Goal: Feedback & Contribution: Submit feedback/report problem

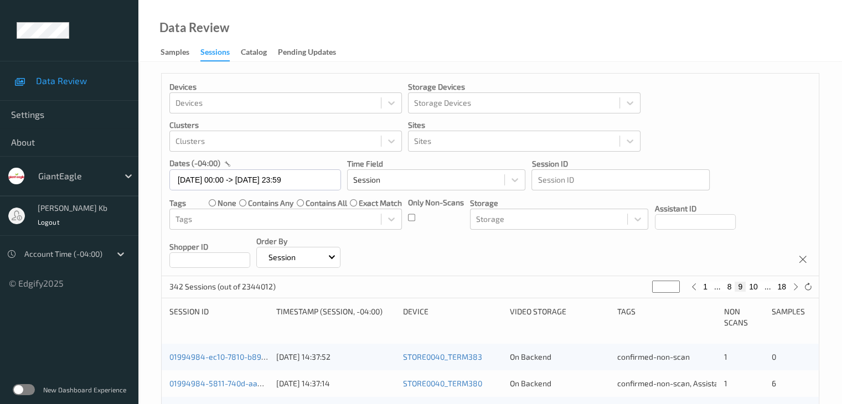
click at [754, 291] on button "10" at bounding box center [752, 287] width 15 height 10
type input "**"
click at [754, 286] on button "11" at bounding box center [752, 287] width 15 height 10
type input "**"
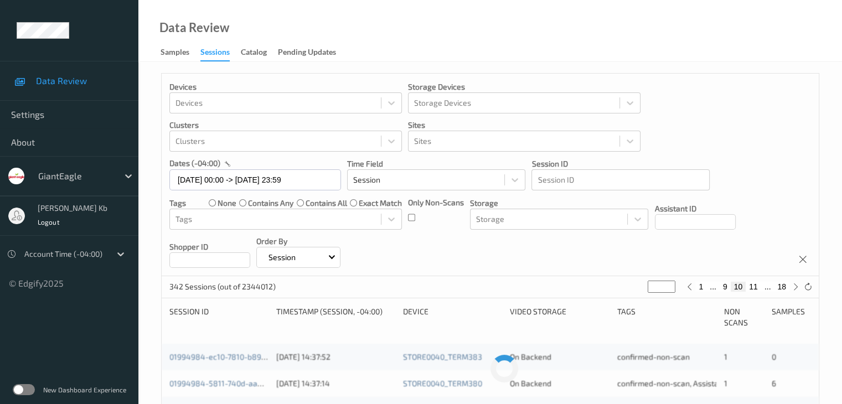
type input "**"
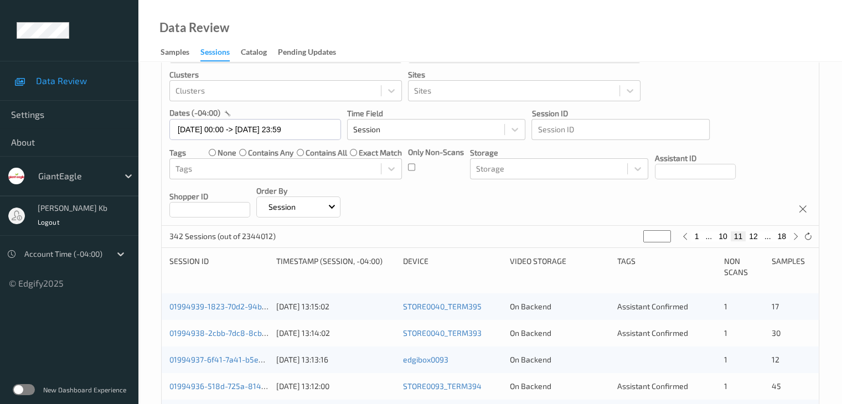
scroll to position [111, 0]
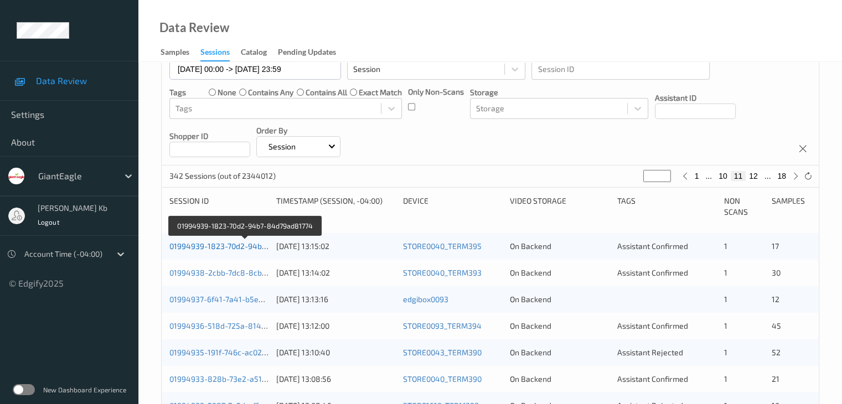
click at [229, 244] on link "01994939-1823-70d2-94b7-84d79ad81774" at bounding box center [245, 245] width 152 height 9
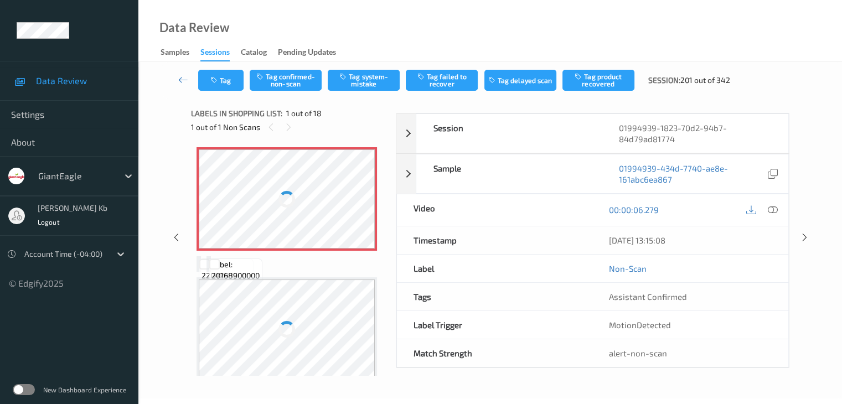
scroll to position [72, 0]
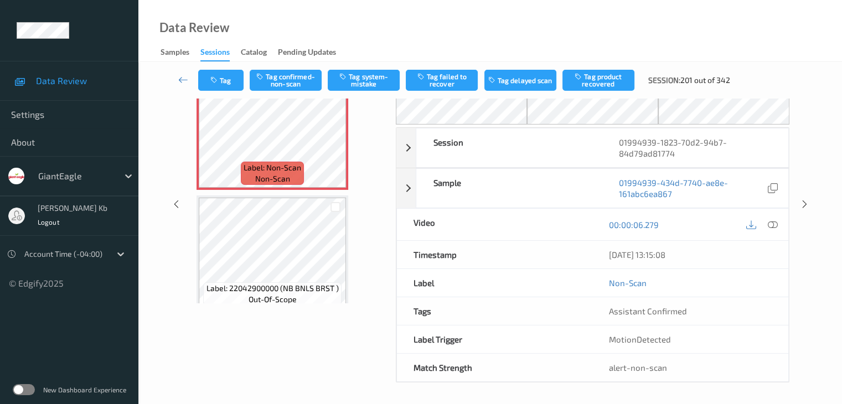
drag, startPoint x: 269, startPoint y: 1, endPoint x: 385, endPoint y: 15, distance: 117.2
click at [545, 24] on div "Data Review Samples Sessions Catalog Pending Updates" at bounding box center [489, 31] width 703 height 62
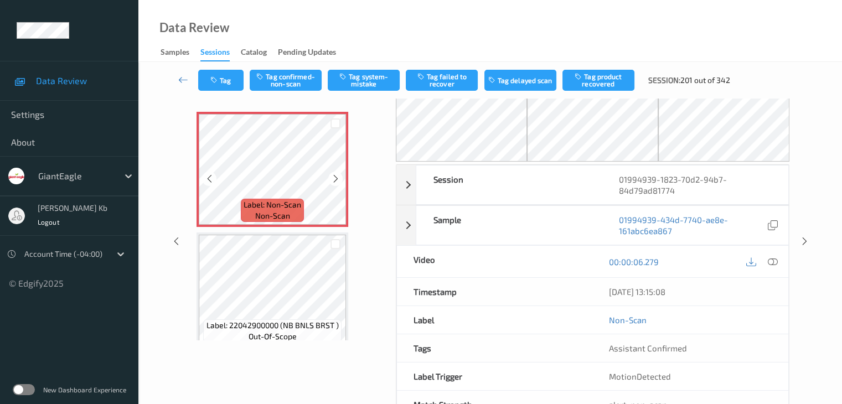
scroll to position [17, 0]
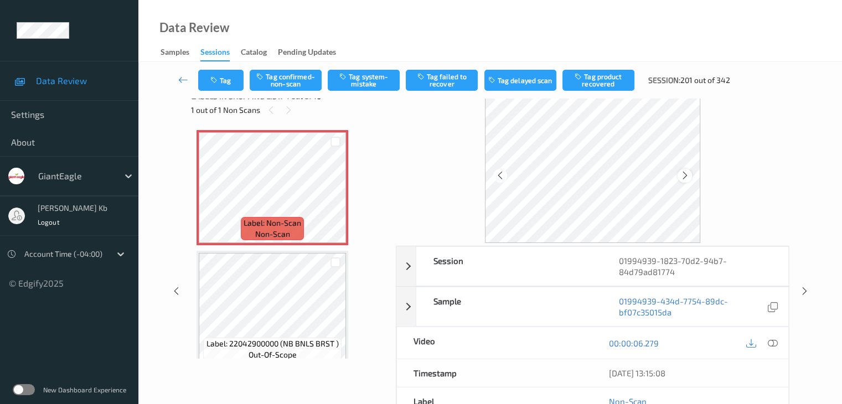
click at [685, 177] on icon at bounding box center [684, 175] width 9 height 10
click at [774, 343] on icon at bounding box center [772, 343] width 10 height 10
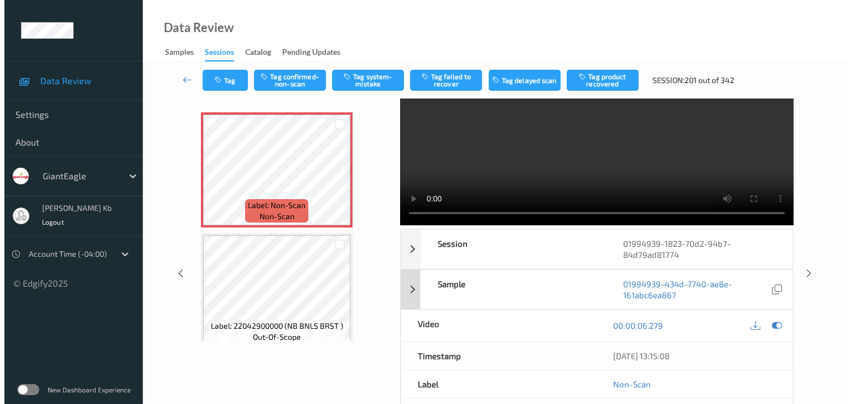
scroll to position [0, 0]
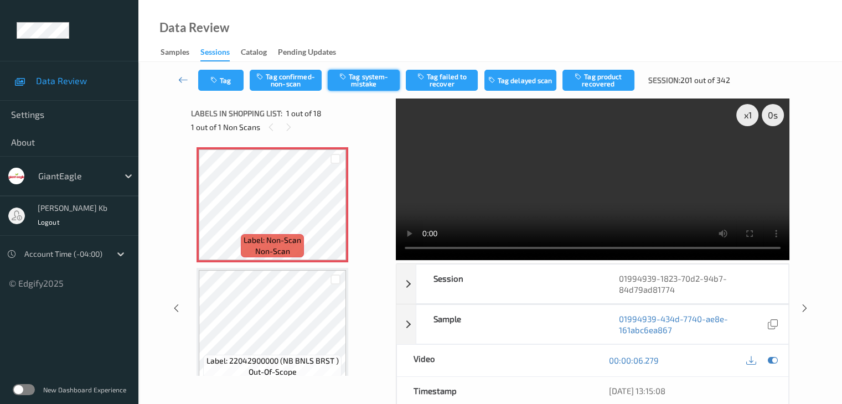
click at [364, 76] on button "Tag system-mistake" at bounding box center [364, 80] width 72 height 21
click at [226, 84] on button "Tag" at bounding box center [220, 80] width 45 height 21
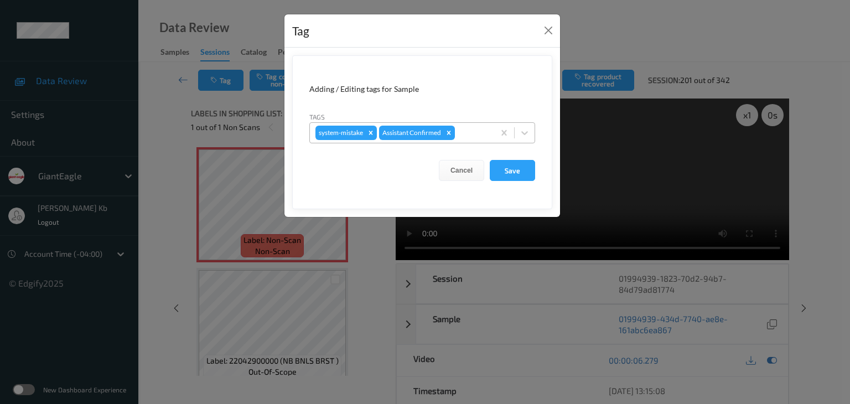
click at [463, 130] on div at bounding box center [473, 132] width 32 height 13
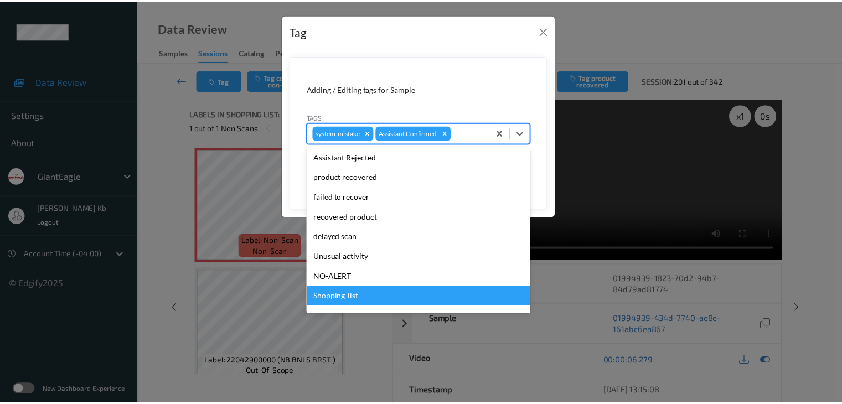
scroll to position [111, 0]
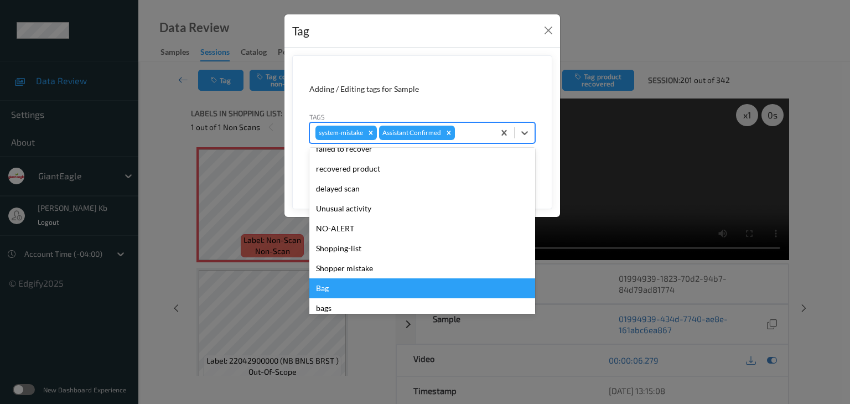
click at [330, 288] on div "Bag" at bounding box center [422, 288] width 226 height 20
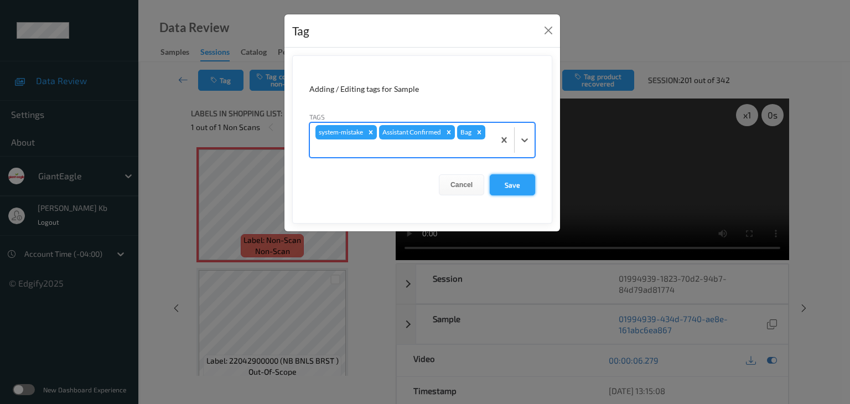
click at [515, 187] on button "Save" at bounding box center [512, 184] width 45 height 21
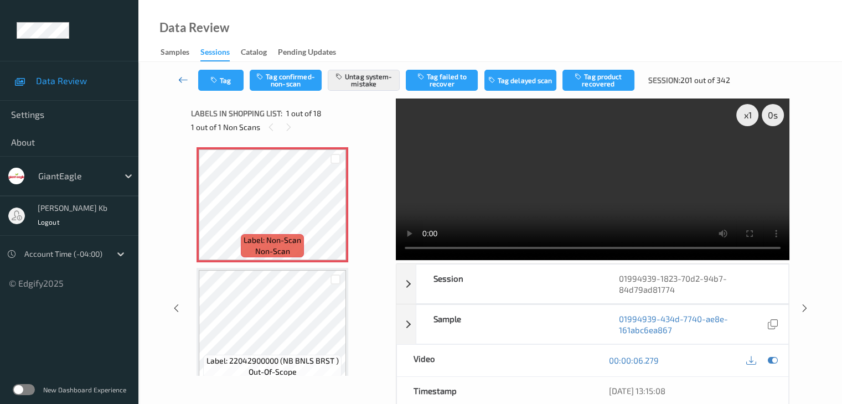
click at [182, 80] on icon at bounding box center [183, 79] width 10 height 11
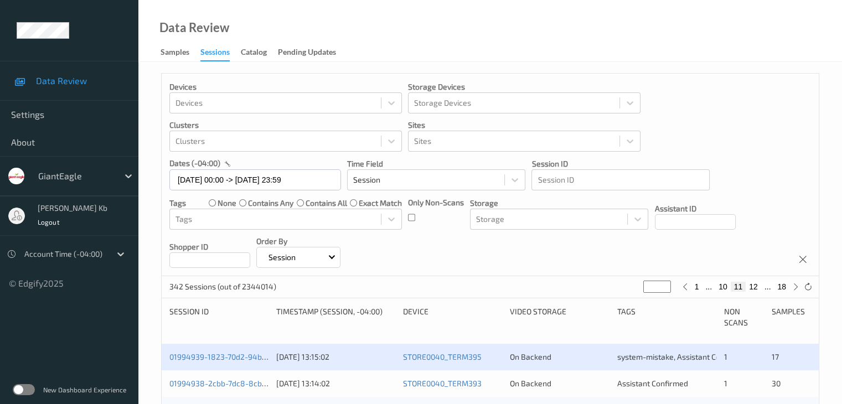
scroll to position [166, 0]
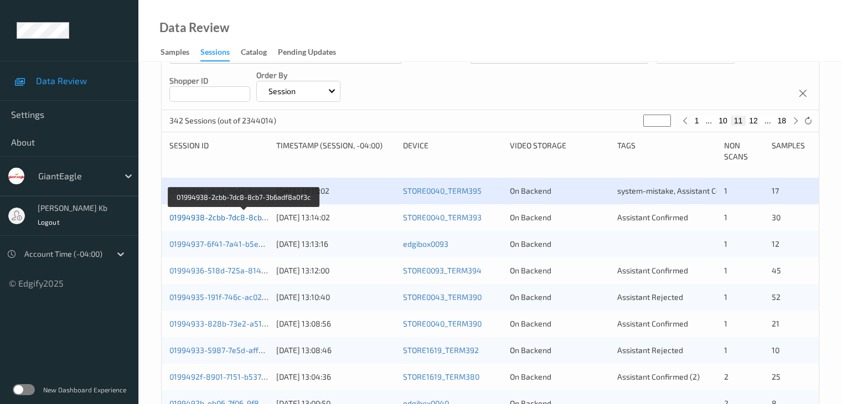
click at [219, 217] on link "01994938-2cbb-7dc8-8cb7-3b6adf8a0f3c" at bounding box center [243, 217] width 149 height 9
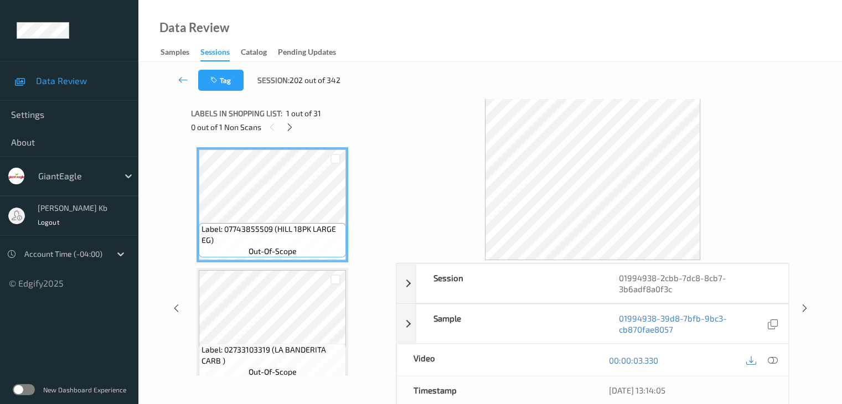
drag, startPoint x: 289, startPoint y: 123, endPoint x: 306, endPoint y: 141, distance: 24.7
click at [290, 123] on icon at bounding box center [289, 127] width 9 height 10
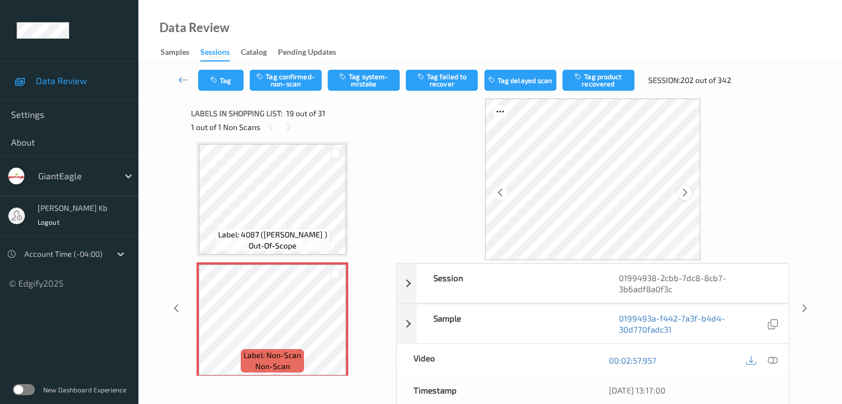
click at [686, 194] on icon at bounding box center [684, 193] width 9 height 10
click at [773, 359] on icon at bounding box center [772, 360] width 10 height 10
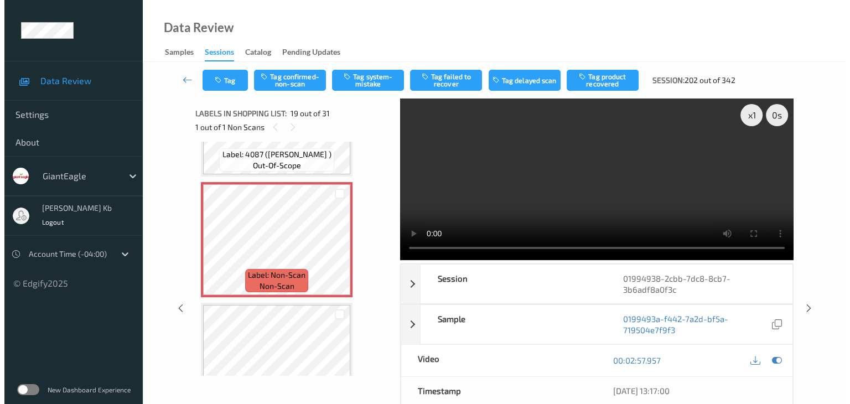
scroll to position [2112, 0]
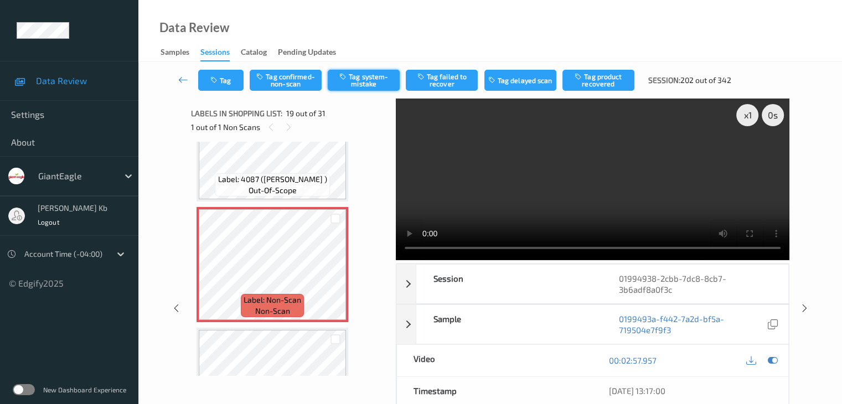
drag, startPoint x: 360, startPoint y: 81, endPoint x: 355, endPoint y: 82, distance: 5.6
click at [360, 81] on button "Tag system-mistake" at bounding box center [364, 80] width 72 height 21
click at [222, 82] on button "Tag" at bounding box center [220, 80] width 45 height 21
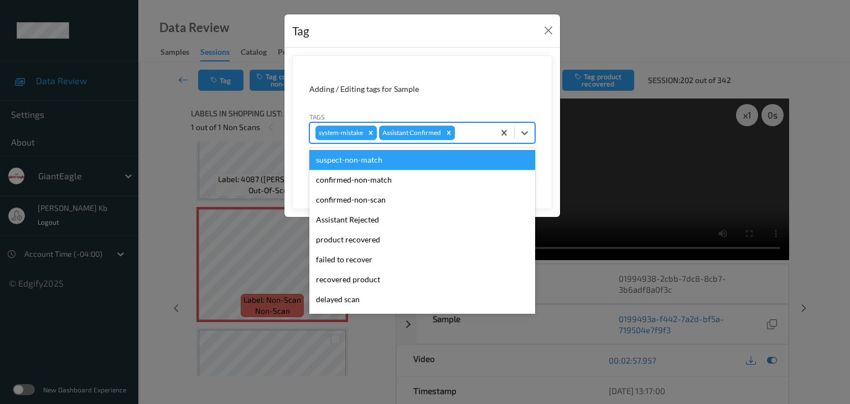
click at [468, 131] on div at bounding box center [473, 132] width 32 height 13
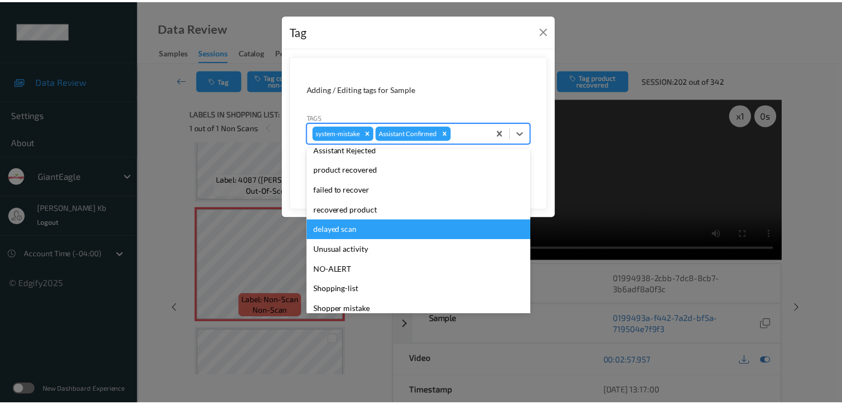
scroll to position [111, 0]
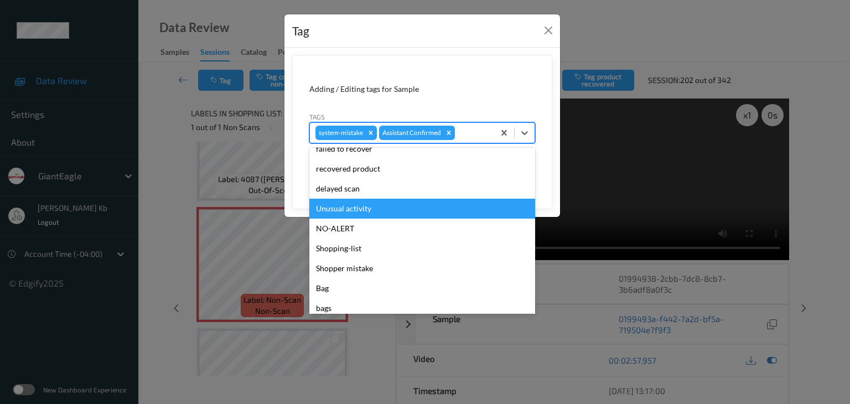
click at [358, 204] on div "Unusual activity" at bounding box center [422, 209] width 226 height 20
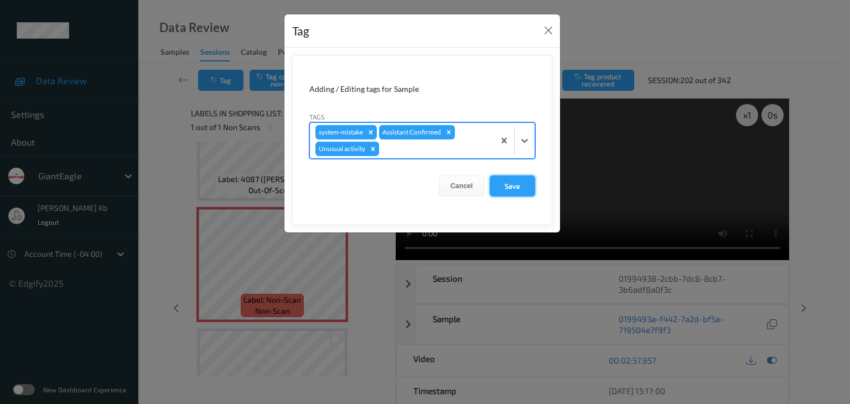
click at [507, 185] on button "Save" at bounding box center [512, 185] width 45 height 21
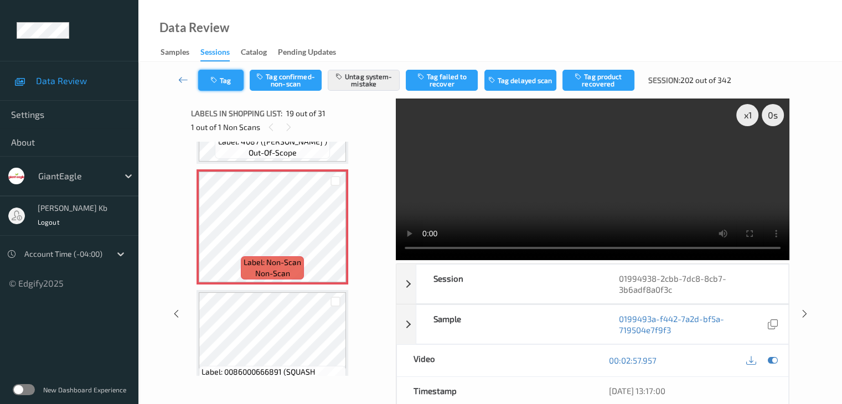
scroll to position [2167, 0]
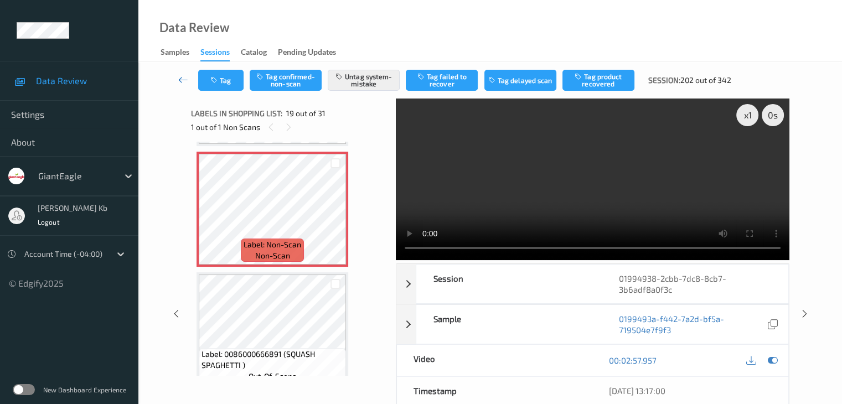
click at [177, 84] on link at bounding box center [183, 80] width 29 height 21
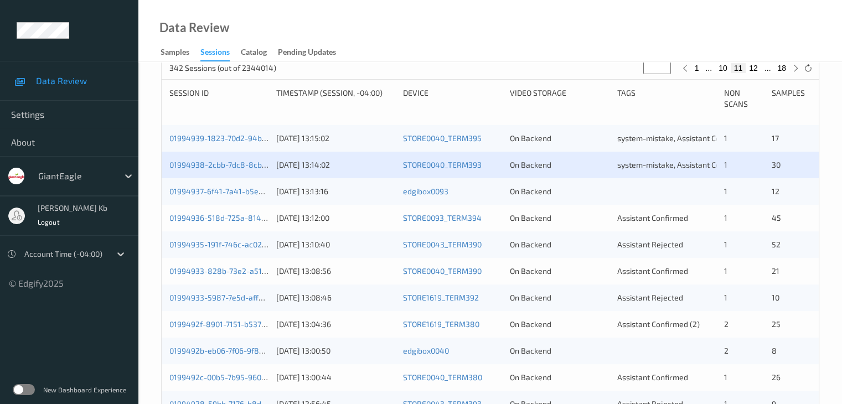
scroll to position [221, 0]
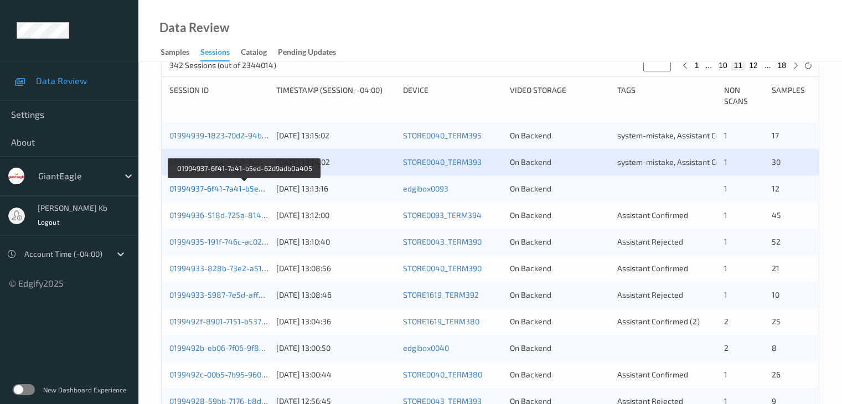
click at [231, 191] on link "01994937-6f41-7a41-b5ed-62d9adb0a405" at bounding box center [244, 188] width 151 height 9
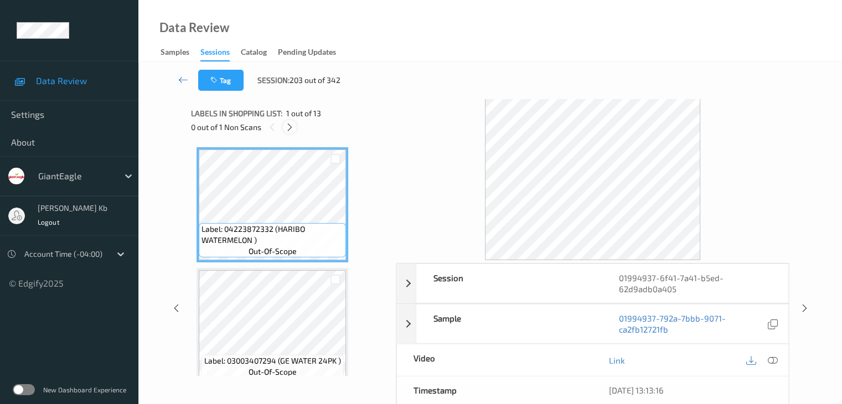
drag, startPoint x: 287, startPoint y: 127, endPoint x: 299, endPoint y: 134, distance: 13.7
click at [288, 127] on icon at bounding box center [289, 127] width 9 height 10
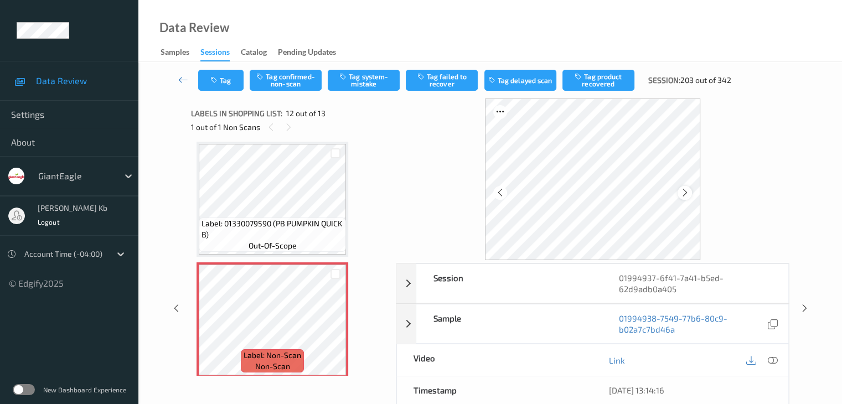
click at [688, 193] on icon at bounding box center [684, 193] width 9 height 10
click at [775, 360] on icon at bounding box center [772, 360] width 10 height 10
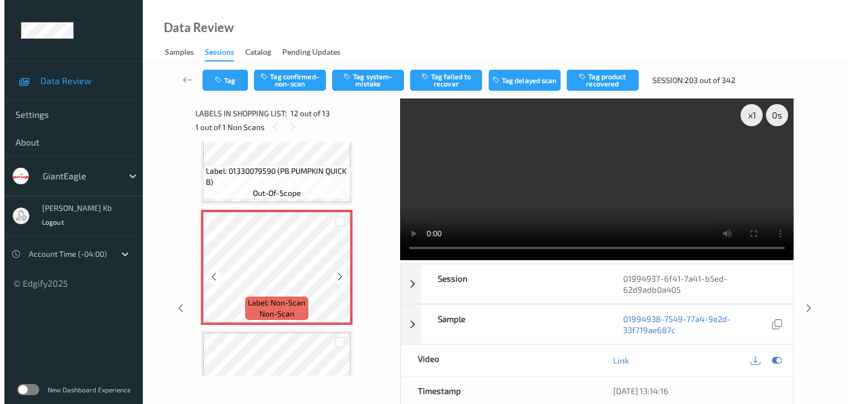
scroll to position [1323, 0]
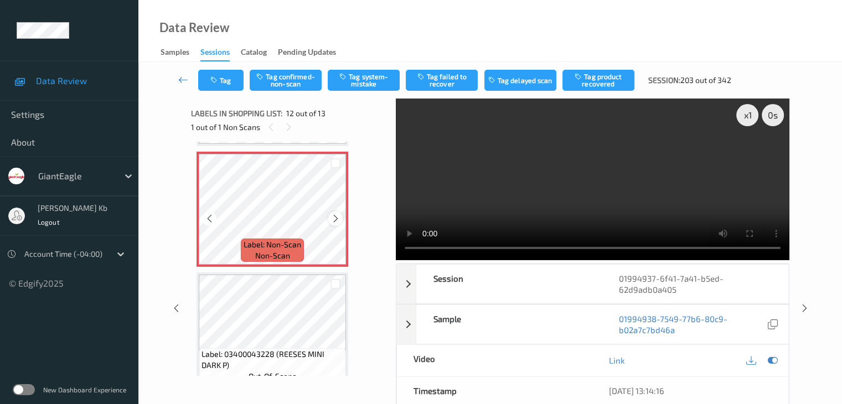
click at [336, 219] on icon at bounding box center [335, 219] width 9 height 10
click at [336, 220] on icon at bounding box center [335, 219] width 9 height 10
click at [359, 84] on button "Tag system-mistake" at bounding box center [364, 80] width 72 height 21
click at [221, 80] on button "Tag" at bounding box center [220, 80] width 45 height 21
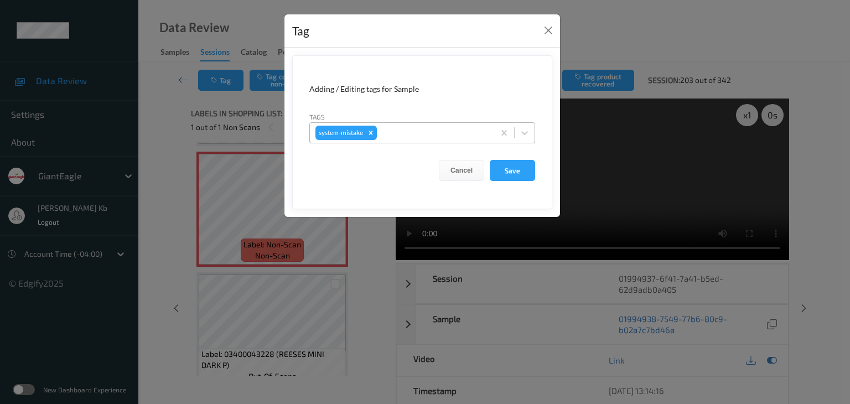
click at [455, 131] on div at bounding box center [434, 132] width 110 height 13
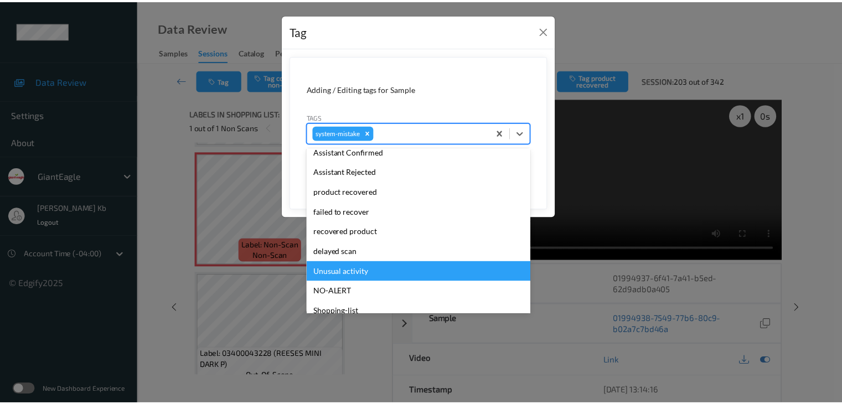
scroll to position [111, 0]
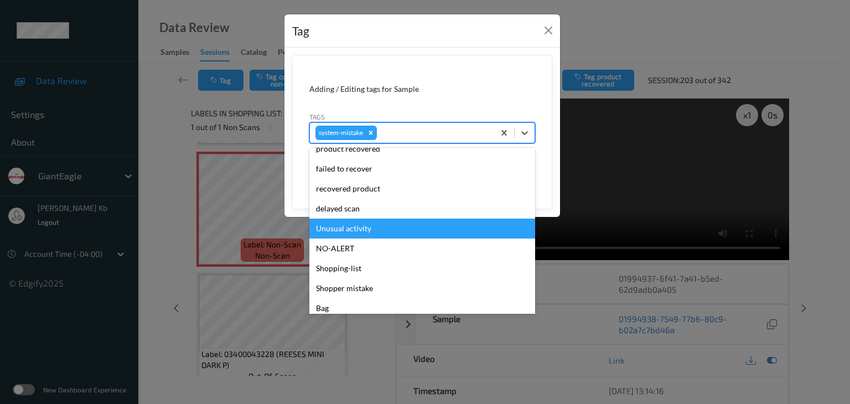
click at [337, 226] on div "Unusual activity" at bounding box center [422, 229] width 226 height 20
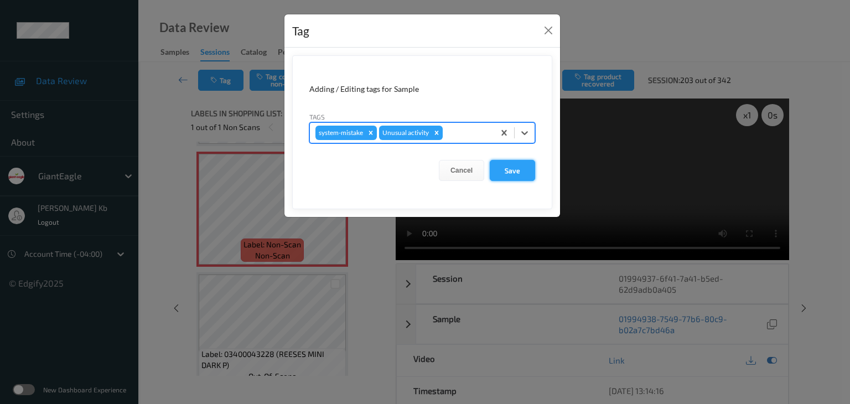
click at [514, 172] on button "Save" at bounding box center [512, 170] width 45 height 21
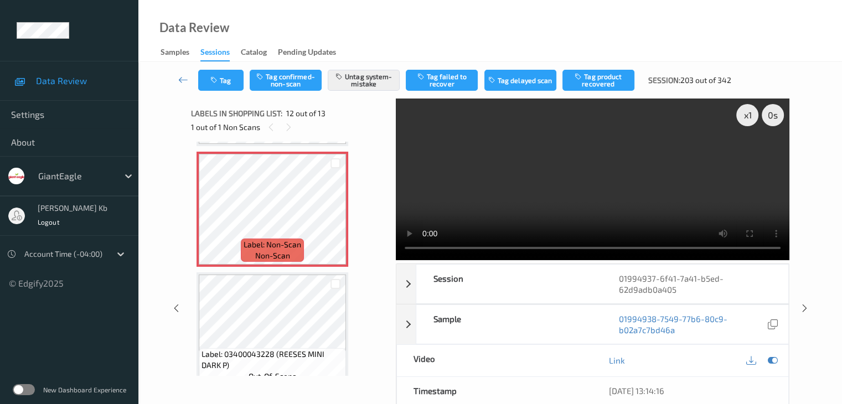
drag, startPoint x: 185, startPoint y: 79, endPoint x: 185, endPoint y: 65, distance: 13.8
click at [185, 79] on icon at bounding box center [183, 79] width 10 height 11
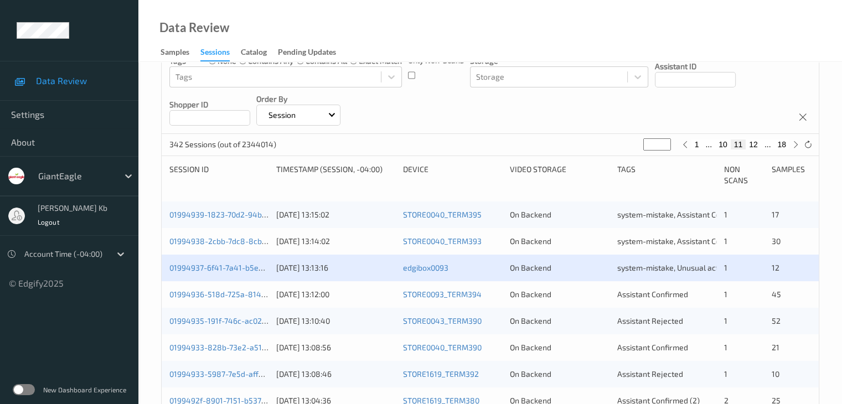
scroll to position [277, 0]
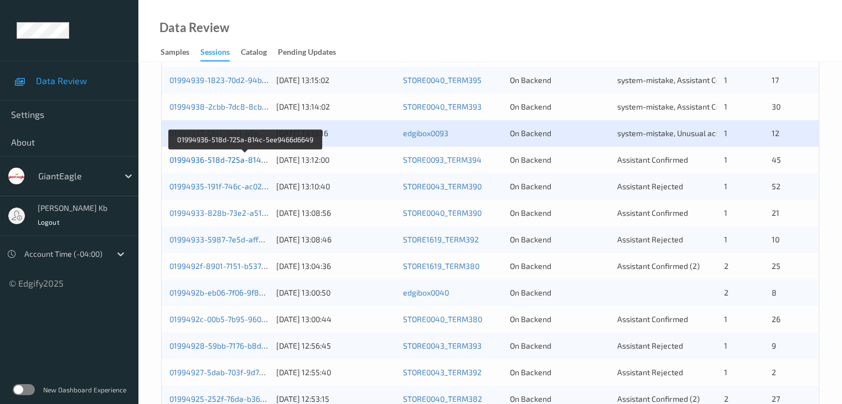
click at [237, 162] on link "01994936-518d-725a-814c-5ee9466d6649" at bounding box center [245, 159] width 153 height 9
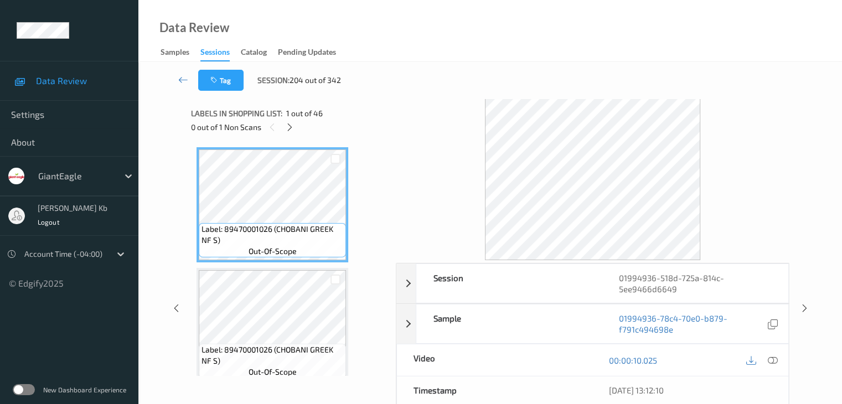
drag, startPoint x: 288, startPoint y: 125, endPoint x: 283, endPoint y: 139, distance: 15.6
click at [288, 125] on icon at bounding box center [289, 127] width 9 height 10
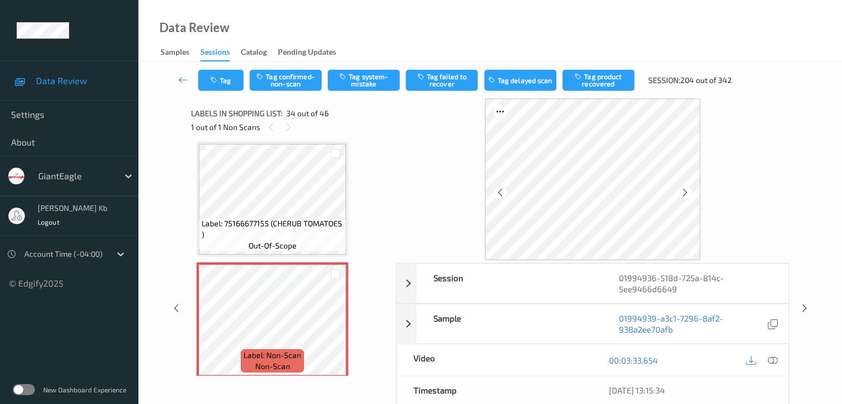
drag, startPoint x: 683, startPoint y: 190, endPoint x: 706, endPoint y: 214, distance: 32.9
click at [683, 191] on icon at bounding box center [684, 193] width 9 height 10
click at [771, 361] on icon at bounding box center [772, 360] width 10 height 10
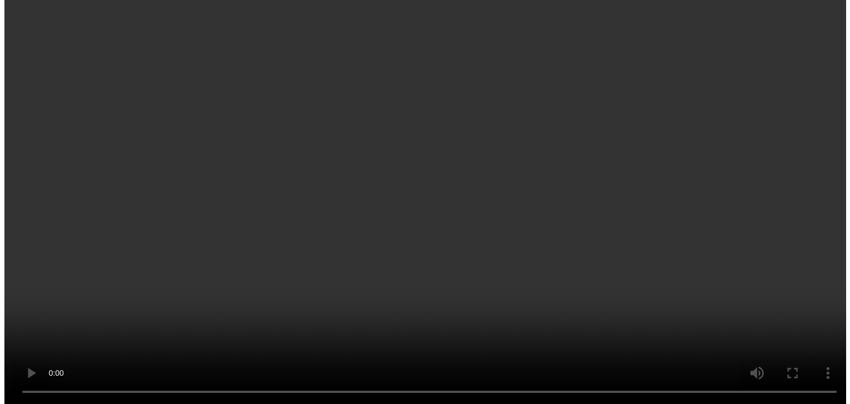
scroll to position [4032, 0]
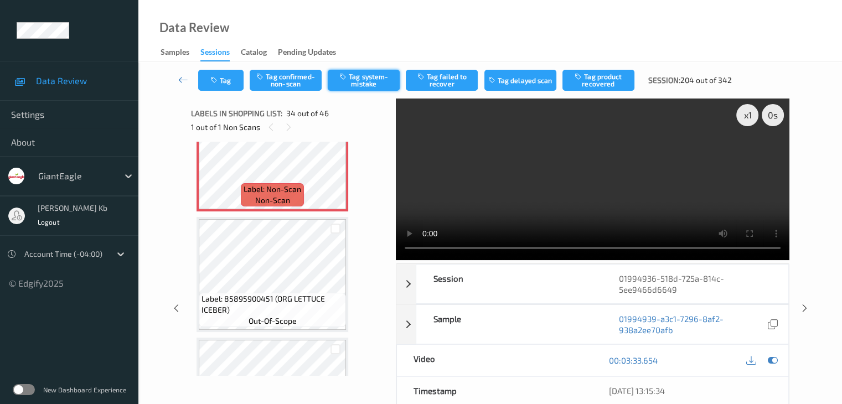
click at [376, 82] on button "Tag system-mistake" at bounding box center [364, 80] width 72 height 21
click at [237, 79] on button "Tag" at bounding box center [220, 80] width 45 height 21
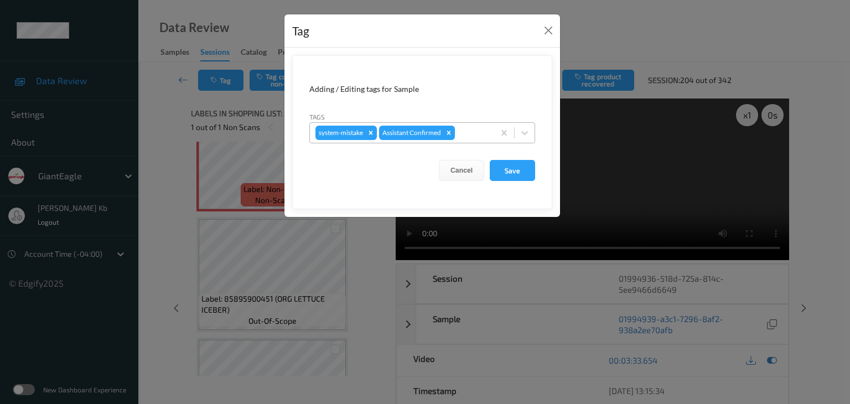
click at [470, 136] on div at bounding box center [473, 132] width 32 height 13
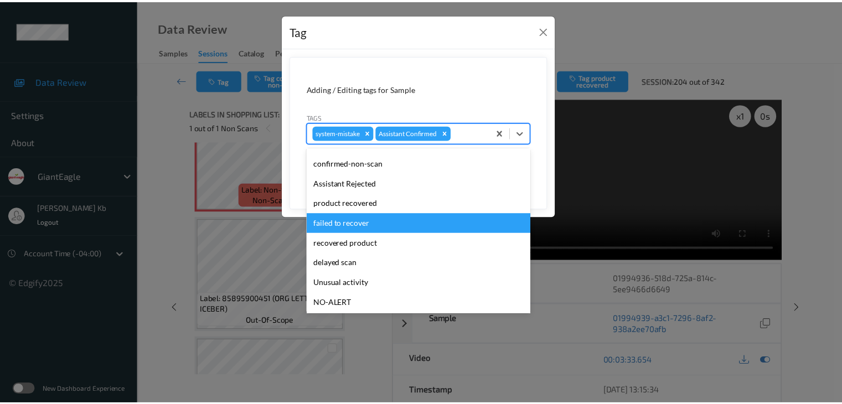
scroll to position [55, 0]
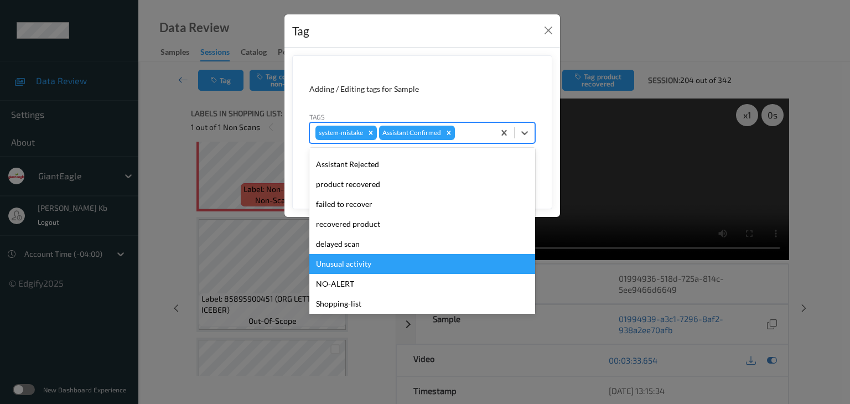
click at [349, 263] on div "Unusual activity" at bounding box center [422, 264] width 226 height 20
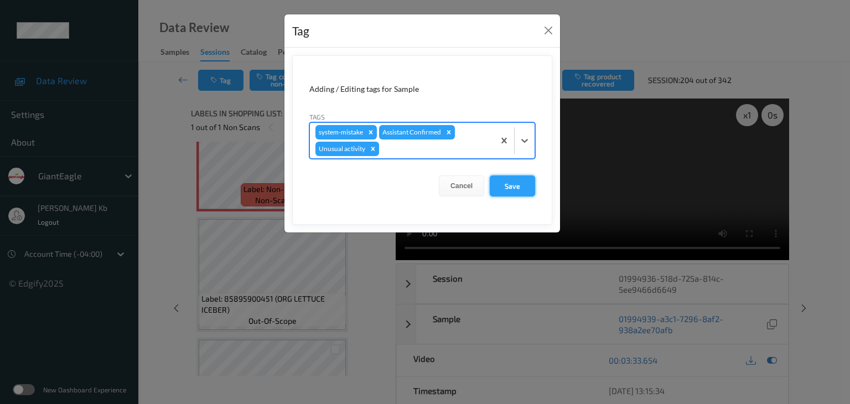
click at [512, 185] on button "Save" at bounding box center [512, 185] width 45 height 21
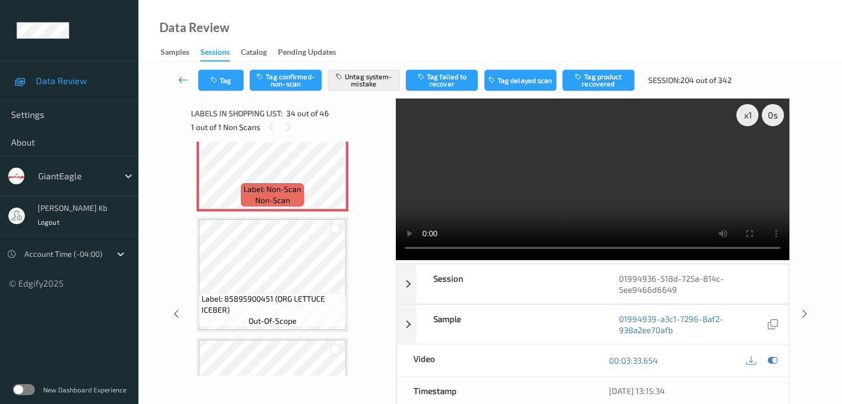
click at [180, 76] on icon at bounding box center [183, 79] width 10 height 11
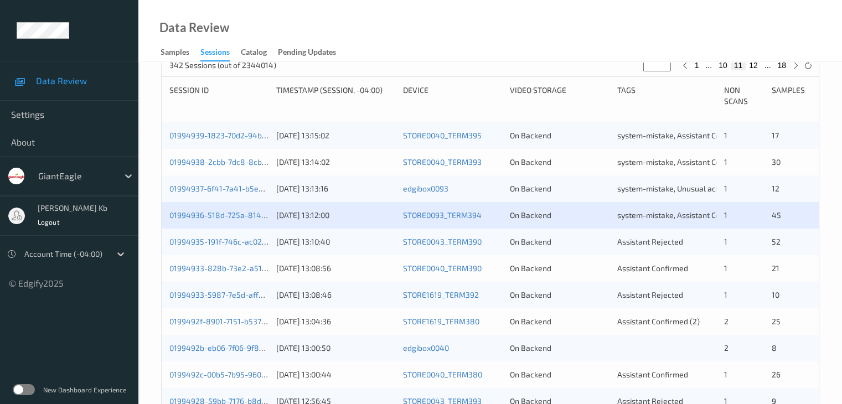
scroll to position [277, 0]
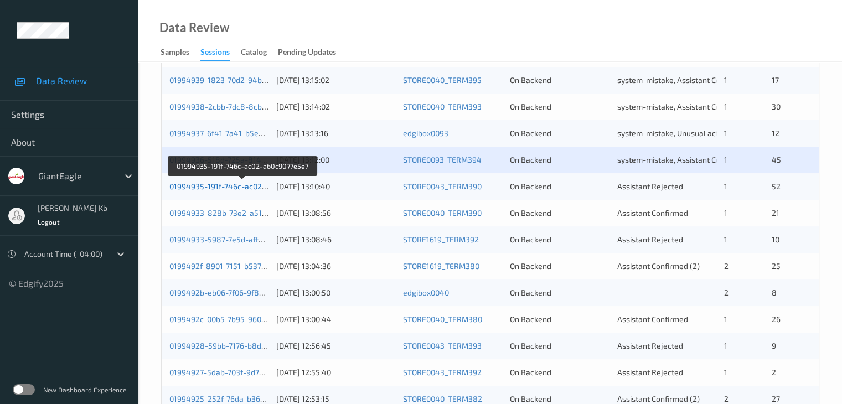
click at [230, 187] on link "01994935-191f-746c-ac02-a60c9077e5e7" at bounding box center [242, 186] width 147 height 9
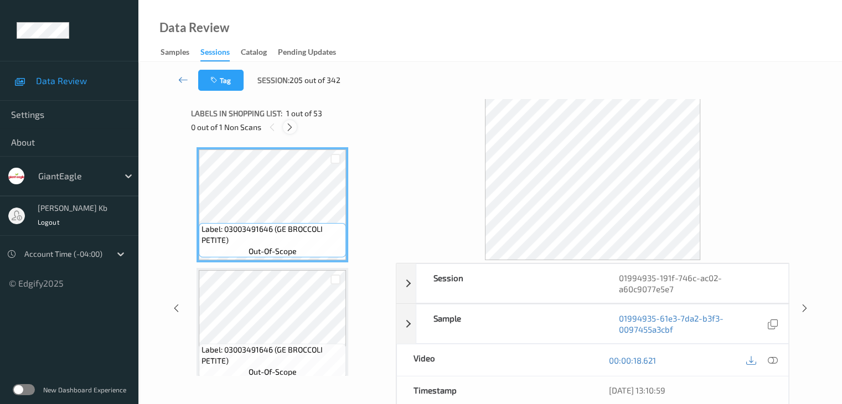
click at [287, 126] on icon at bounding box center [289, 127] width 9 height 10
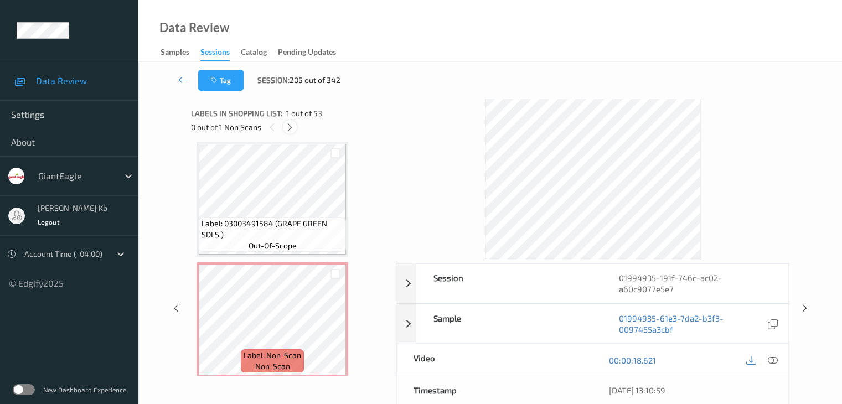
click at [287, 126] on icon at bounding box center [289, 127] width 9 height 10
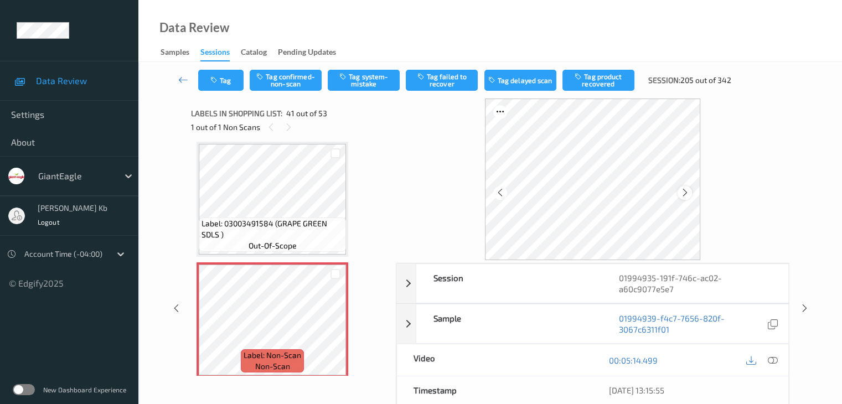
click at [687, 189] on icon at bounding box center [684, 193] width 9 height 10
click at [770, 361] on icon at bounding box center [772, 360] width 10 height 10
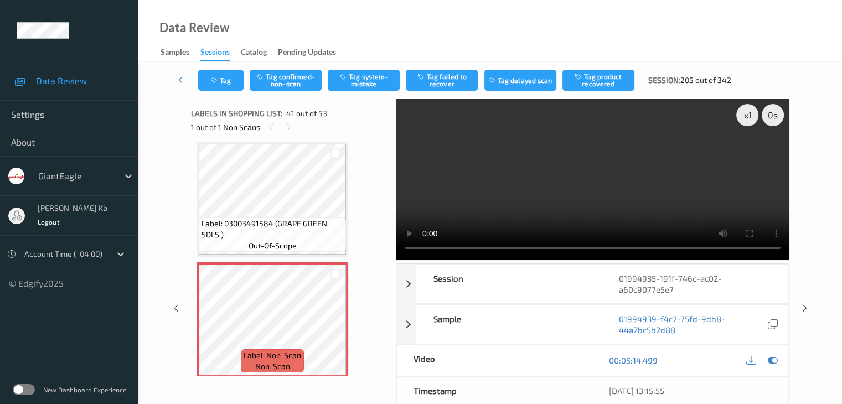
click at [393, 237] on div "x 1 0 s Session 01994935-191f-746c-ac02-a60c9077e5e7 Session ID 01994935-191f-7…" at bounding box center [490, 309] width 598 height 420
click at [292, 76] on button "Tag confirmed-non-scan" at bounding box center [286, 80] width 72 height 21
click at [598, 81] on button "Tag product recovered" at bounding box center [598, 80] width 72 height 21
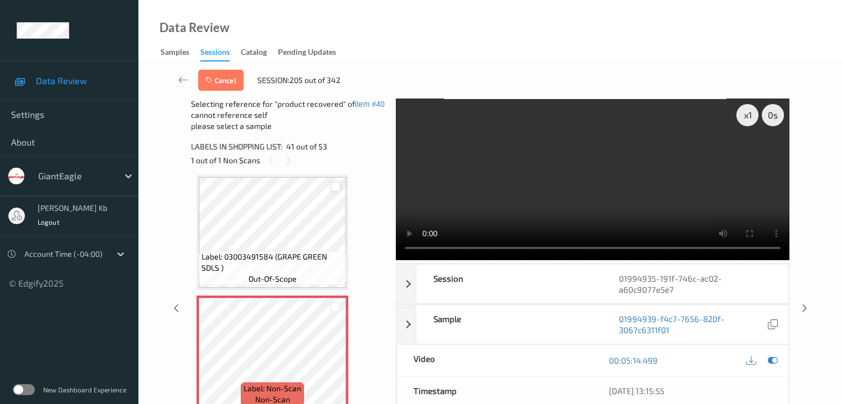
click at [336, 187] on div at bounding box center [335, 187] width 11 height 11
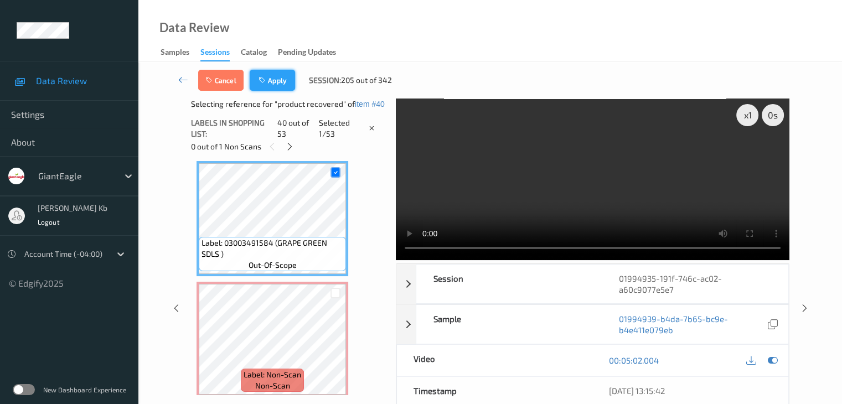
click at [277, 81] on button "Apply" at bounding box center [272, 80] width 45 height 21
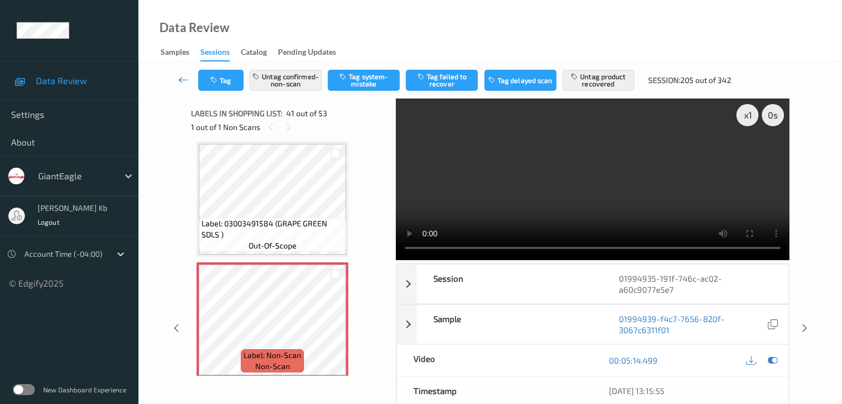
click at [190, 80] on link at bounding box center [183, 80] width 29 height 21
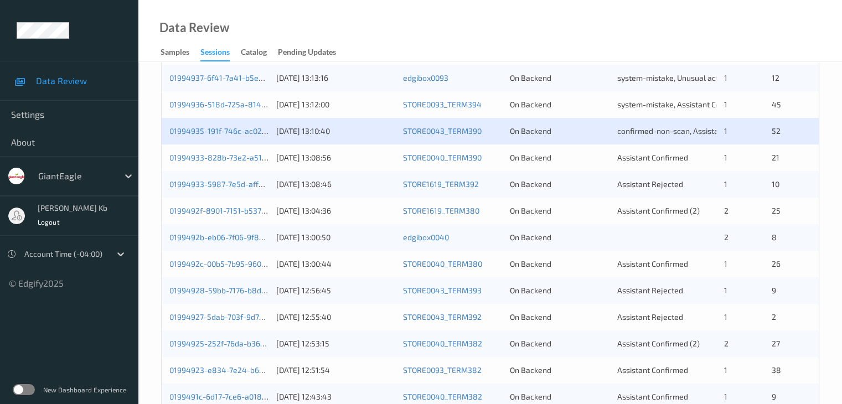
scroll to position [332, 0]
click at [224, 156] on link "01994933-828b-73e2-a514-2f2b92726b75" at bounding box center [244, 157] width 151 height 9
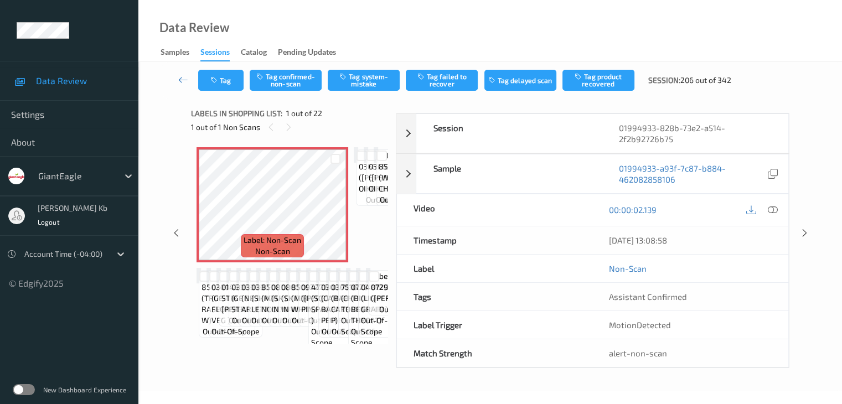
scroll to position [72, 0]
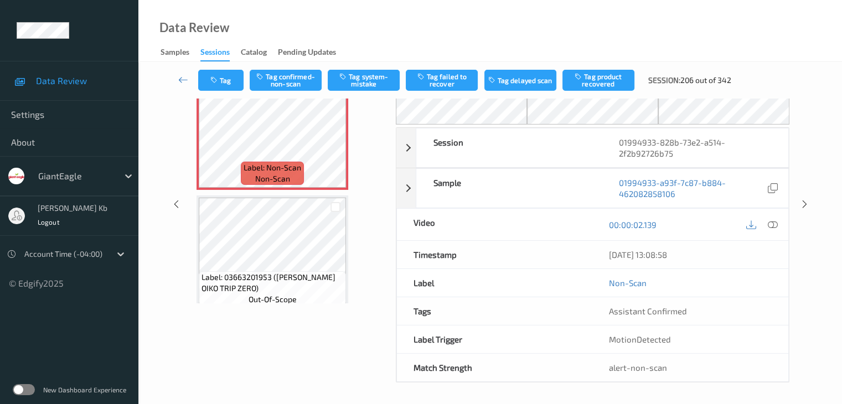
drag, startPoint x: 233, startPoint y: 67, endPoint x: 582, endPoint y: 24, distance: 351.3
click at [588, 25] on div "Data Review Samples Sessions Catalog Pending Updates" at bounding box center [489, 31] width 703 height 62
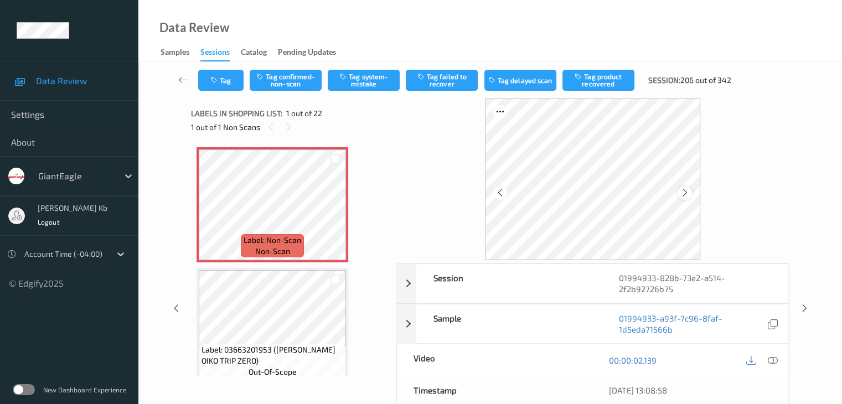
click at [691, 190] on div at bounding box center [684, 193] width 14 height 14
click at [777, 357] on div at bounding box center [772, 360] width 15 height 15
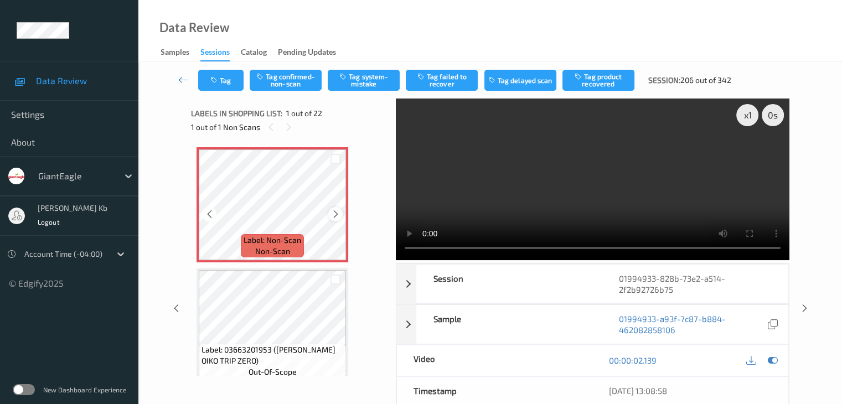
click at [337, 214] on icon at bounding box center [335, 214] width 9 height 10
click at [295, 80] on button "Tag confirmed-non-scan" at bounding box center [286, 80] width 72 height 21
click at [594, 78] on button "Tag product recovered" at bounding box center [598, 80] width 72 height 21
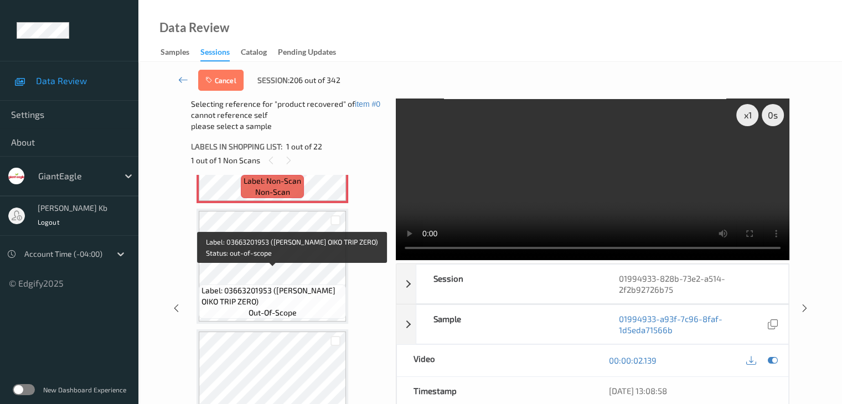
scroll to position [111, 0]
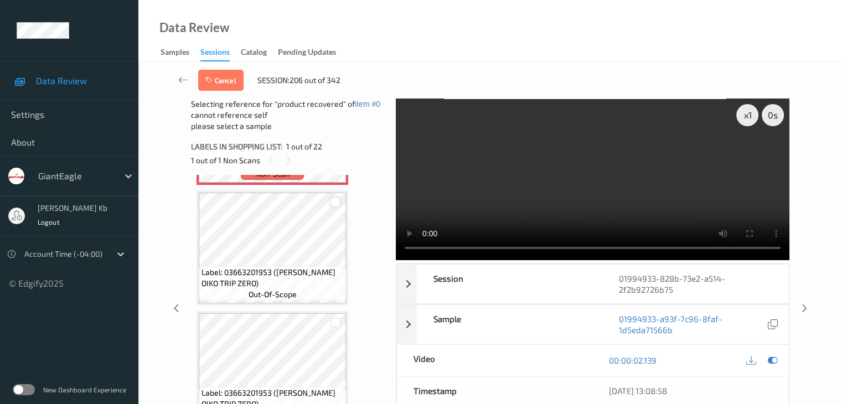
click at [335, 204] on div at bounding box center [335, 202] width 11 height 11
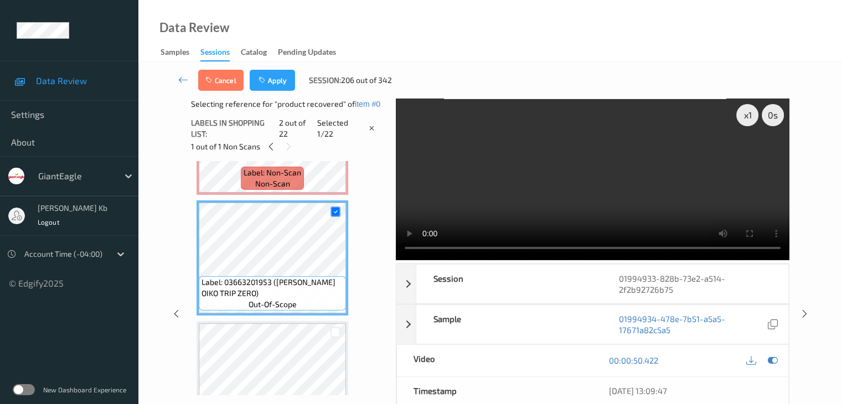
scroll to position [55, 0]
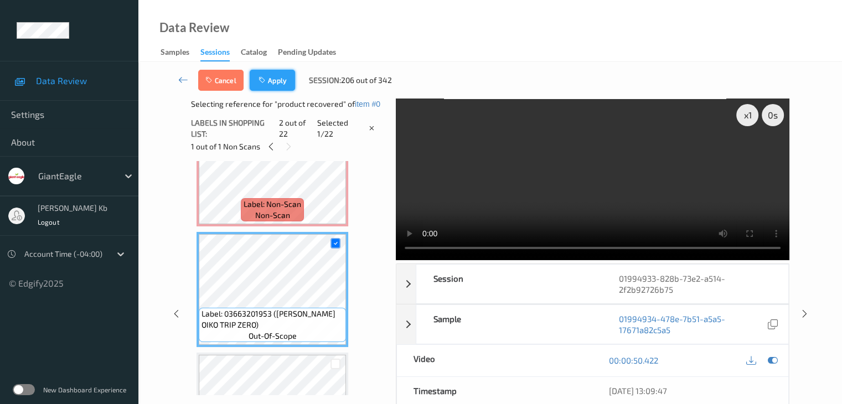
click at [270, 80] on button "Apply" at bounding box center [272, 80] width 45 height 21
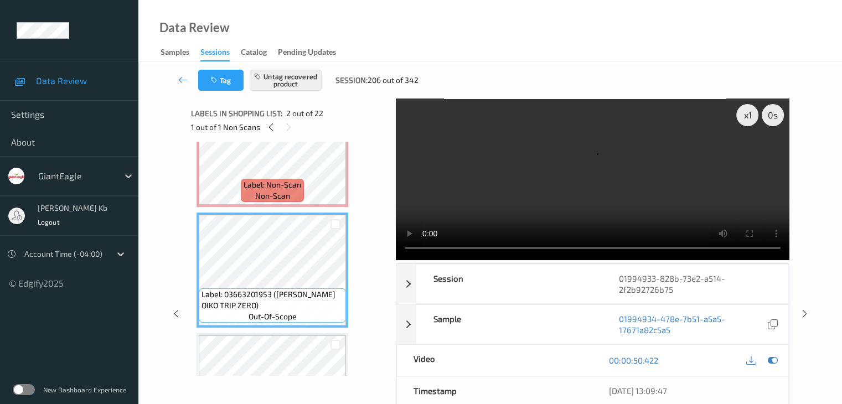
scroll to position [0, 0]
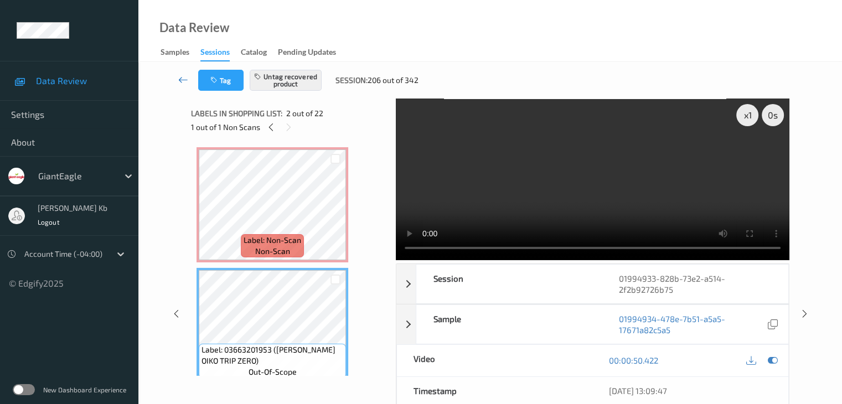
click at [186, 80] on icon at bounding box center [183, 79] width 10 height 11
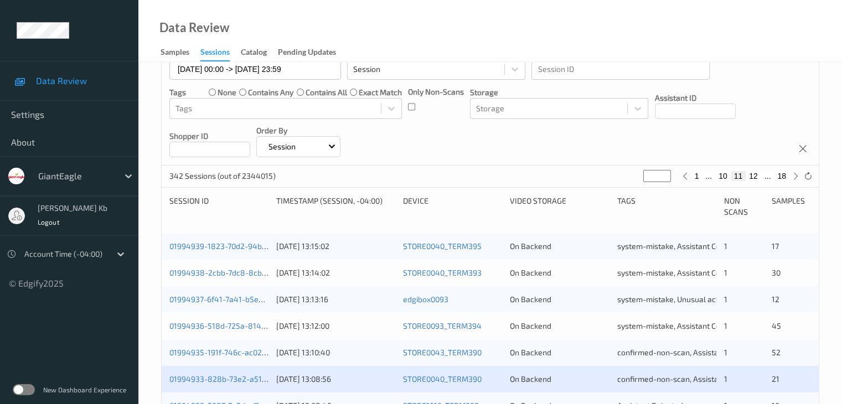
scroll to position [387, 0]
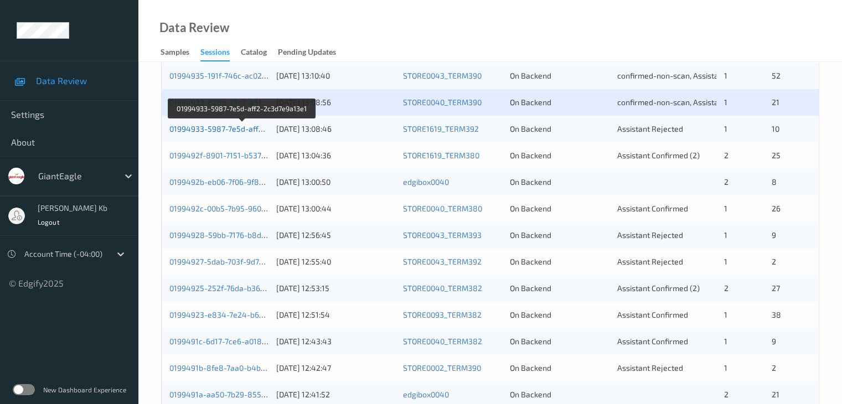
click at [226, 130] on link "01994933-5987-7e5d-aff2-2c3d7e9a13e1" at bounding box center [242, 128] width 147 height 9
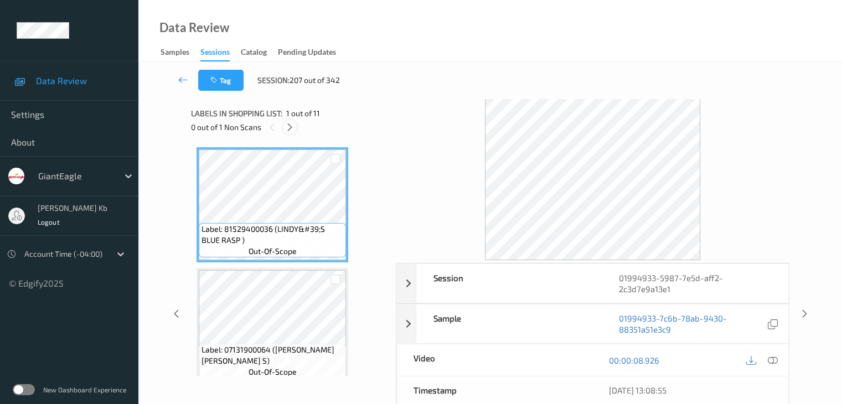
click at [290, 128] on icon at bounding box center [289, 127] width 9 height 10
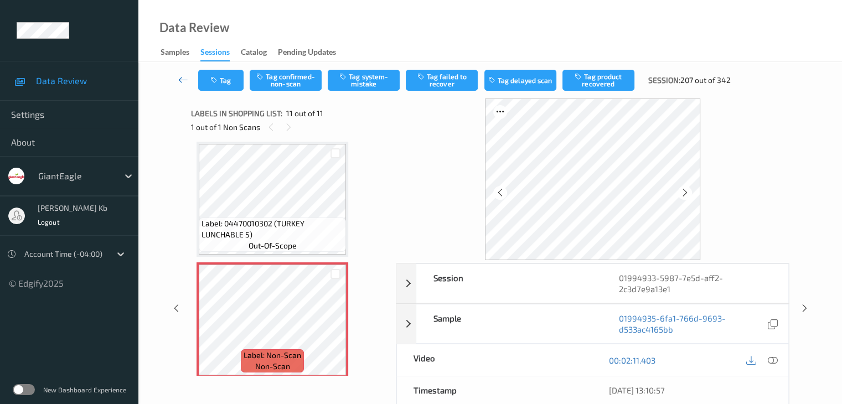
click at [179, 78] on icon at bounding box center [183, 79] width 10 height 11
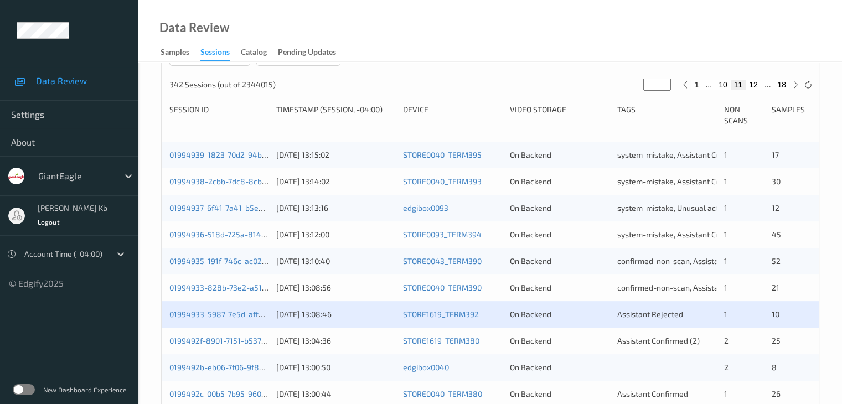
scroll to position [221, 0]
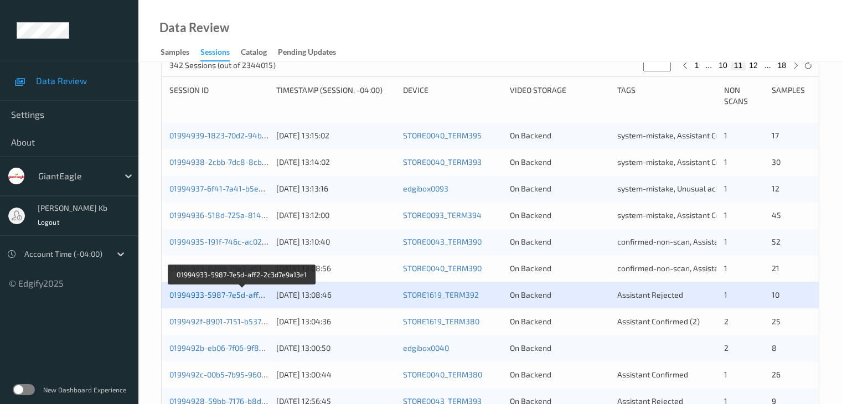
click at [220, 291] on link "01994933-5987-7e5d-aff2-2c3d7e9a13e1" at bounding box center [242, 294] width 147 height 9
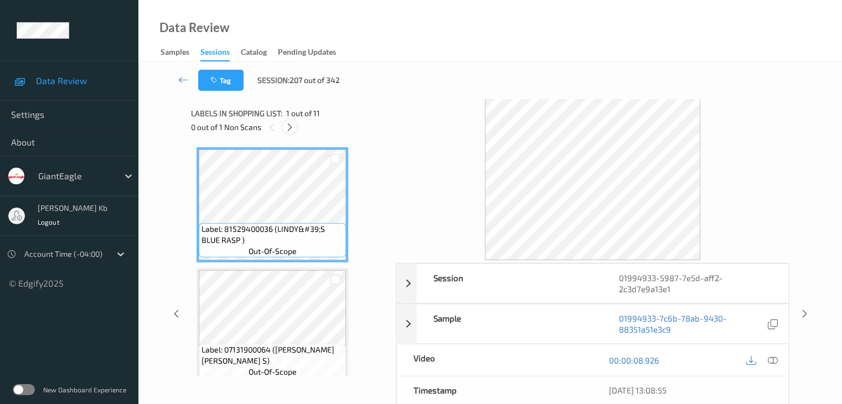
click at [293, 129] on icon at bounding box center [289, 127] width 9 height 10
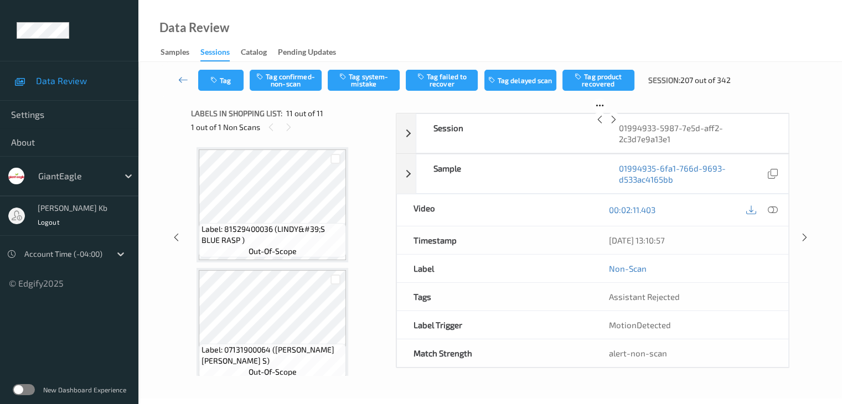
scroll to position [1091, 0]
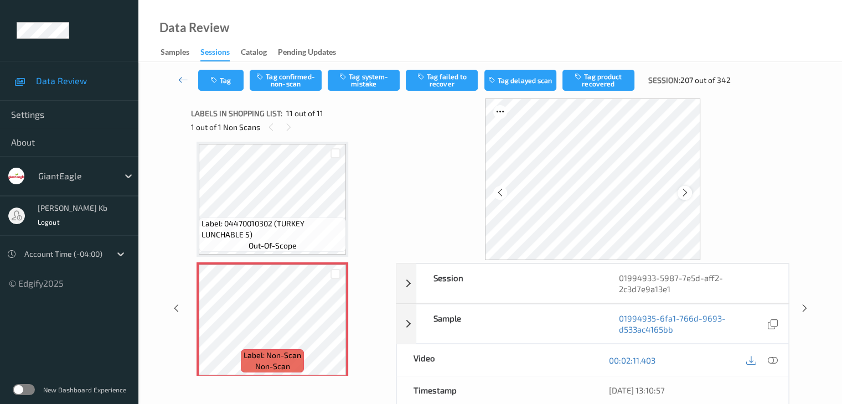
click at [678, 193] on div at bounding box center [684, 193] width 14 height 14
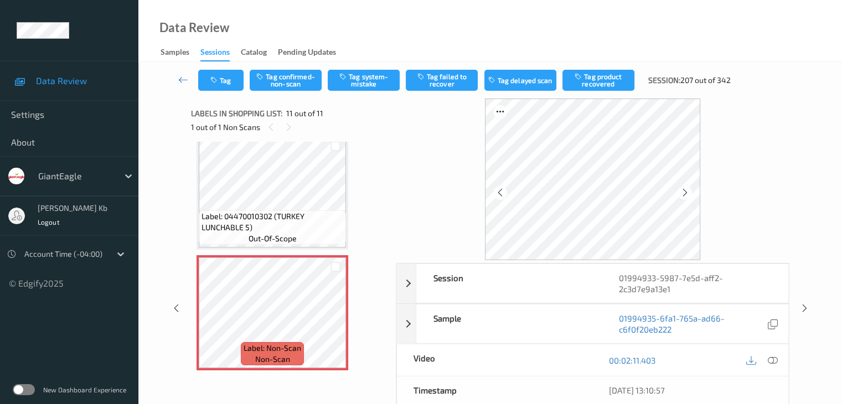
click at [773, 360] on icon at bounding box center [772, 360] width 10 height 10
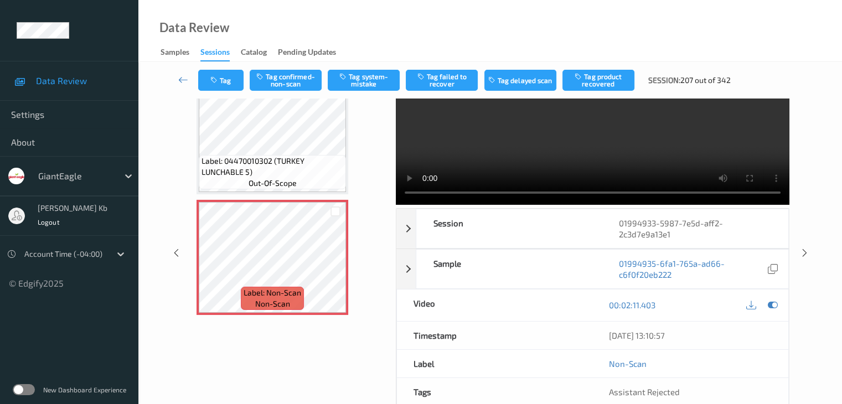
scroll to position [0, 0]
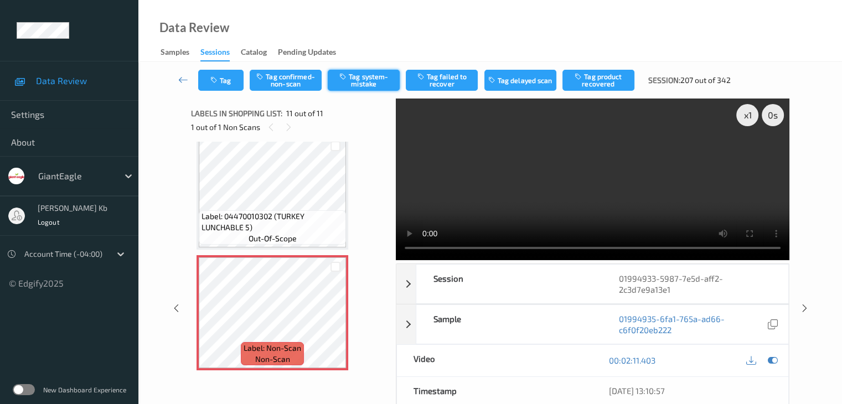
click at [361, 79] on button "Tag system-mistake" at bounding box center [364, 80] width 72 height 21
click at [178, 80] on icon at bounding box center [183, 79] width 10 height 11
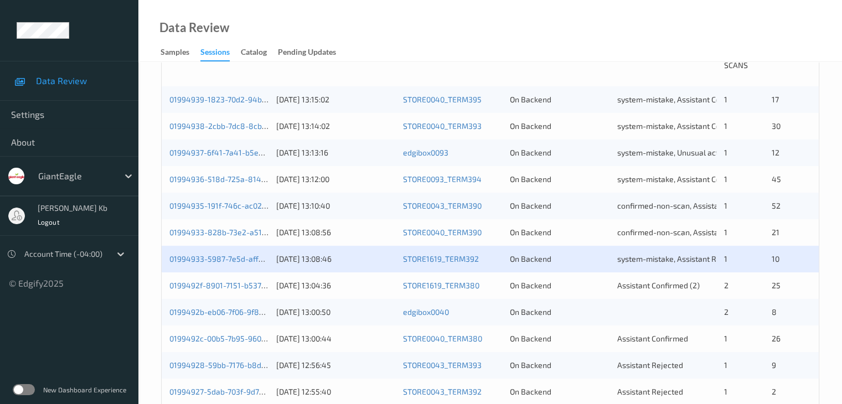
scroll to position [277, 0]
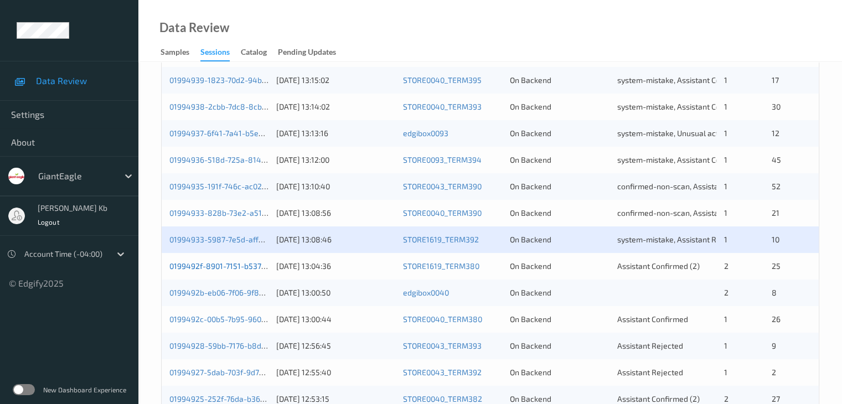
click at [229, 265] on link "0199492f-8901-7151-b537-4b7c0ce91b3f" at bounding box center [241, 265] width 144 height 9
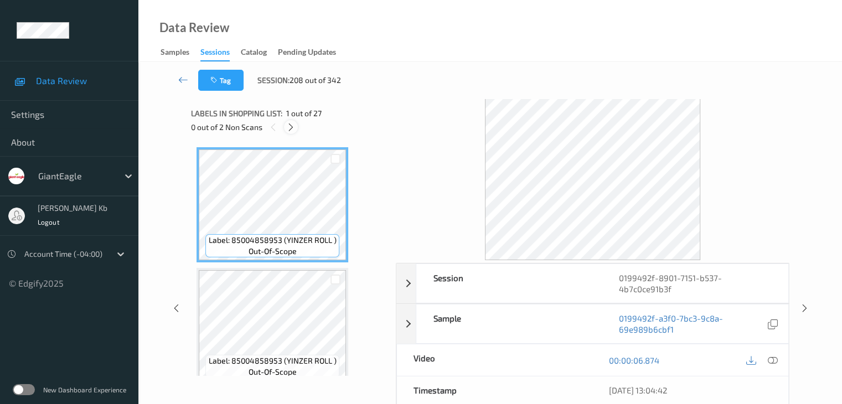
click at [290, 127] on icon at bounding box center [290, 127] width 9 height 10
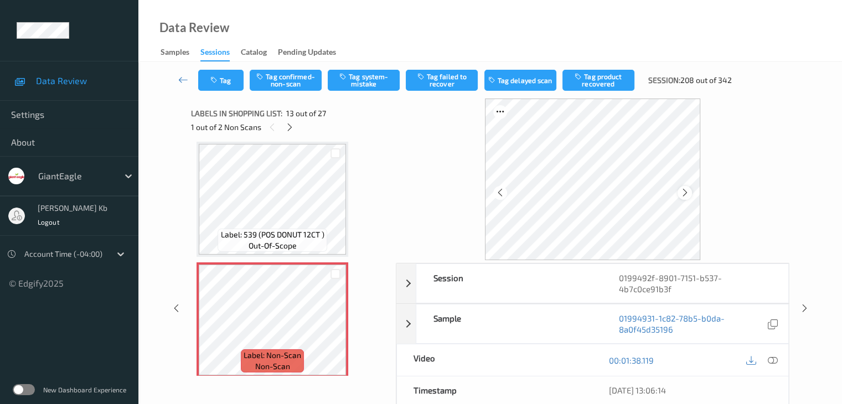
click at [685, 189] on icon at bounding box center [684, 193] width 9 height 10
click at [773, 359] on icon at bounding box center [772, 360] width 10 height 10
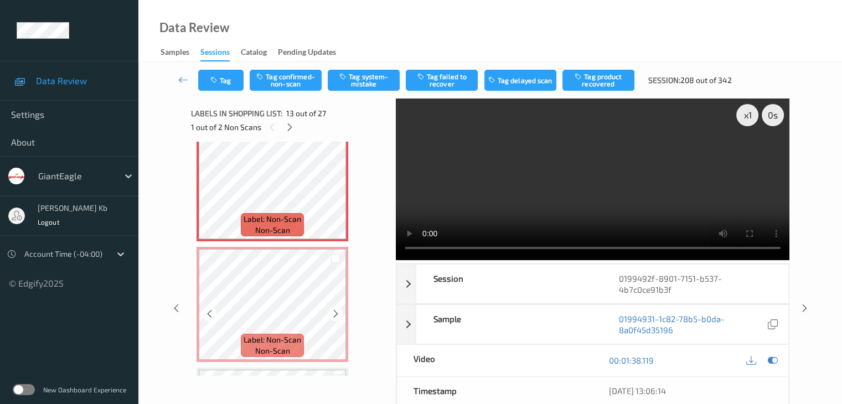
scroll to position [1443, 0]
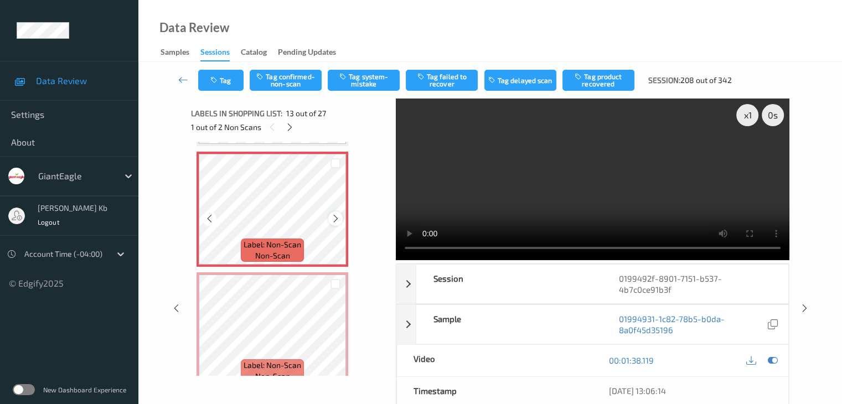
click at [339, 219] on icon at bounding box center [335, 219] width 9 height 10
click at [339, 220] on icon at bounding box center [335, 219] width 9 height 10
click at [333, 339] on icon at bounding box center [335, 339] width 9 height 10
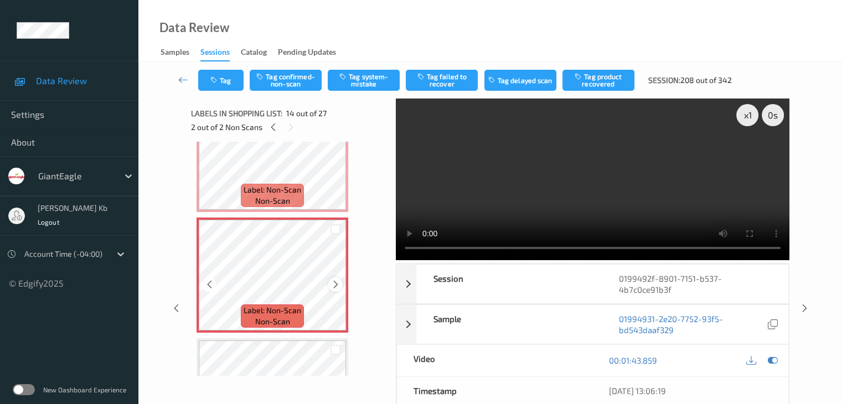
scroll to position [1554, 0]
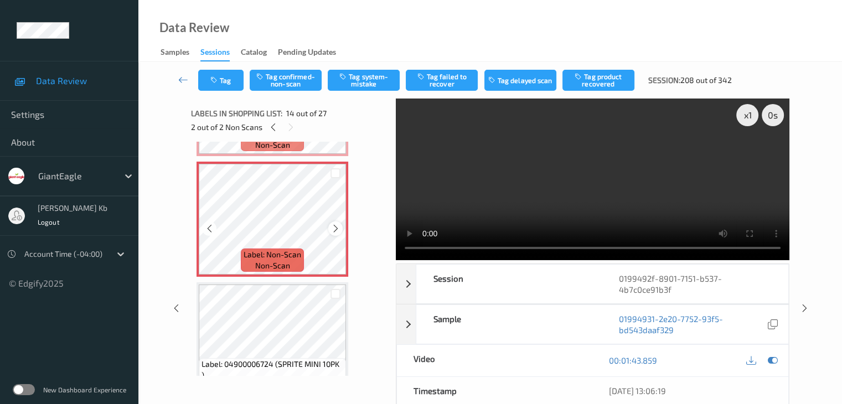
click at [334, 224] on icon at bounding box center [335, 229] width 9 height 10
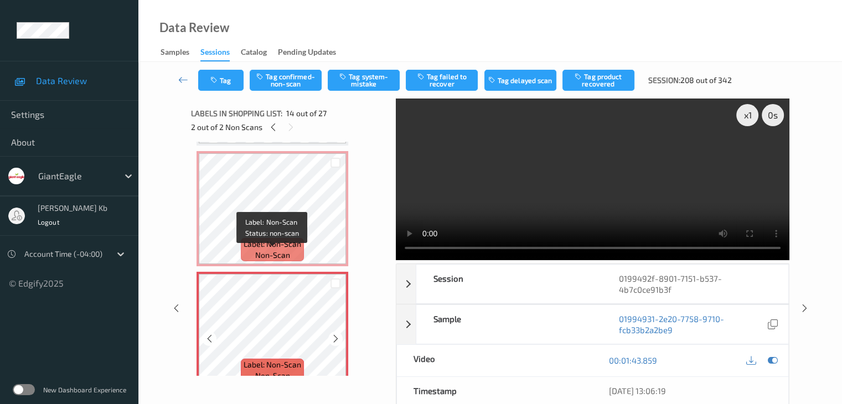
scroll to position [1443, 0]
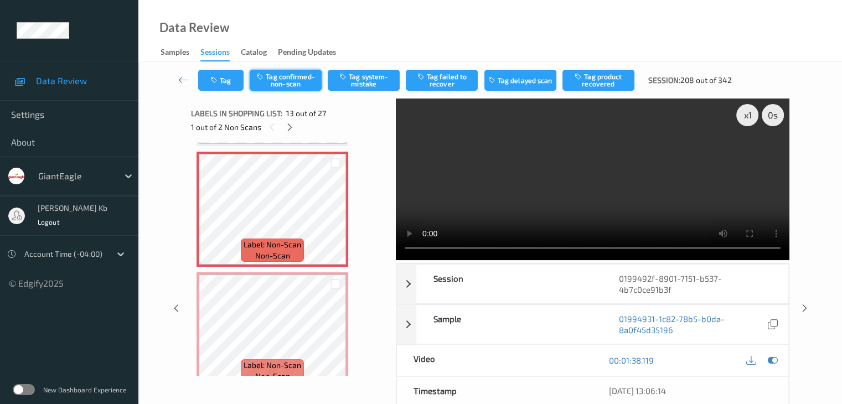
click at [304, 79] on button "Tag confirmed-non-scan" at bounding box center [286, 80] width 72 height 21
click at [437, 80] on button "Tag failed to recover" at bounding box center [442, 80] width 72 height 21
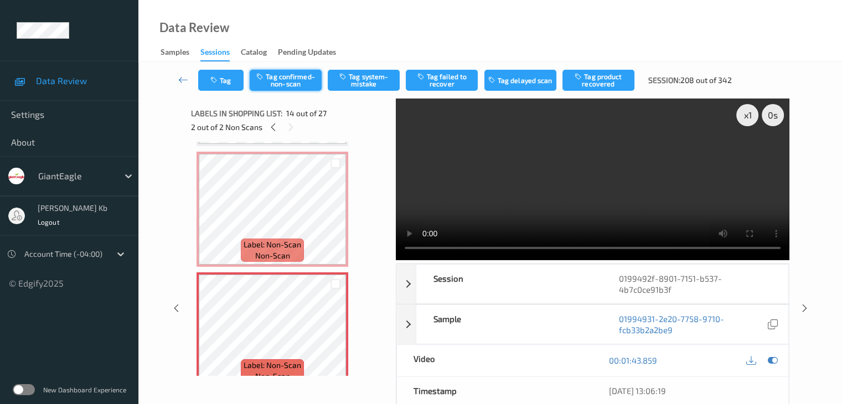
click at [289, 77] on button "Tag confirmed-non-scan" at bounding box center [286, 80] width 72 height 21
click at [608, 80] on button "Tag product recovered" at bounding box center [598, 80] width 72 height 21
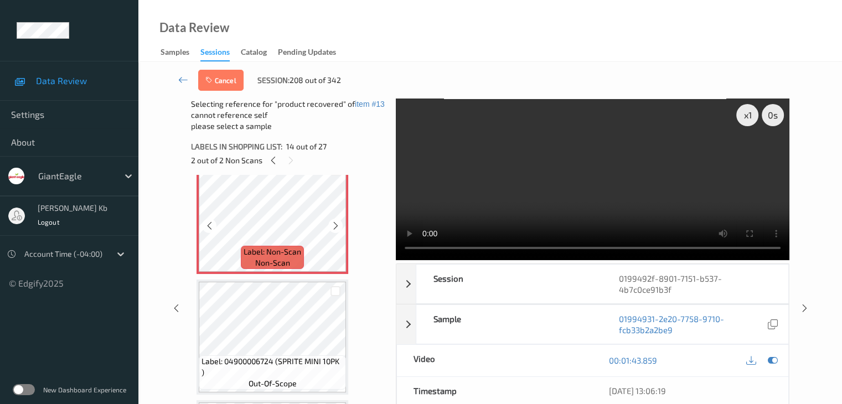
scroll to position [1609, 0]
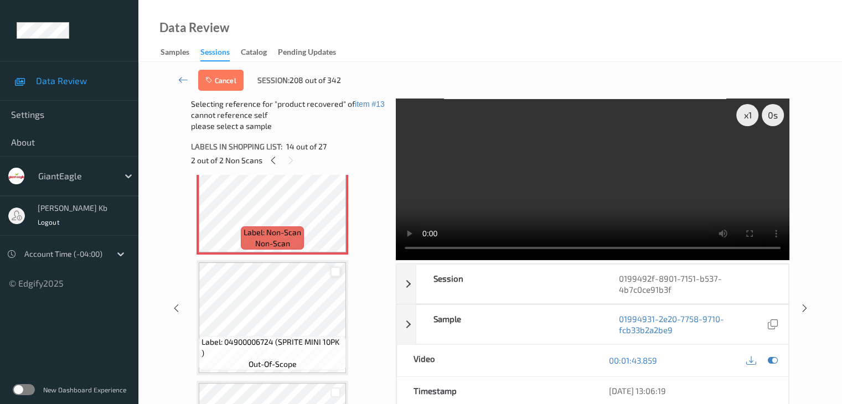
click at [336, 273] on div at bounding box center [335, 272] width 11 height 11
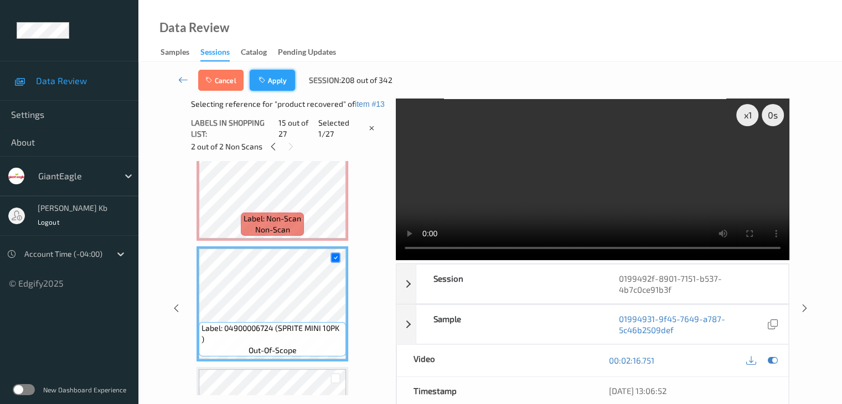
click at [277, 83] on button "Apply" at bounding box center [272, 80] width 45 height 21
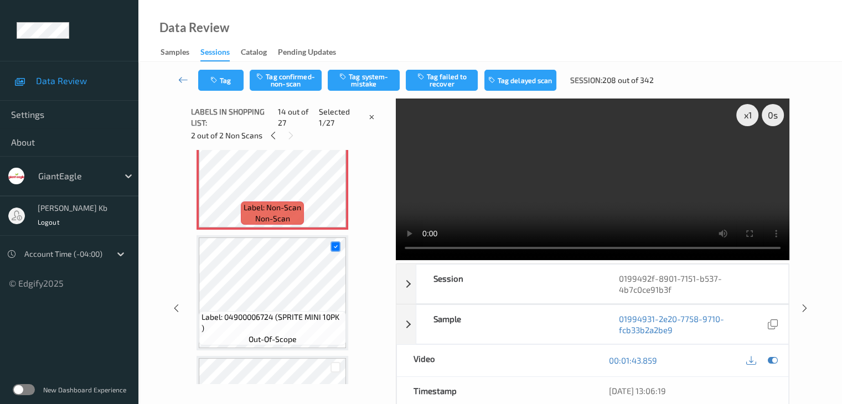
scroll to position [1453, 0]
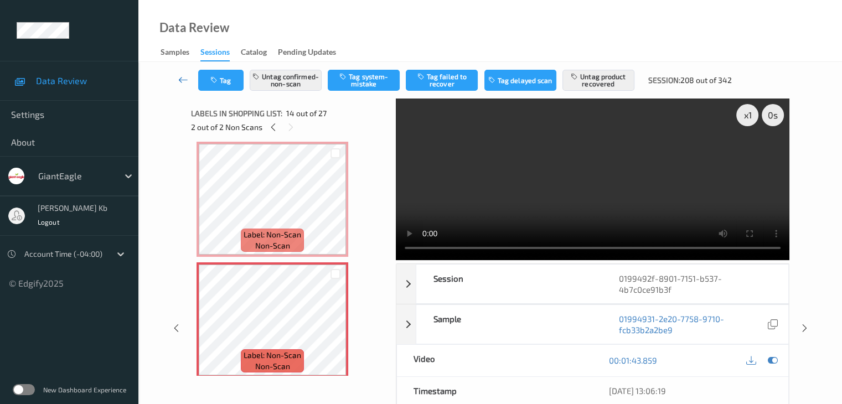
click at [179, 79] on icon at bounding box center [183, 79] width 10 height 11
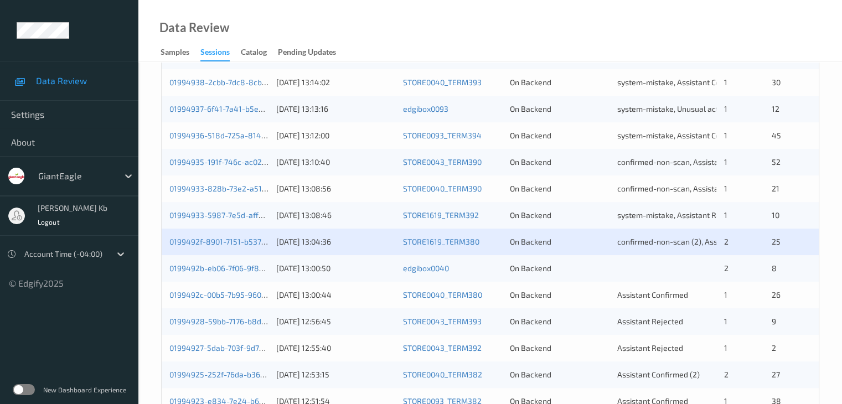
scroll to position [387, 0]
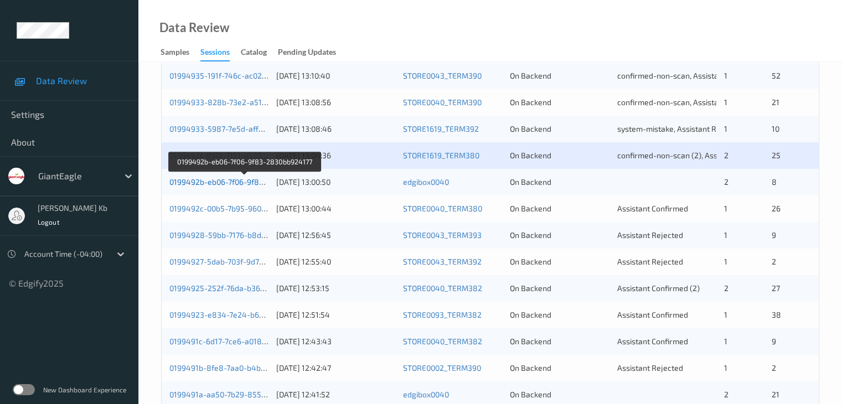
click at [234, 182] on link "0199492b-eb06-7f06-9f83-2830bb924177" at bounding box center [243, 181] width 149 height 9
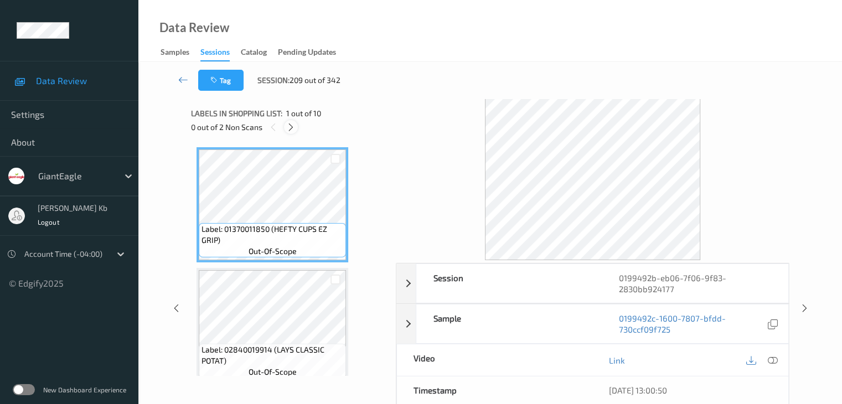
click at [294, 127] on icon at bounding box center [290, 127] width 9 height 10
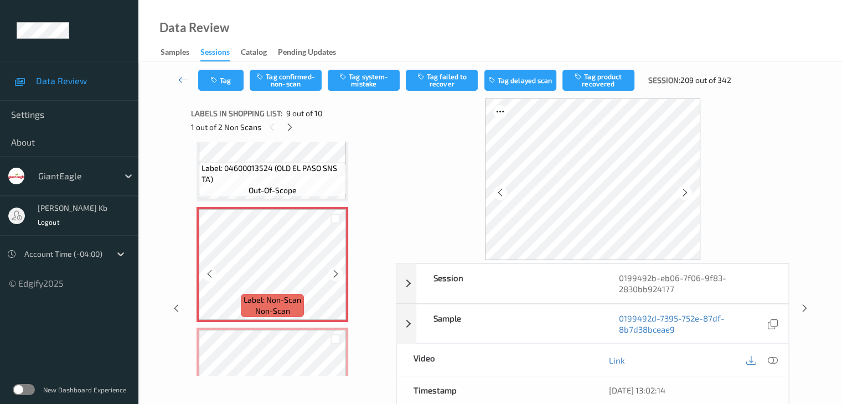
scroll to position [961, 0]
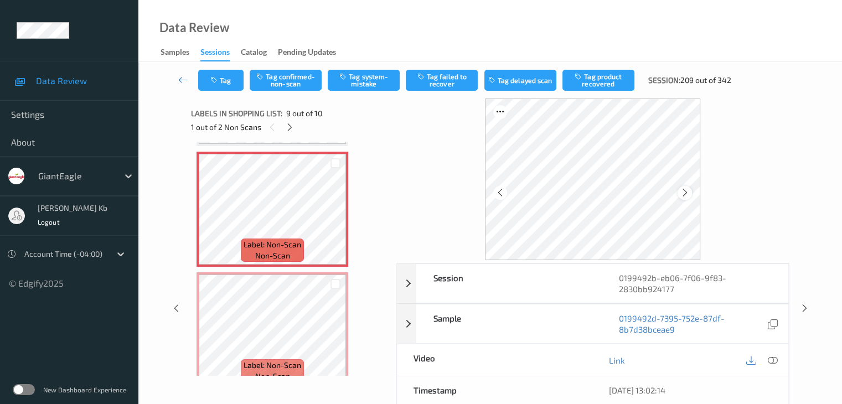
click at [681, 193] on icon at bounding box center [684, 193] width 9 height 10
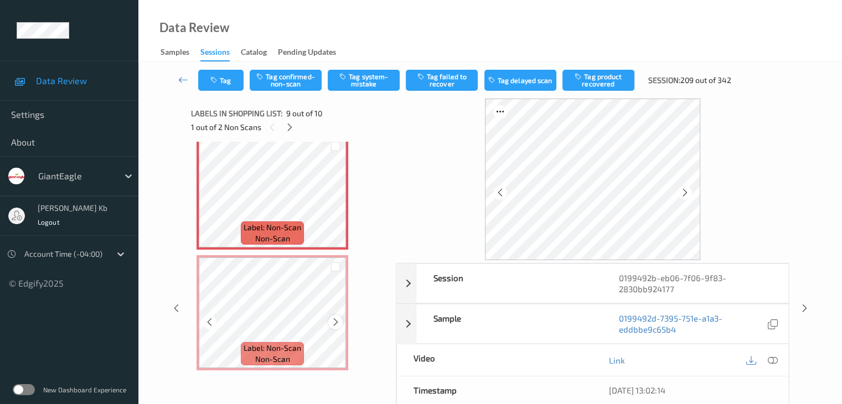
click at [339, 321] on icon at bounding box center [335, 322] width 9 height 10
click at [777, 357] on div at bounding box center [772, 360] width 15 height 15
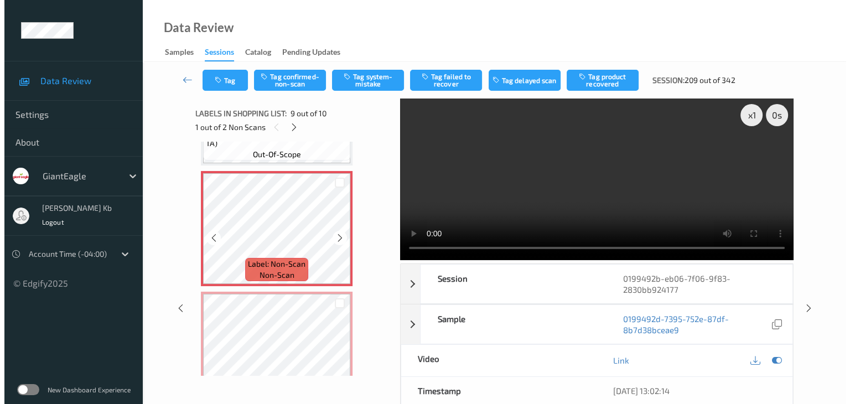
scroll to position [923, 0]
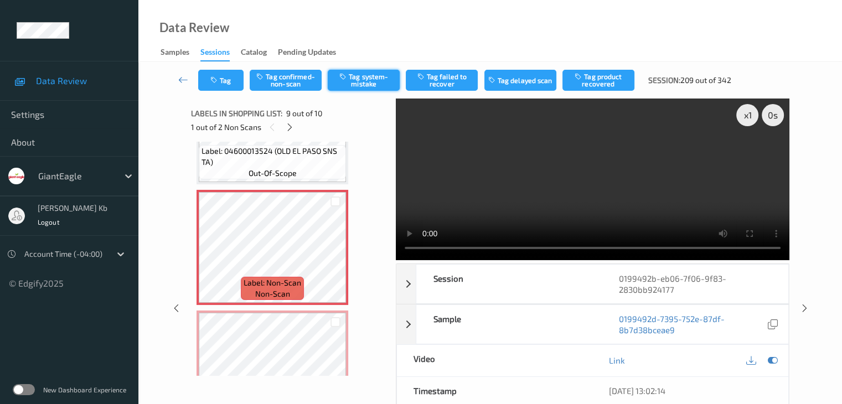
click at [359, 81] on button "Tag system-mistake" at bounding box center [364, 80] width 72 height 21
click at [231, 80] on button "Tag" at bounding box center [220, 80] width 45 height 21
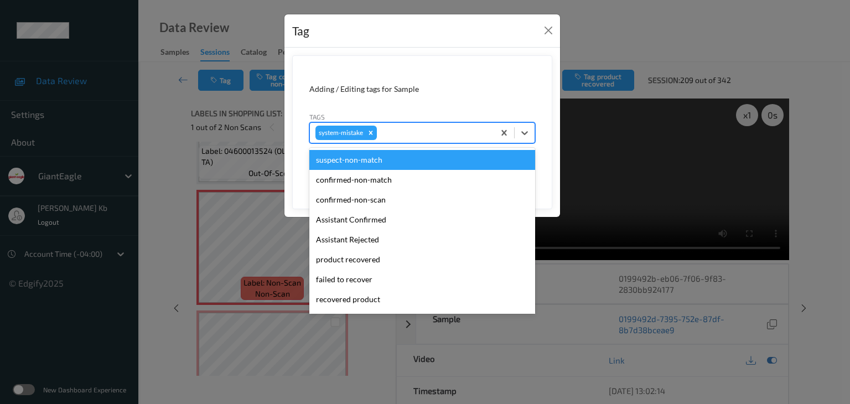
click at [421, 131] on div at bounding box center [434, 132] width 110 height 13
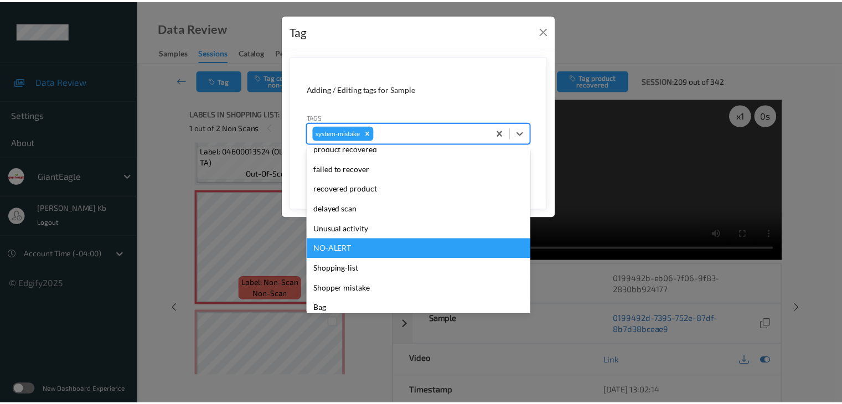
scroll to position [137, 0]
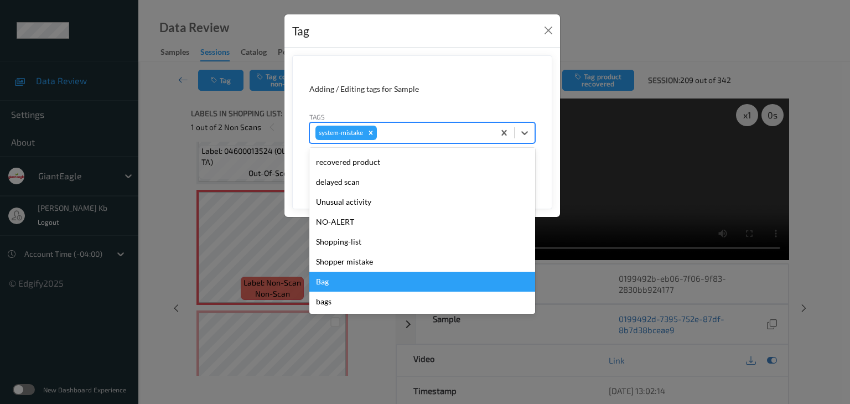
click at [336, 284] on div "Bag" at bounding box center [422, 282] width 226 height 20
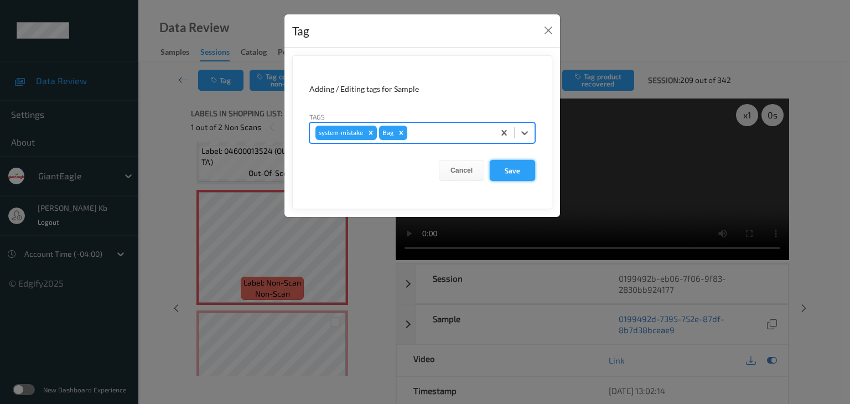
click at [523, 167] on button "Save" at bounding box center [512, 170] width 45 height 21
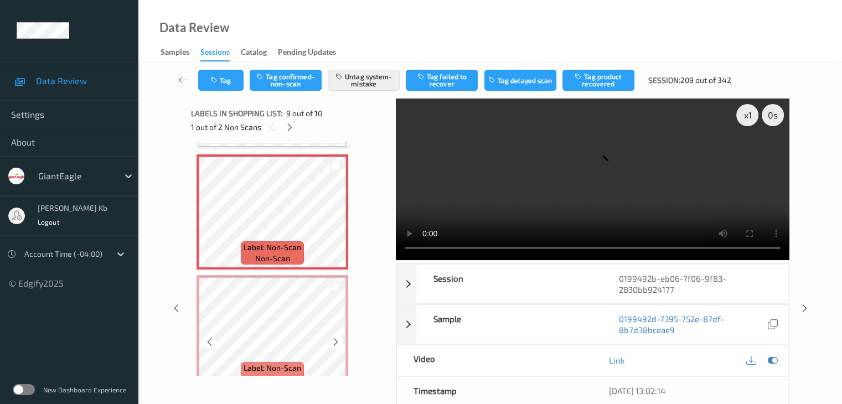
scroll to position [978, 0]
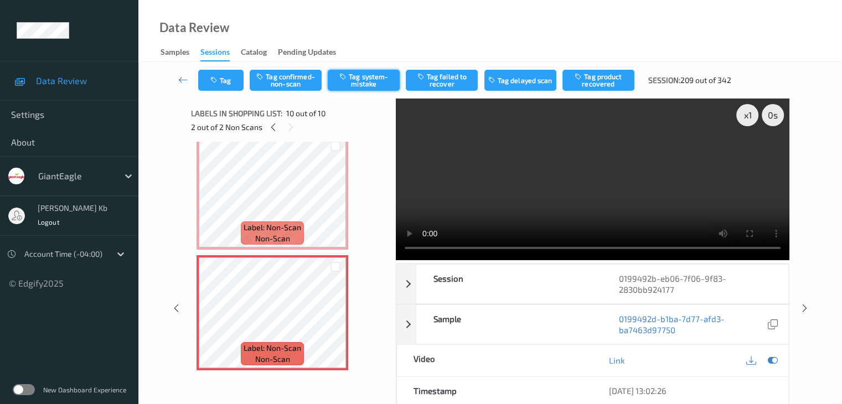
click at [369, 78] on button "Tag system-mistake" at bounding box center [364, 80] width 72 height 21
click at [179, 80] on icon at bounding box center [183, 79] width 10 height 11
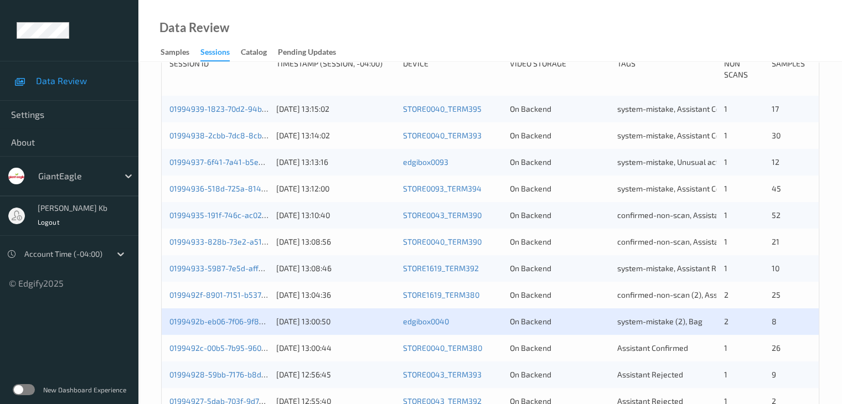
scroll to position [332, 0]
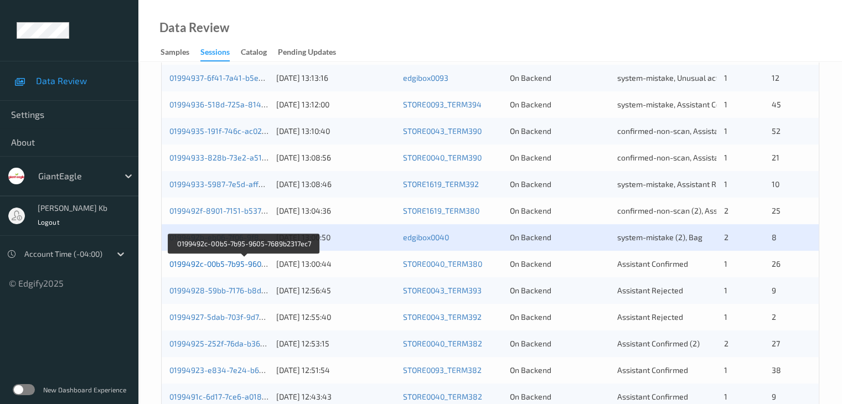
click at [232, 265] on link "0199492c-00b5-7b95-9605-7689b2317ec7" at bounding box center [243, 263] width 149 height 9
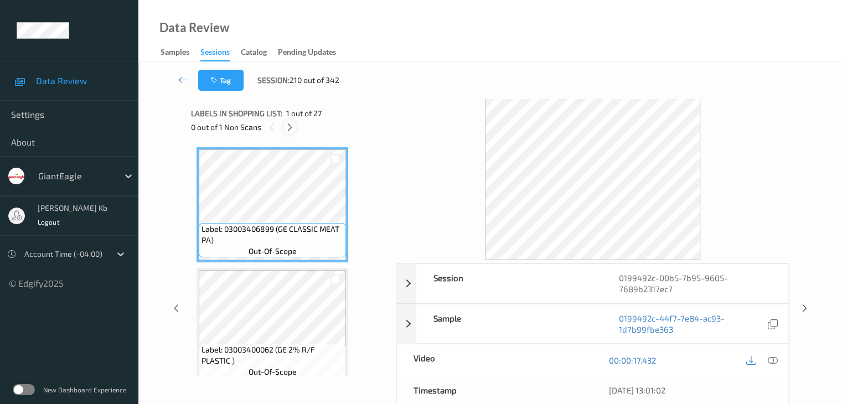
click at [291, 125] on icon at bounding box center [289, 127] width 9 height 10
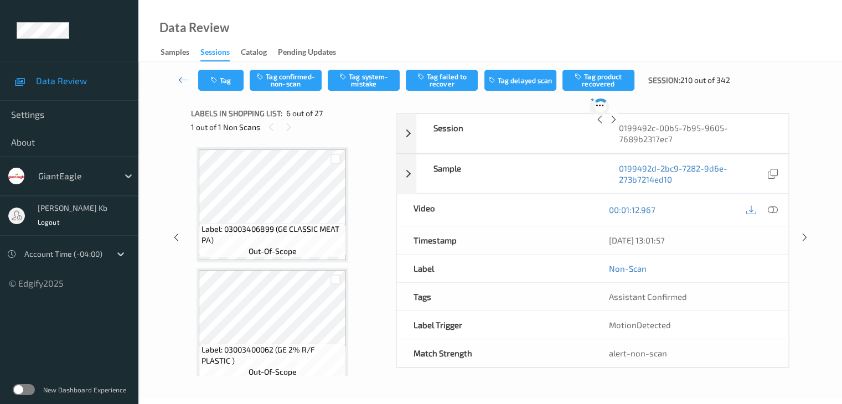
scroll to position [488, 0]
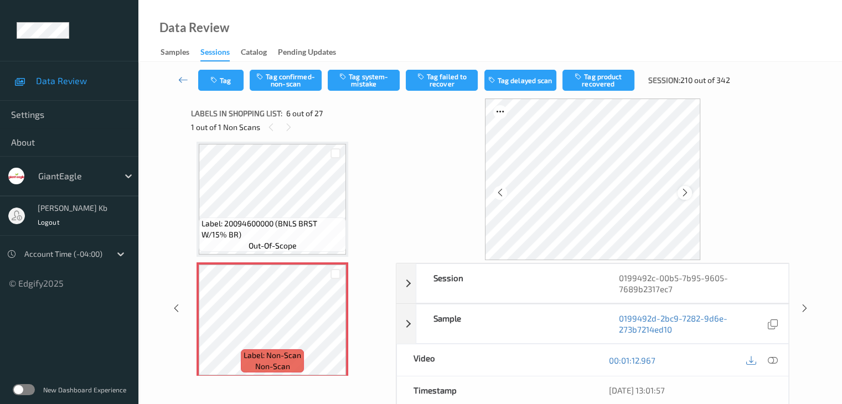
click at [683, 195] on icon at bounding box center [684, 193] width 9 height 10
click at [771, 360] on icon at bounding box center [772, 360] width 10 height 10
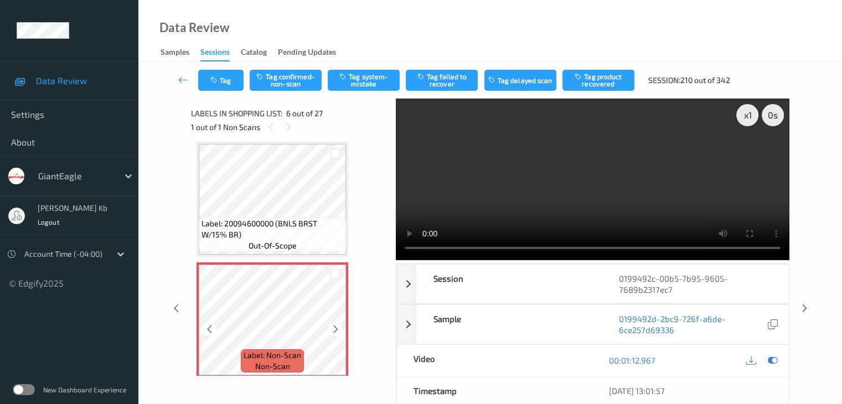
scroll to position [599, 0]
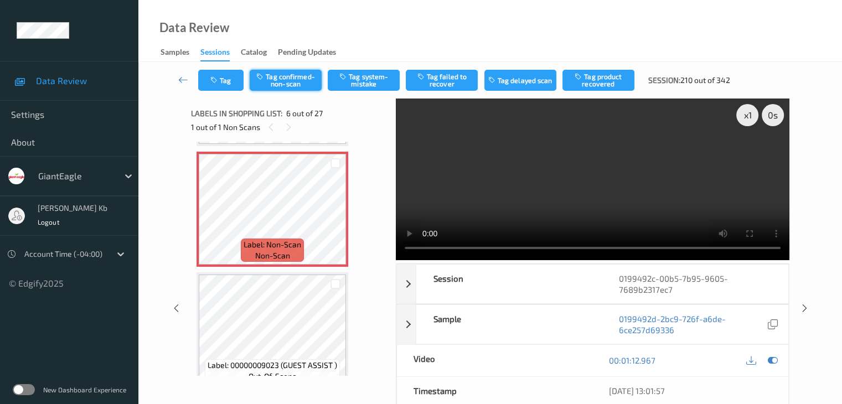
click at [301, 81] on button "Tag confirmed-non-scan" at bounding box center [286, 80] width 72 height 21
click at [587, 80] on button "Tag product recovered" at bounding box center [598, 80] width 72 height 21
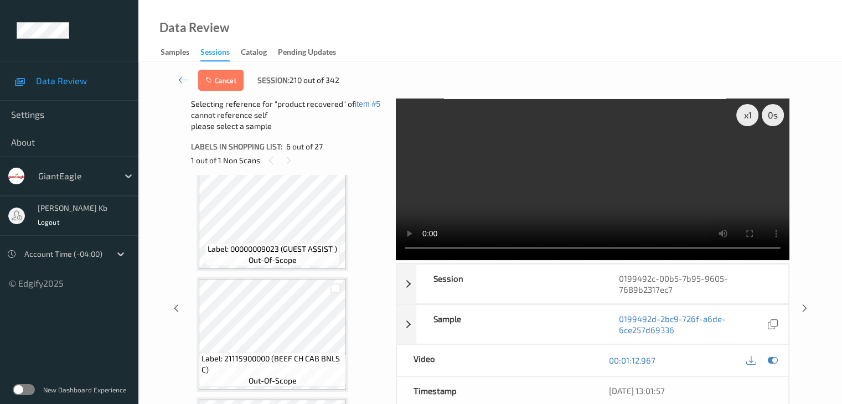
scroll to position [765, 0]
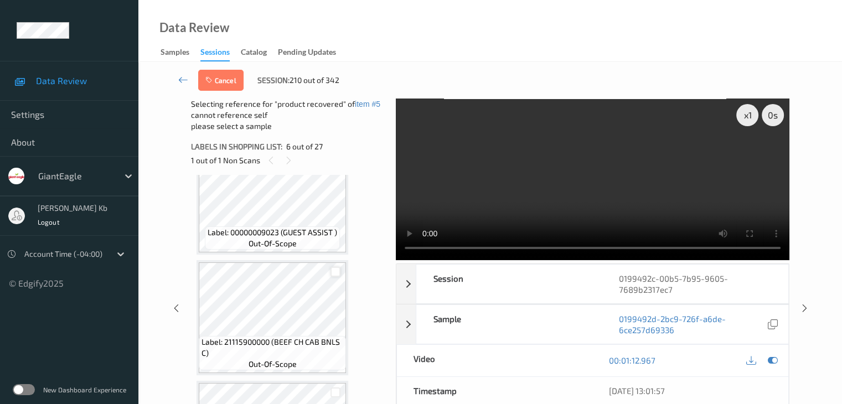
click at [336, 271] on div at bounding box center [335, 272] width 11 height 11
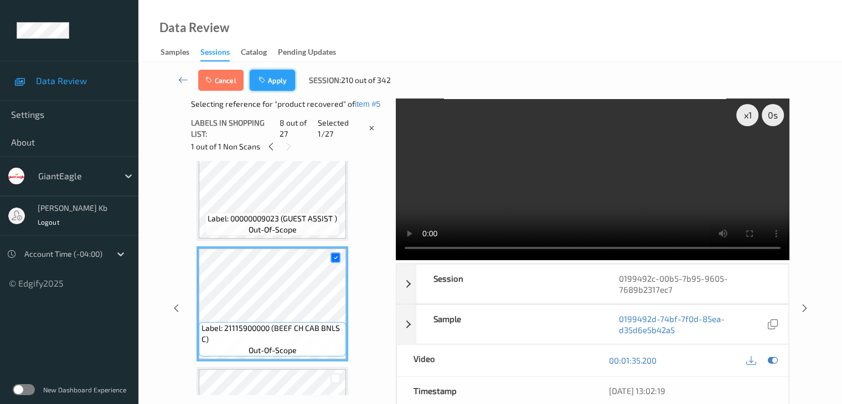
click at [282, 80] on button "Apply" at bounding box center [272, 80] width 45 height 21
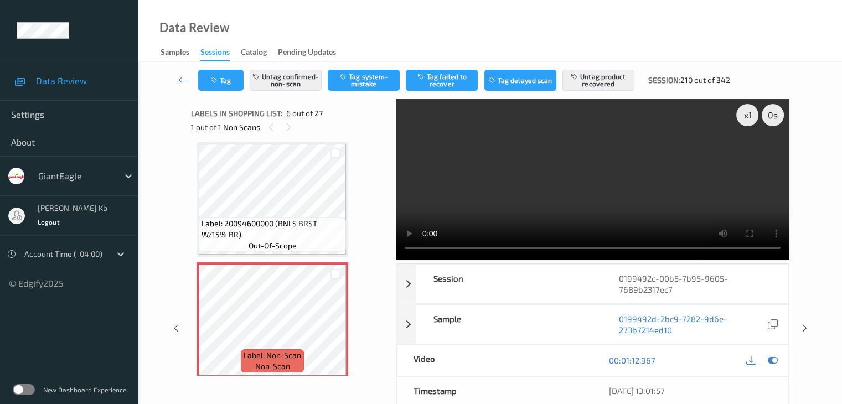
drag, startPoint x: 182, startPoint y: 81, endPoint x: 182, endPoint y: 43, distance: 38.2
click at [182, 81] on icon at bounding box center [183, 79] width 10 height 11
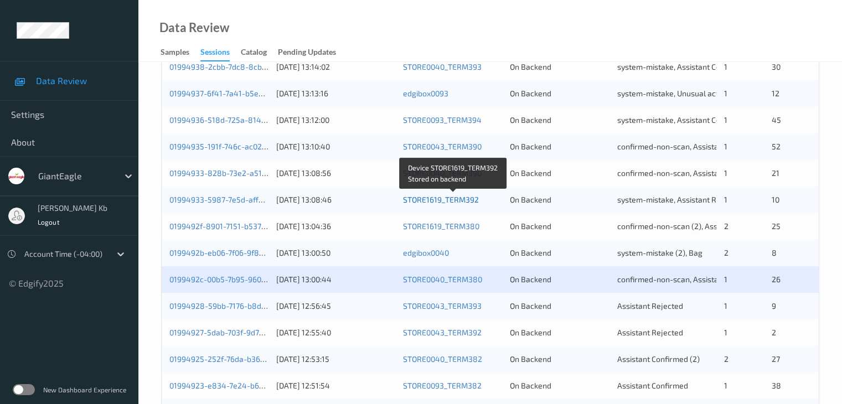
scroll to position [443, 0]
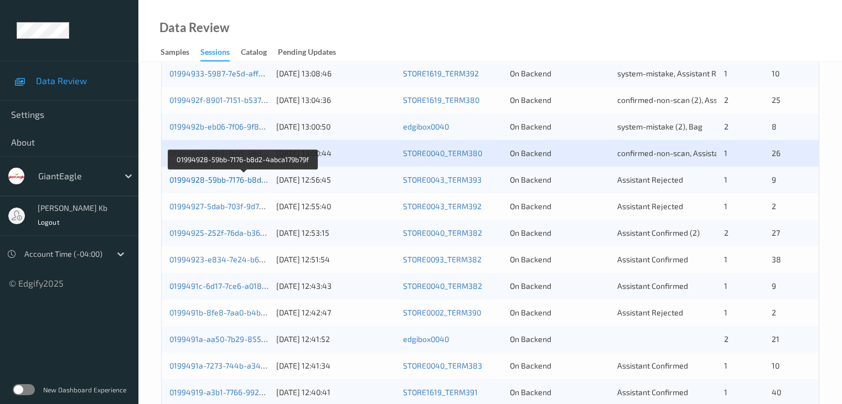
click at [216, 180] on link "01994928-59bb-7176-b8d2-4abca179b79f" at bounding box center [243, 179] width 149 height 9
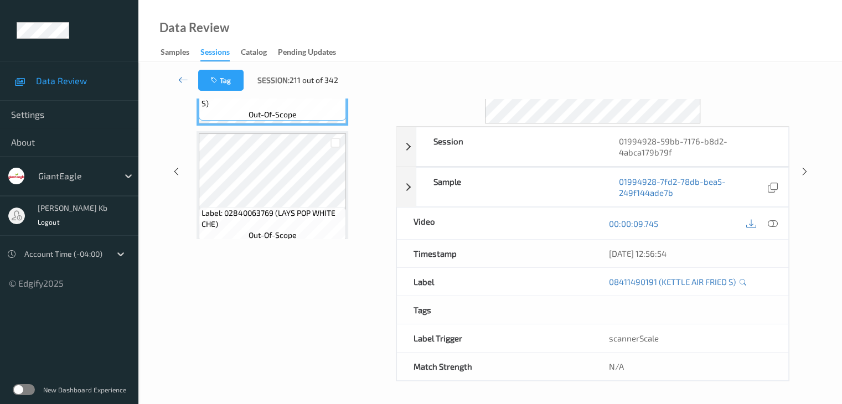
scroll to position [135, 0]
drag, startPoint x: 271, startPoint y: 0, endPoint x: 574, endPoint y: 27, distance: 304.4
click at [604, 29] on div "Data Review Samples Sessions Catalog Pending Updates" at bounding box center [489, 31] width 703 height 62
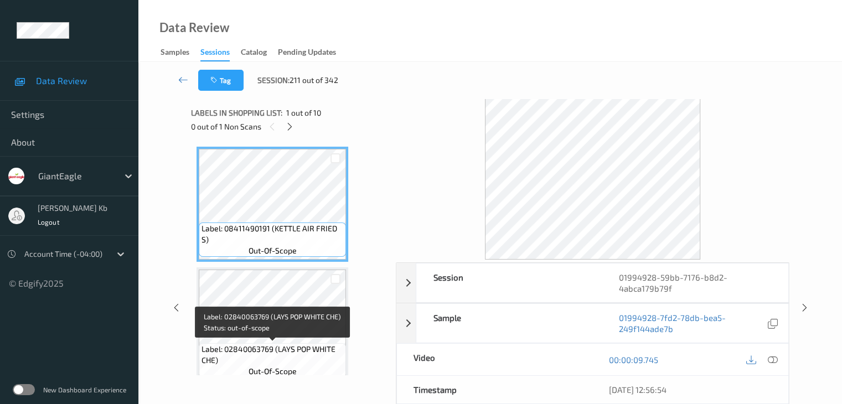
scroll to position [0, 0]
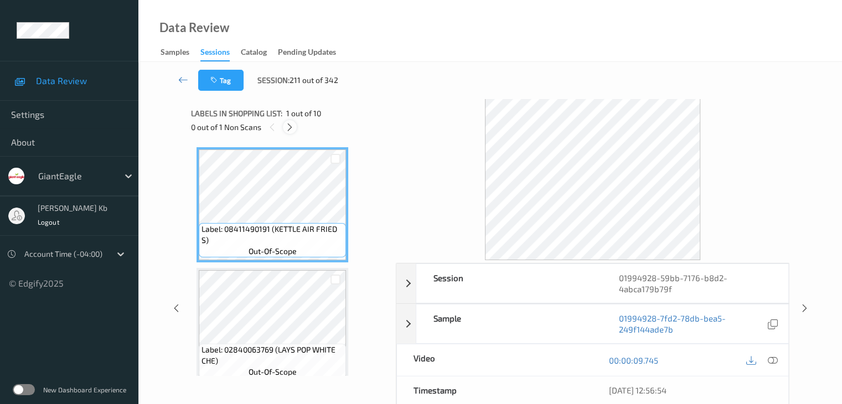
click at [292, 126] on icon at bounding box center [289, 127] width 9 height 10
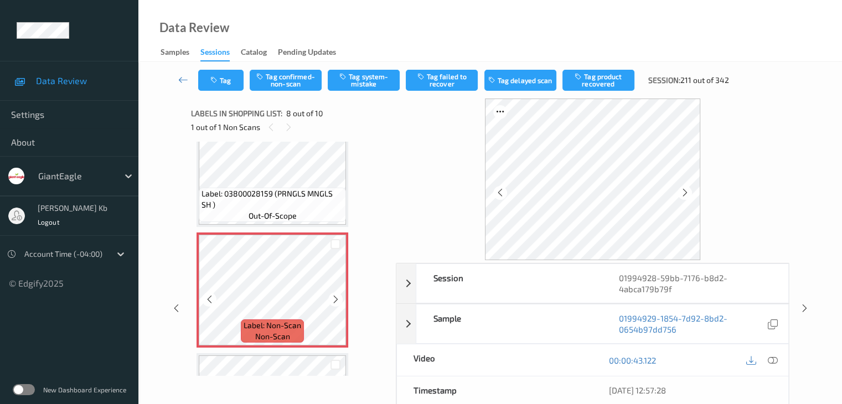
scroll to position [785, 0]
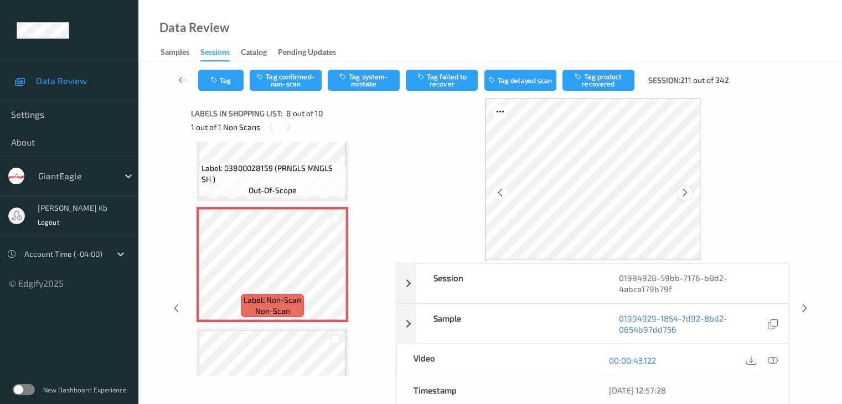
click at [689, 191] on div at bounding box center [684, 193] width 14 height 14
click at [772, 360] on icon at bounding box center [772, 360] width 10 height 10
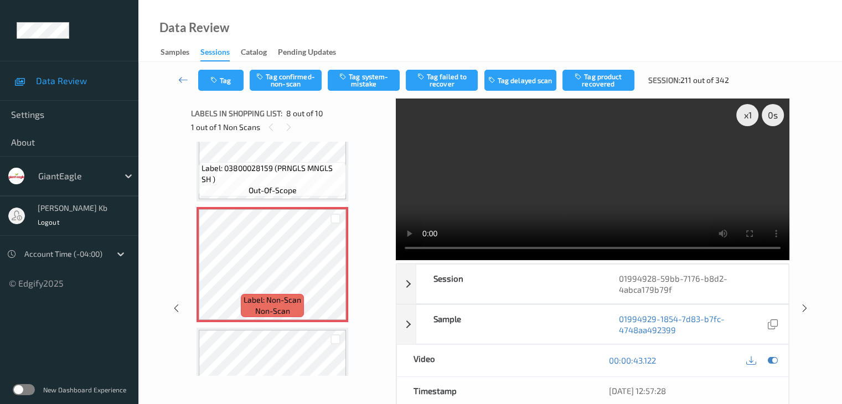
click at [525, 247] on video at bounding box center [592, 180] width 393 height 162
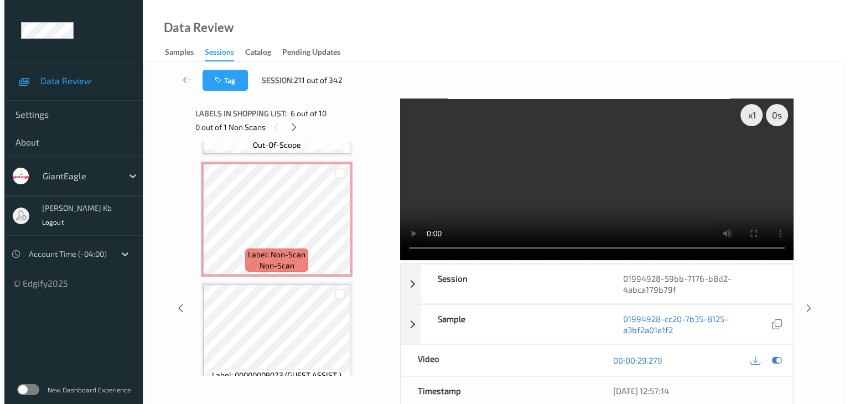
scroll to position [812, 0]
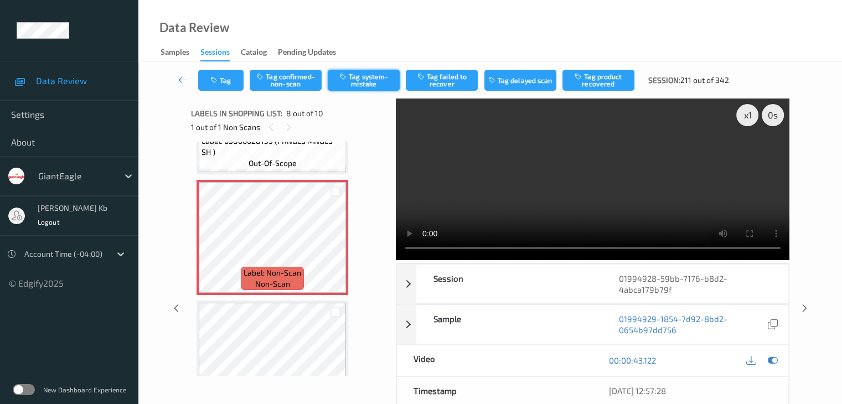
click at [368, 82] on button "Tag system-mistake" at bounding box center [364, 80] width 72 height 21
click at [229, 80] on button "Tag" at bounding box center [220, 80] width 45 height 21
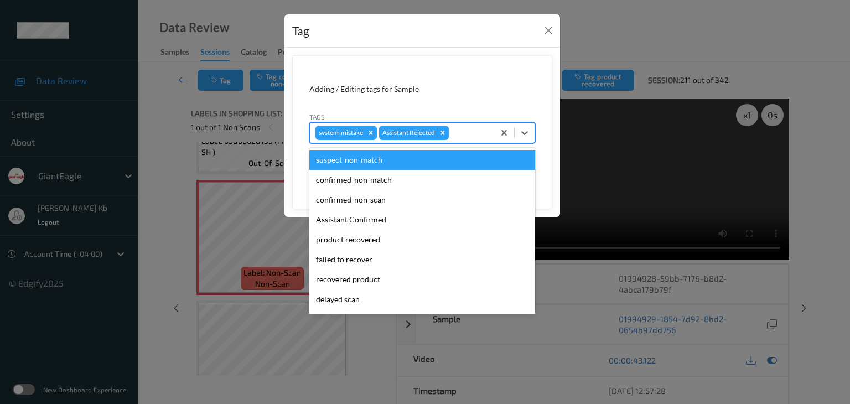
click at [460, 130] on div at bounding box center [470, 132] width 38 height 13
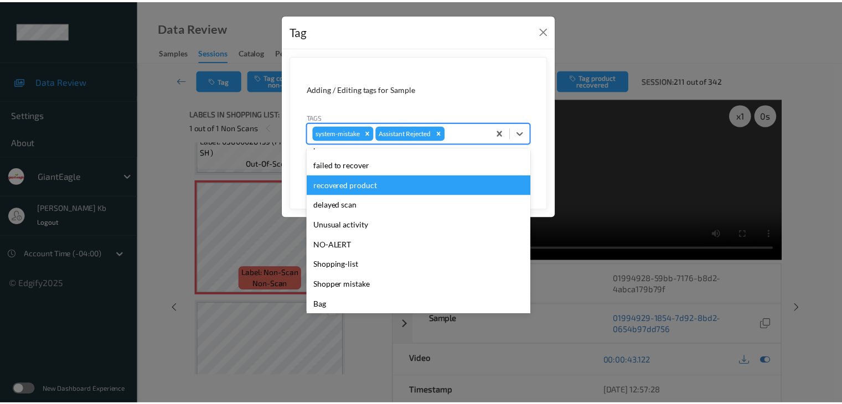
scroll to position [111, 0]
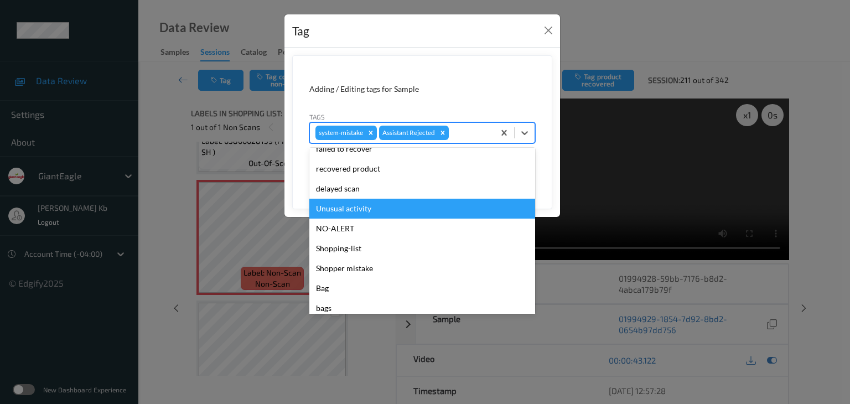
click at [344, 208] on div "Unusual activity" at bounding box center [422, 209] width 226 height 20
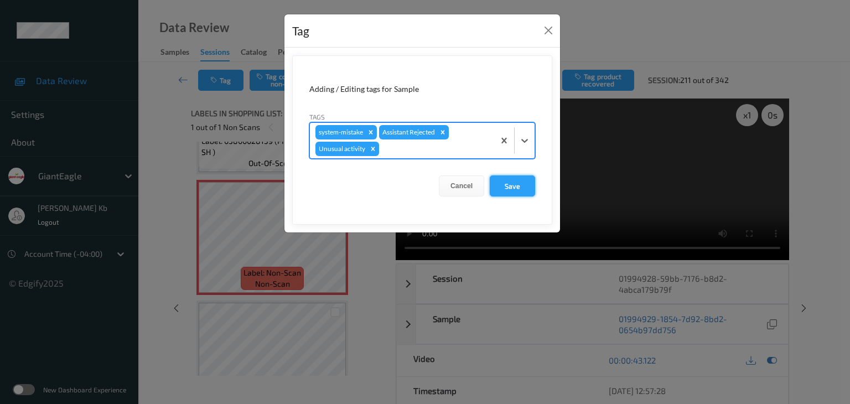
click at [507, 186] on button "Save" at bounding box center [512, 185] width 45 height 21
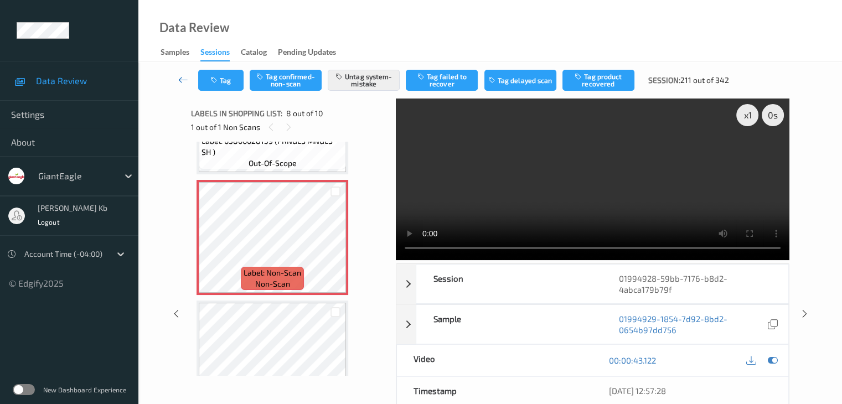
click at [178, 82] on icon at bounding box center [183, 79] width 10 height 11
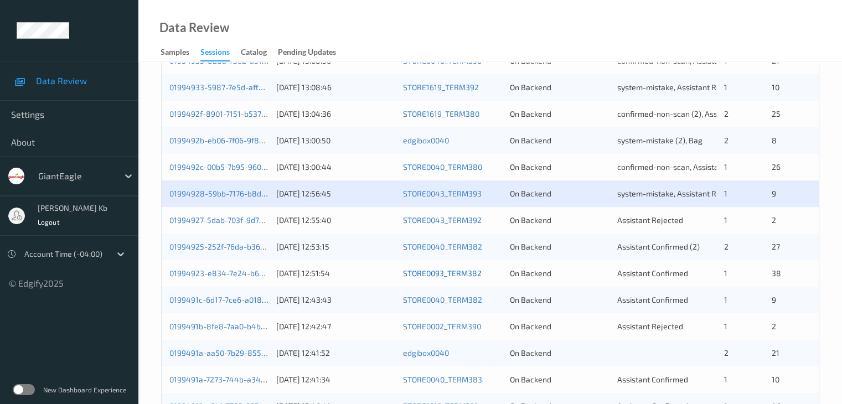
scroll to position [443, 0]
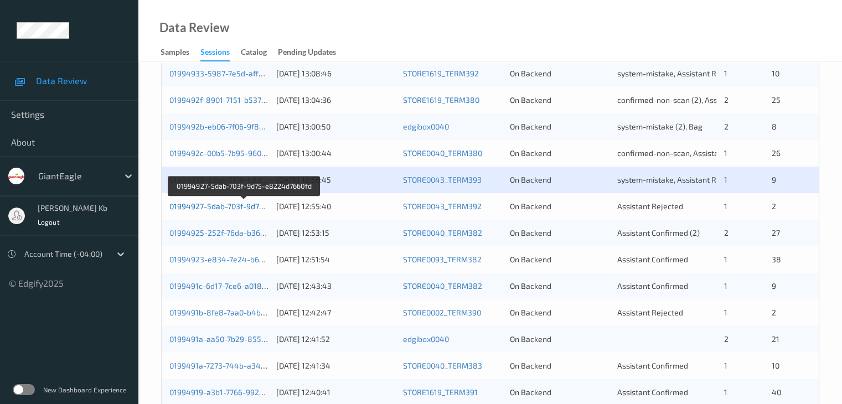
click at [215, 205] on link "01994927-5dab-703f-9d75-e8224d7660fd" at bounding box center [243, 205] width 149 height 9
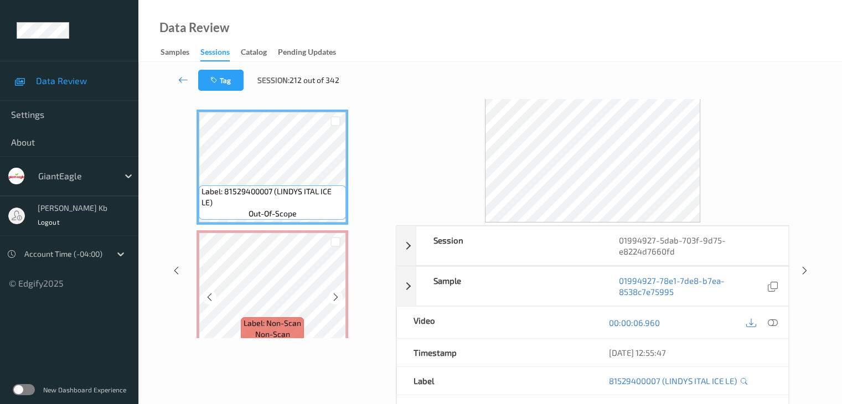
scroll to position [24, 0]
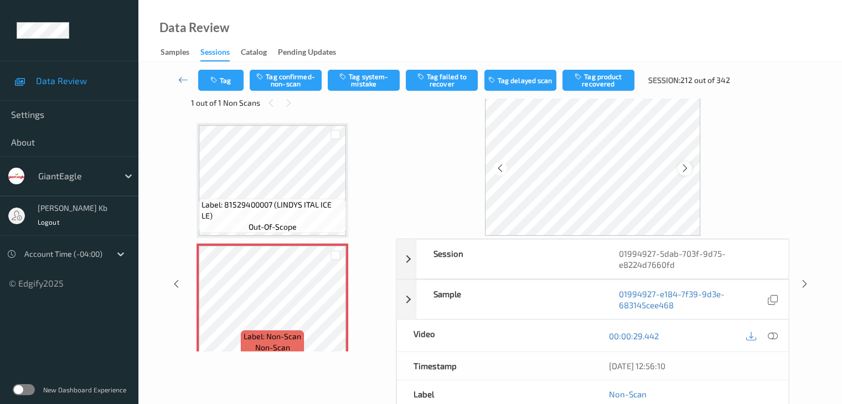
click at [689, 167] on div at bounding box center [684, 169] width 14 height 14
drag, startPoint x: 770, startPoint y: 334, endPoint x: 764, endPoint y: 332, distance: 7.0
click at [770, 334] on icon at bounding box center [772, 336] width 10 height 10
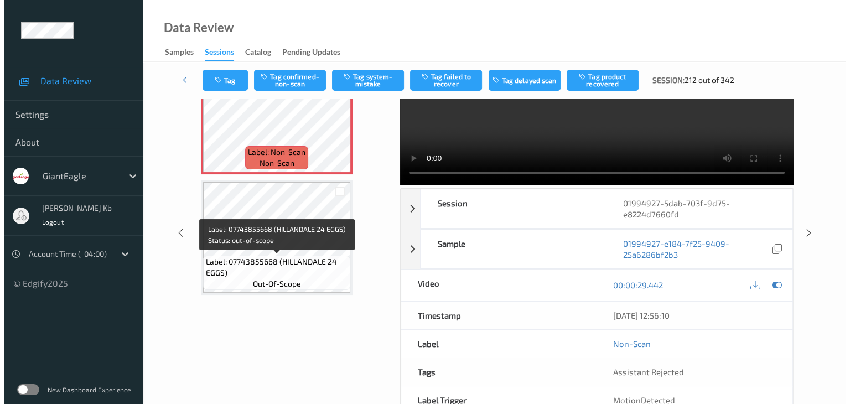
scroll to position [0, 0]
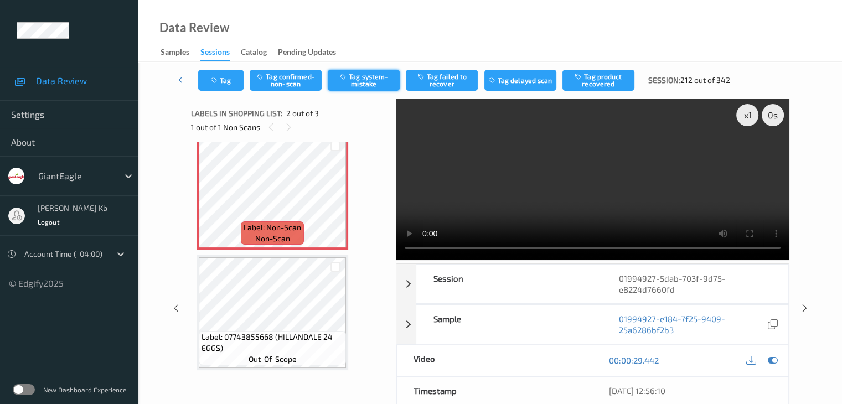
click at [378, 79] on button "Tag system-mistake" at bounding box center [364, 80] width 72 height 21
click at [228, 77] on button "Tag" at bounding box center [220, 80] width 45 height 21
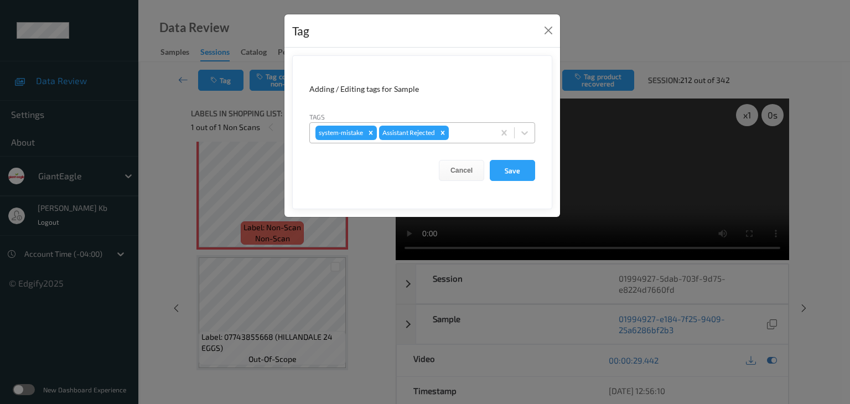
click at [467, 133] on div at bounding box center [470, 132] width 38 height 13
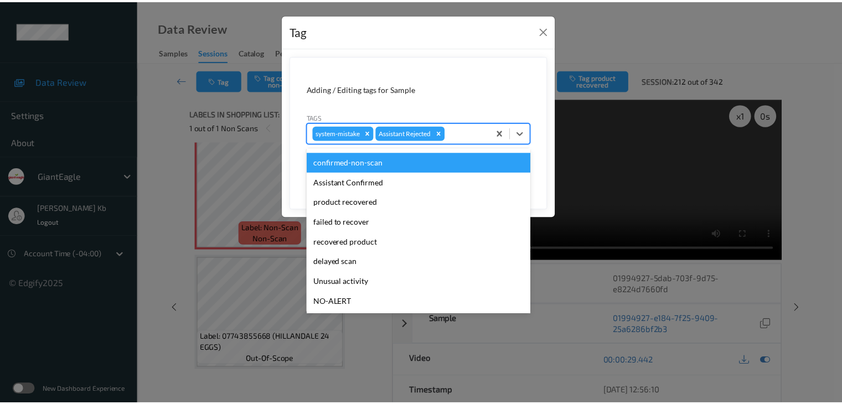
scroll to position [55, 0]
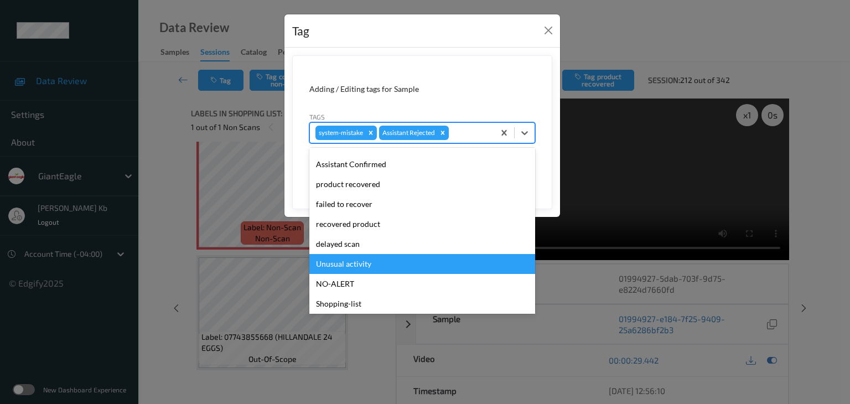
click at [354, 263] on div "Unusual activity" at bounding box center [422, 264] width 226 height 20
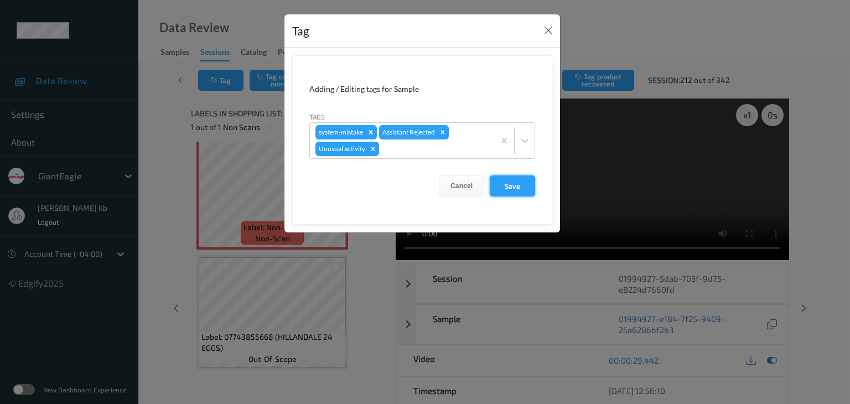
click at [514, 187] on button "Save" at bounding box center [512, 185] width 45 height 21
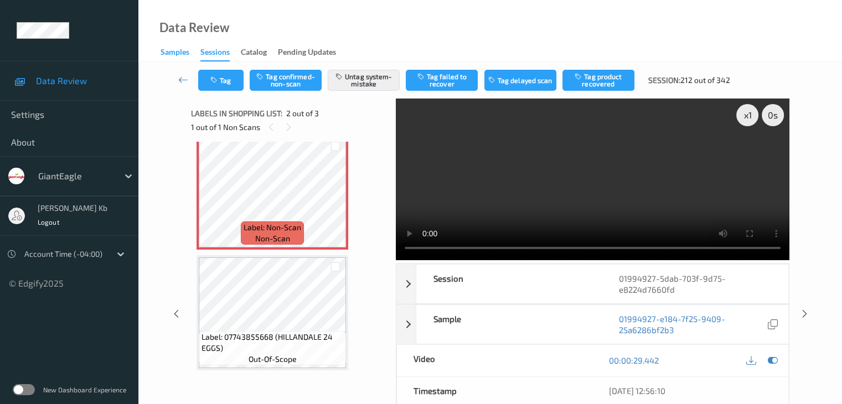
drag, startPoint x: 186, startPoint y: 79, endPoint x: 185, endPoint y: 58, distance: 21.1
click at [186, 79] on icon at bounding box center [183, 79] width 10 height 11
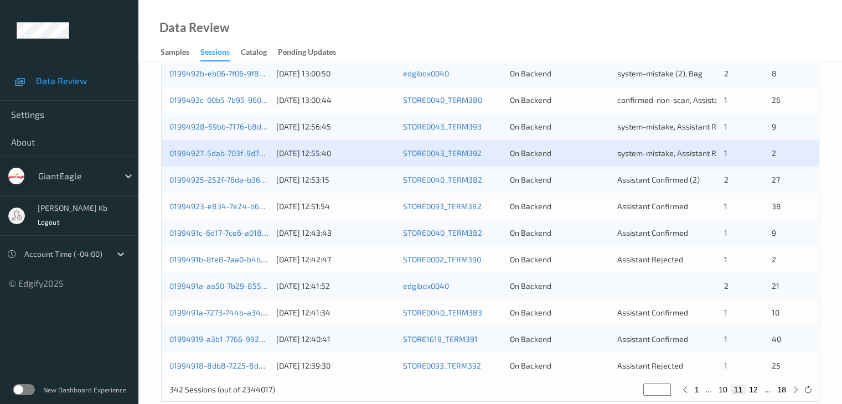
scroll to position [498, 0]
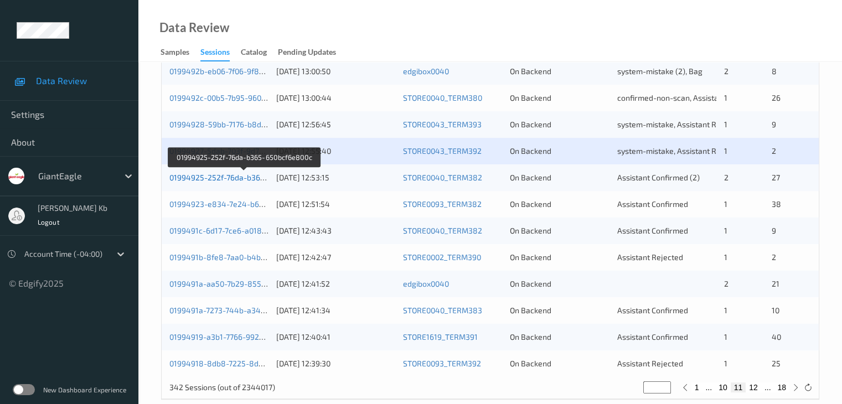
click at [201, 177] on link "01994925-252f-76da-b365-650bcf6e800c" at bounding box center [243, 177] width 149 height 9
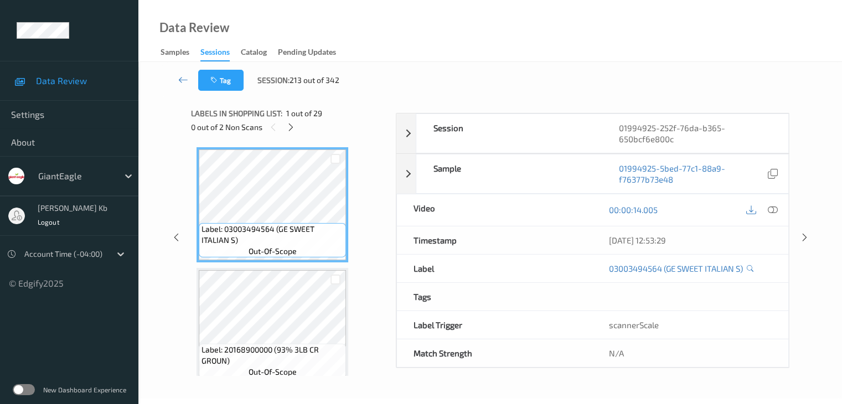
scroll to position [135, 0]
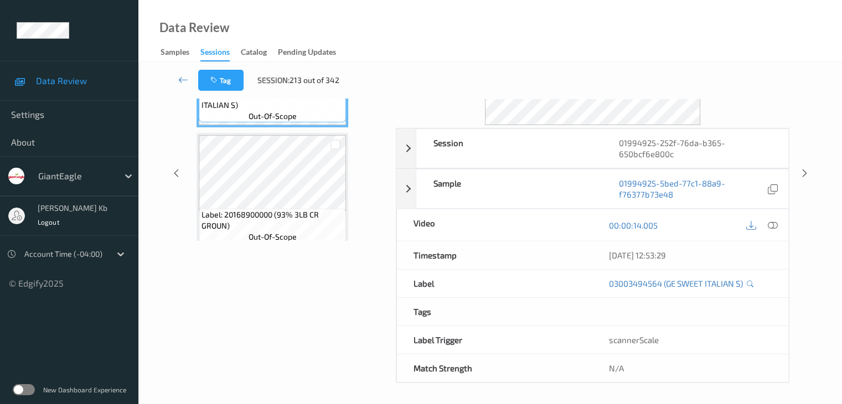
drag, startPoint x: 279, startPoint y: 1, endPoint x: 453, endPoint y: 22, distance: 175.6
click at [607, 29] on div "Data Review Samples Sessions Catalog Pending Updates" at bounding box center [489, 31] width 703 height 62
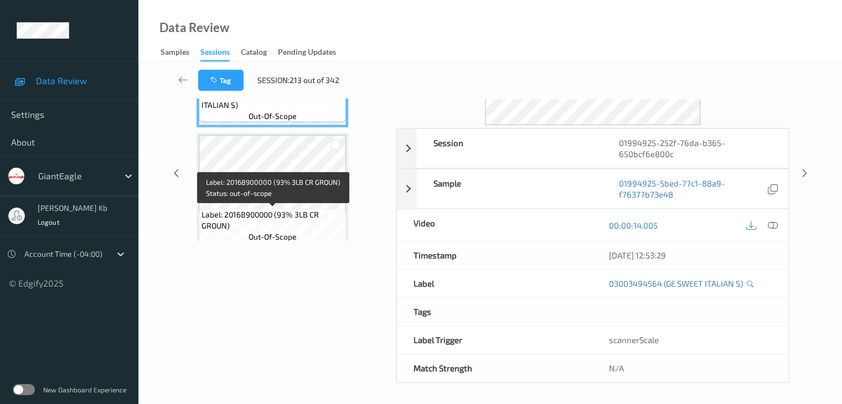
scroll to position [0, 0]
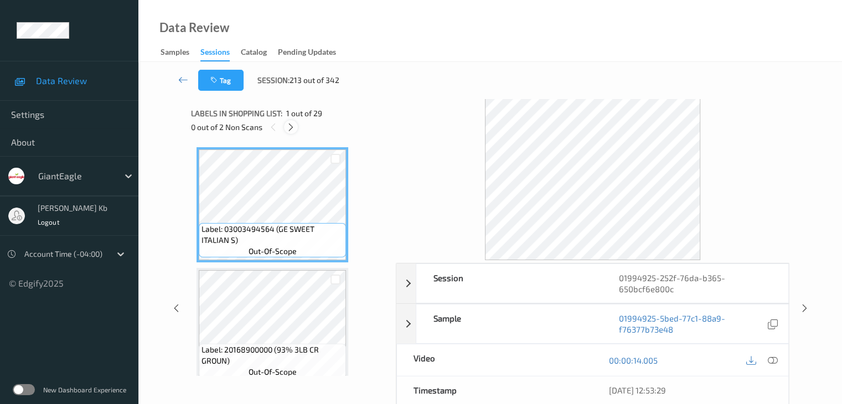
click at [290, 127] on icon at bounding box center [290, 127] width 9 height 10
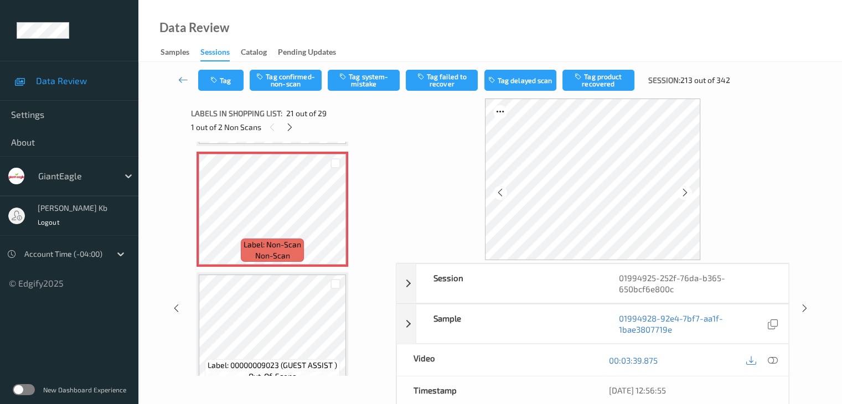
scroll to position [2353, 0]
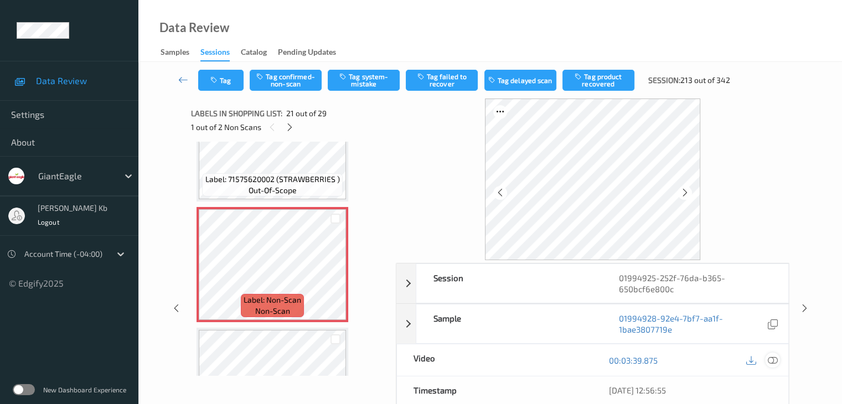
click at [773, 360] on icon at bounding box center [772, 360] width 10 height 10
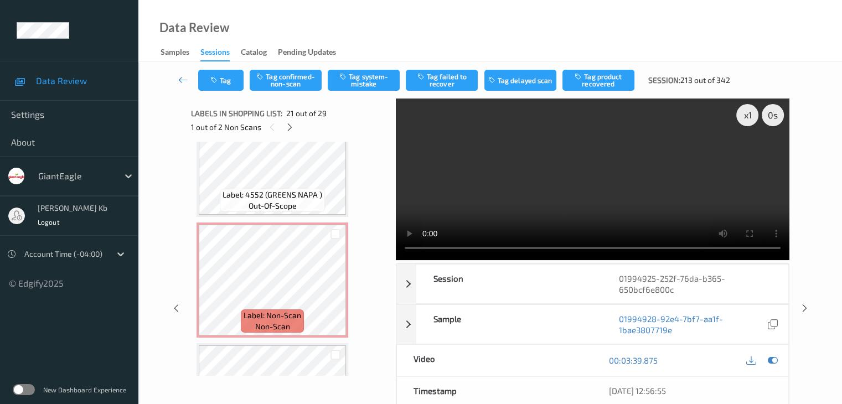
scroll to position [2851, 0]
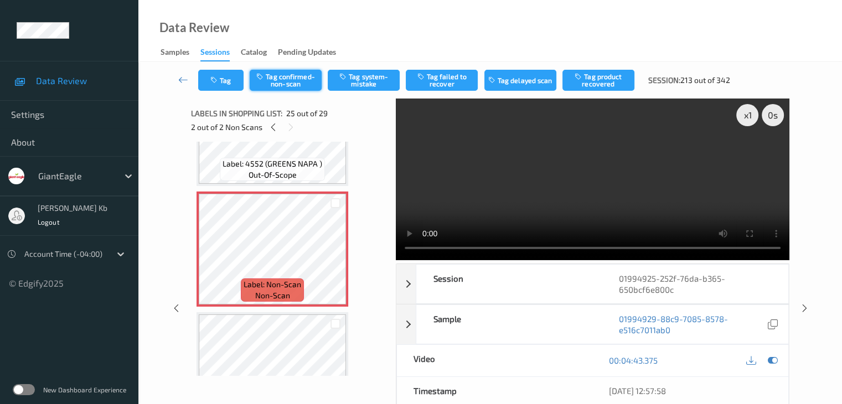
click at [294, 80] on button "Tag confirmed-non-scan" at bounding box center [286, 80] width 72 height 21
click at [611, 78] on button "Tag product recovered" at bounding box center [598, 80] width 72 height 21
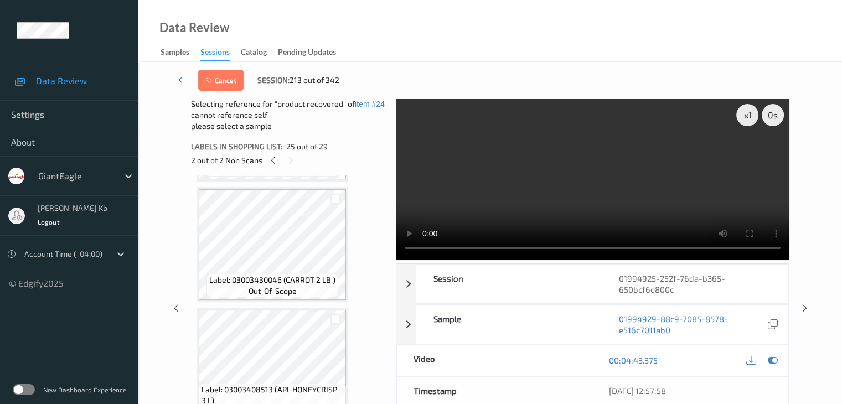
scroll to position [3073, 0]
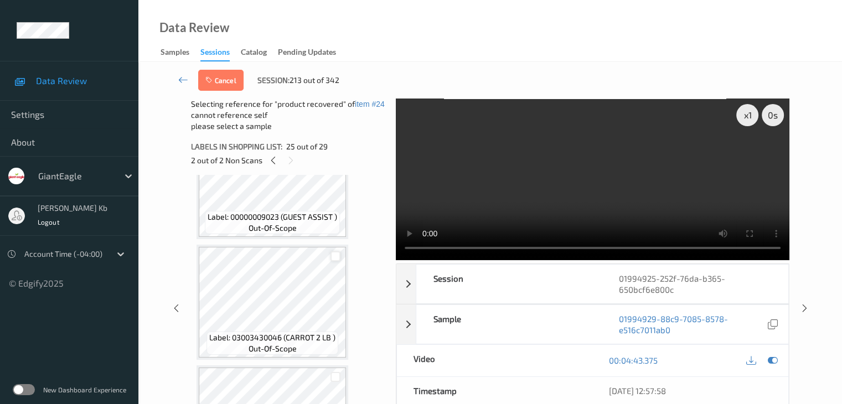
click at [333, 255] on div at bounding box center [335, 256] width 11 height 11
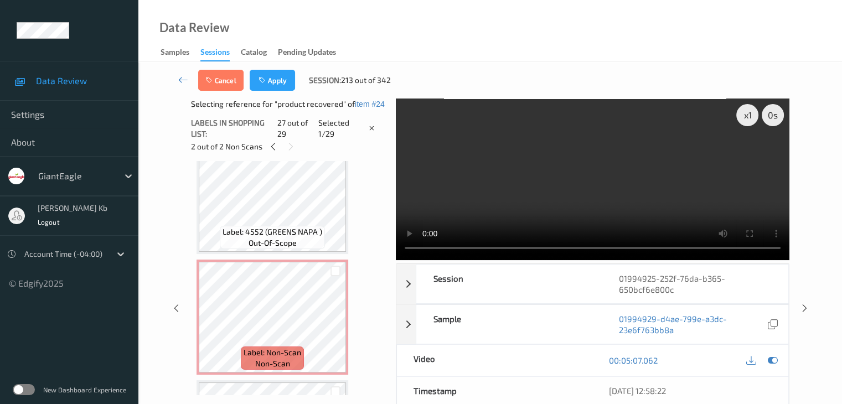
scroll to position [2796, 0]
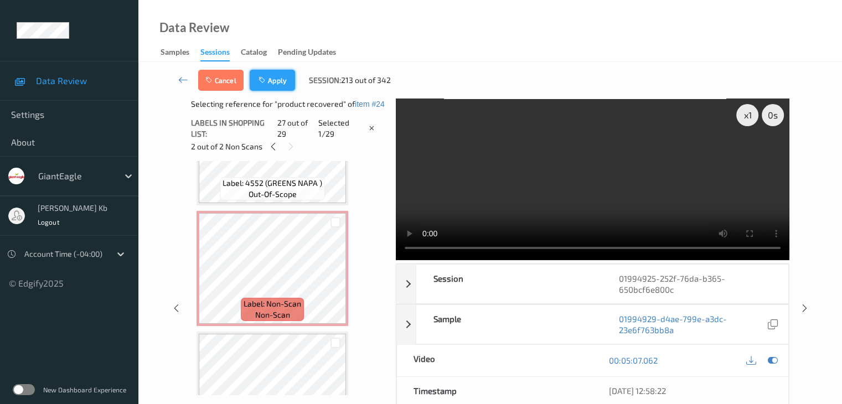
click at [277, 84] on button "Apply" at bounding box center [272, 80] width 45 height 21
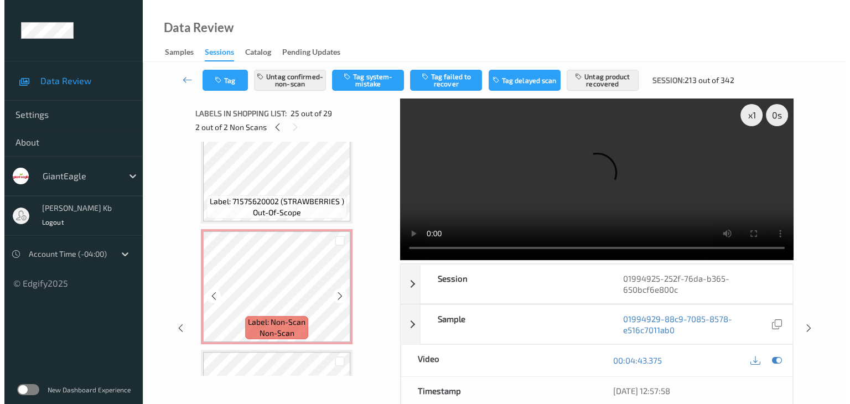
scroll to position [2393, 0]
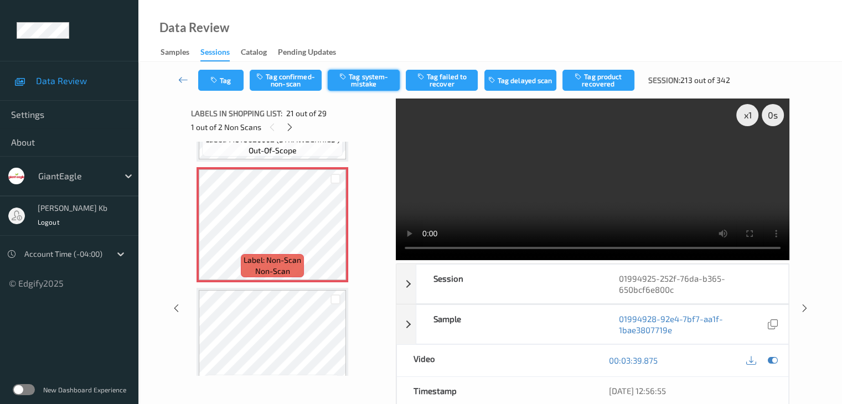
click at [370, 80] on button "Tag system-mistake" at bounding box center [364, 80] width 72 height 21
click at [230, 81] on button "Tag" at bounding box center [220, 80] width 45 height 21
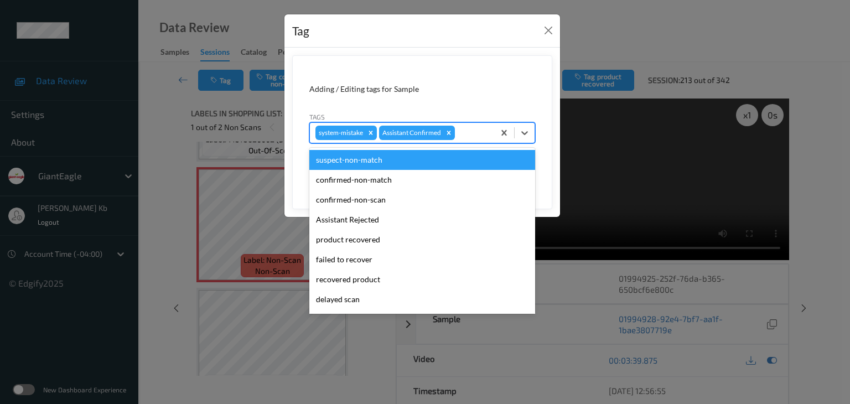
click at [464, 131] on div at bounding box center [473, 132] width 32 height 13
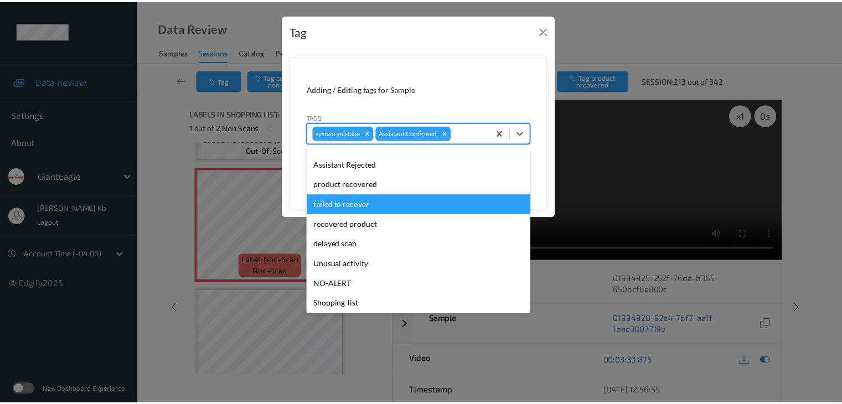
scroll to position [111, 0]
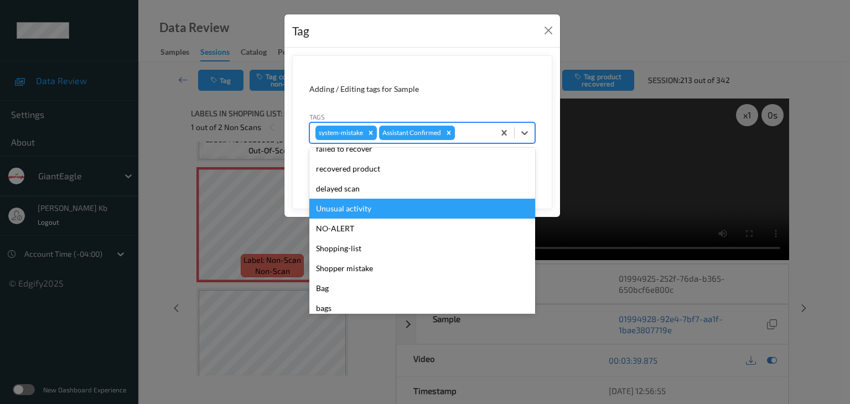
click at [344, 206] on div "Unusual activity" at bounding box center [422, 209] width 226 height 20
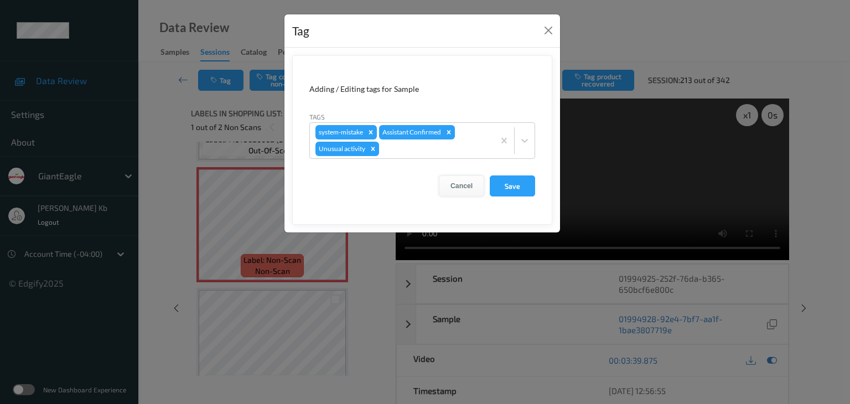
drag, startPoint x: 515, startPoint y: 183, endPoint x: 475, endPoint y: 180, distance: 39.9
click at [516, 183] on button "Save" at bounding box center [512, 185] width 45 height 21
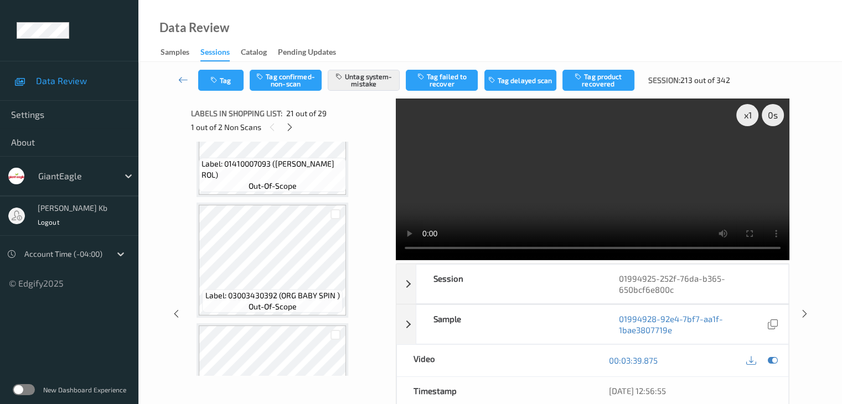
scroll to position [2006, 0]
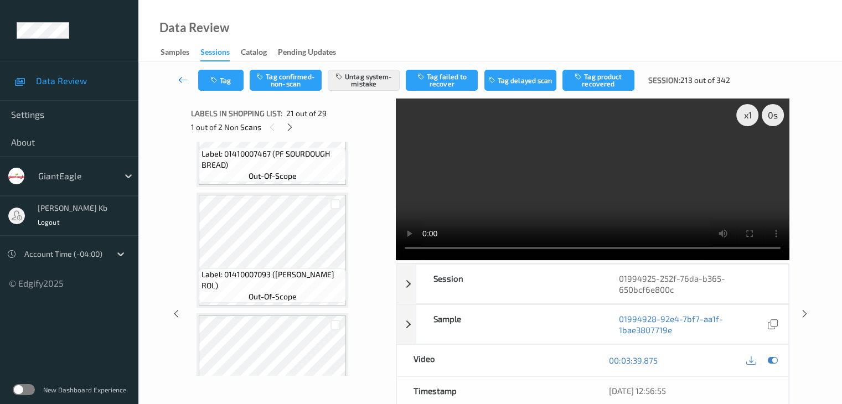
click at [182, 79] on icon at bounding box center [183, 79] width 10 height 11
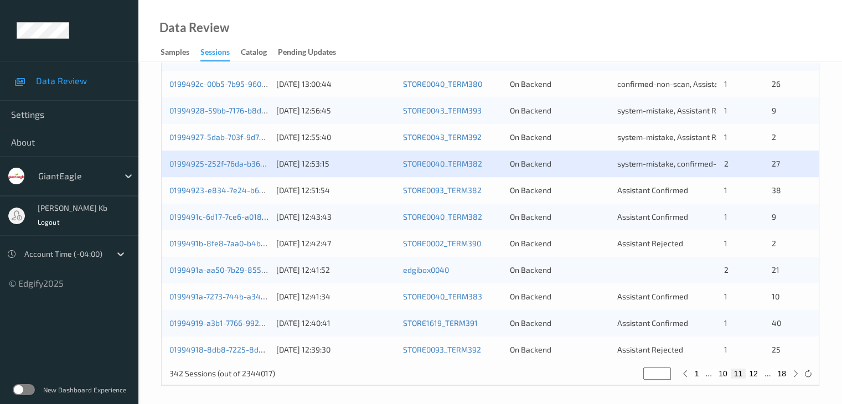
scroll to position [516, 0]
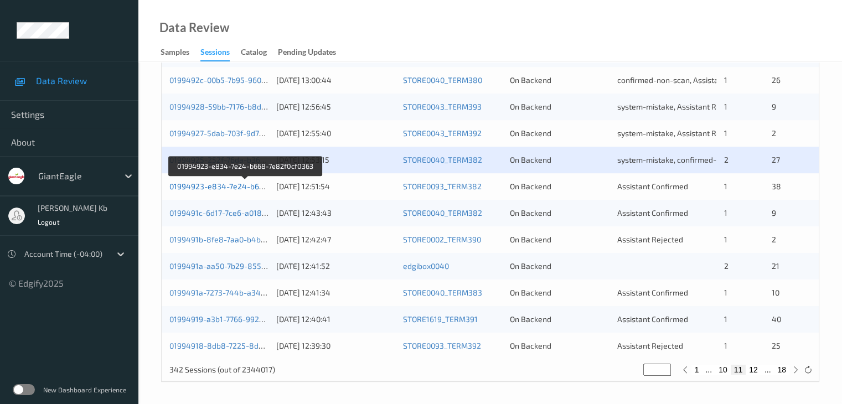
click at [217, 189] on link "01994923-e834-7e24-b668-7e82f0cf0363" at bounding box center [244, 186] width 151 height 9
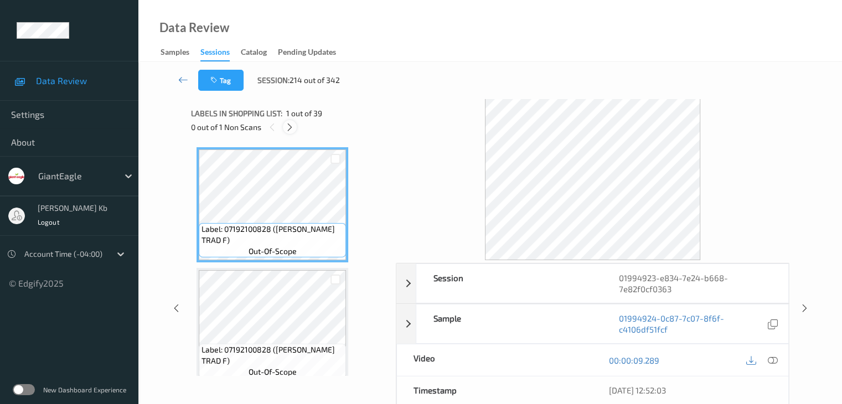
click at [289, 127] on icon at bounding box center [289, 127] width 9 height 10
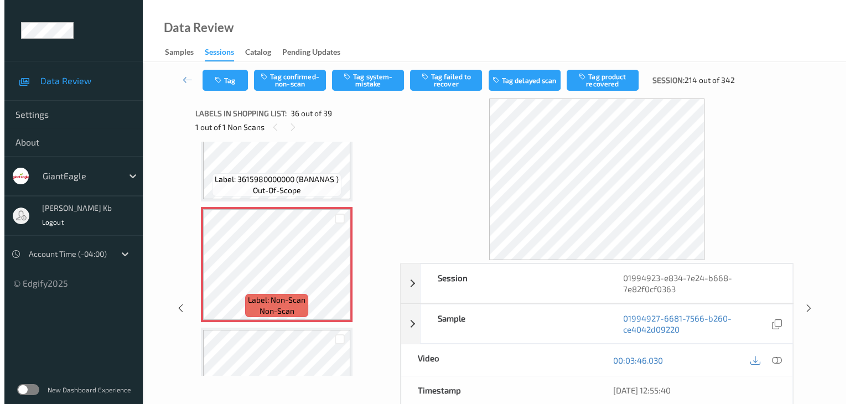
scroll to position [4218, 0]
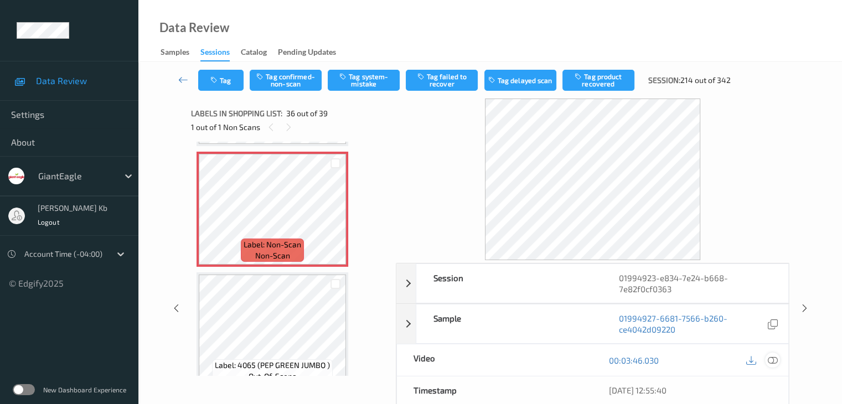
drag, startPoint x: 773, startPoint y: 357, endPoint x: 624, endPoint y: 323, distance: 152.8
click at [773, 357] on icon at bounding box center [772, 360] width 10 height 10
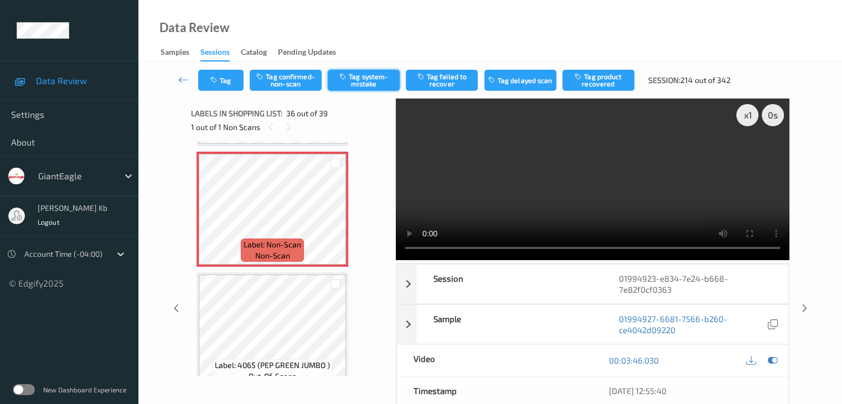
click at [372, 78] on button "Tag system-mistake" at bounding box center [364, 80] width 72 height 21
click at [221, 79] on button "Tag" at bounding box center [220, 80] width 45 height 21
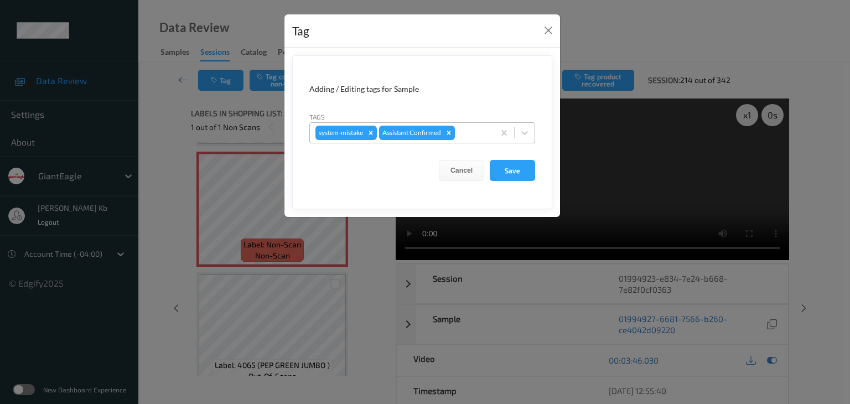
click at [479, 132] on div at bounding box center [473, 132] width 32 height 13
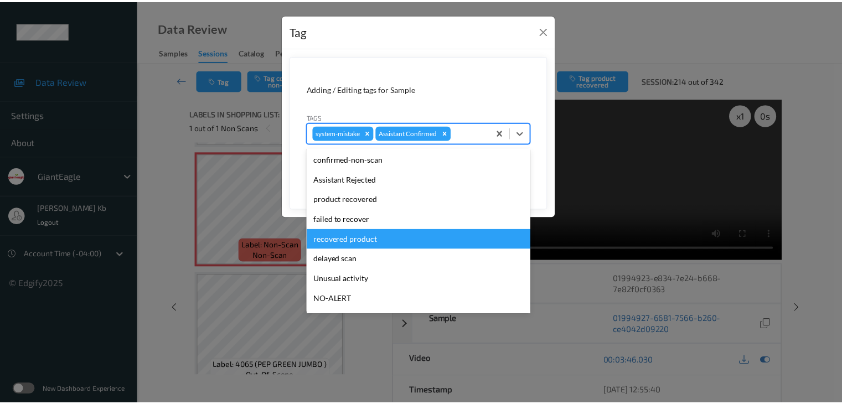
scroll to position [55, 0]
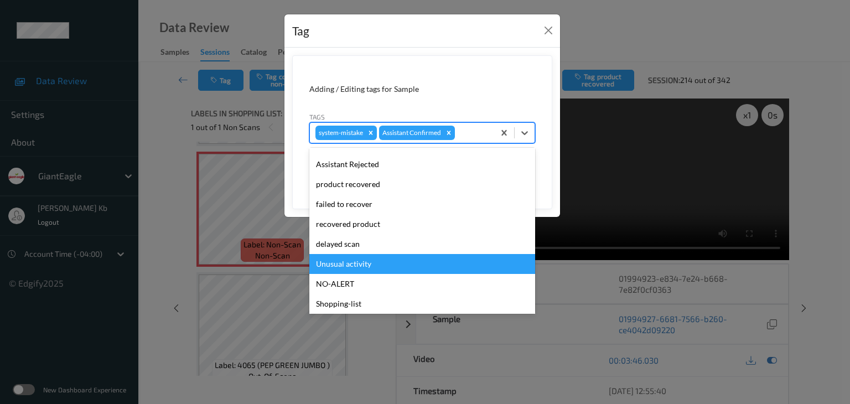
click at [361, 263] on div "Unusual activity" at bounding box center [422, 264] width 226 height 20
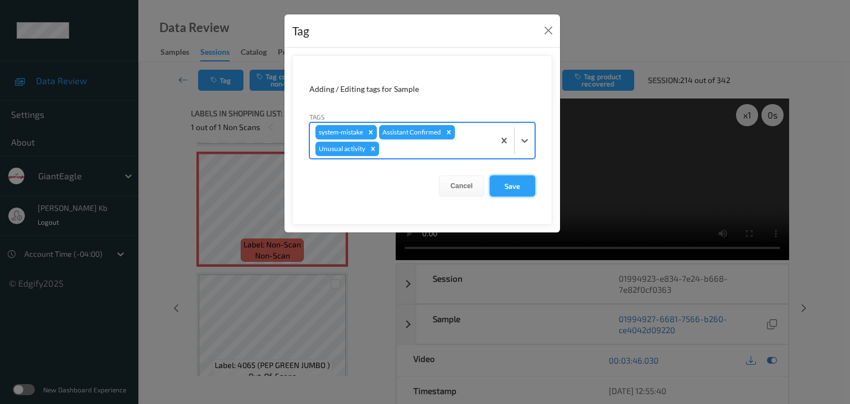
click at [512, 187] on button "Save" at bounding box center [512, 185] width 45 height 21
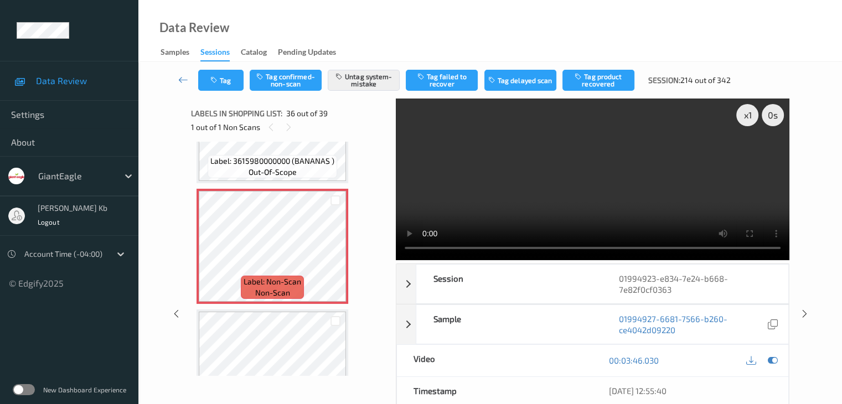
scroll to position [4163, 0]
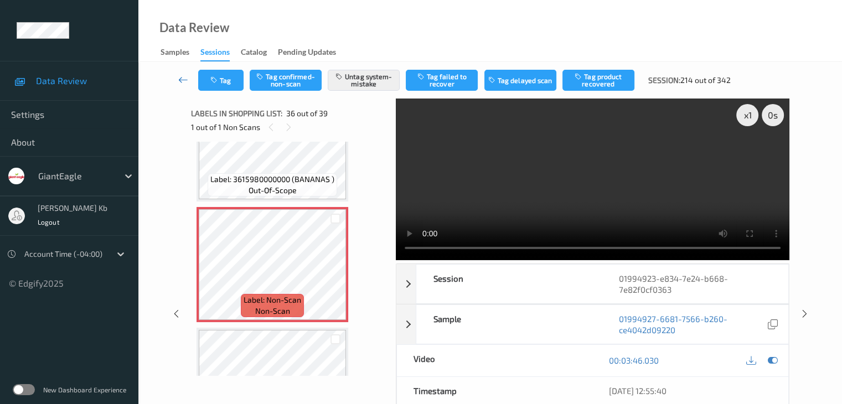
click at [185, 79] on icon at bounding box center [183, 79] width 10 height 11
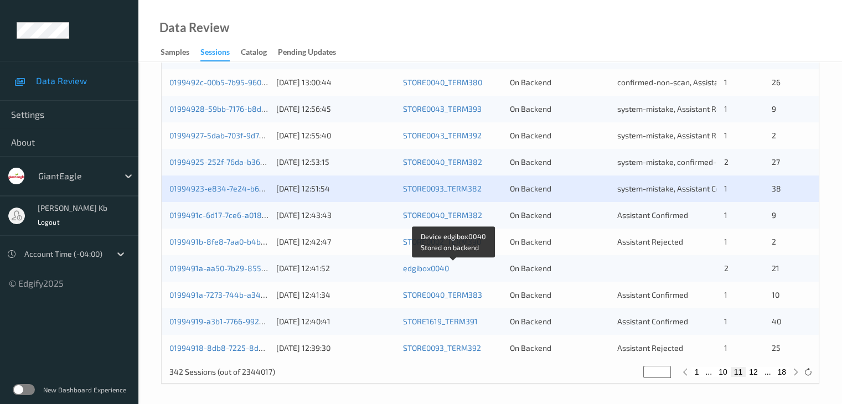
scroll to position [516, 0]
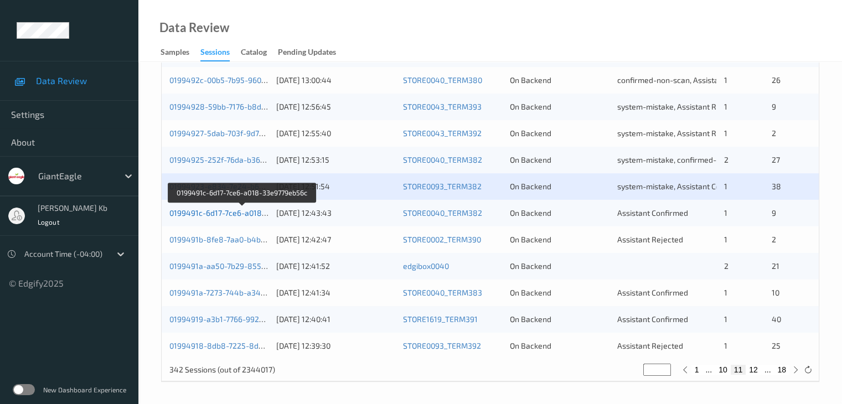
click at [234, 213] on link "0199491c-6d17-7ce6-a018-33e9779eb56c" at bounding box center [242, 212] width 147 height 9
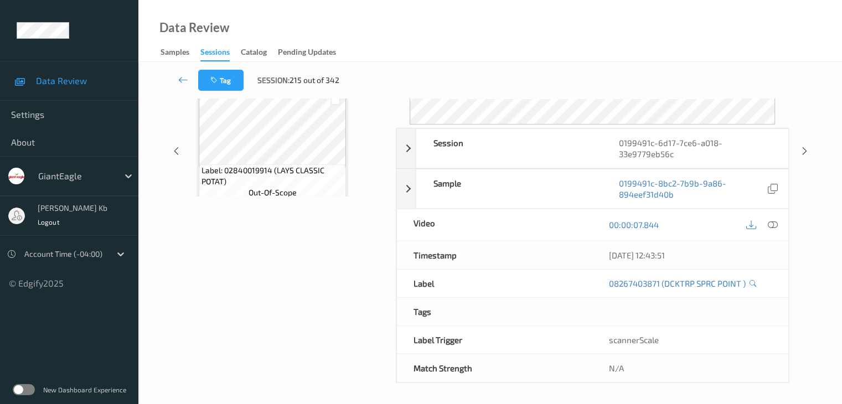
scroll to position [135, 0]
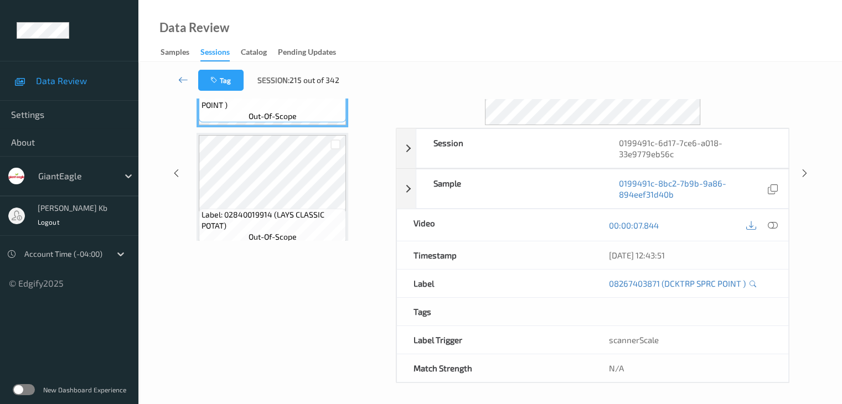
drag, startPoint x: 251, startPoint y: 0, endPoint x: 564, endPoint y: 35, distance: 315.8
click at [572, 34] on div "Data Review Samples Sessions Catalog Pending Updates" at bounding box center [489, 31] width 703 height 62
drag, startPoint x: 337, startPoint y: 1, endPoint x: 381, endPoint y: 16, distance: 46.4
click at [598, 20] on div "Data Review Samples Sessions Catalog Pending Updates" at bounding box center [489, 31] width 703 height 62
drag, startPoint x: 326, startPoint y: 1, endPoint x: 595, endPoint y: 32, distance: 271.3
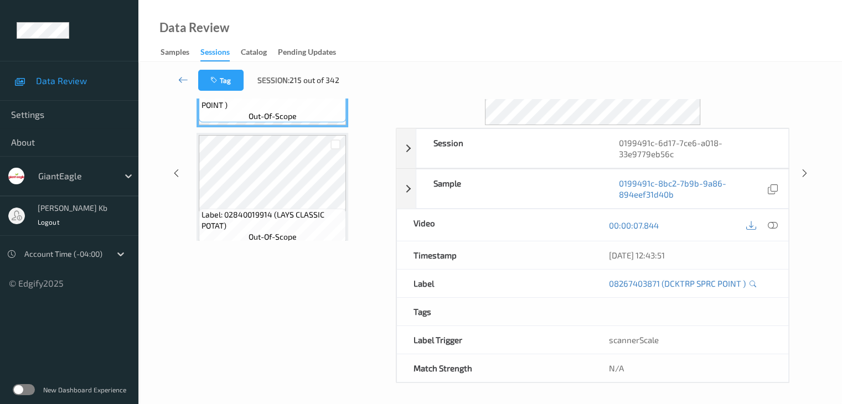
click at [611, 32] on div "Data Review Samples Sessions Catalog Pending Updates" at bounding box center [489, 31] width 703 height 62
click at [180, 80] on icon at bounding box center [183, 79] width 10 height 11
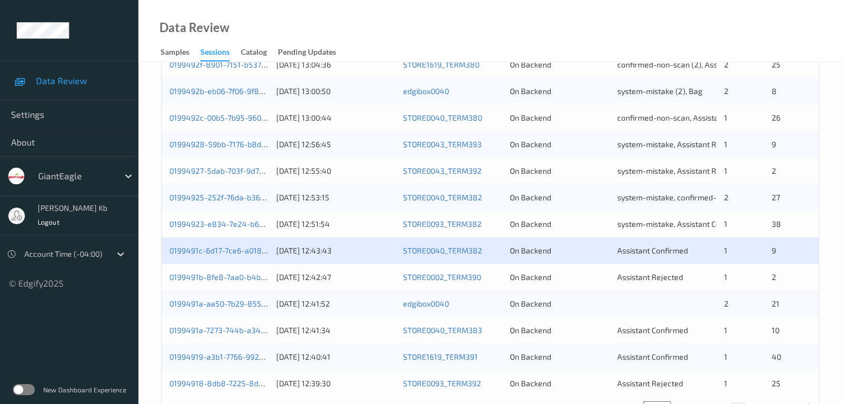
scroll to position [498, 0]
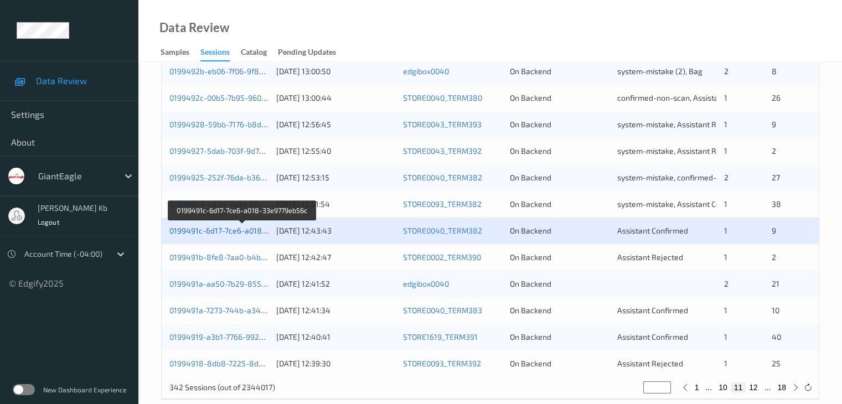
click at [239, 231] on link "0199491c-6d17-7ce6-a018-33e9779eb56c" at bounding box center [242, 230] width 147 height 9
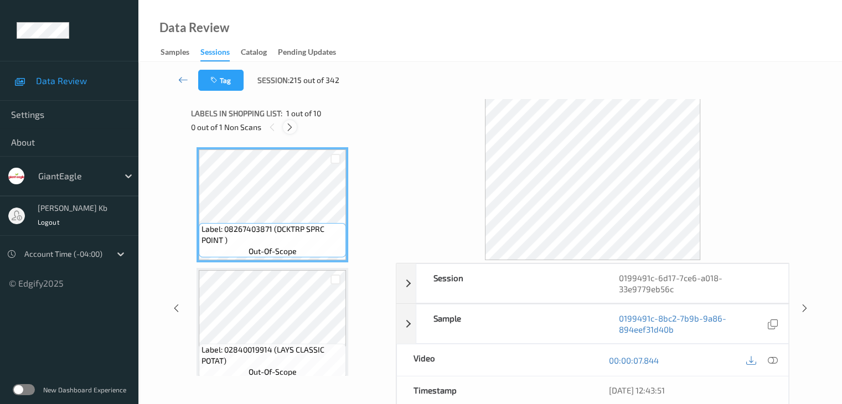
click at [291, 128] on icon at bounding box center [289, 127] width 9 height 10
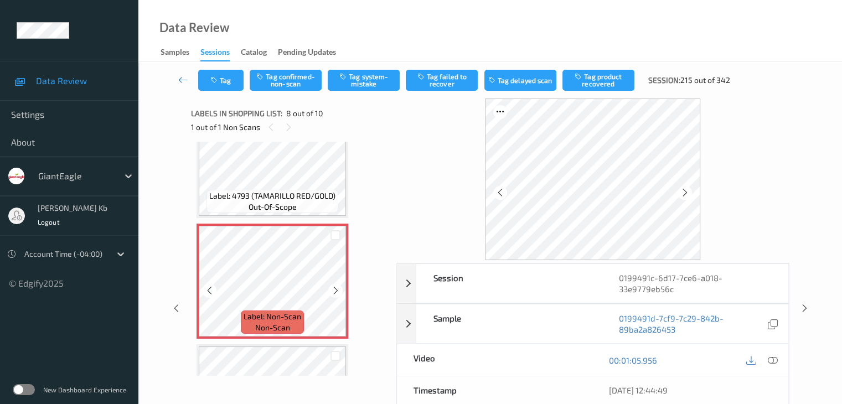
scroll to position [785, 0]
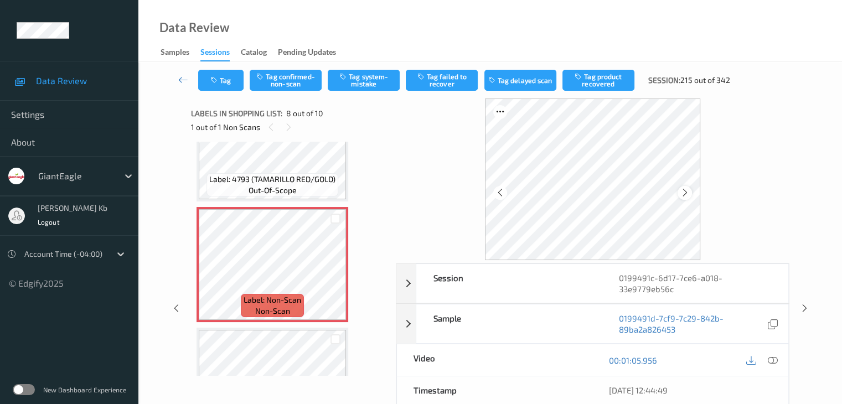
click at [684, 192] on icon at bounding box center [684, 193] width 9 height 10
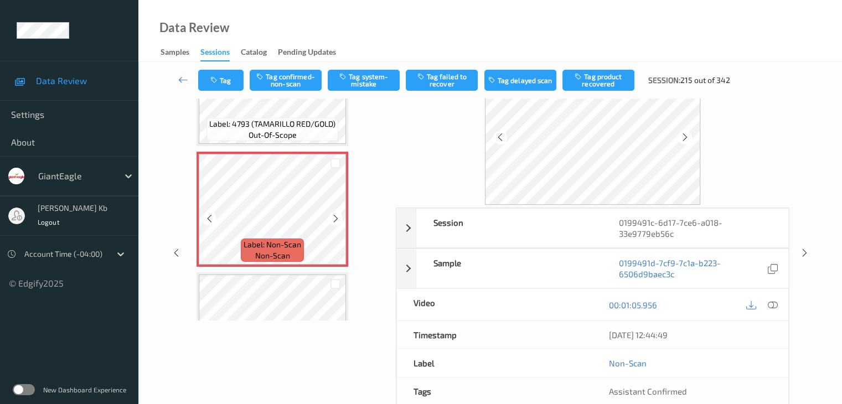
scroll to position [729, 0]
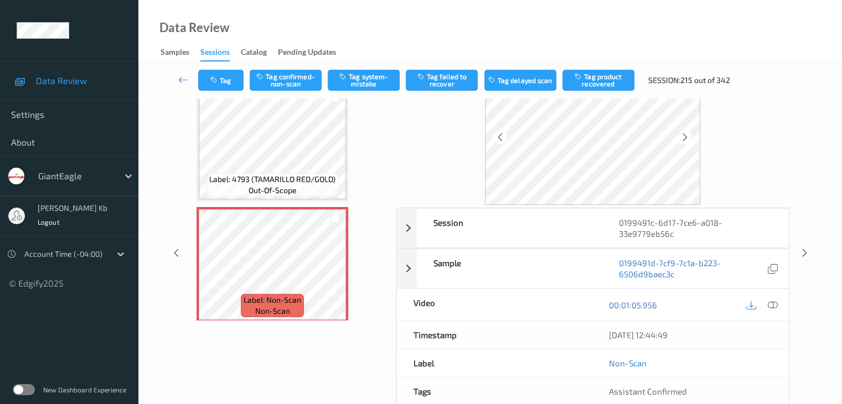
click at [770, 302] on icon at bounding box center [772, 305] width 10 height 10
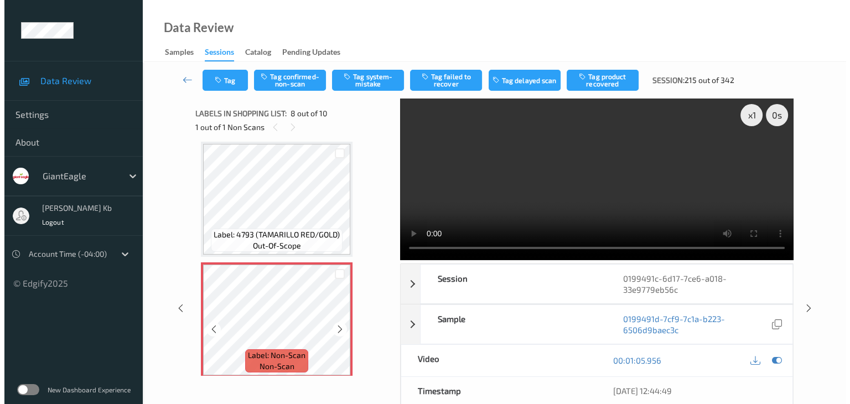
scroll to position [785, 0]
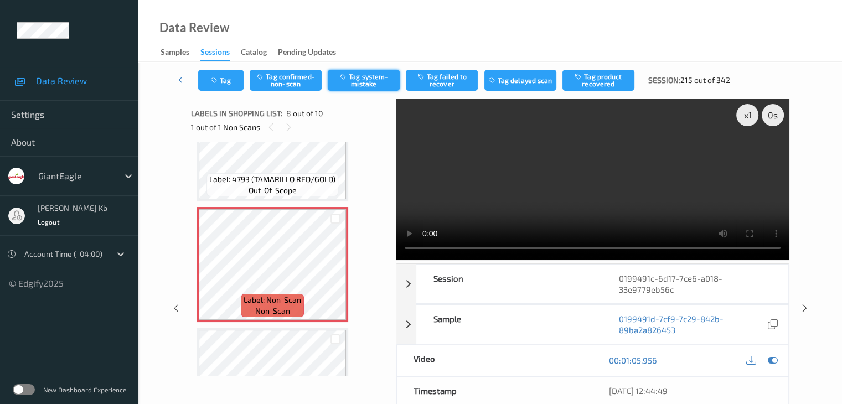
click at [367, 82] on button "Tag system-mistake" at bounding box center [364, 80] width 72 height 21
click at [232, 79] on button "Tag" at bounding box center [220, 80] width 45 height 21
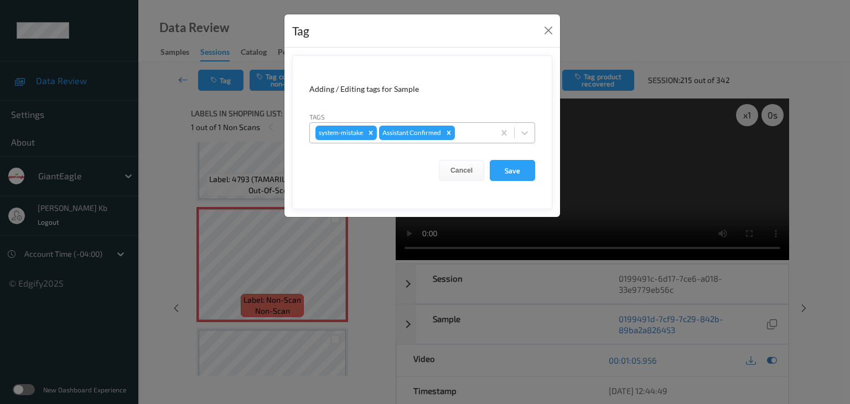
click at [463, 132] on div at bounding box center [473, 132] width 32 height 13
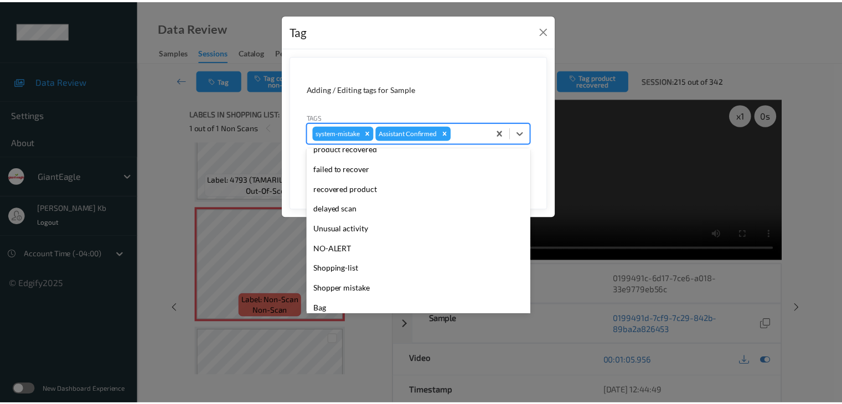
scroll to position [111, 0]
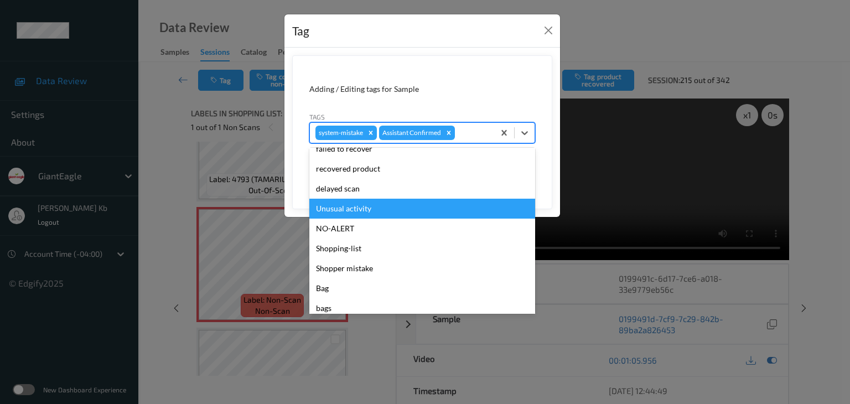
click at [346, 206] on div "Unusual activity" at bounding box center [422, 209] width 226 height 20
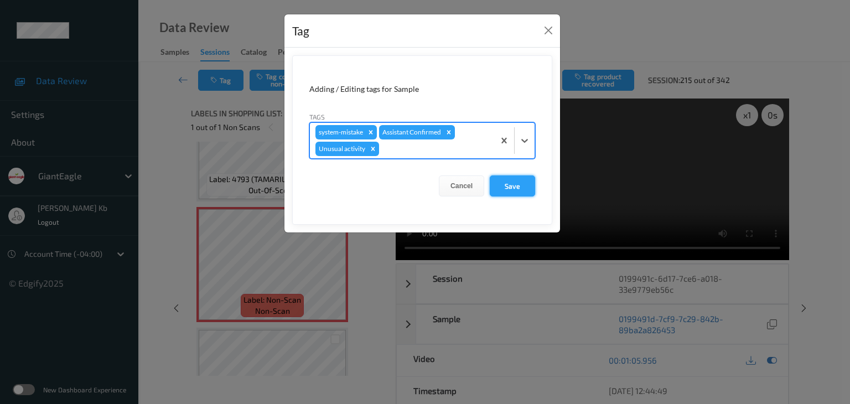
click at [512, 186] on button "Save" at bounding box center [512, 185] width 45 height 21
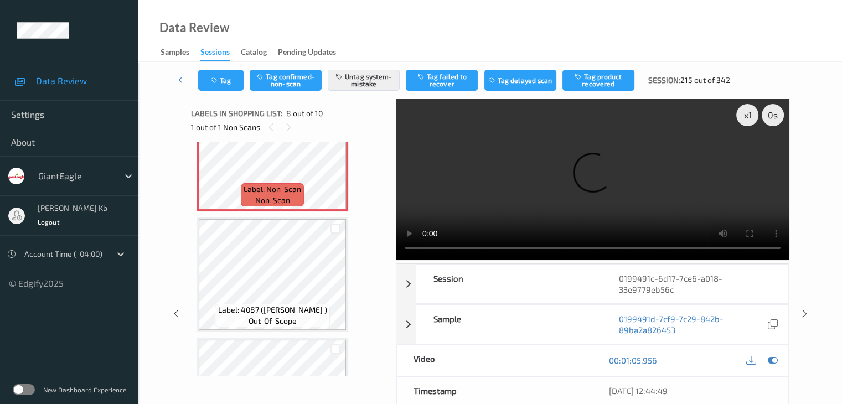
scroll to position [785, 0]
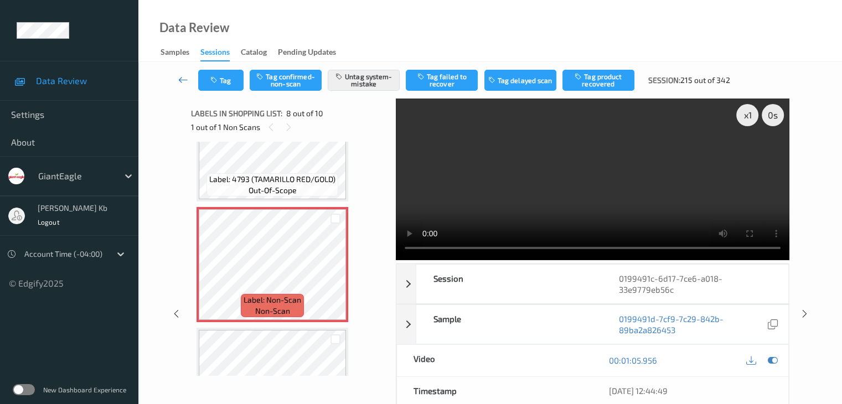
click at [181, 76] on icon at bounding box center [183, 79] width 10 height 11
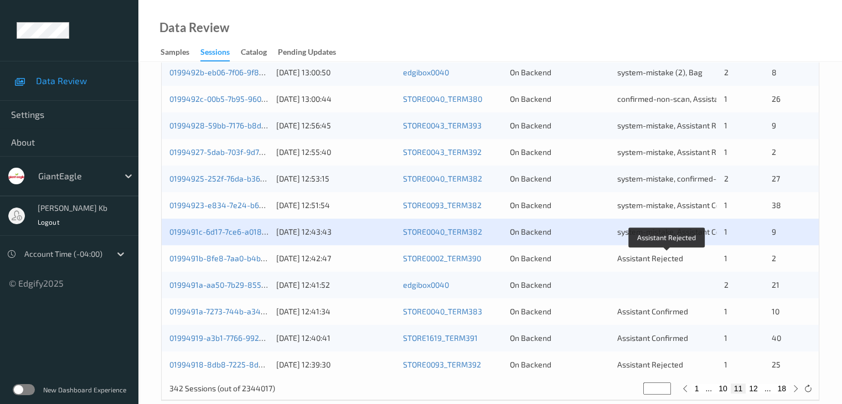
scroll to position [498, 0]
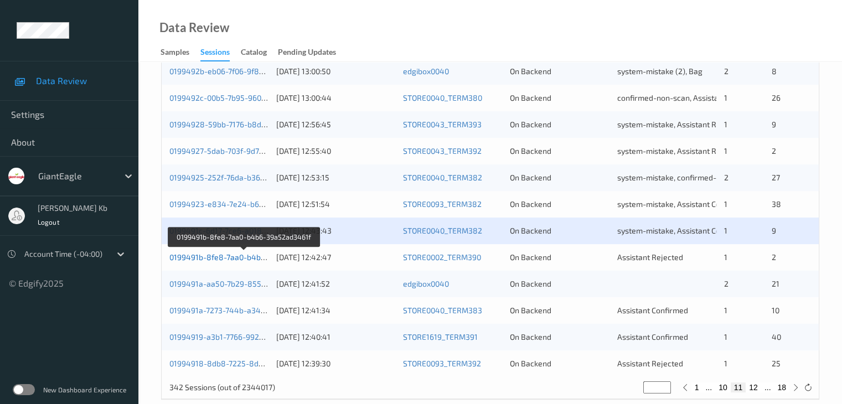
click at [224, 257] on link "0199491b-8fe8-7aa0-b4b6-39a52ad3461f" at bounding box center [244, 256] width 150 height 9
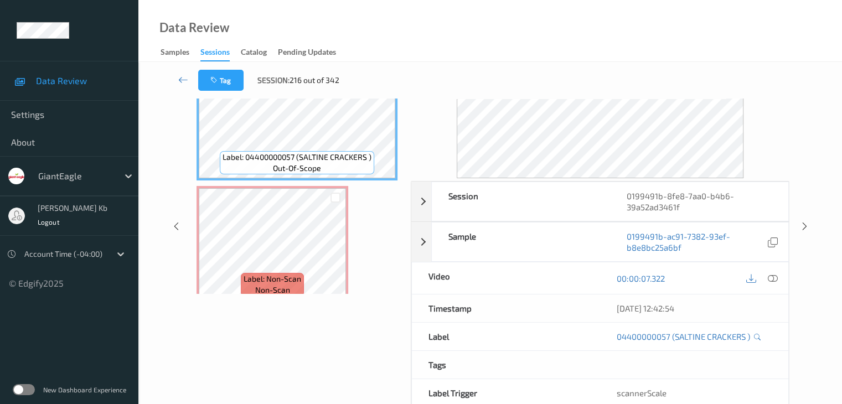
scroll to position [24, 0]
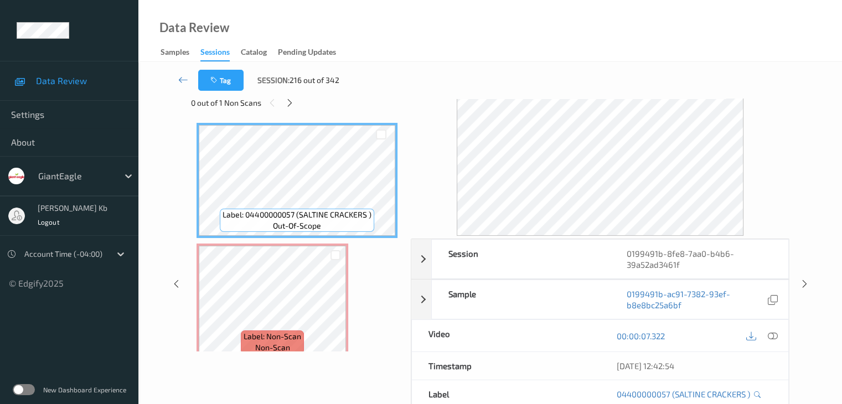
drag, startPoint x: 288, startPoint y: 104, endPoint x: 308, endPoint y: 203, distance: 100.4
click at [290, 105] on icon at bounding box center [289, 103] width 9 height 10
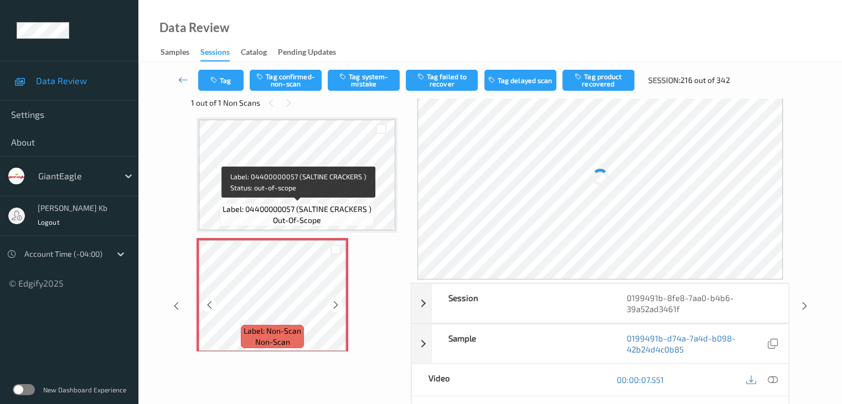
scroll to position [116, 0]
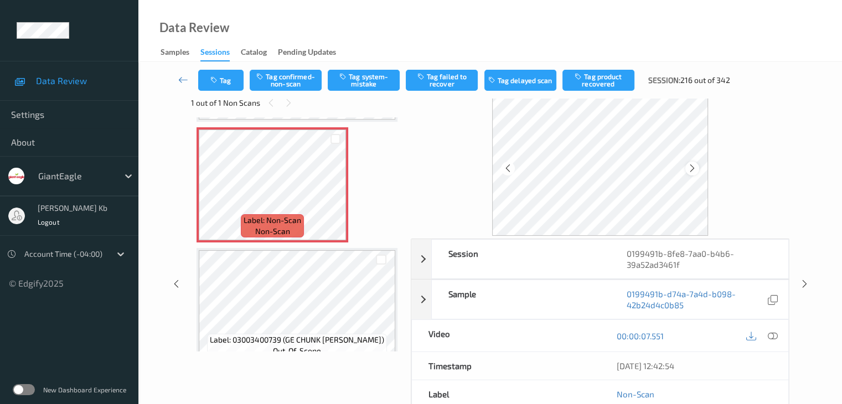
click at [695, 165] on icon at bounding box center [691, 168] width 9 height 10
click at [770, 333] on icon at bounding box center [772, 336] width 10 height 10
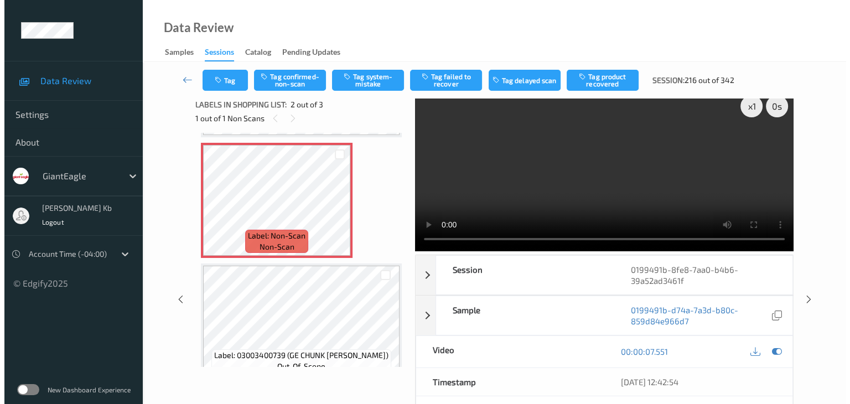
scroll to position [0, 0]
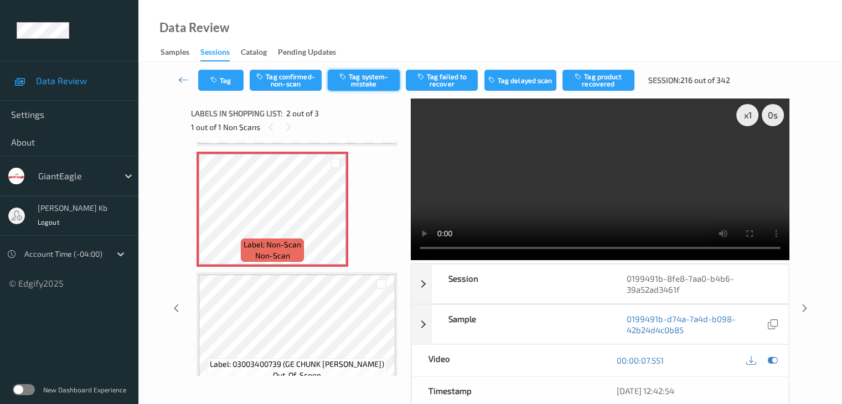
click at [366, 82] on button "Tag system-mistake" at bounding box center [364, 80] width 72 height 21
click at [227, 81] on button "Tag" at bounding box center [220, 80] width 45 height 21
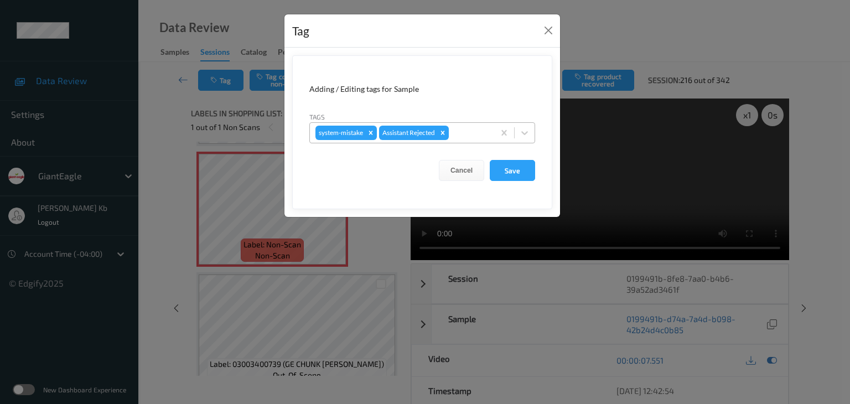
click at [468, 129] on div at bounding box center [470, 132] width 38 height 13
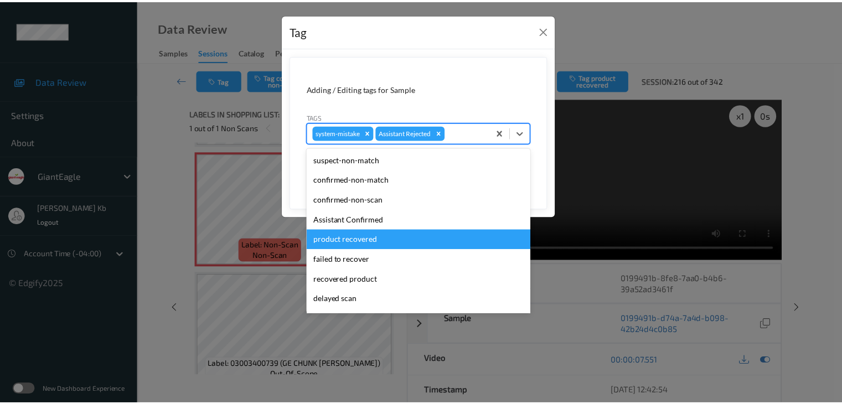
scroll to position [55, 0]
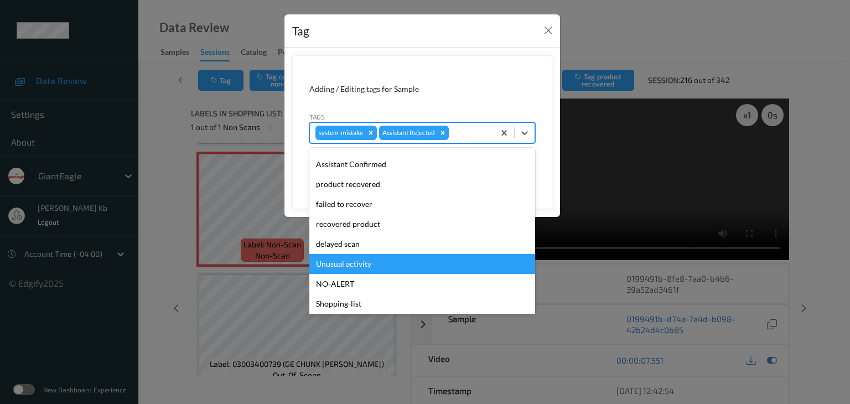
drag, startPoint x: 335, startPoint y: 265, endPoint x: 335, endPoint y: 257, distance: 7.2
click at [335, 264] on div "Unusual activity" at bounding box center [422, 264] width 226 height 20
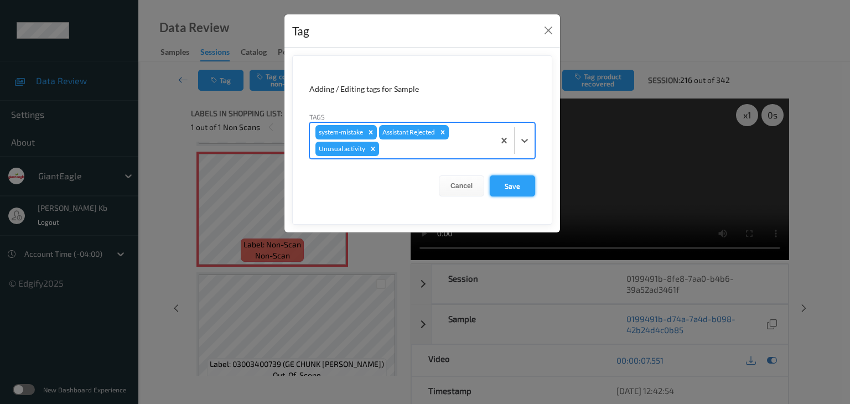
click at [516, 182] on button "Save" at bounding box center [512, 185] width 45 height 21
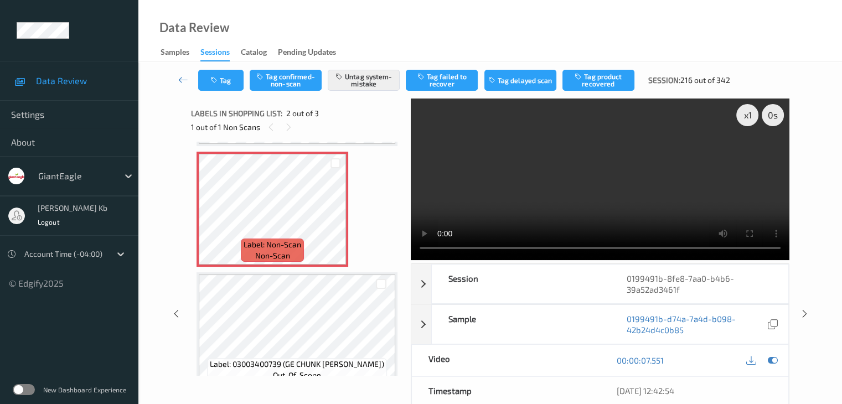
drag, startPoint x: 182, startPoint y: 79, endPoint x: 180, endPoint y: 62, distance: 17.2
click at [182, 79] on icon at bounding box center [183, 79] width 10 height 11
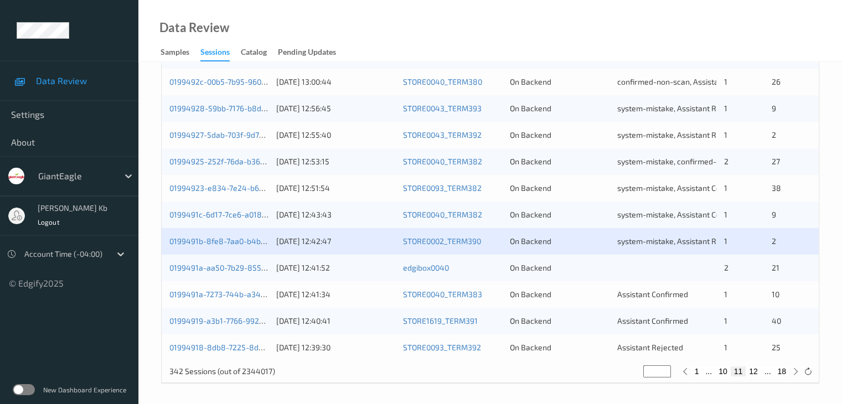
scroll to position [516, 0]
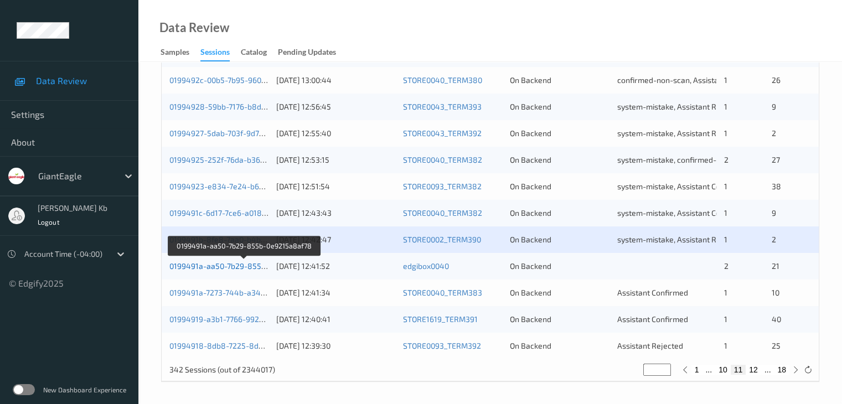
click at [232, 266] on link "0199491a-aa50-7b29-855b-0e9215a8af78" at bounding box center [244, 265] width 151 height 9
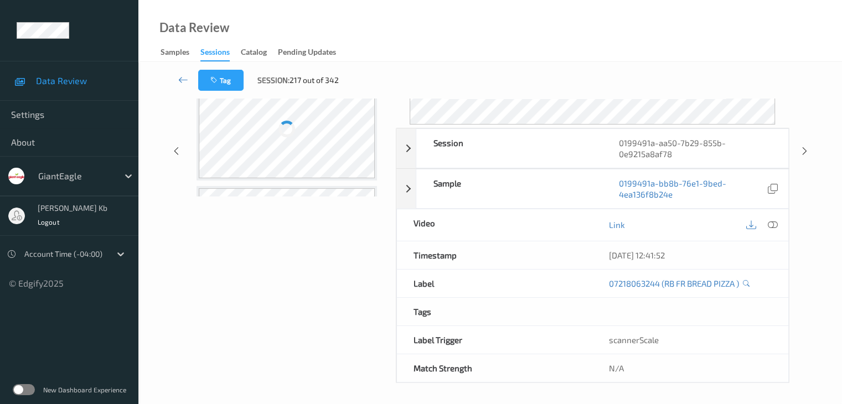
scroll to position [135, 0]
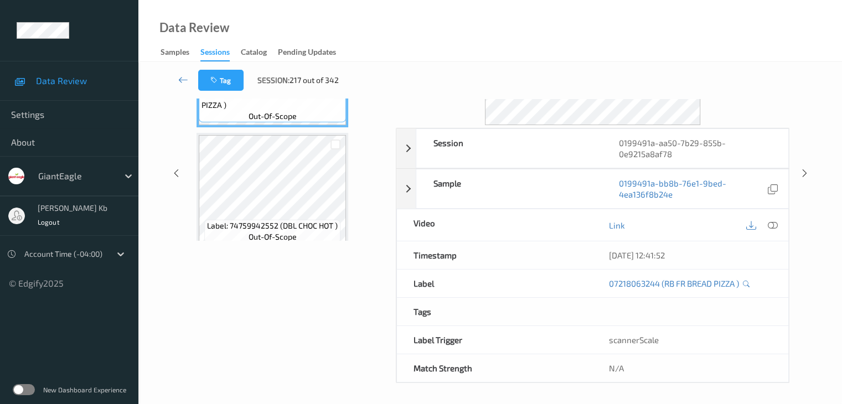
drag, startPoint x: 261, startPoint y: 0, endPoint x: 428, endPoint y: 8, distance: 167.3
click at [590, 27] on div "Data Review Samples Sessions Catalog Pending Updates" at bounding box center [489, 31] width 703 height 62
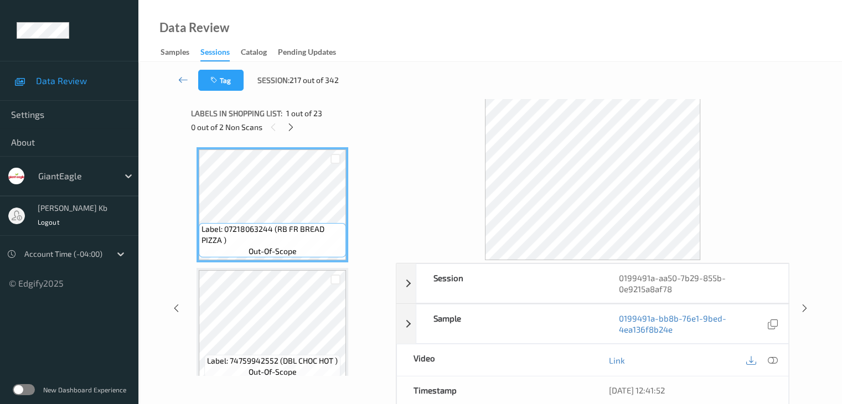
click at [294, 129] on icon at bounding box center [290, 127] width 9 height 10
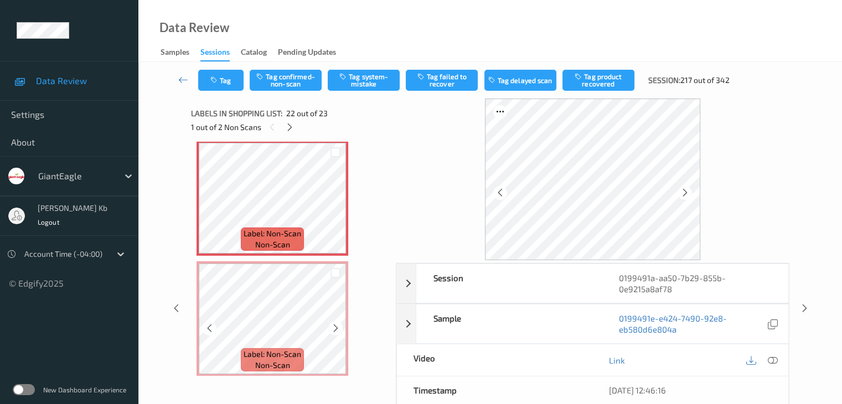
scroll to position [2546, 0]
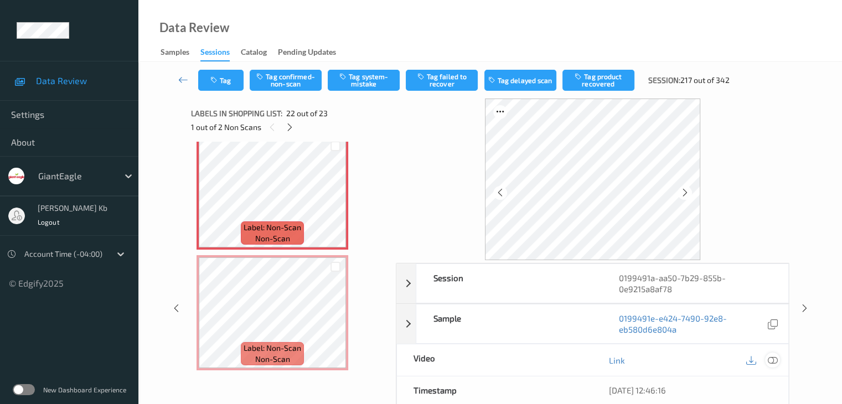
click at [775, 359] on icon at bounding box center [772, 360] width 10 height 10
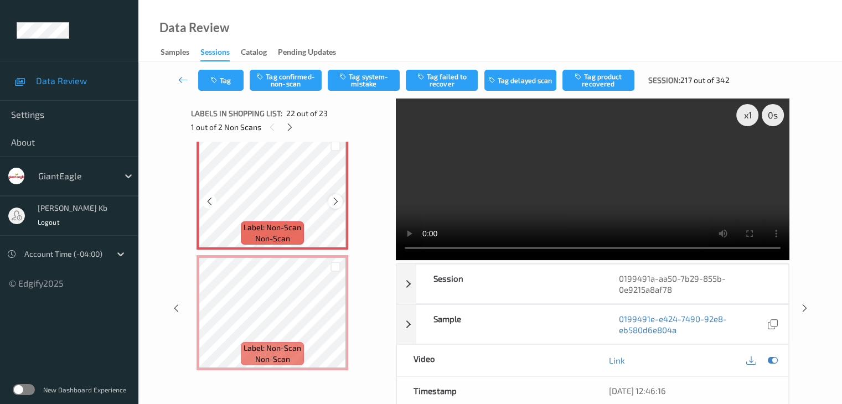
click at [332, 202] on icon at bounding box center [335, 201] width 9 height 10
click at [335, 202] on icon at bounding box center [335, 201] width 9 height 10
click at [334, 202] on icon at bounding box center [335, 201] width 9 height 10
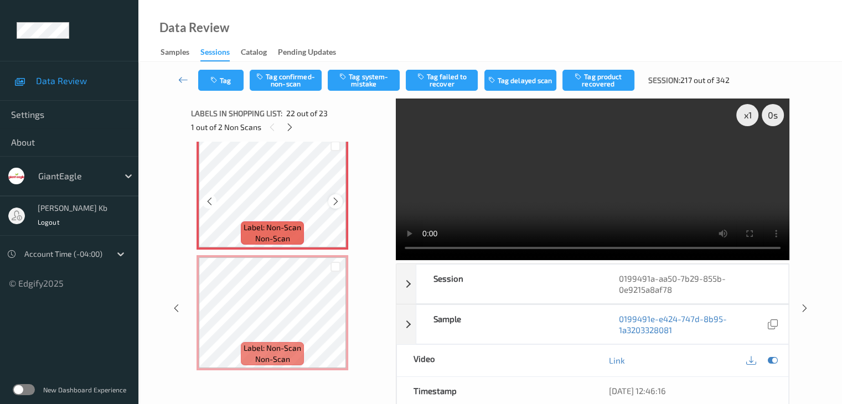
click at [337, 199] on icon at bounding box center [335, 201] width 9 height 10
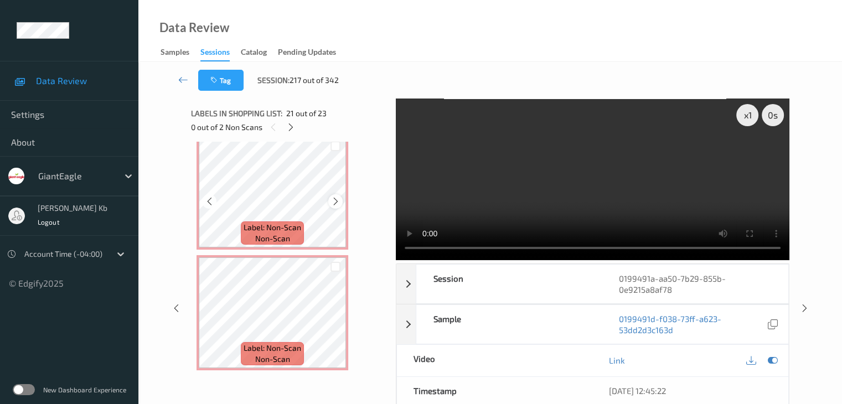
click at [336, 203] on icon at bounding box center [335, 201] width 9 height 10
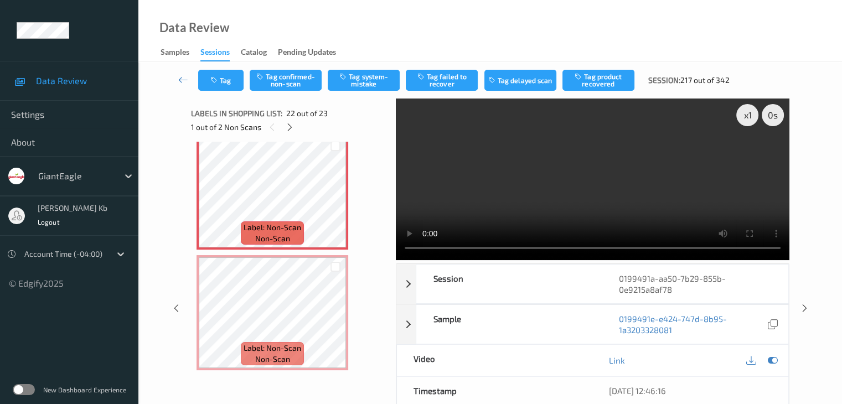
click at [819, 215] on div "Tag Tag confirmed-non-scan Tag system-mistake Tag failed to recover Tag delayed…" at bounding box center [489, 301] width 703 height 479
click at [362, 86] on button "Tag system-mistake" at bounding box center [364, 80] width 72 height 21
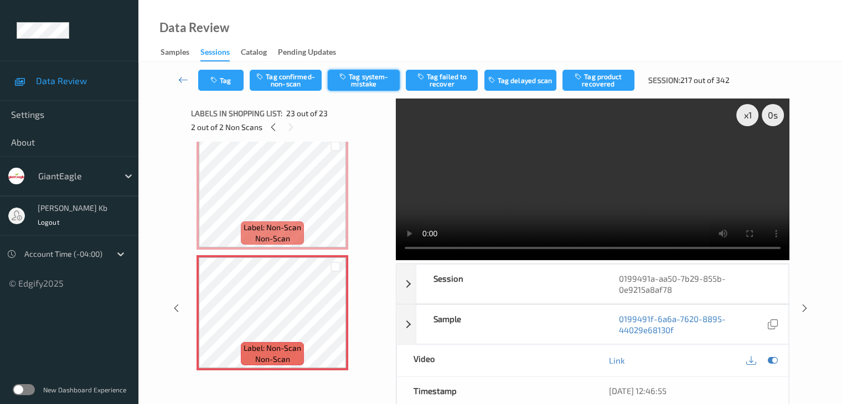
click at [356, 83] on button "Tag system-mistake" at bounding box center [364, 80] width 72 height 21
click at [180, 80] on icon at bounding box center [183, 79] width 10 height 11
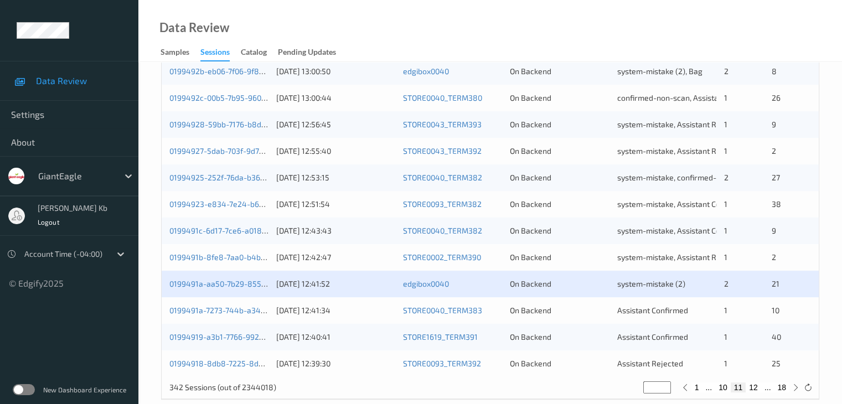
scroll to position [516, 0]
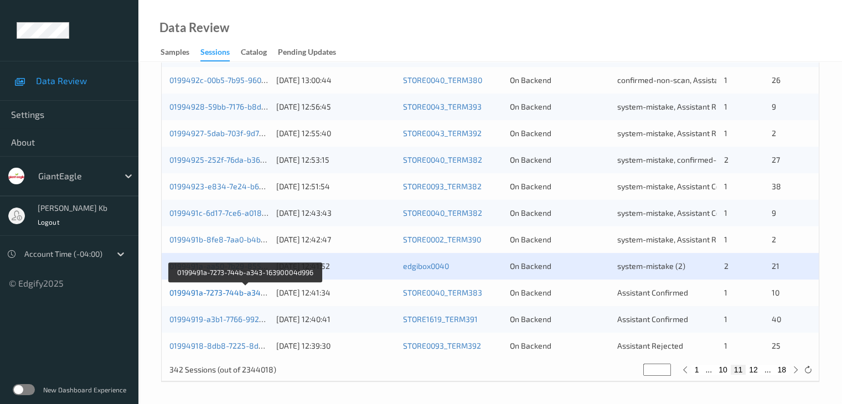
click at [227, 293] on link "0199491a-7273-744b-a343-16390004d996" at bounding box center [245, 292] width 152 height 9
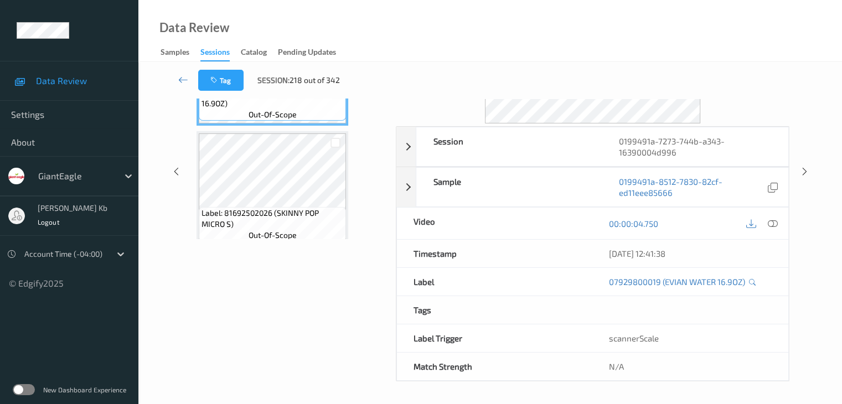
scroll to position [135, 0]
drag, startPoint x: 261, startPoint y: 1, endPoint x: 414, endPoint y: 3, distance: 153.3
click at [584, 35] on div "Data Review Samples Sessions Catalog Pending Updates" at bounding box center [489, 31] width 703 height 62
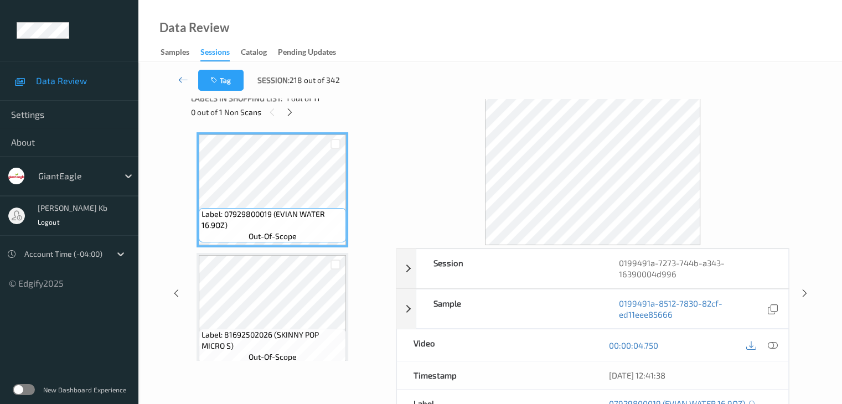
scroll to position [0, 0]
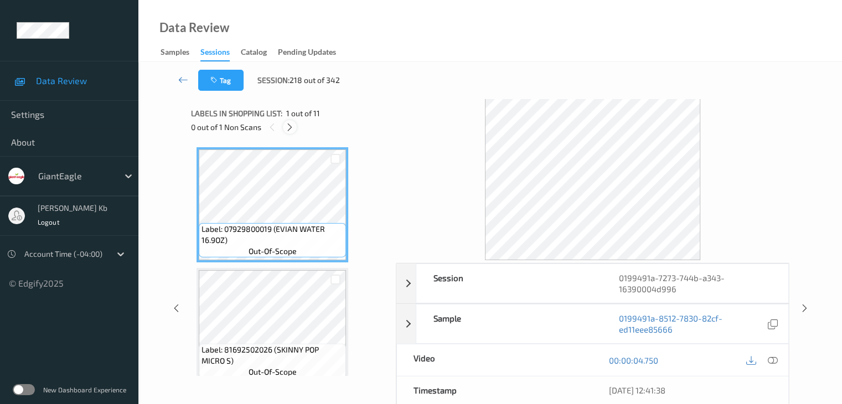
click at [288, 129] on icon at bounding box center [289, 127] width 9 height 10
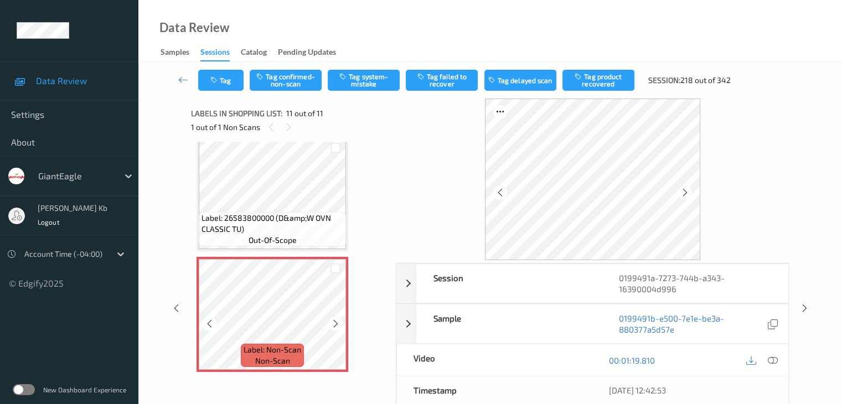
scroll to position [1099, 0]
click at [685, 194] on icon at bounding box center [684, 193] width 9 height 10
click at [770, 359] on icon at bounding box center [772, 360] width 10 height 10
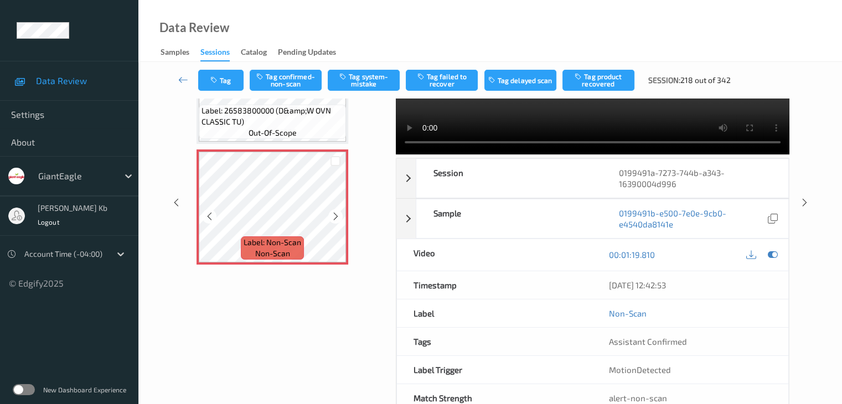
scroll to position [111, 0]
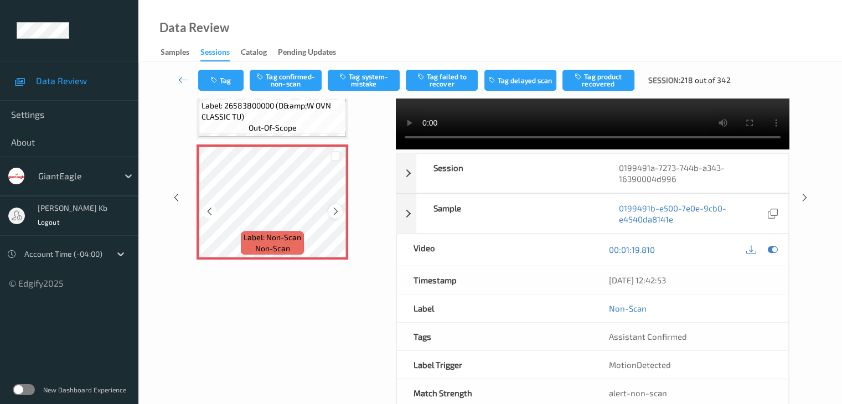
click at [334, 210] on icon at bounding box center [335, 211] width 9 height 10
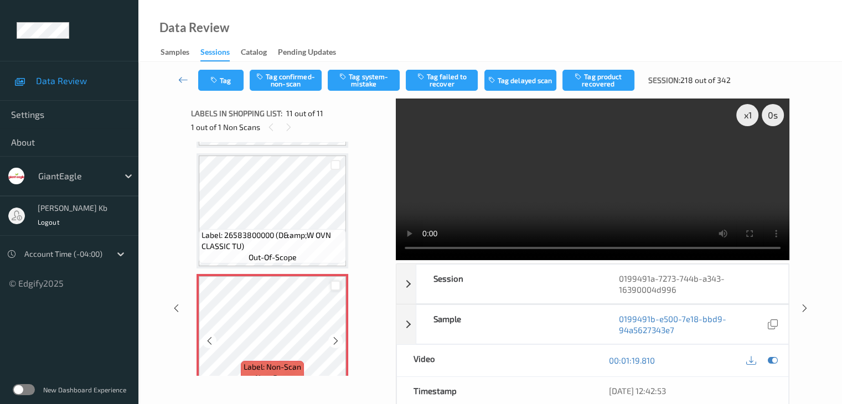
scroll to position [1099, 0]
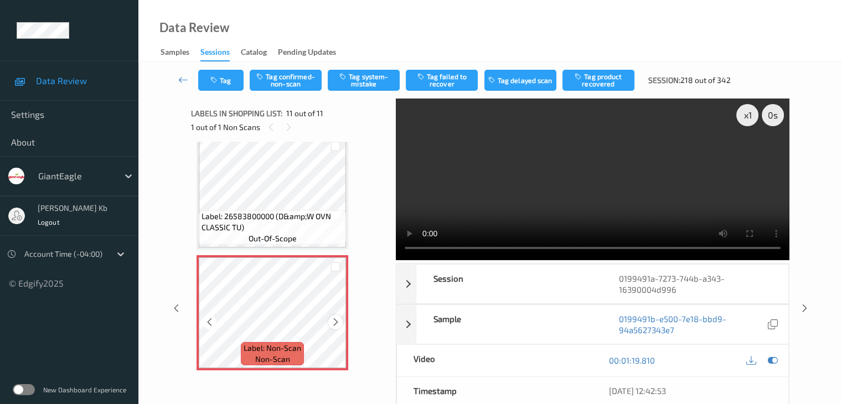
click at [338, 321] on icon at bounding box center [335, 322] width 9 height 10
click at [336, 320] on icon at bounding box center [335, 322] width 9 height 10
click at [186, 80] on icon at bounding box center [183, 79] width 10 height 11
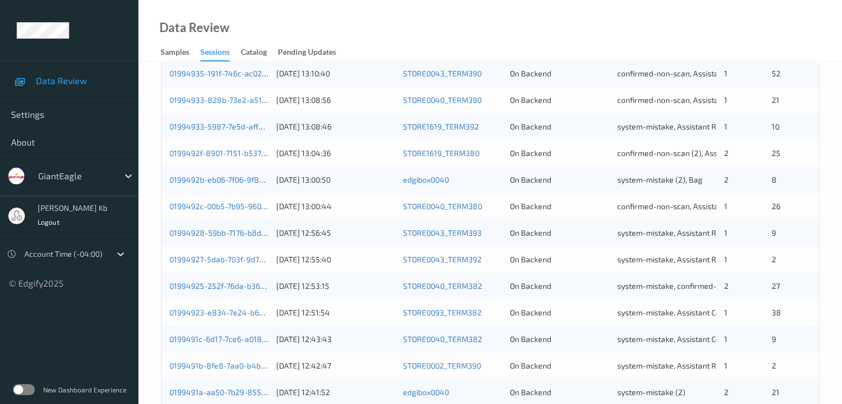
scroll to position [443, 0]
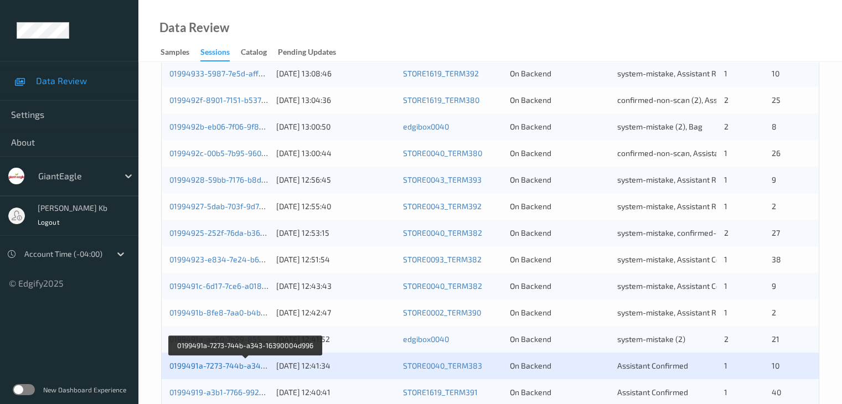
click at [244, 365] on link "0199491a-7273-744b-a343-16390004d996" at bounding box center [245, 365] width 152 height 9
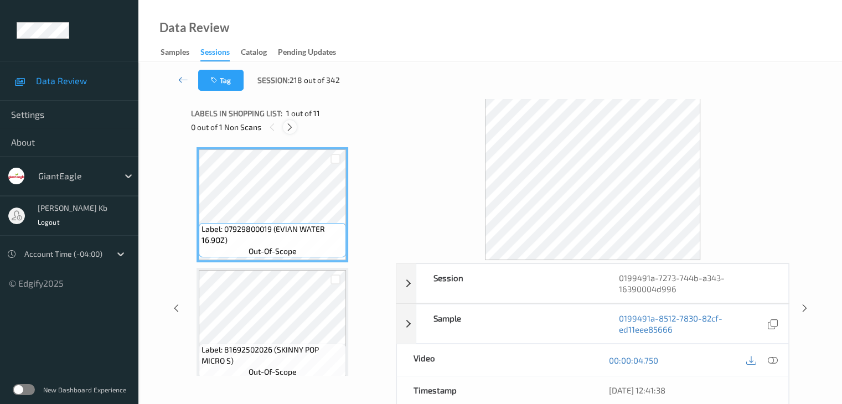
click at [286, 122] on icon at bounding box center [289, 127] width 9 height 10
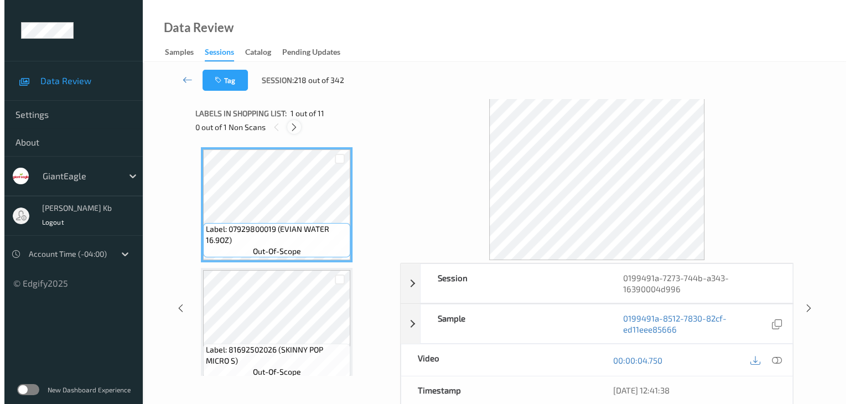
scroll to position [1091, 0]
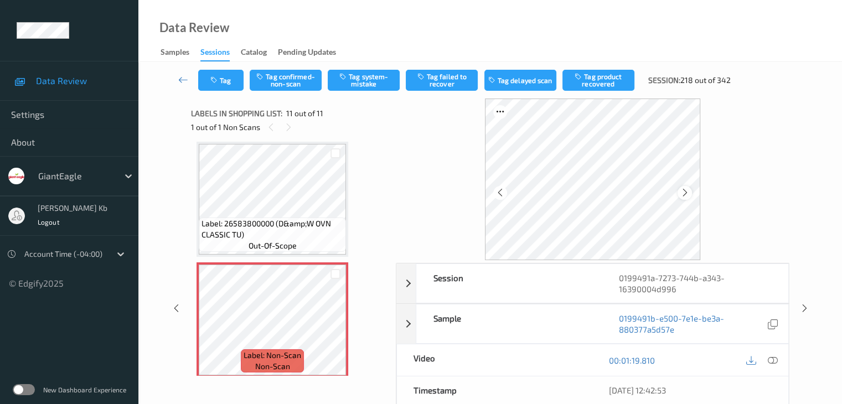
click at [681, 193] on icon at bounding box center [684, 193] width 9 height 10
click at [770, 356] on icon at bounding box center [772, 360] width 10 height 10
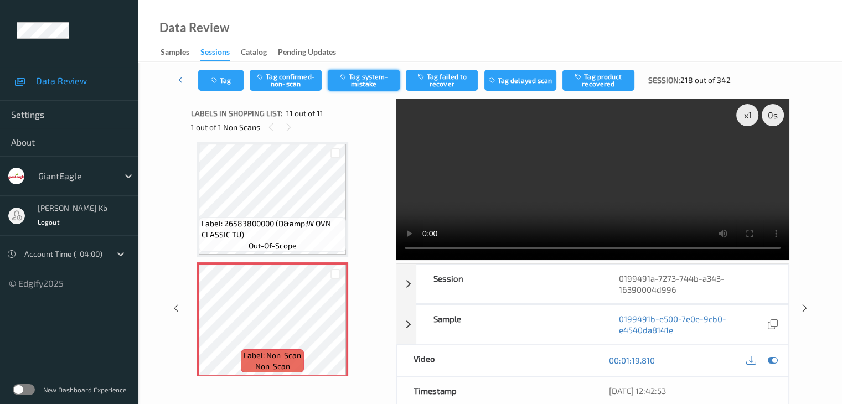
click at [369, 80] on button "Tag system-mistake" at bounding box center [364, 80] width 72 height 21
click at [225, 85] on button "Tag" at bounding box center [220, 80] width 45 height 21
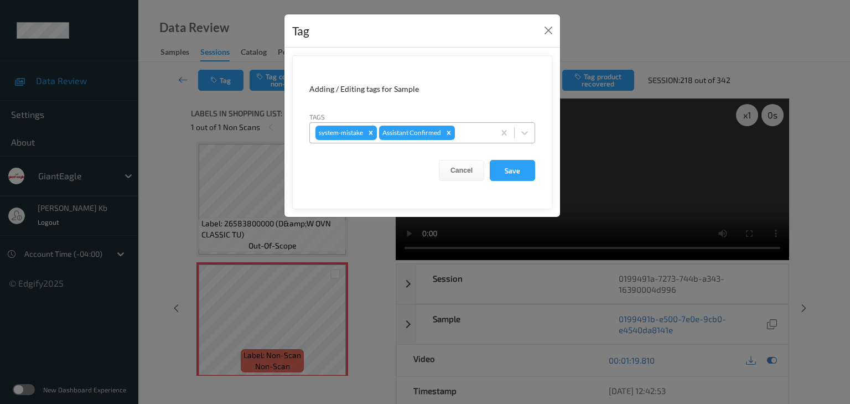
click at [468, 135] on div at bounding box center [473, 132] width 32 height 13
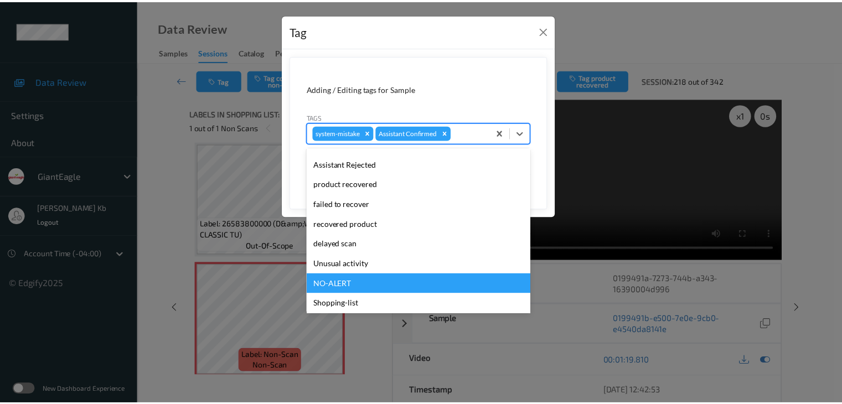
scroll to position [117, 0]
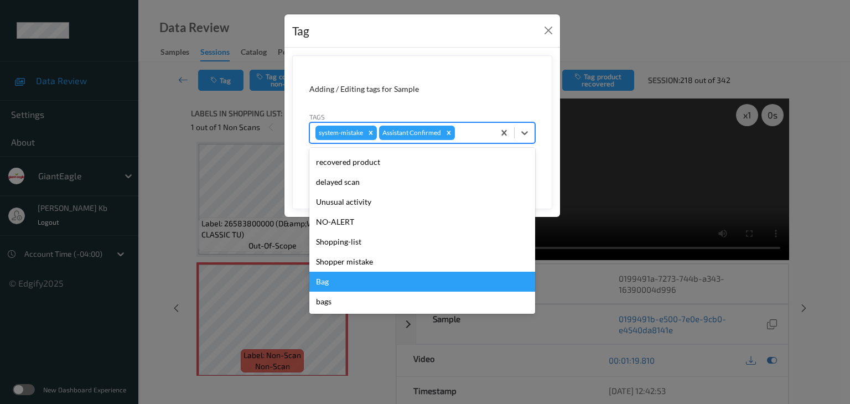
click at [328, 279] on div "Bag" at bounding box center [422, 282] width 226 height 20
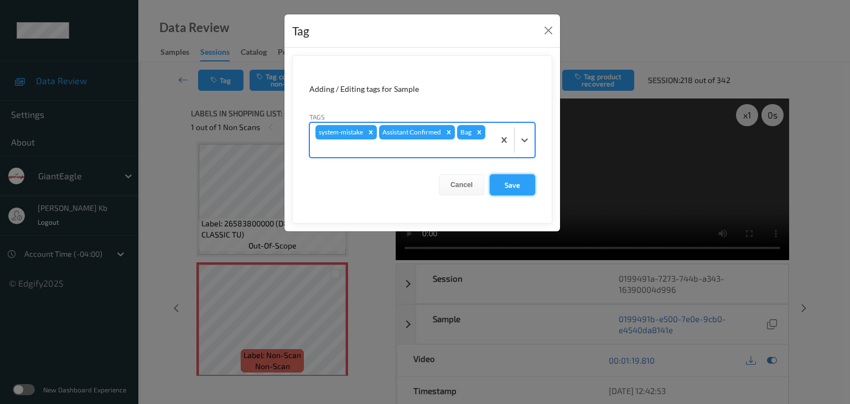
click at [518, 184] on button "Save" at bounding box center [512, 184] width 45 height 21
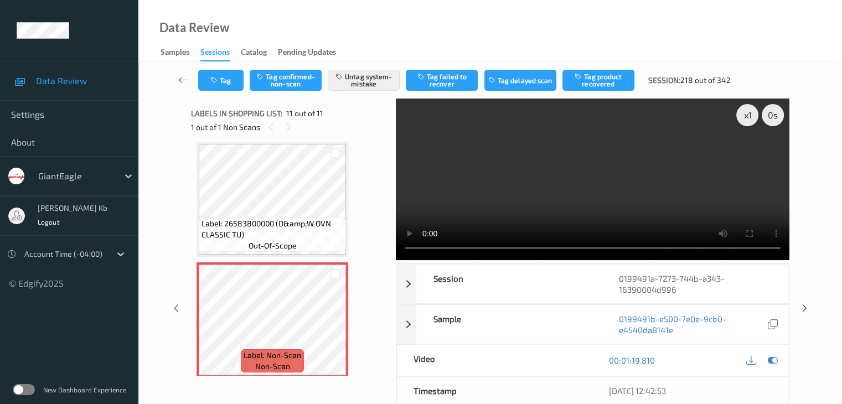
click at [182, 77] on icon at bounding box center [183, 79] width 10 height 11
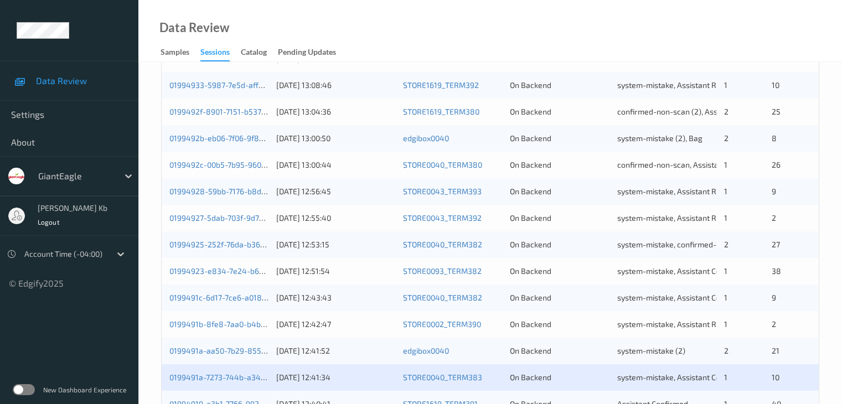
scroll to position [498, 0]
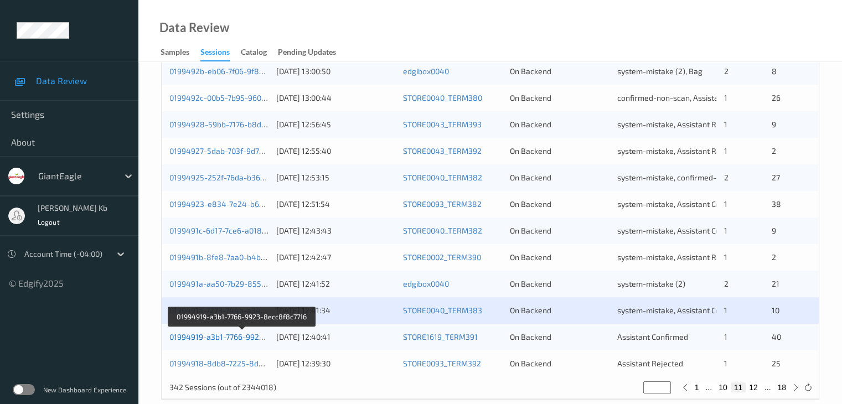
click at [239, 335] on link "01994919-a3b1-7766-9923-8ecc8f8c7716" at bounding box center [242, 336] width 147 height 9
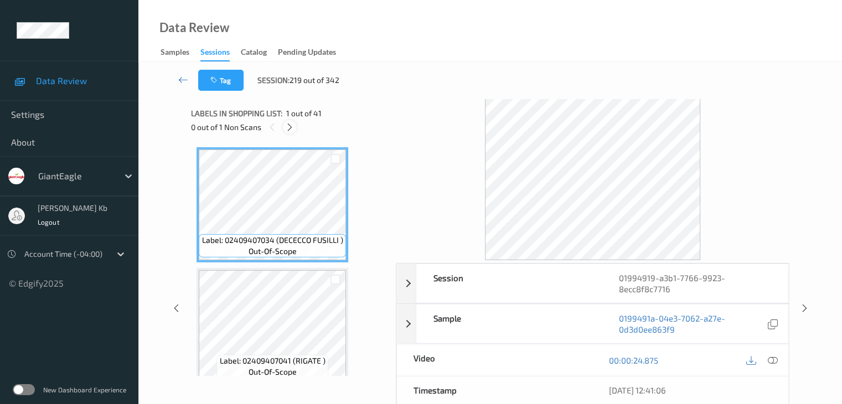
click at [291, 125] on icon at bounding box center [289, 127] width 9 height 10
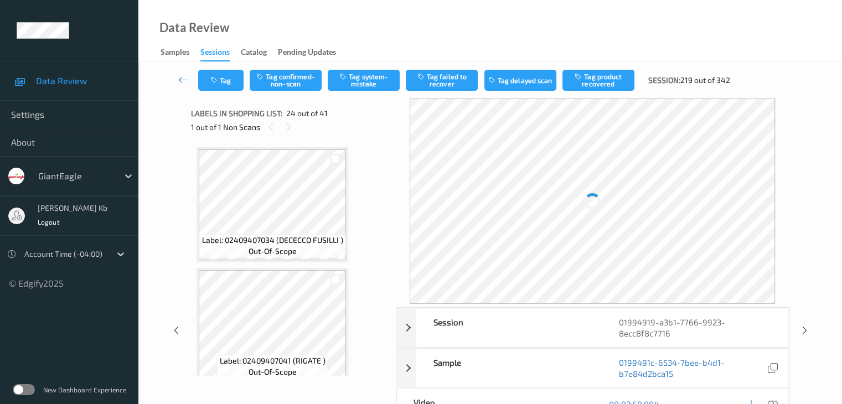
scroll to position [2660, 0]
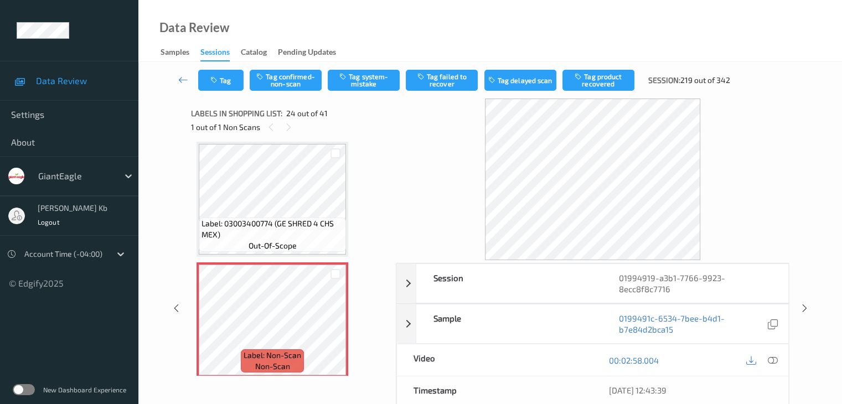
drag, startPoint x: 768, startPoint y: 359, endPoint x: 726, endPoint y: 358, distance: 42.6
click at [768, 359] on icon at bounding box center [772, 360] width 10 height 10
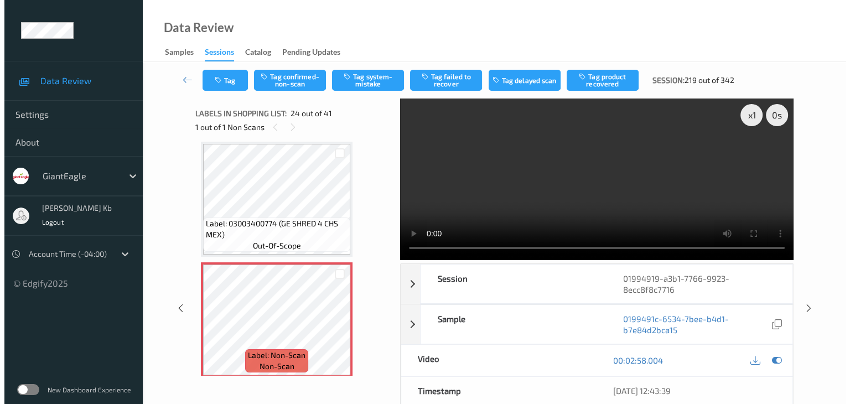
scroll to position [2715, 0]
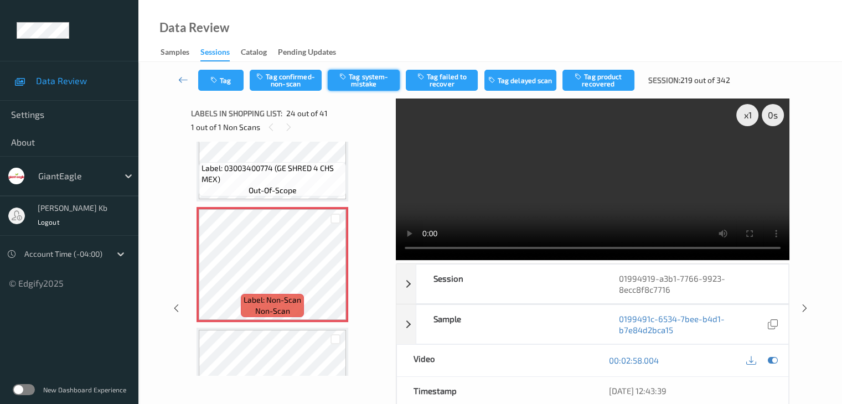
click at [369, 82] on button "Tag system-mistake" at bounding box center [364, 80] width 72 height 21
click at [229, 77] on button "Tag" at bounding box center [220, 80] width 45 height 21
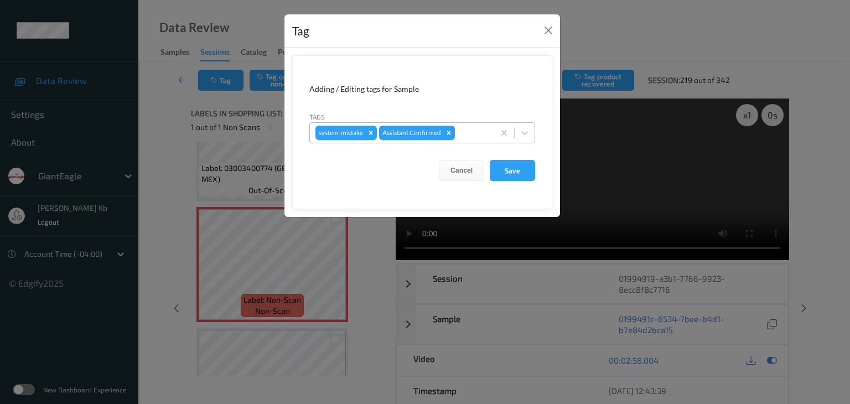
click at [467, 131] on div at bounding box center [473, 132] width 32 height 13
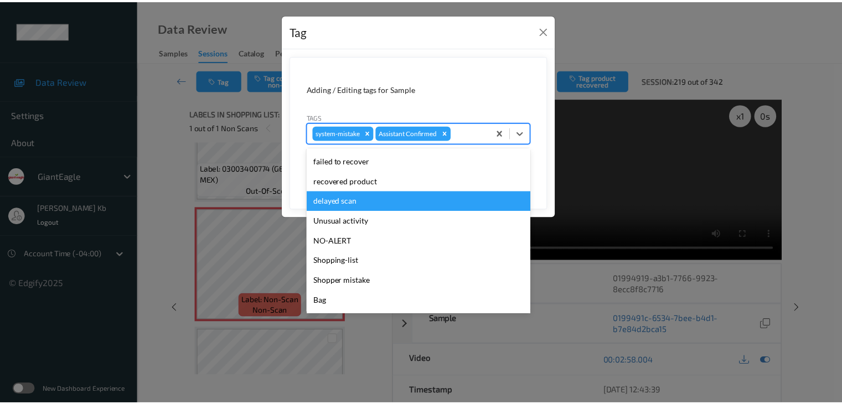
scroll to position [111, 0]
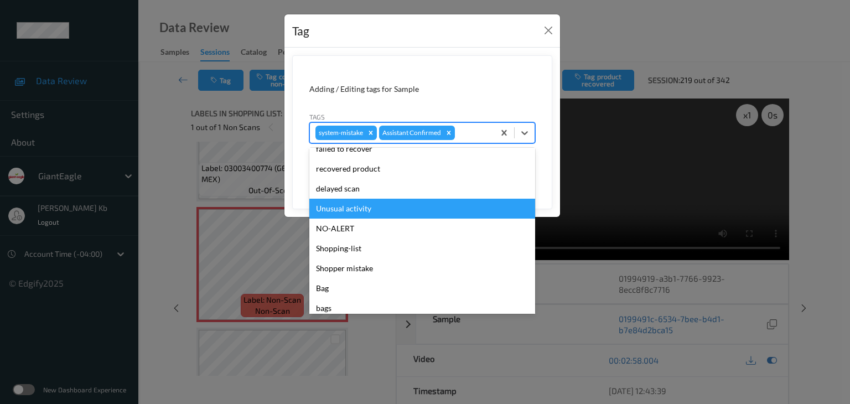
click at [364, 211] on div "Unusual activity" at bounding box center [422, 209] width 226 height 20
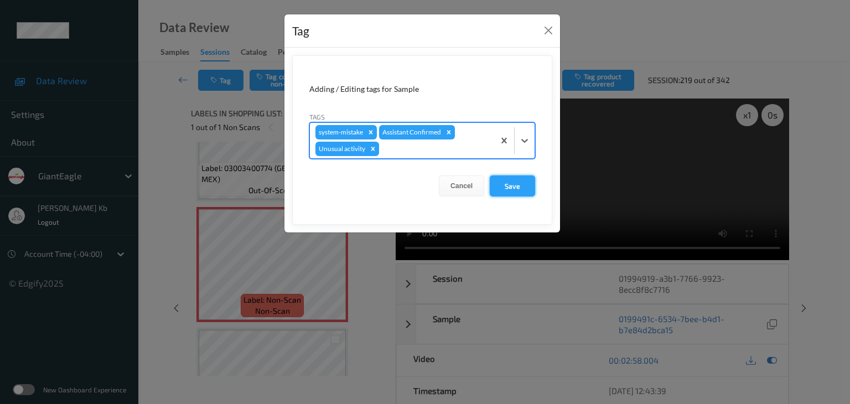
click at [512, 188] on button "Save" at bounding box center [512, 185] width 45 height 21
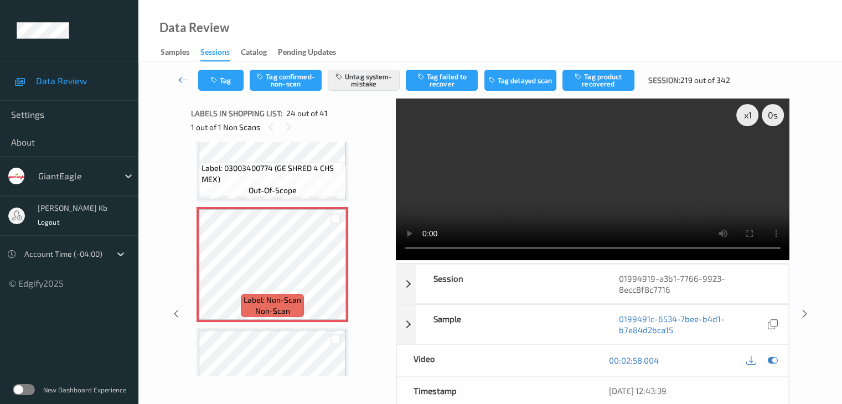
click at [178, 79] on icon at bounding box center [183, 79] width 10 height 11
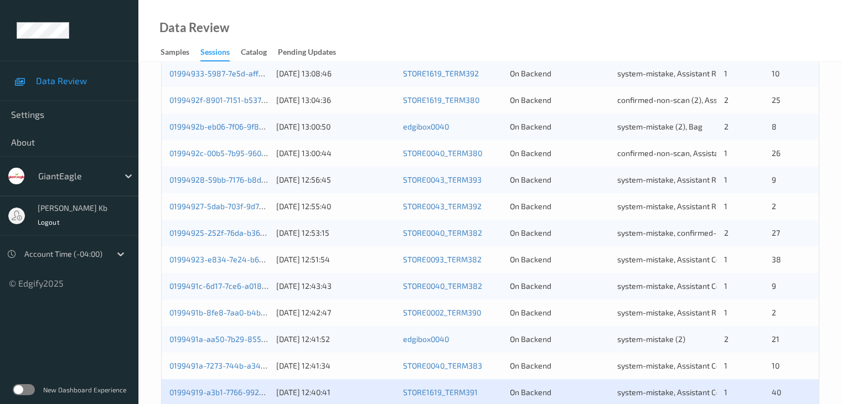
scroll to position [516, 0]
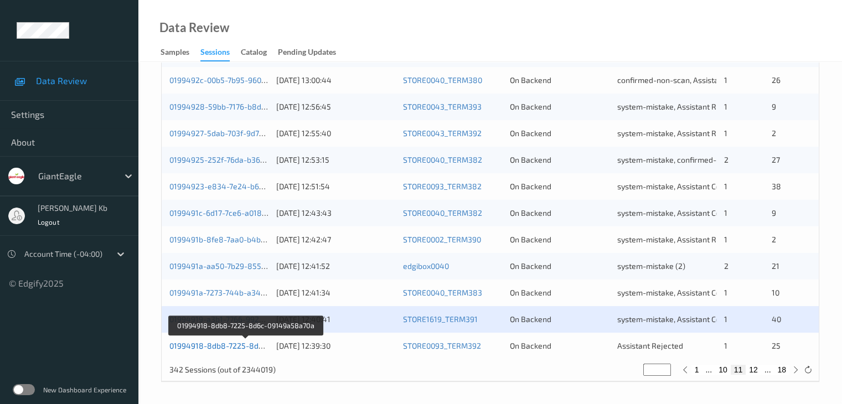
click at [226, 349] on link "01994918-8db8-7225-8d6c-09149a58a70a" at bounding box center [245, 345] width 153 height 9
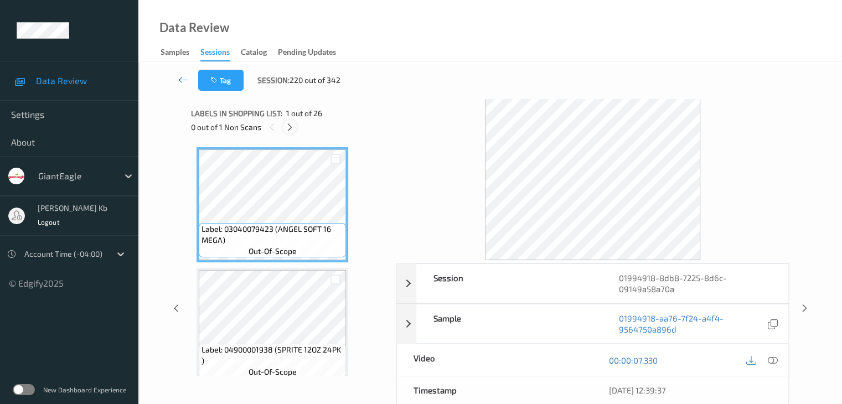
click at [290, 130] on icon at bounding box center [289, 127] width 9 height 10
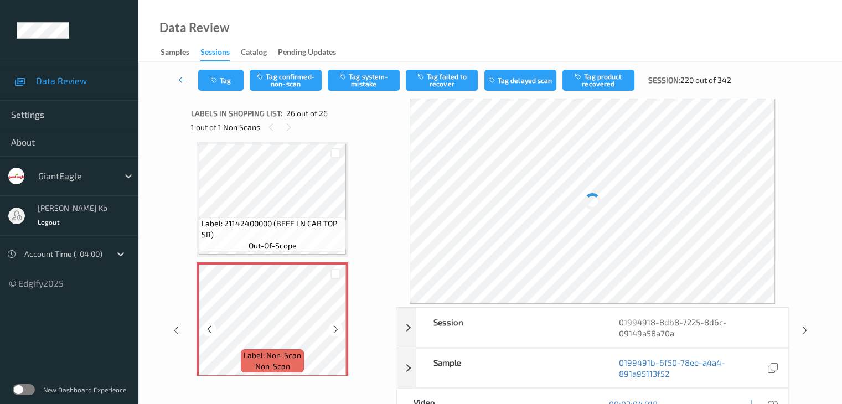
scroll to position [2908, 0]
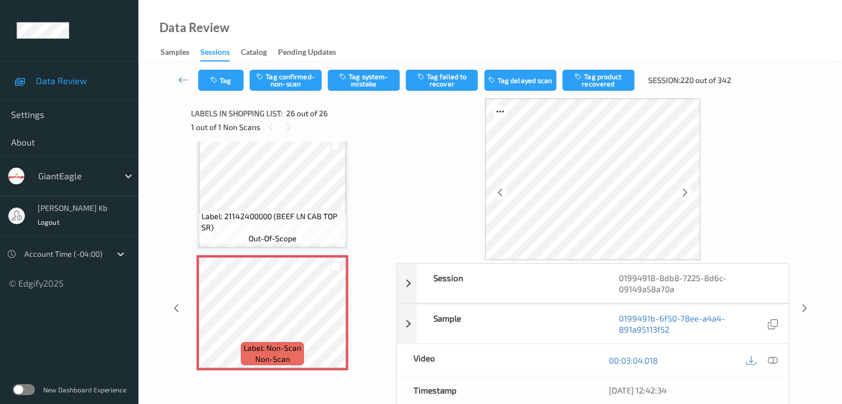
click at [774, 357] on icon at bounding box center [772, 360] width 10 height 10
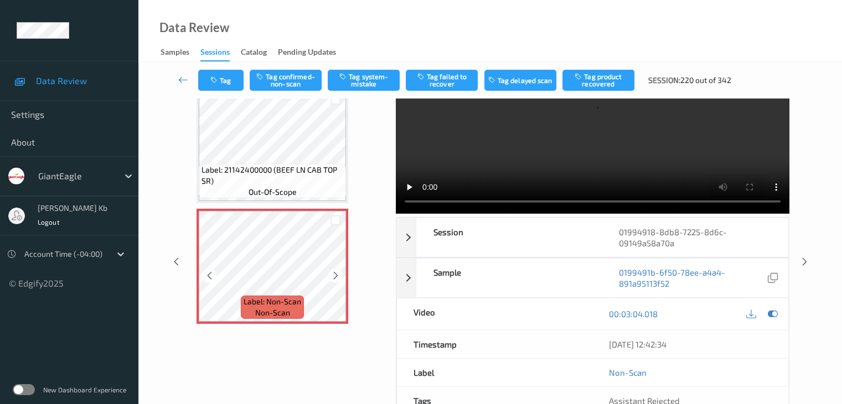
scroll to position [0, 0]
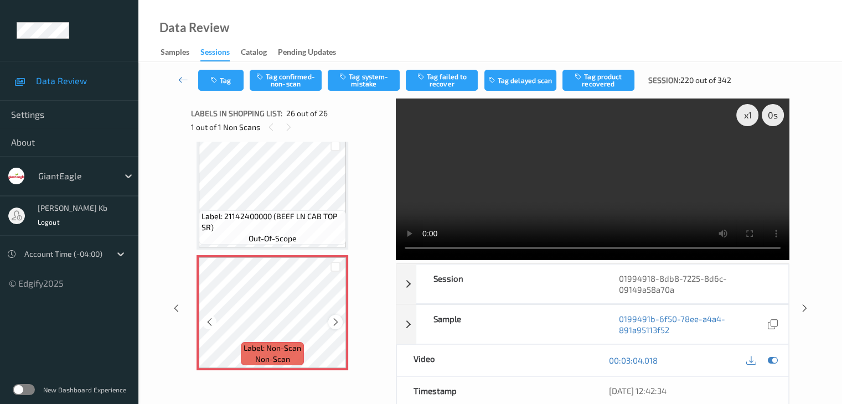
click at [333, 323] on icon at bounding box center [335, 322] width 9 height 10
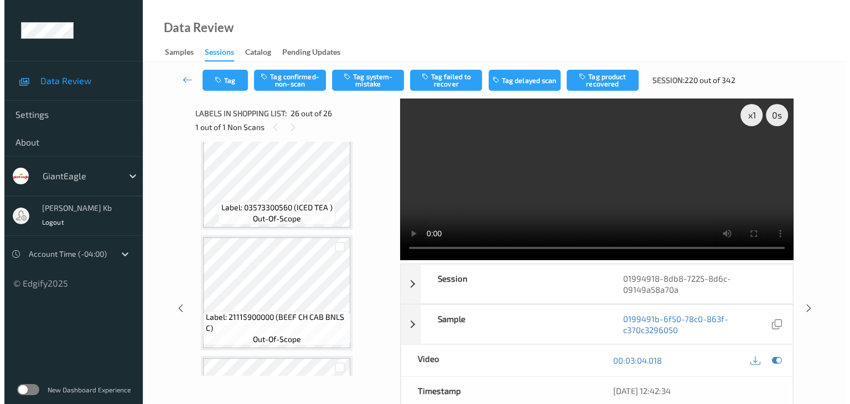
scroll to position [2632, 0]
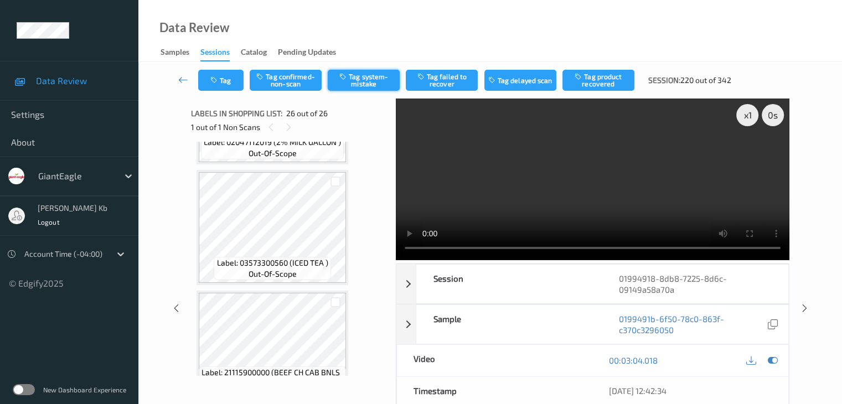
click at [367, 81] on button "Tag system-mistake" at bounding box center [364, 80] width 72 height 21
click at [219, 76] on icon "button" at bounding box center [214, 80] width 9 height 8
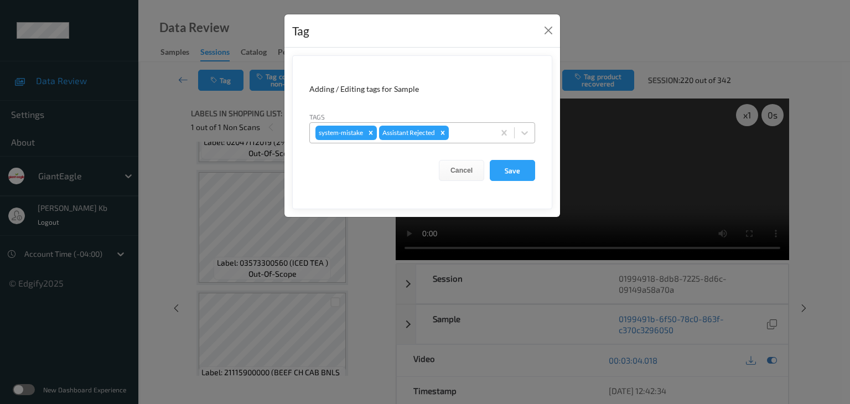
click at [475, 127] on div at bounding box center [470, 132] width 38 height 13
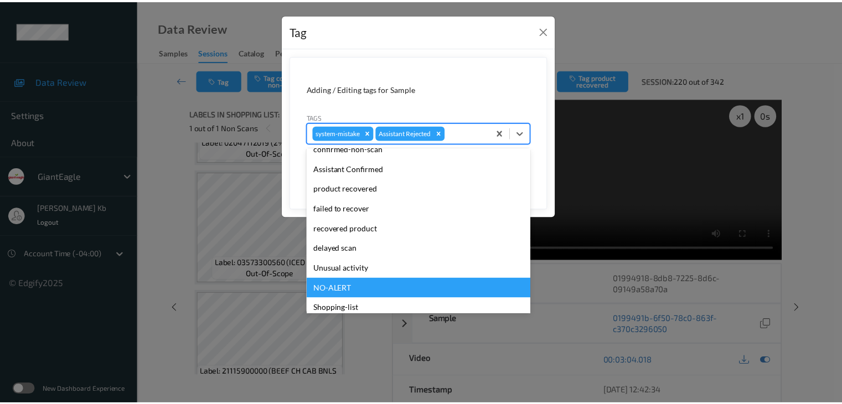
scroll to position [111, 0]
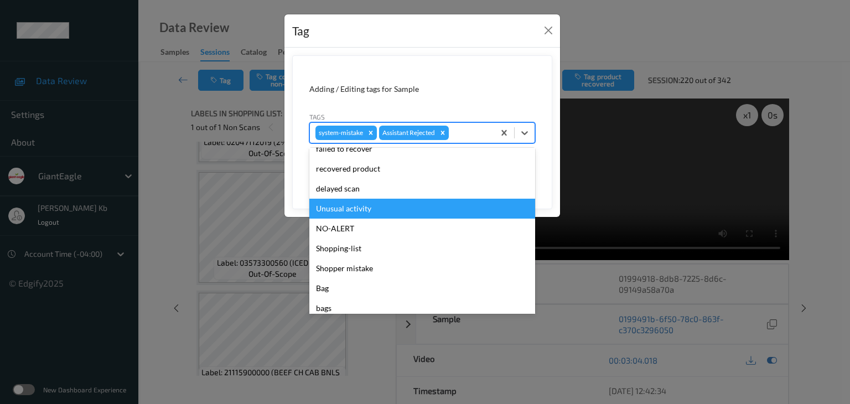
click at [353, 210] on div "Unusual activity" at bounding box center [422, 209] width 226 height 20
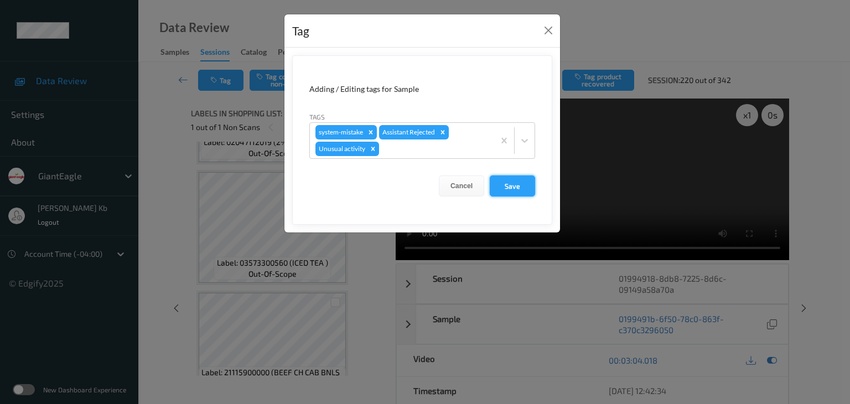
click at [516, 189] on button "Save" at bounding box center [512, 185] width 45 height 21
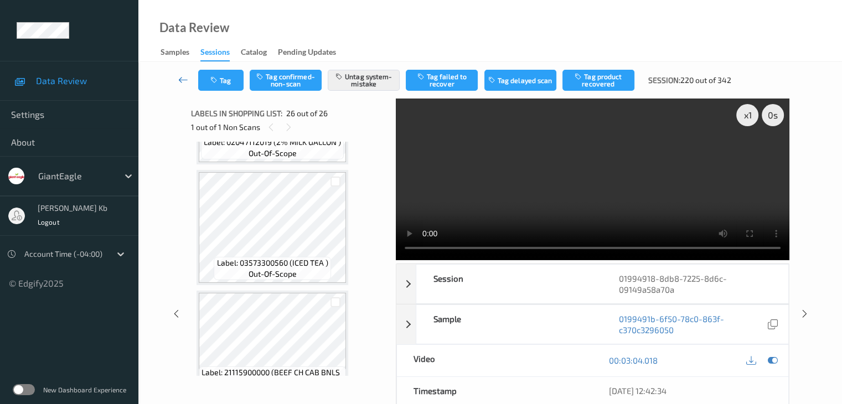
click at [182, 76] on icon at bounding box center [183, 79] width 10 height 11
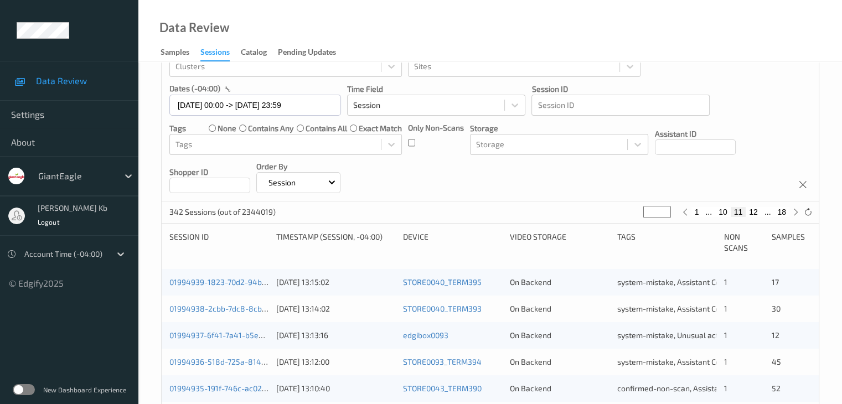
scroll to position [73, 0]
click at [780, 215] on button "18" at bounding box center [781, 214] width 15 height 10
type input "**"
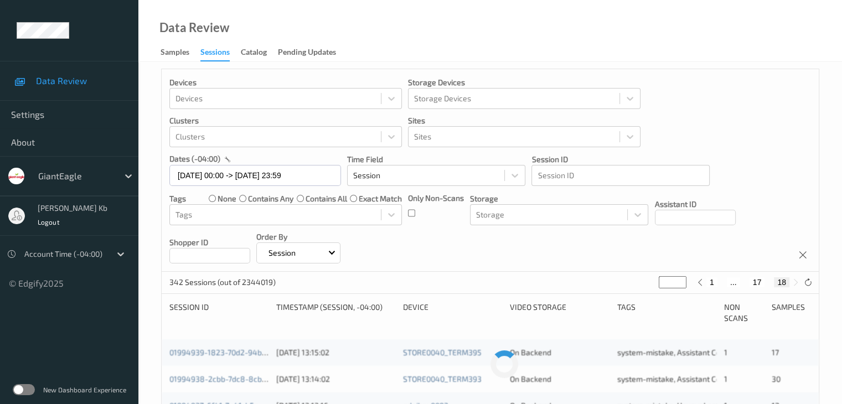
scroll to position [0, 0]
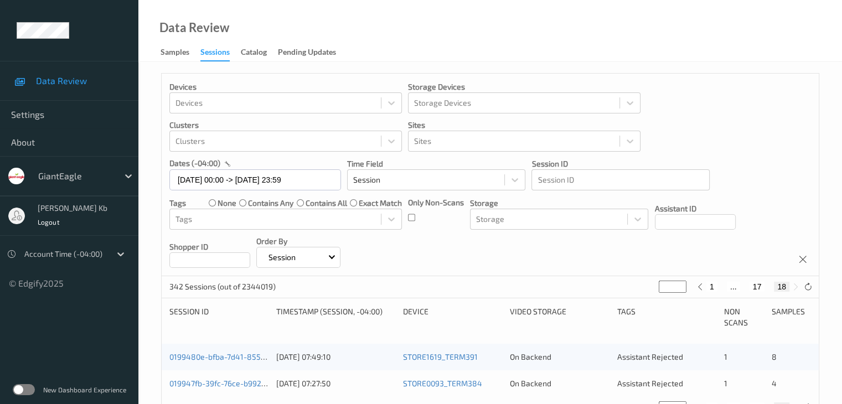
click at [757, 286] on button "17" at bounding box center [756, 287] width 15 height 10
type input "**"
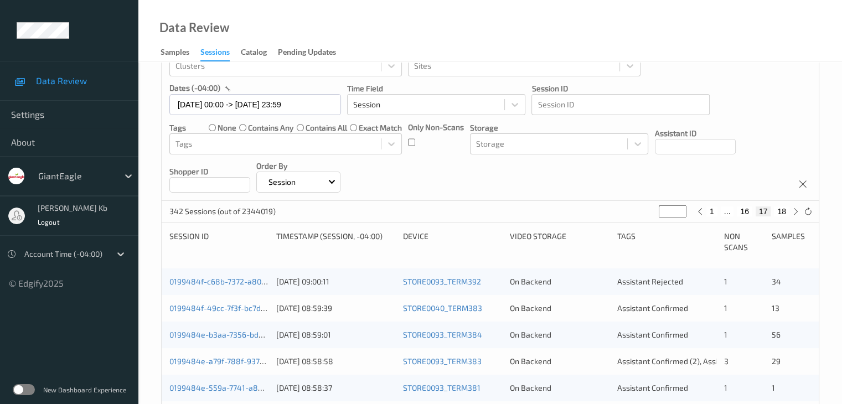
scroll to position [55, 0]
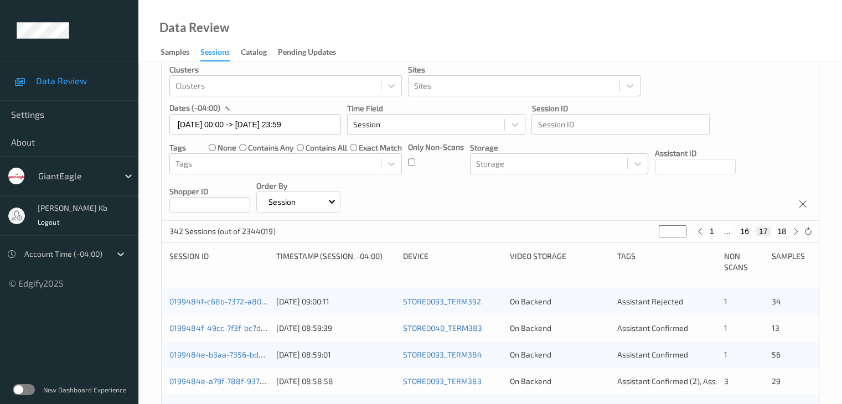
click at [781, 231] on button "18" at bounding box center [781, 231] width 15 height 10
type input "**"
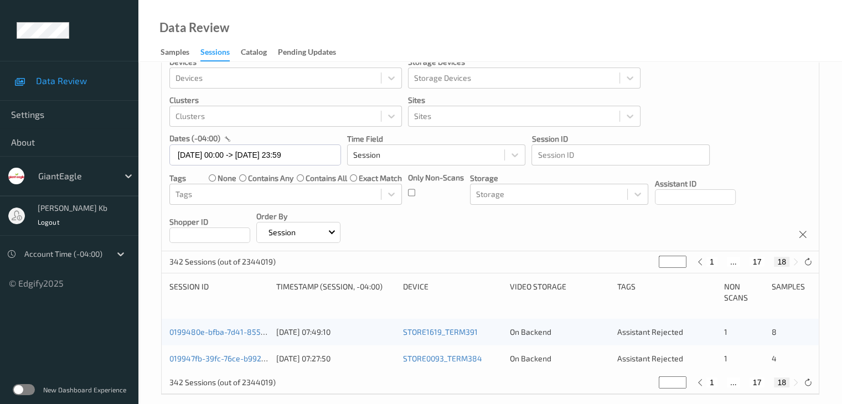
scroll to position [38, 0]
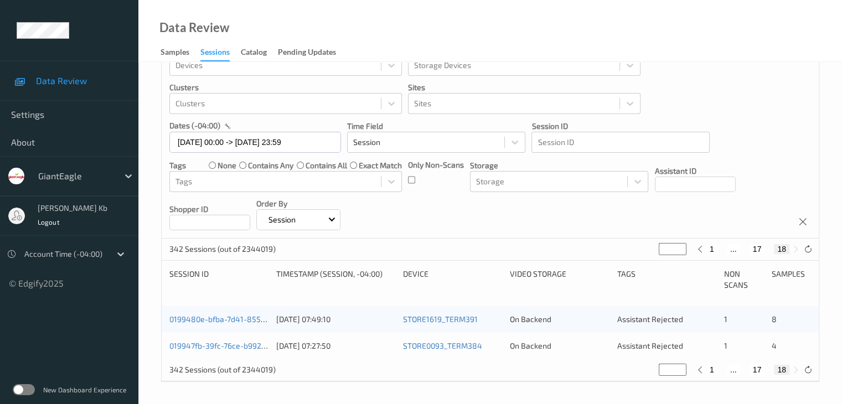
click at [755, 249] on button "17" at bounding box center [756, 249] width 15 height 10
type input "**"
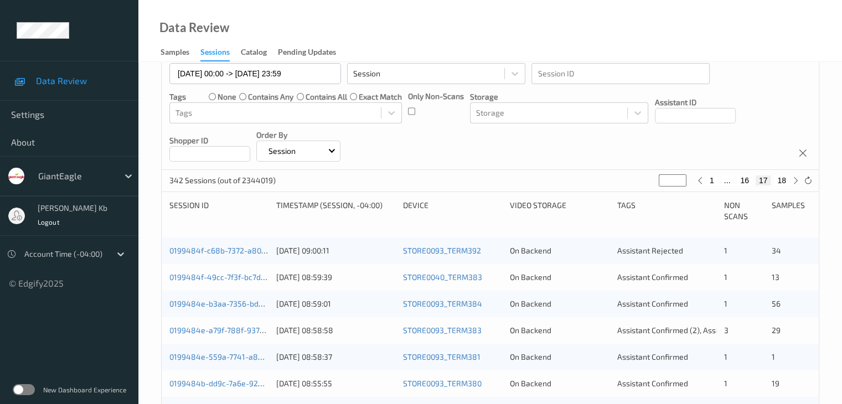
scroll to position [111, 0]
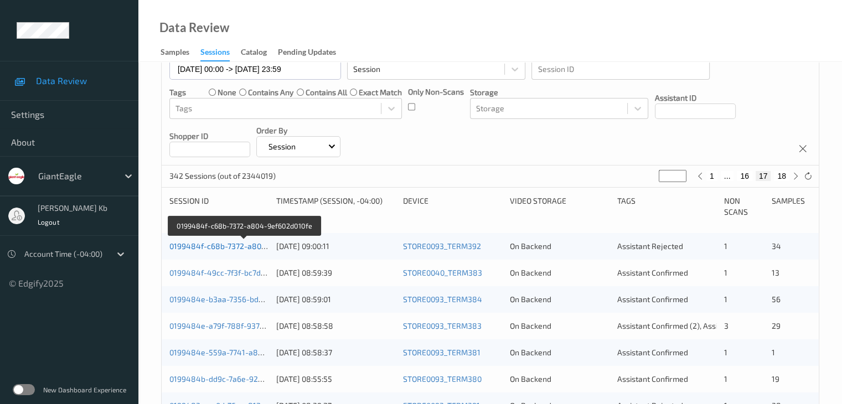
click at [244, 245] on link "0199484f-c68b-7372-a804-9ef602d010fe" at bounding box center [243, 245] width 149 height 9
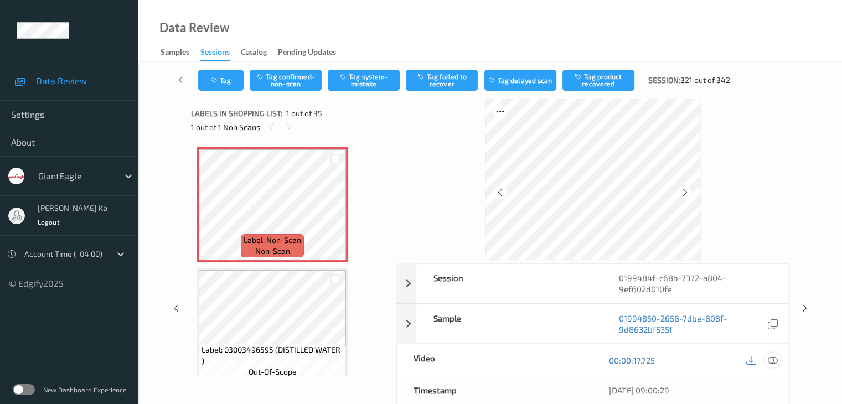
click at [770, 361] on icon at bounding box center [772, 360] width 10 height 10
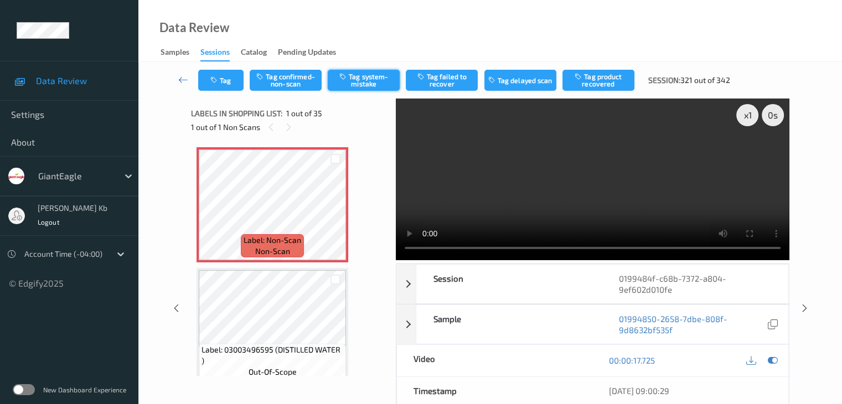
click at [367, 80] on button "Tag system-mistake" at bounding box center [364, 80] width 72 height 21
click at [228, 82] on button "Tag" at bounding box center [220, 80] width 45 height 21
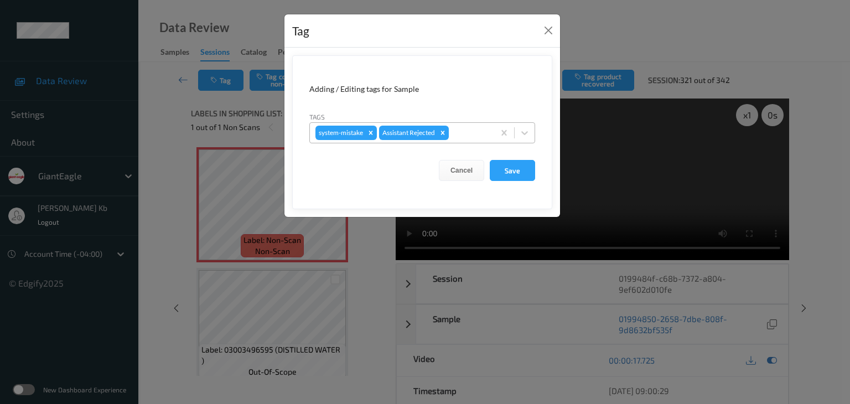
click at [473, 131] on div at bounding box center [470, 132] width 38 height 13
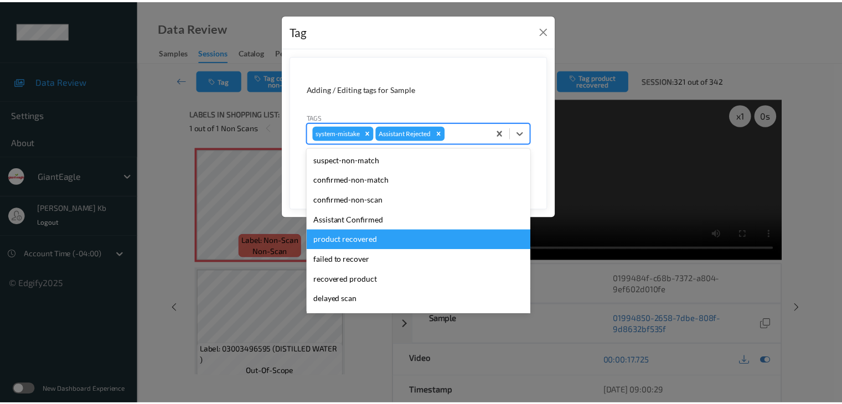
scroll to position [117, 0]
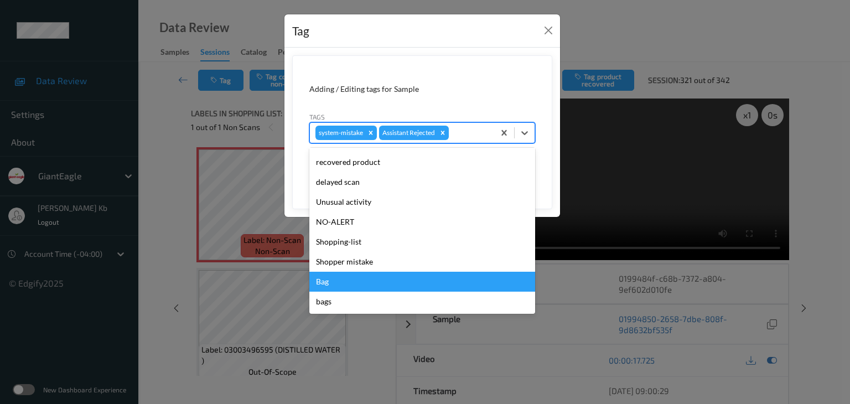
click at [328, 281] on div "Bag" at bounding box center [422, 282] width 226 height 20
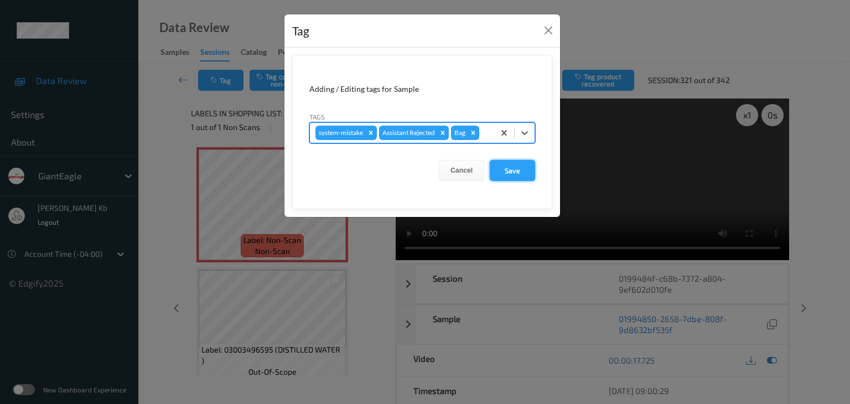
click at [514, 169] on button "Save" at bounding box center [512, 170] width 45 height 21
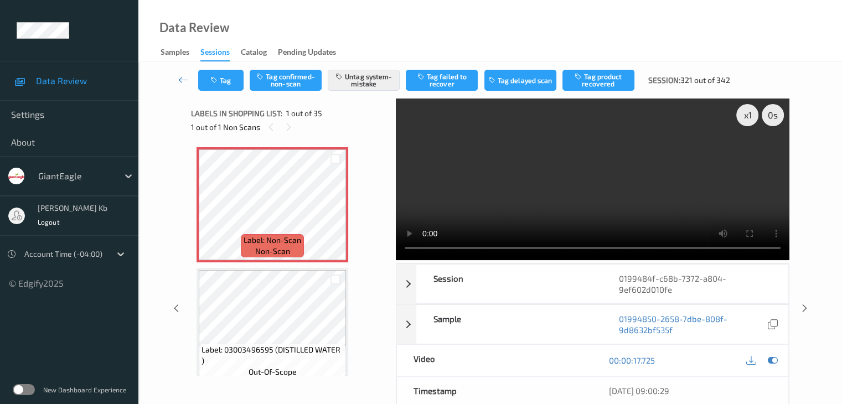
drag, startPoint x: 182, startPoint y: 76, endPoint x: 176, endPoint y: 32, distance: 45.2
click at [182, 76] on icon at bounding box center [183, 79] width 10 height 11
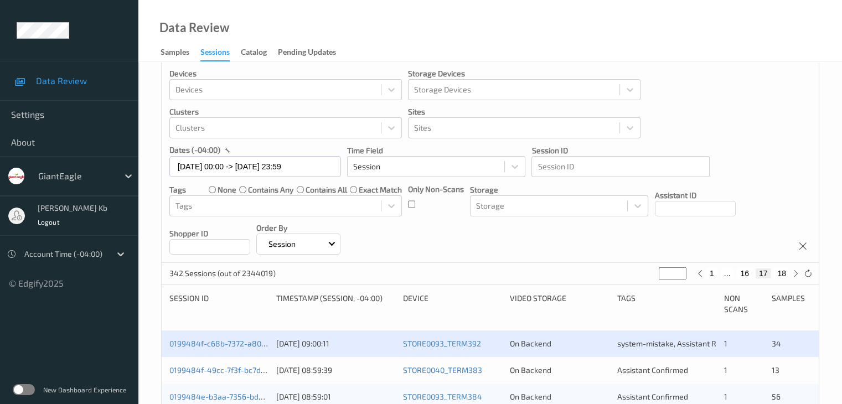
scroll to position [111, 0]
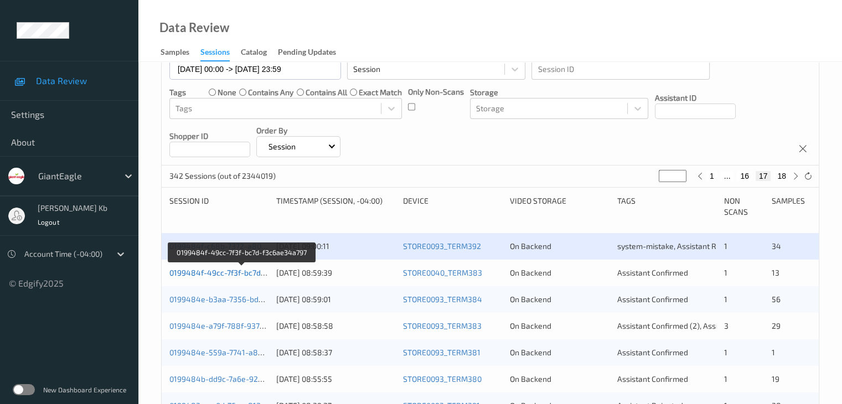
click at [236, 273] on link "0199484f-49cc-7f3f-bc7d-f3c6ae34a797" at bounding box center [241, 272] width 145 height 9
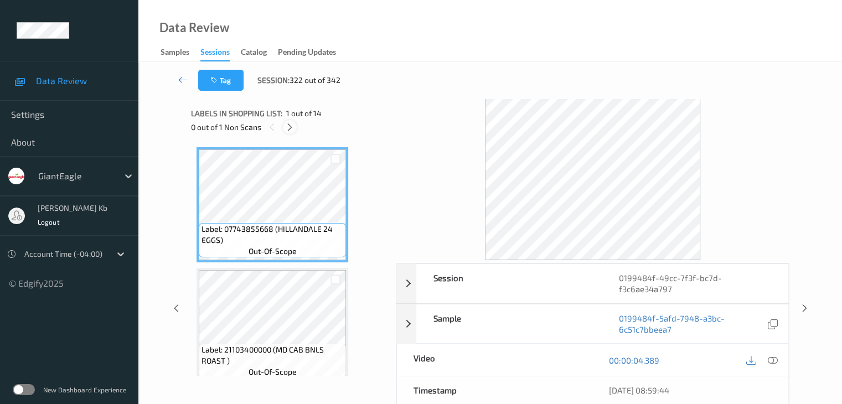
click at [291, 125] on icon at bounding box center [289, 127] width 9 height 10
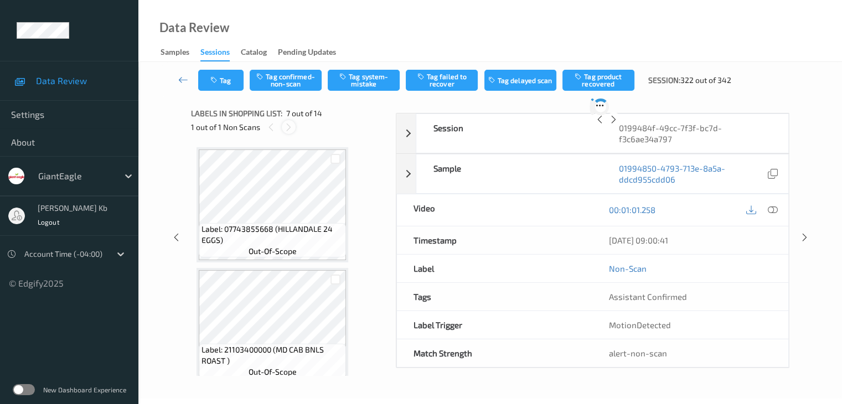
scroll to position [609, 0]
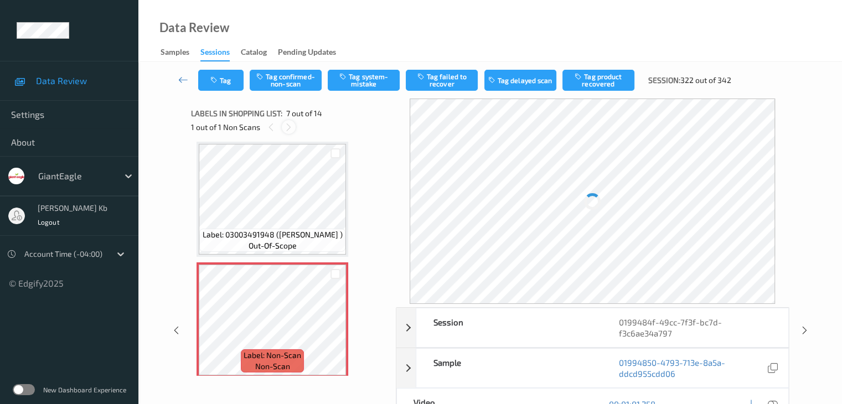
click at [291, 125] on icon at bounding box center [288, 127] width 9 height 10
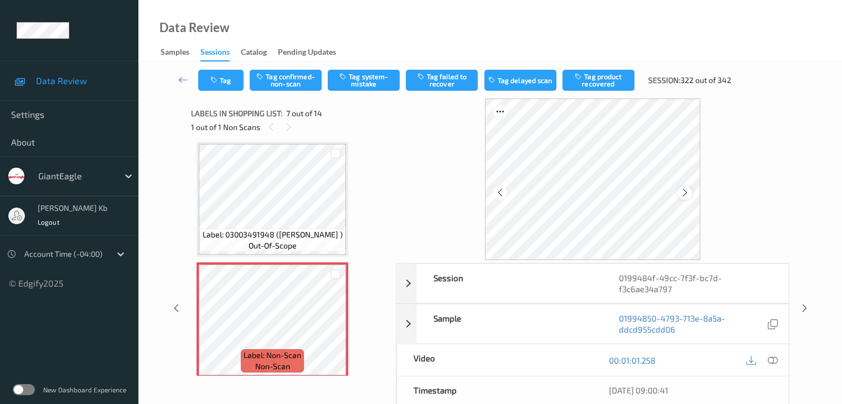
click at [683, 190] on icon at bounding box center [684, 193] width 9 height 10
click at [775, 359] on icon at bounding box center [772, 360] width 10 height 10
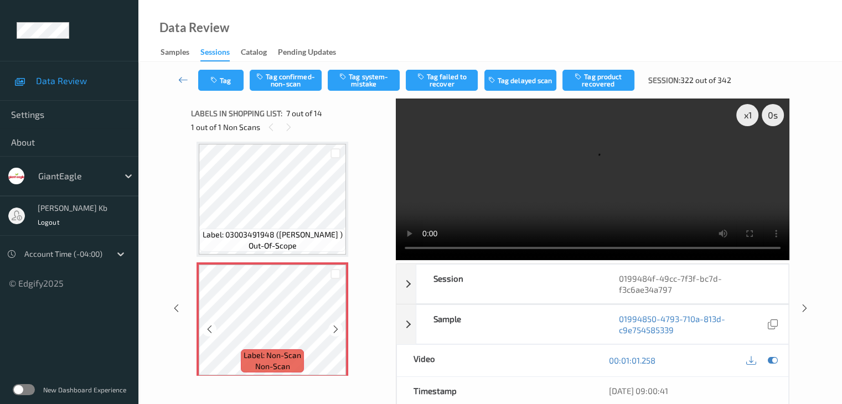
scroll to position [664, 0]
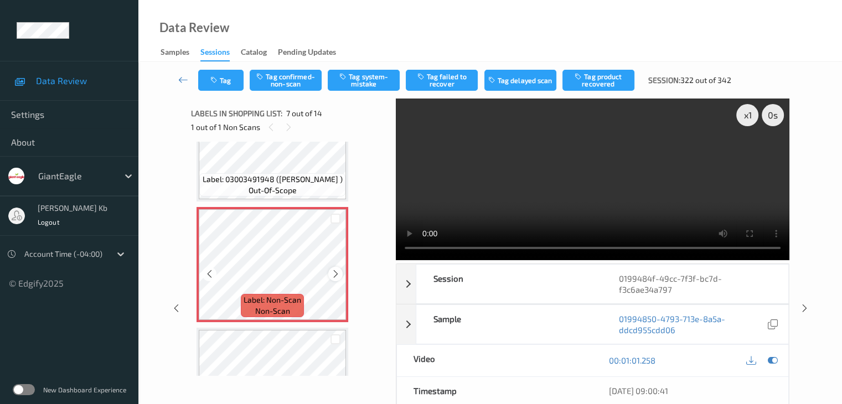
click at [336, 273] on icon at bounding box center [335, 274] width 9 height 10
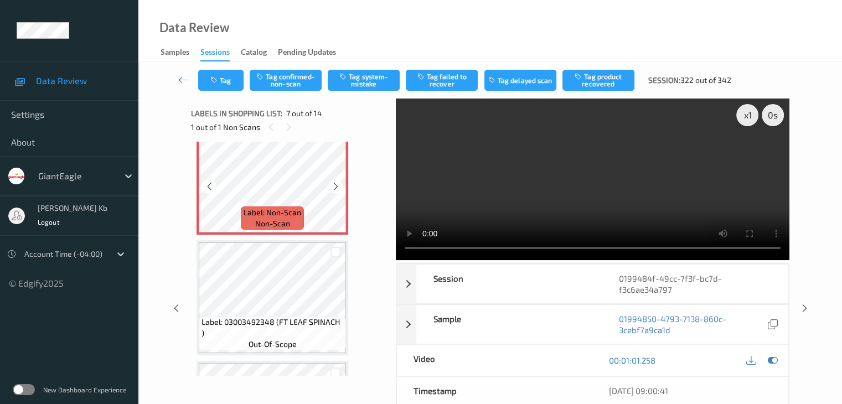
scroll to position [719, 0]
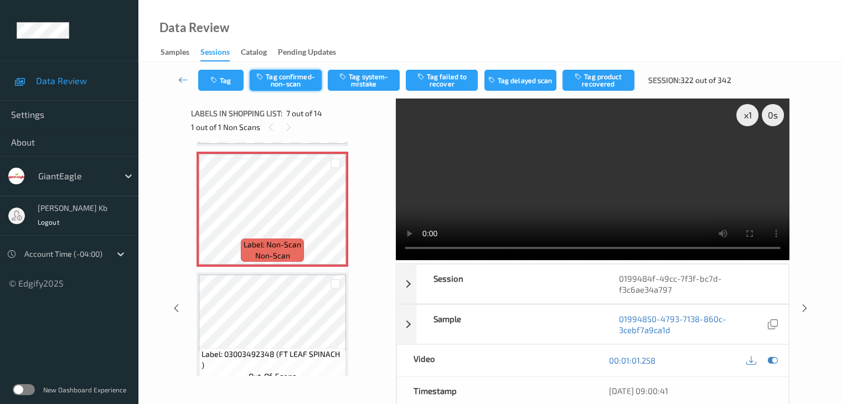
click at [299, 76] on button "Tag confirmed-non-scan" at bounding box center [286, 80] width 72 height 21
click at [612, 78] on button "Tag product recovered" at bounding box center [598, 80] width 72 height 21
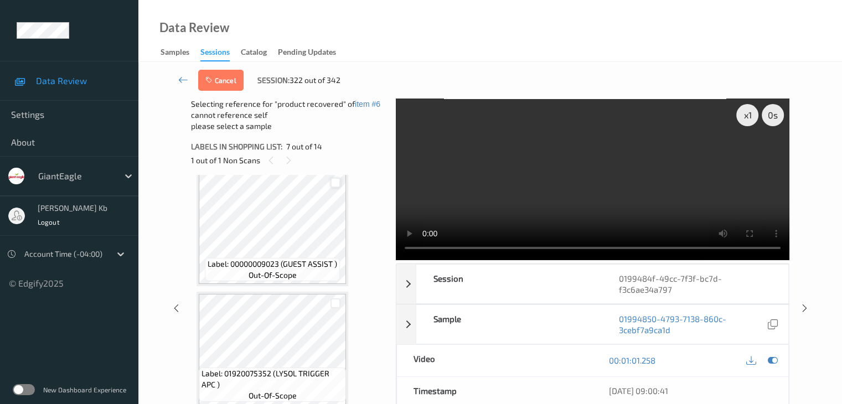
scroll to position [996, 0]
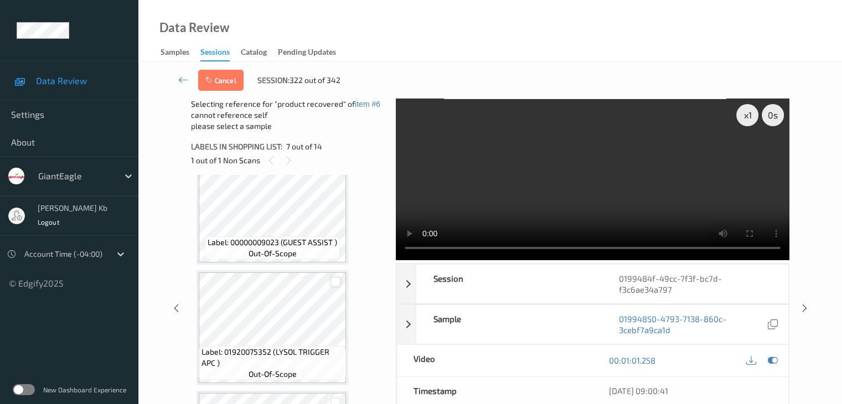
click at [335, 281] on div at bounding box center [335, 282] width 11 height 11
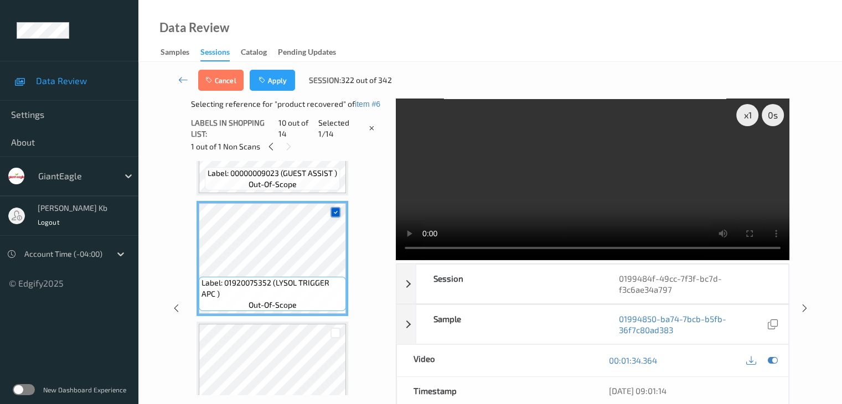
scroll to position [1107, 0]
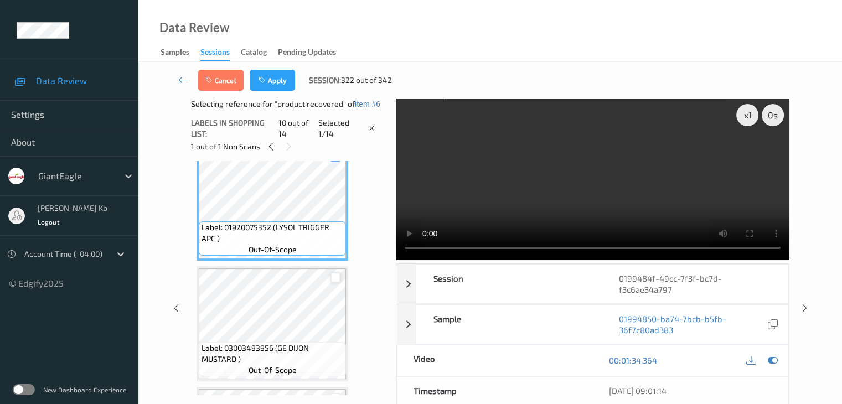
click at [336, 277] on div at bounding box center [335, 277] width 11 height 11
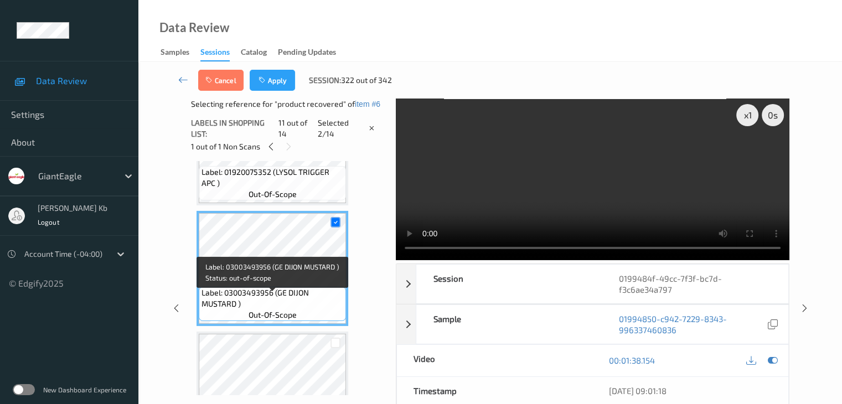
scroll to position [1218, 0]
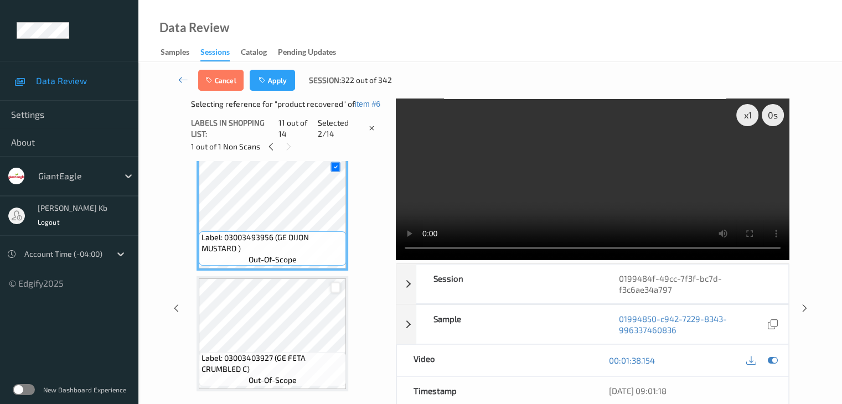
click at [337, 289] on div at bounding box center [335, 287] width 11 height 11
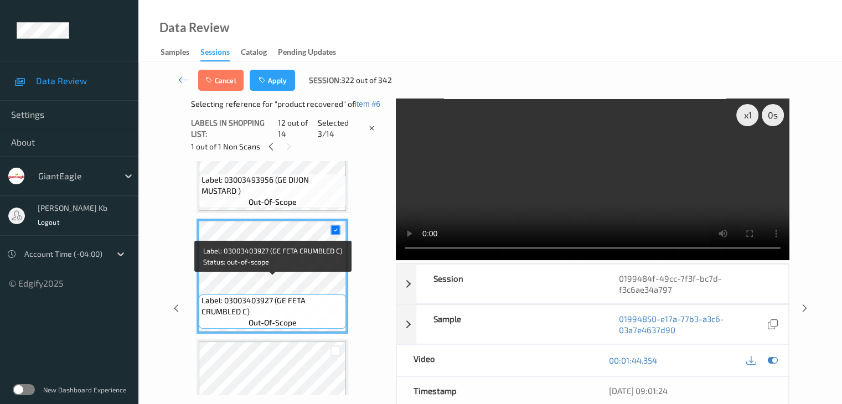
scroll to position [1328, 0]
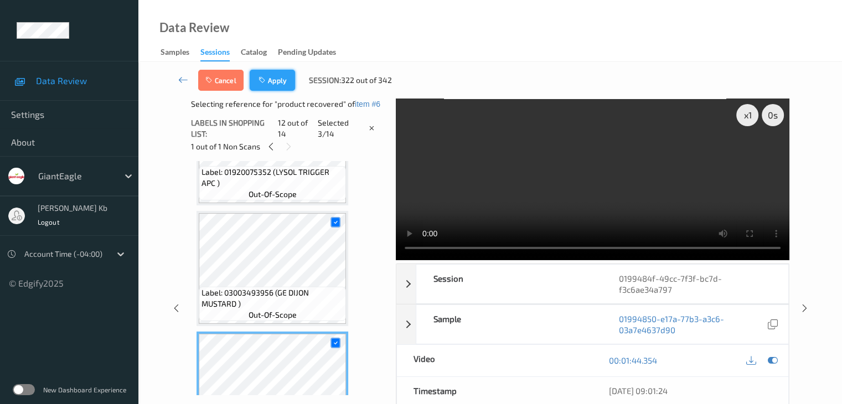
click at [278, 77] on button "Apply" at bounding box center [272, 80] width 45 height 21
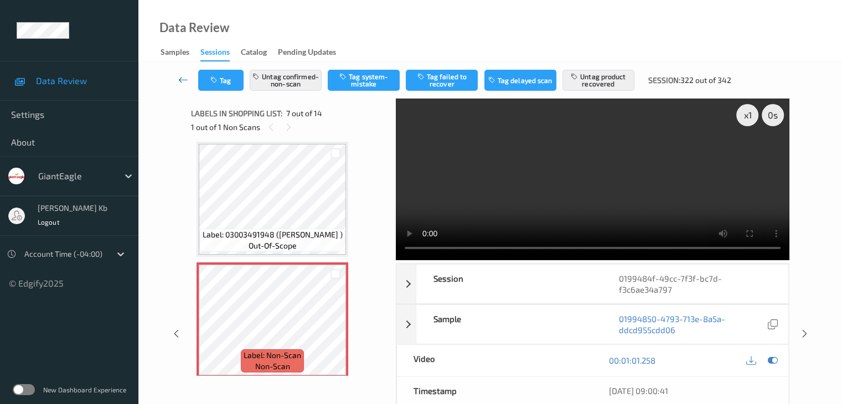
click at [184, 77] on icon at bounding box center [183, 79] width 10 height 11
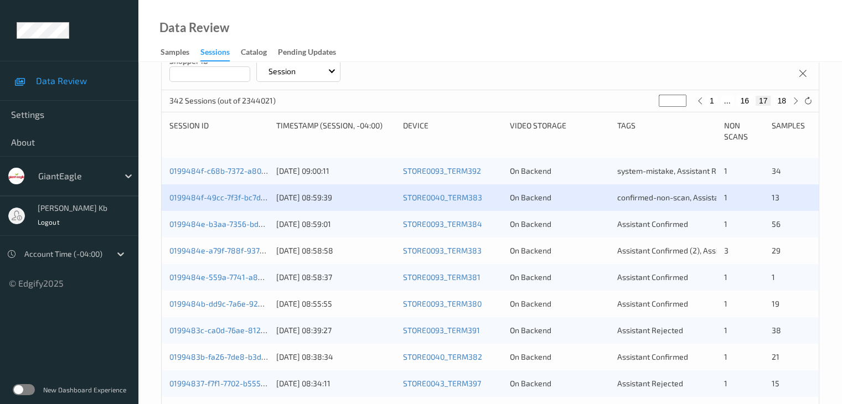
scroll to position [221, 0]
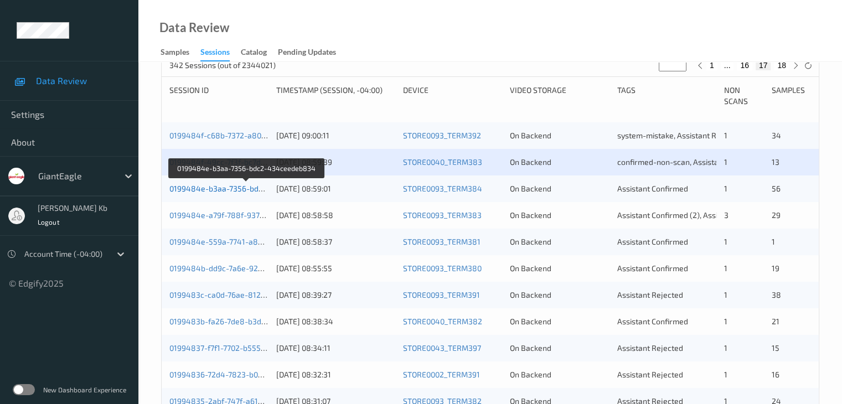
click at [224, 188] on link "0199484e-b3aa-7356-bdc2-434ceedeb834" at bounding box center [247, 188] width 156 height 9
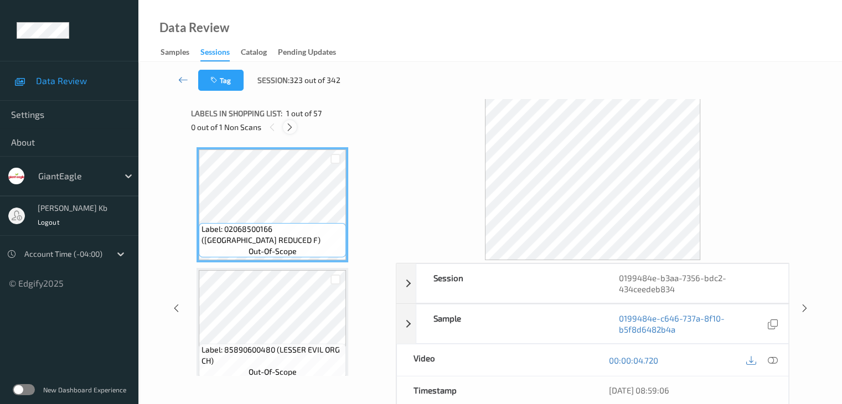
drag, startPoint x: 288, startPoint y: 126, endPoint x: 292, endPoint y: 131, distance: 6.7
click at [288, 126] on icon at bounding box center [289, 127] width 9 height 10
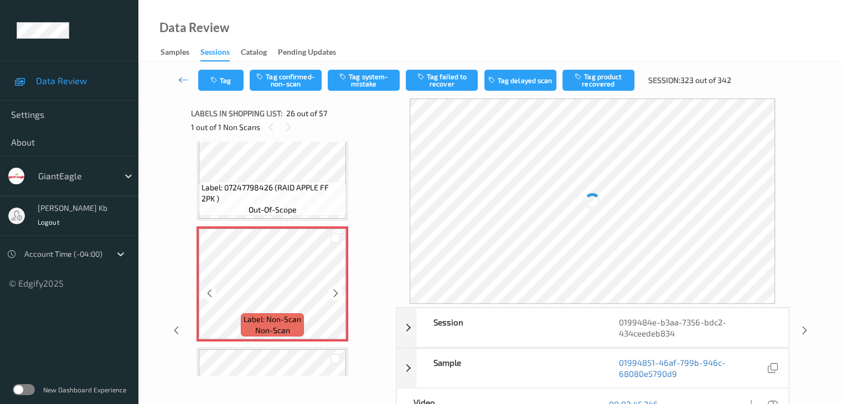
scroll to position [2956, 0]
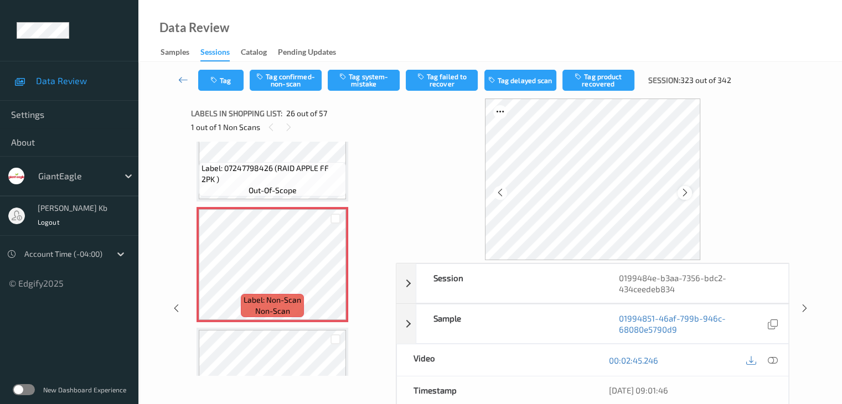
click at [686, 192] on icon at bounding box center [684, 193] width 9 height 10
click at [771, 360] on icon at bounding box center [772, 360] width 10 height 10
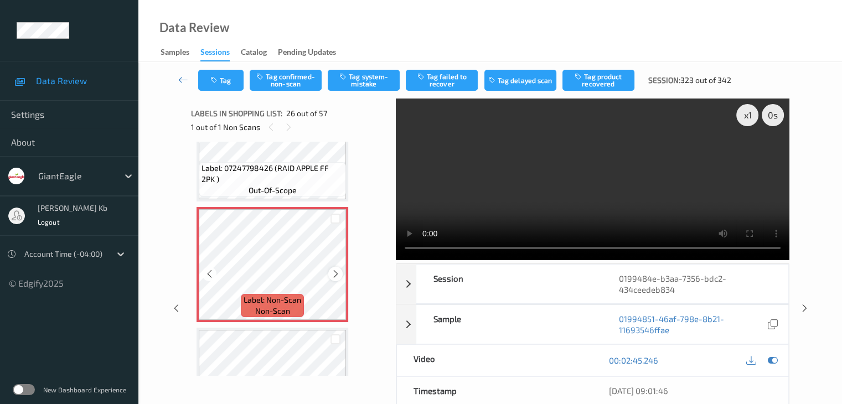
click at [339, 273] on icon at bounding box center [335, 274] width 9 height 10
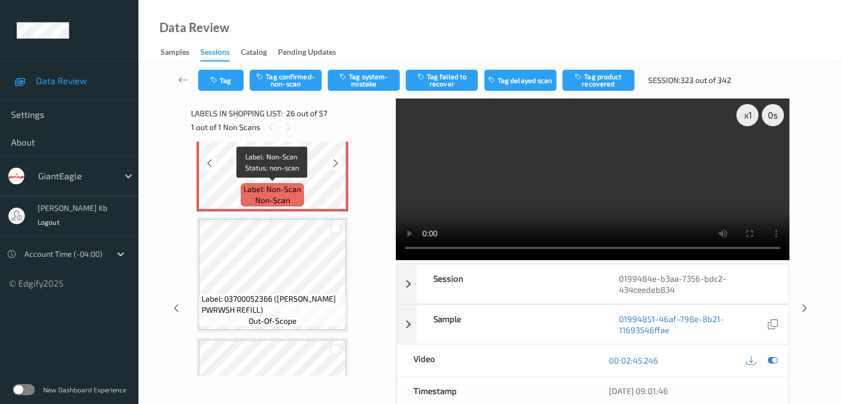
scroll to position [3012, 0]
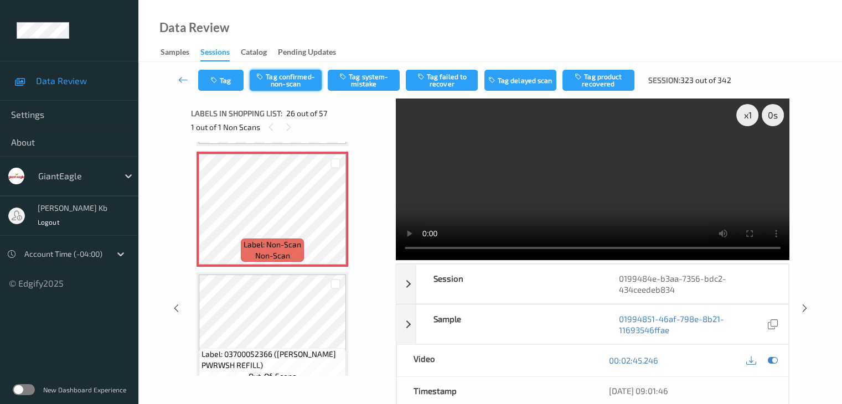
click at [296, 85] on button "Tag confirmed-non-scan" at bounding box center [286, 80] width 72 height 21
click at [588, 80] on button "Tag product recovered" at bounding box center [598, 80] width 72 height 21
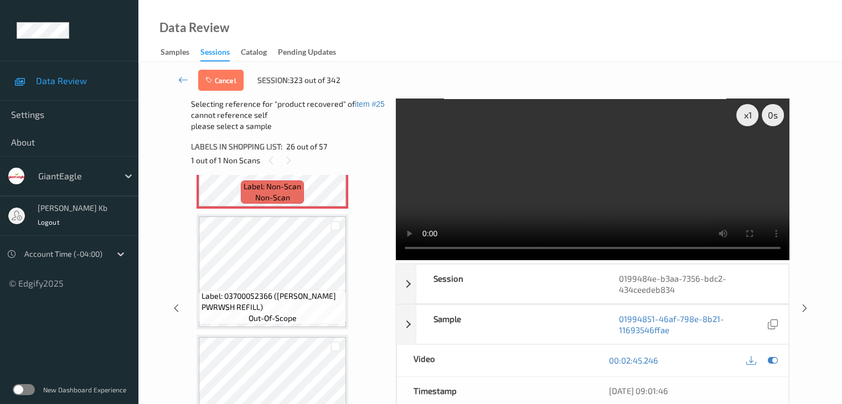
scroll to position [3122, 0]
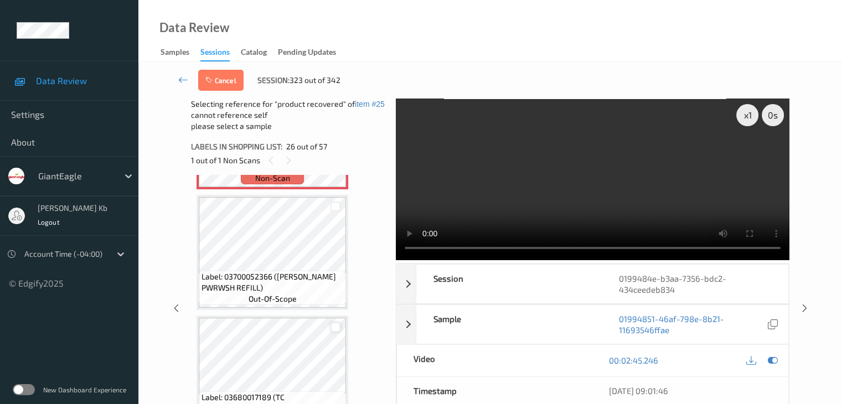
click at [335, 326] on div at bounding box center [335, 327] width 11 height 11
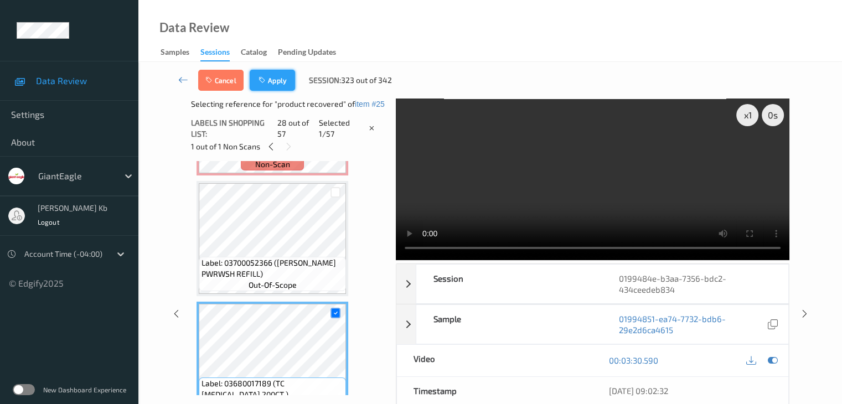
click at [287, 79] on button "Apply" at bounding box center [272, 80] width 45 height 21
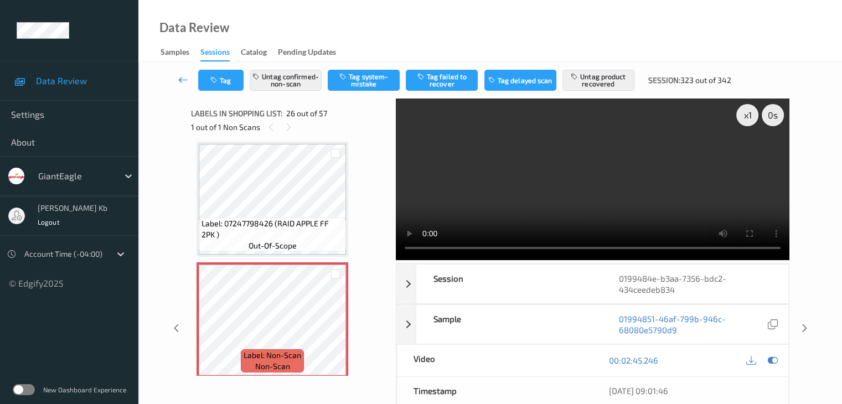
click at [180, 77] on icon at bounding box center [183, 79] width 10 height 11
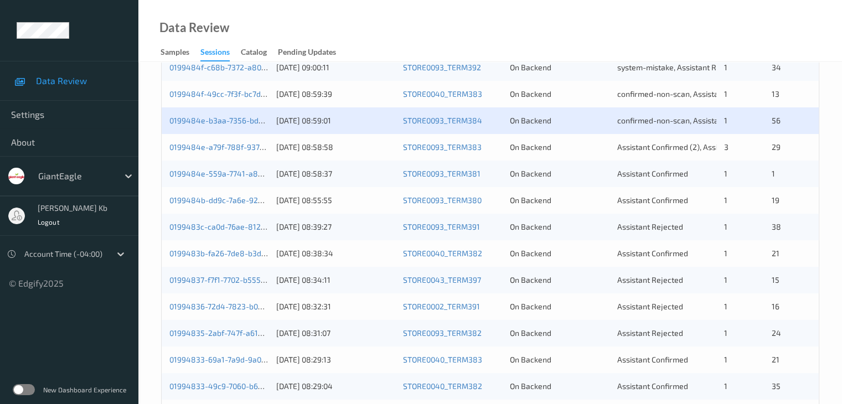
scroll to position [166, 0]
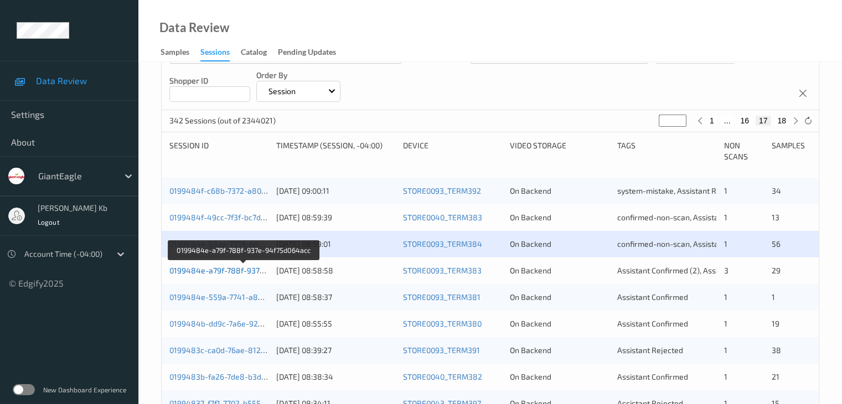
click at [215, 271] on link "0199484e-a79f-788f-937e-94f75d064acc" at bounding box center [243, 270] width 149 height 9
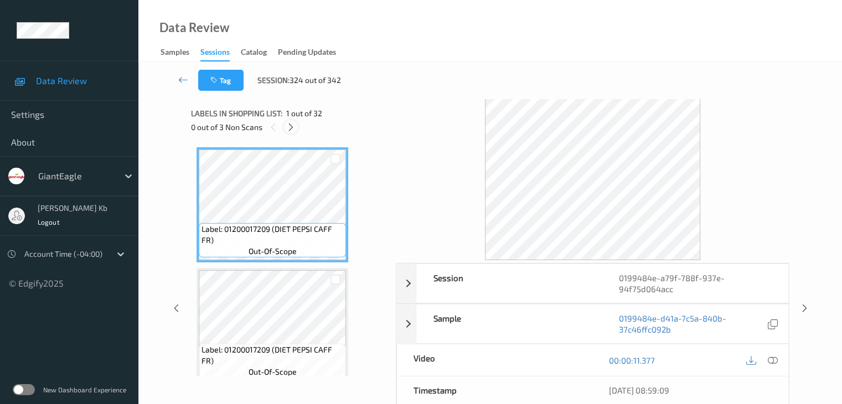
click at [293, 126] on icon at bounding box center [290, 127] width 9 height 10
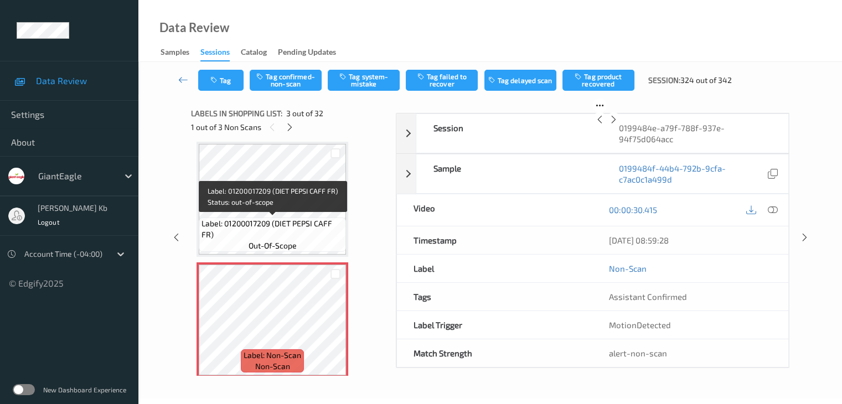
scroll to position [182, 0]
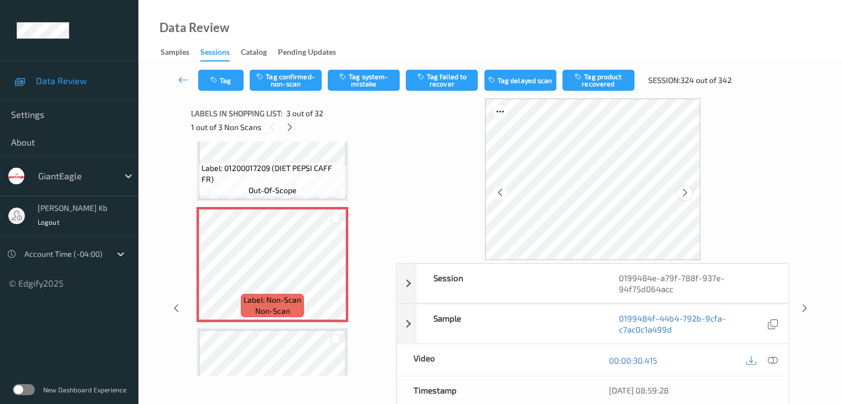
click at [688, 191] on icon at bounding box center [684, 193] width 9 height 10
click at [773, 361] on icon at bounding box center [772, 360] width 10 height 10
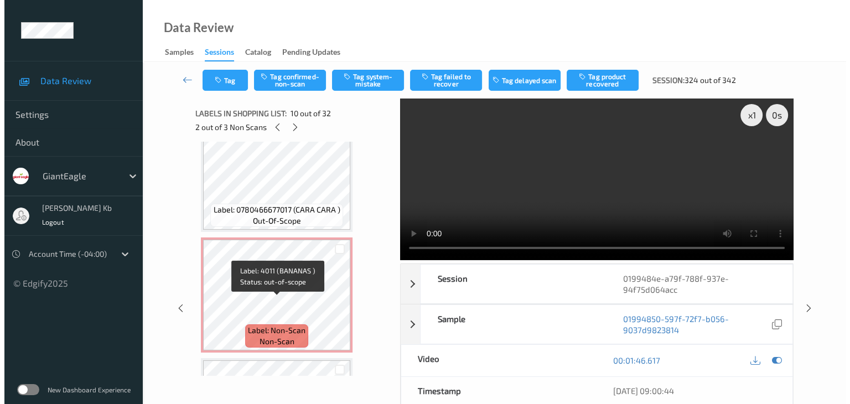
scroll to position [2451, 0]
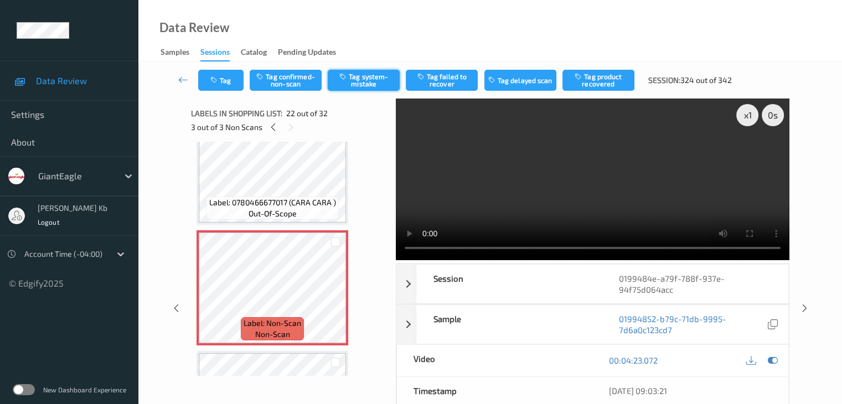
click at [368, 82] on button "Tag system-mistake" at bounding box center [364, 80] width 72 height 21
click at [236, 77] on button "Tag" at bounding box center [220, 80] width 45 height 21
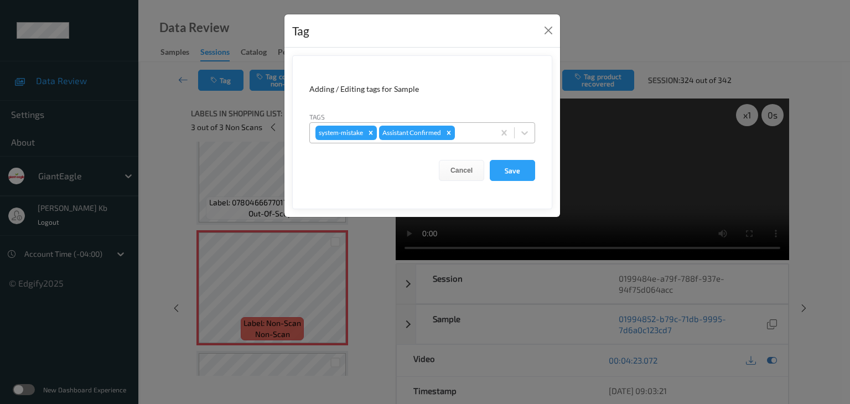
click at [467, 136] on div at bounding box center [473, 132] width 32 height 13
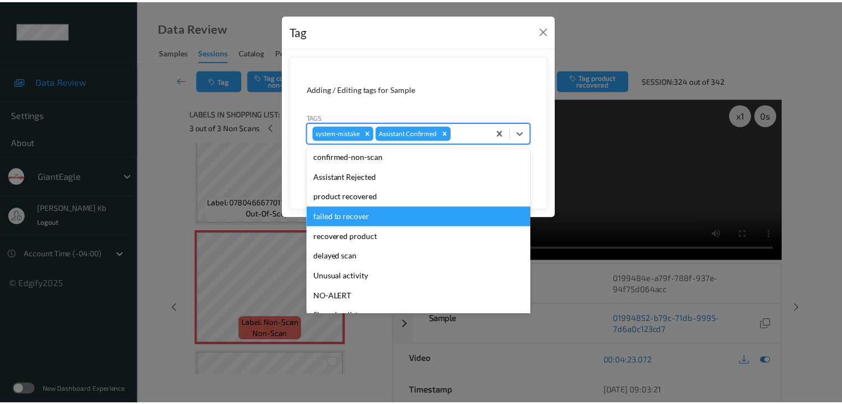
scroll to position [55, 0]
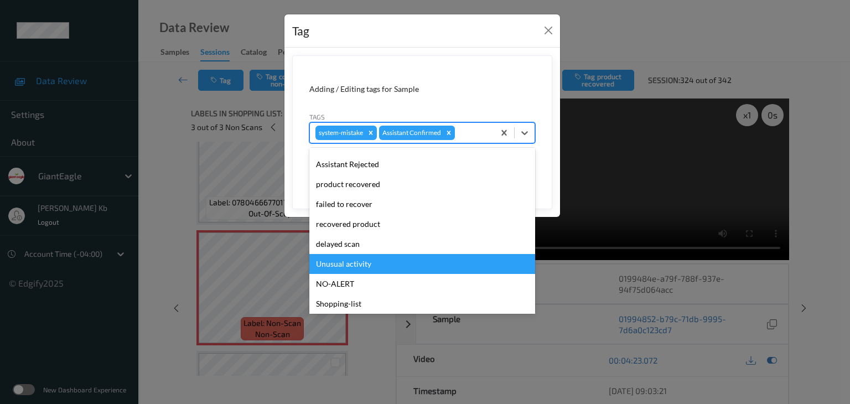
click at [358, 263] on div "Unusual activity" at bounding box center [422, 264] width 226 height 20
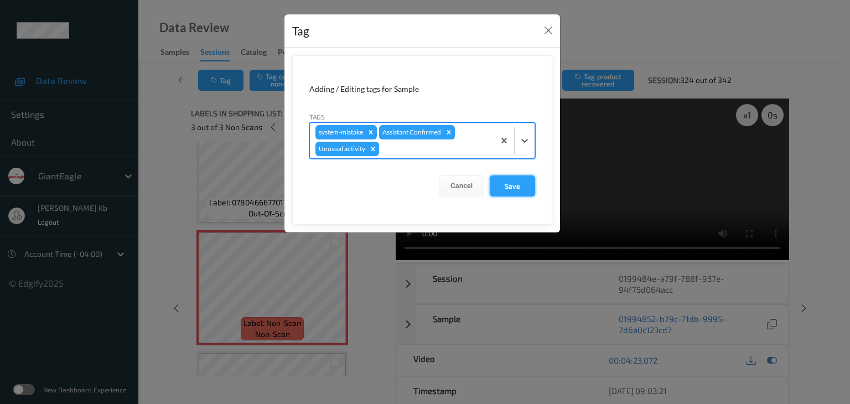
click at [510, 182] on button "Save" at bounding box center [512, 185] width 45 height 21
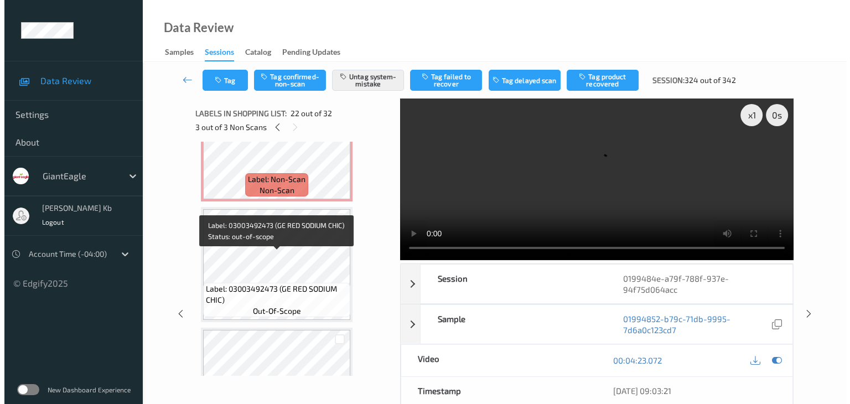
scroll to position [1067, 0]
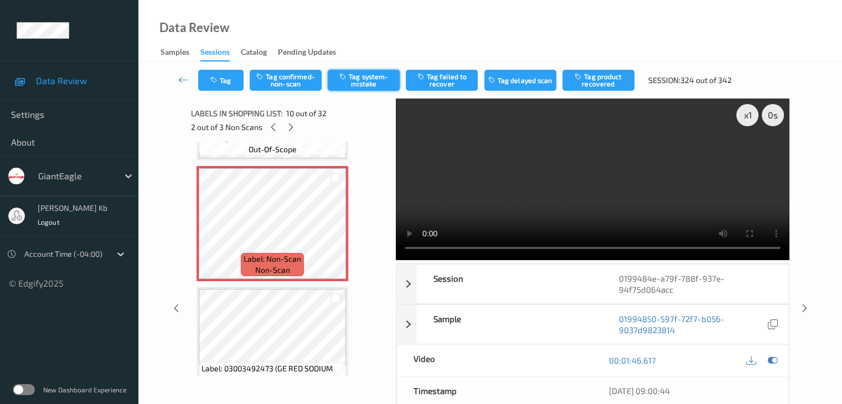
click at [372, 80] on button "Tag system-mistake" at bounding box center [364, 80] width 72 height 21
click at [234, 78] on button "Tag" at bounding box center [220, 80] width 45 height 21
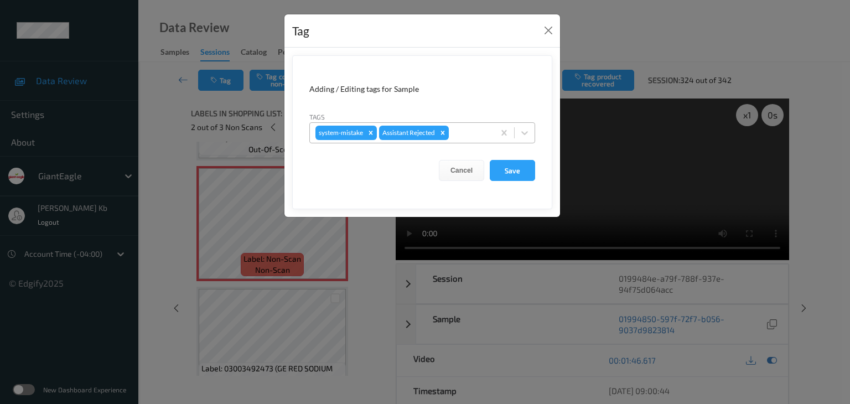
click at [473, 133] on div at bounding box center [470, 132] width 38 height 13
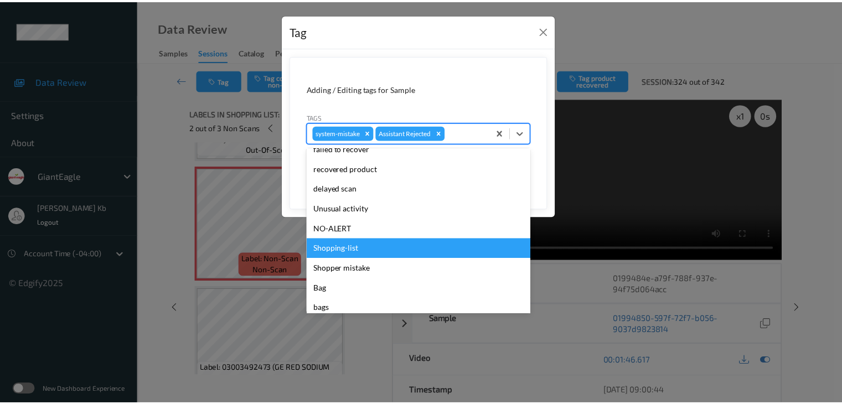
scroll to position [117, 0]
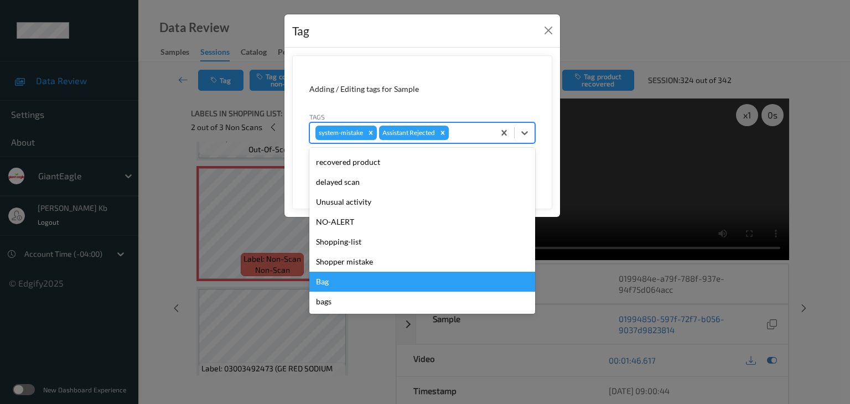
click at [326, 284] on div "Bag" at bounding box center [422, 282] width 226 height 20
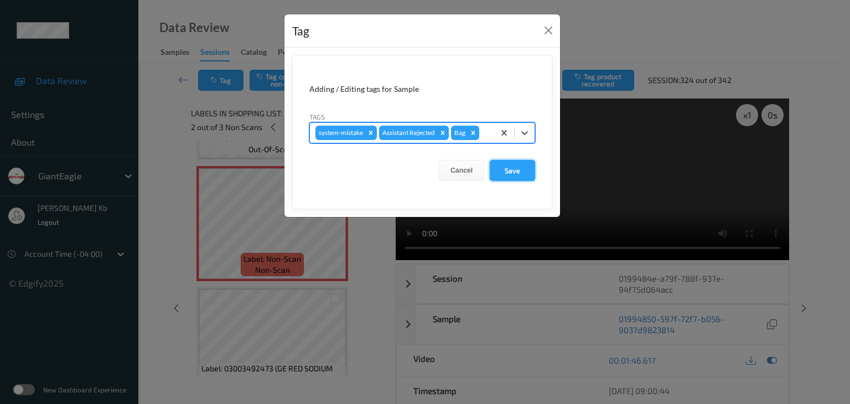
click at [509, 169] on button "Save" at bounding box center [512, 170] width 45 height 21
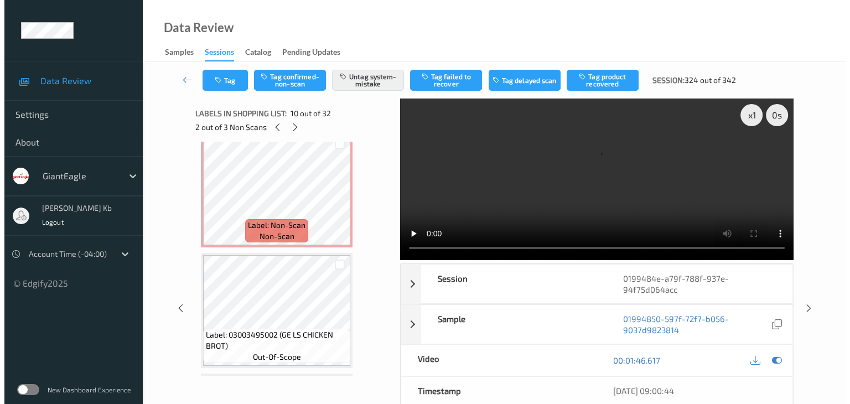
scroll to position [237, 0]
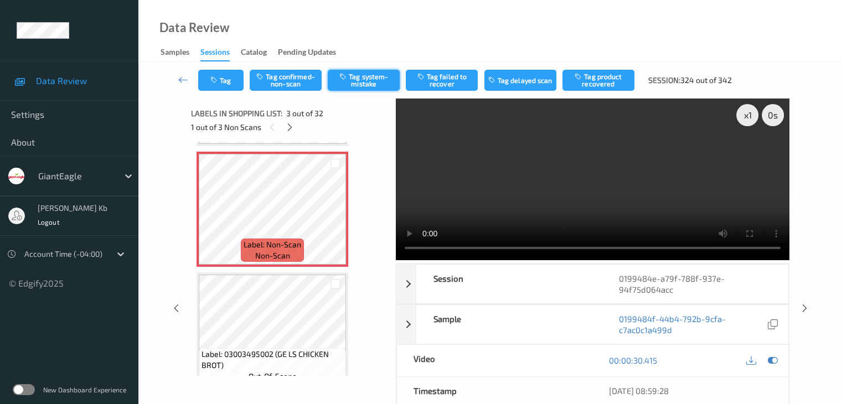
click at [369, 80] on button "Tag system-mistake" at bounding box center [364, 80] width 72 height 21
click at [233, 77] on button "Tag" at bounding box center [220, 80] width 45 height 21
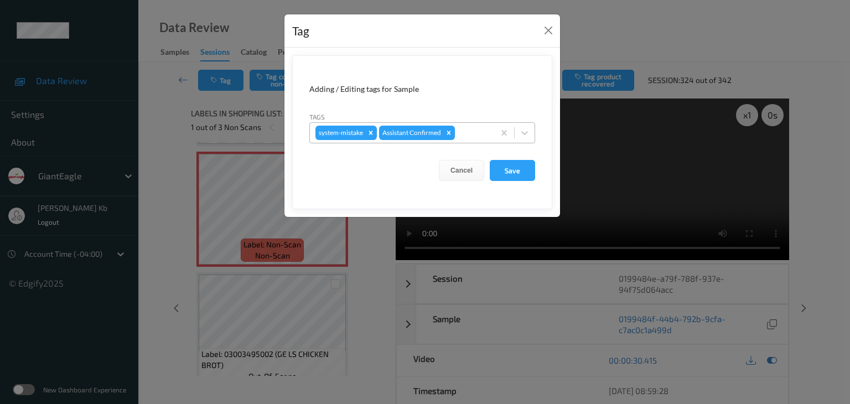
click at [474, 133] on div at bounding box center [473, 132] width 32 height 13
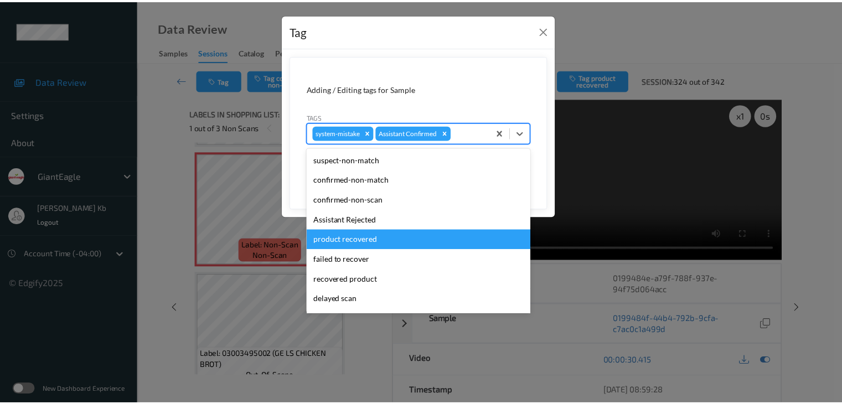
scroll to position [117, 0]
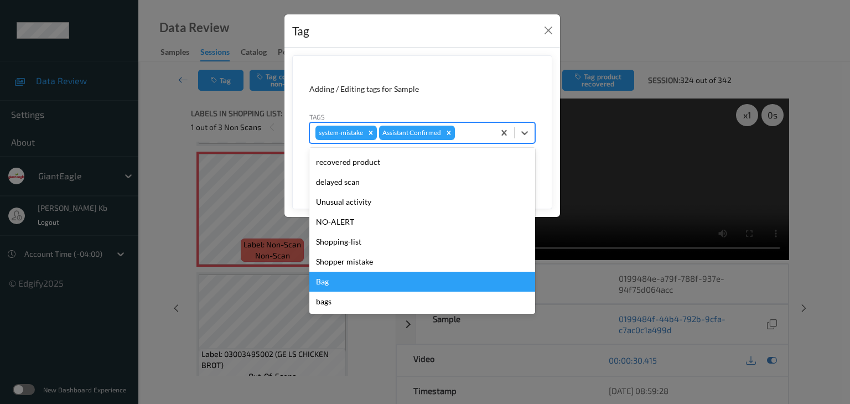
click at [326, 282] on div "Bag" at bounding box center [422, 282] width 226 height 20
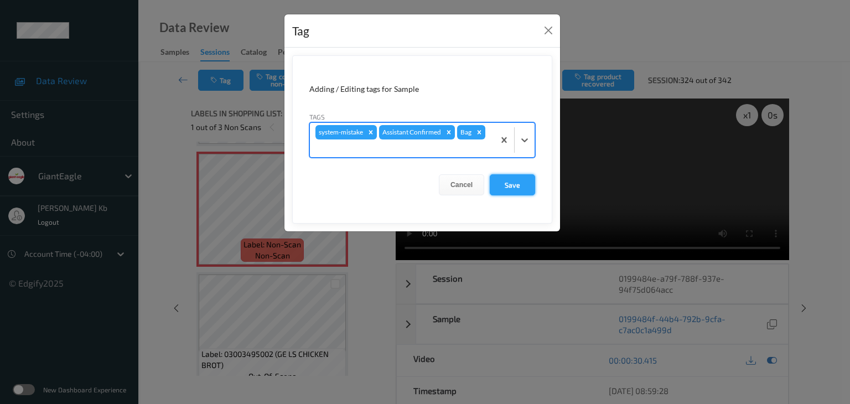
click at [507, 183] on button "Save" at bounding box center [512, 184] width 45 height 21
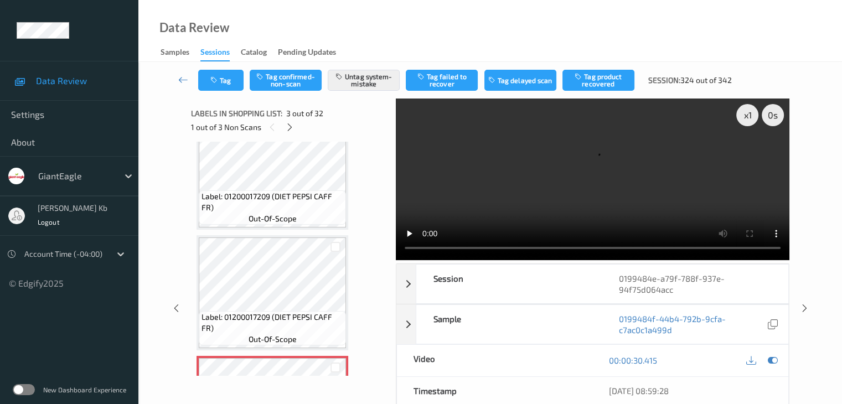
scroll to position [0, 0]
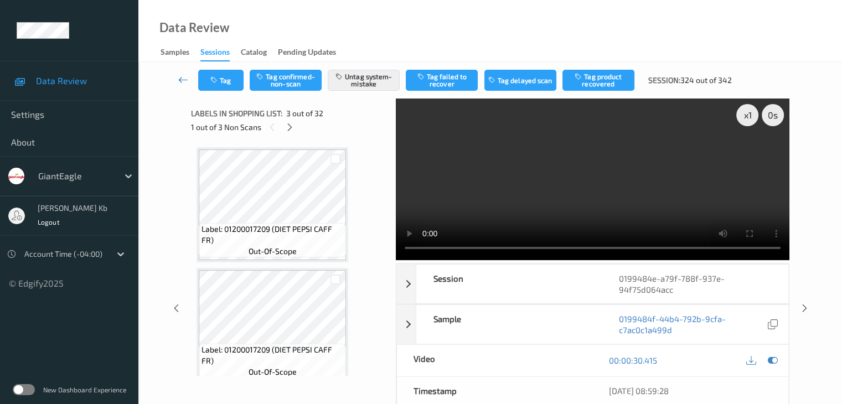
click at [185, 78] on icon at bounding box center [183, 79] width 10 height 11
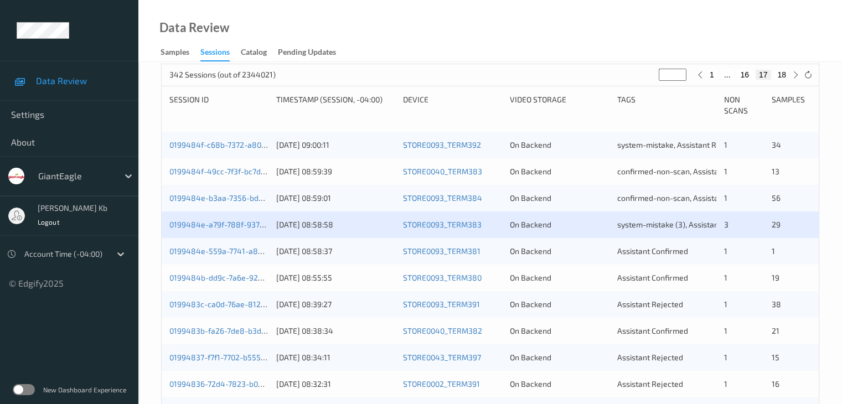
scroll to position [221, 0]
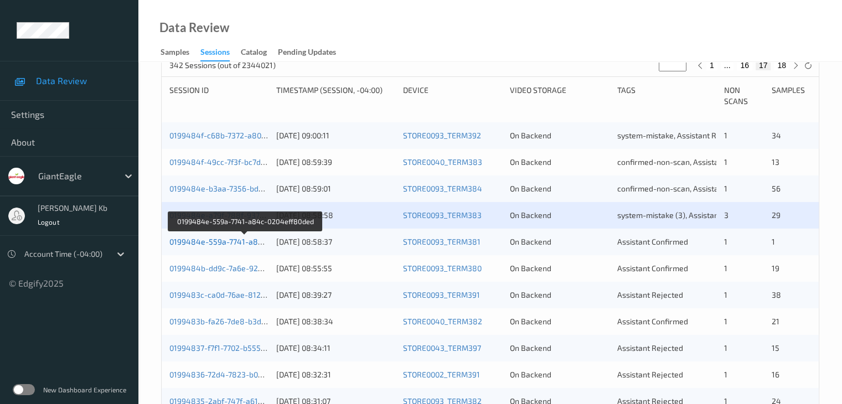
click at [204, 243] on link "0199484e-559a-7741-a84c-0204eff80ded" at bounding box center [245, 241] width 152 height 9
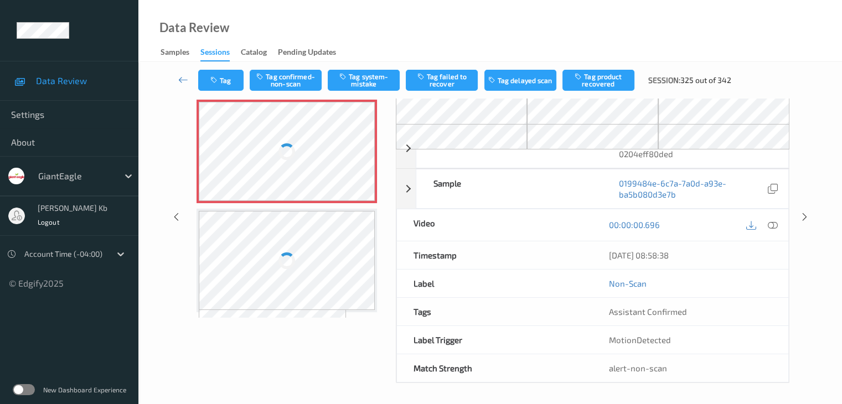
scroll to position [72, 0]
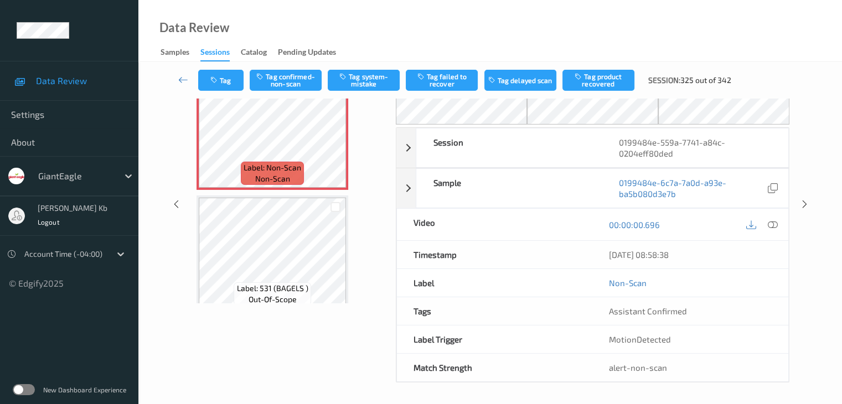
drag, startPoint x: 226, startPoint y: 1, endPoint x: 424, endPoint y: 4, distance: 198.7
click at [555, 28] on div "Data Review Samples Sessions Catalog Pending Updates" at bounding box center [489, 31] width 703 height 62
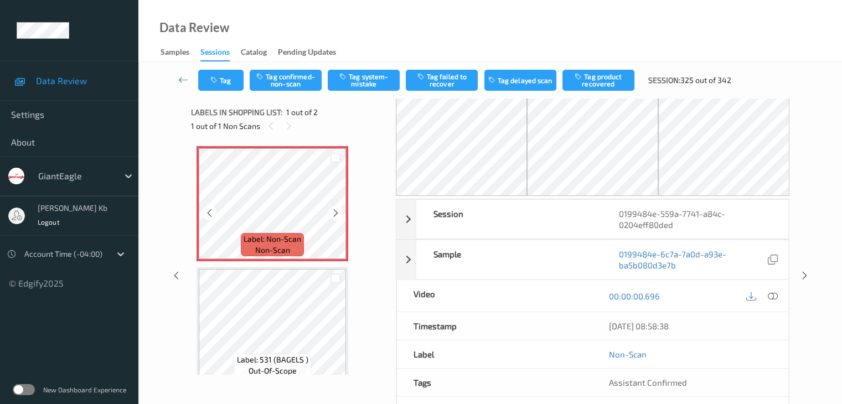
scroll to position [0, 0]
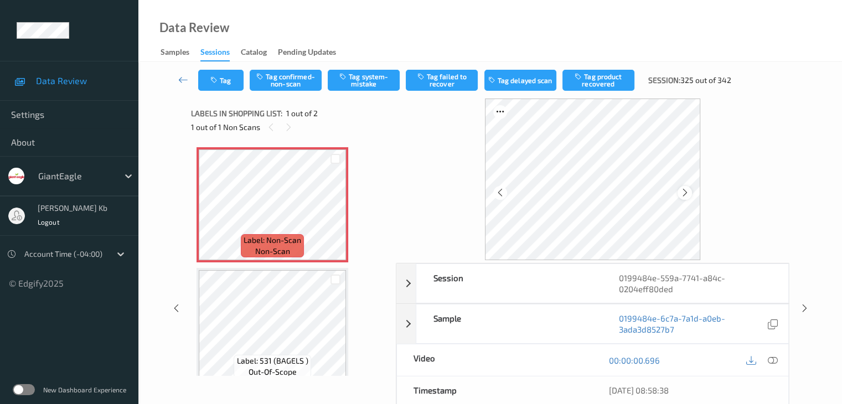
click at [684, 190] on icon at bounding box center [684, 193] width 9 height 10
drag, startPoint x: 773, startPoint y: 359, endPoint x: 734, endPoint y: 349, distance: 39.6
click at [773, 359] on icon at bounding box center [772, 360] width 10 height 10
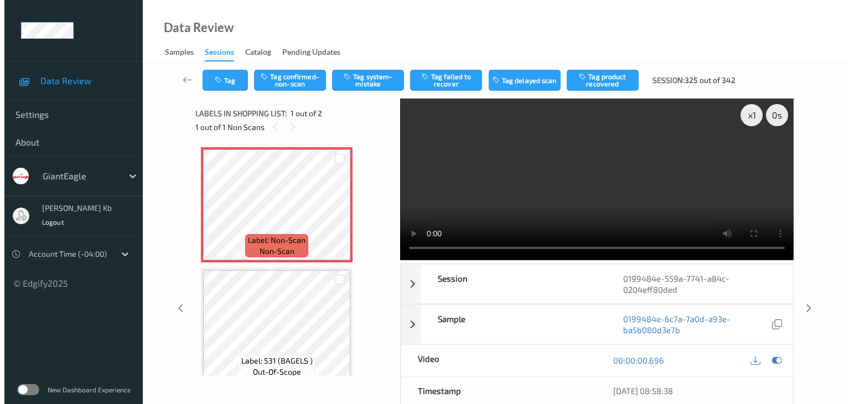
scroll to position [13, 0]
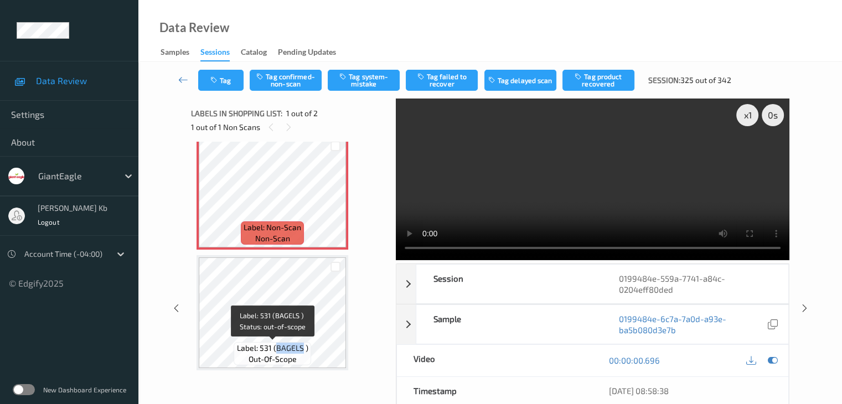
drag, startPoint x: 276, startPoint y: 345, endPoint x: 302, endPoint y: 348, distance: 25.6
click at [302, 348] on span "Label: 531 (BAGELS )" at bounding box center [272, 348] width 71 height 11
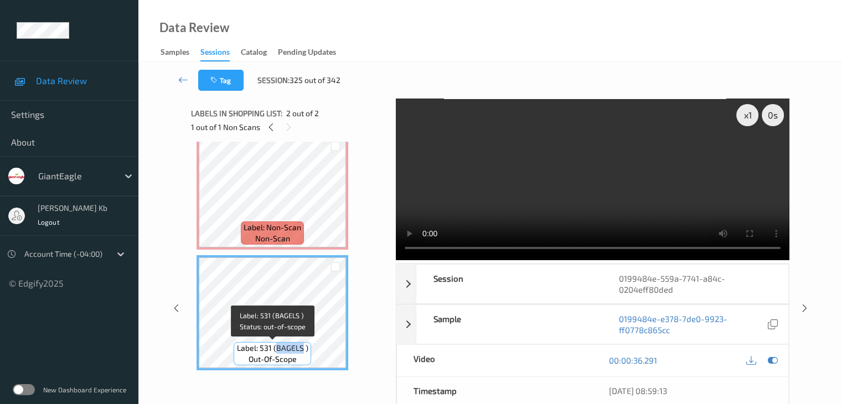
copy span "BAGELS"
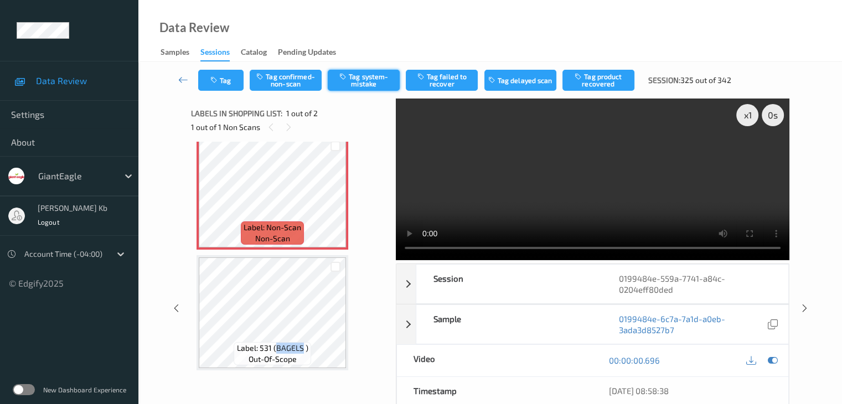
click at [374, 80] on button "Tag system-mistake" at bounding box center [364, 80] width 72 height 21
click at [234, 77] on button "Tag" at bounding box center [220, 80] width 45 height 21
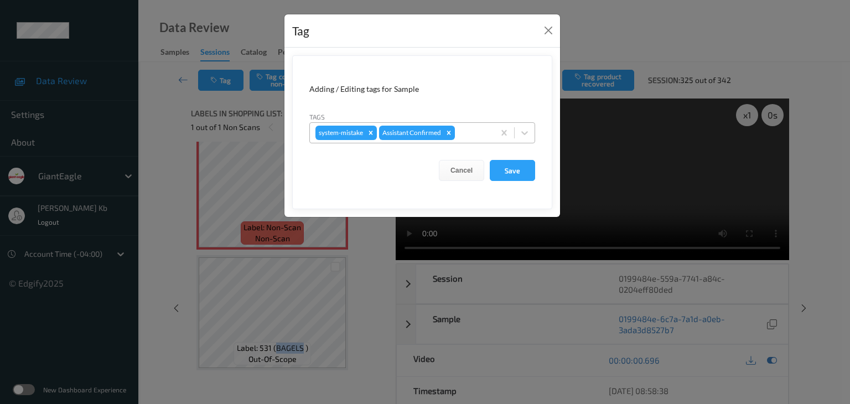
click at [468, 133] on div at bounding box center [473, 132] width 32 height 13
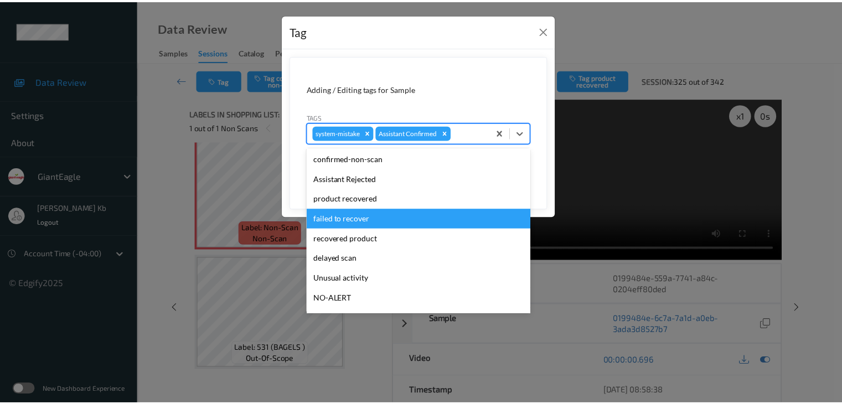
scroll to position [55, 0]
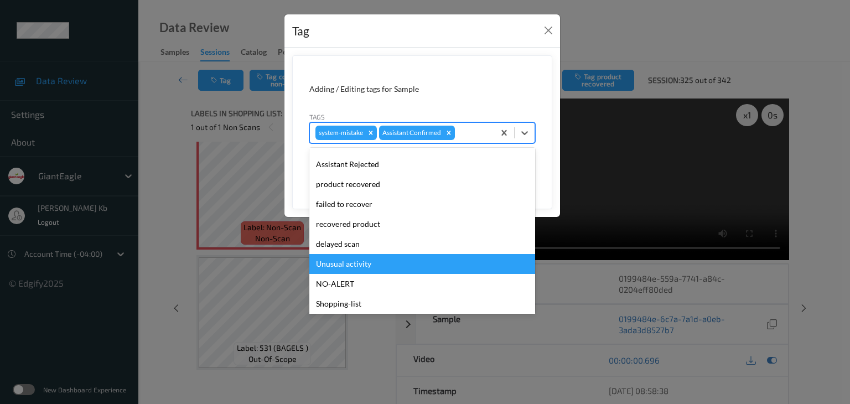
click at [350, 261] on div "Unusual activity" at bounding box center [422, 264] width 226 height 20
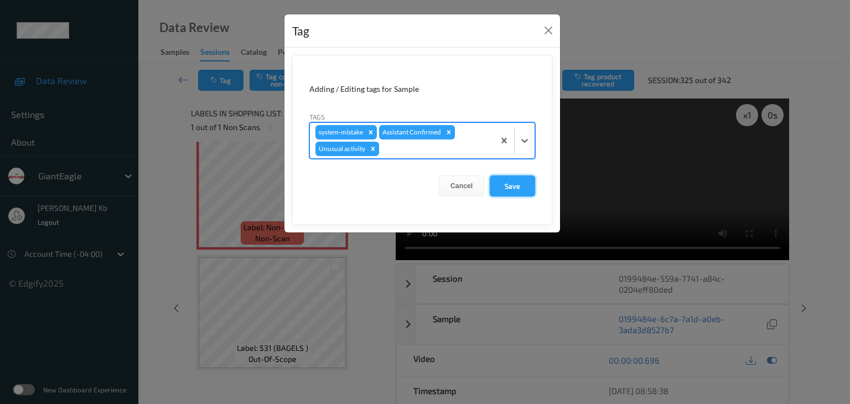
click at [509, 186] on button "Save" at bounding box center [512, 185] width 45 height 21
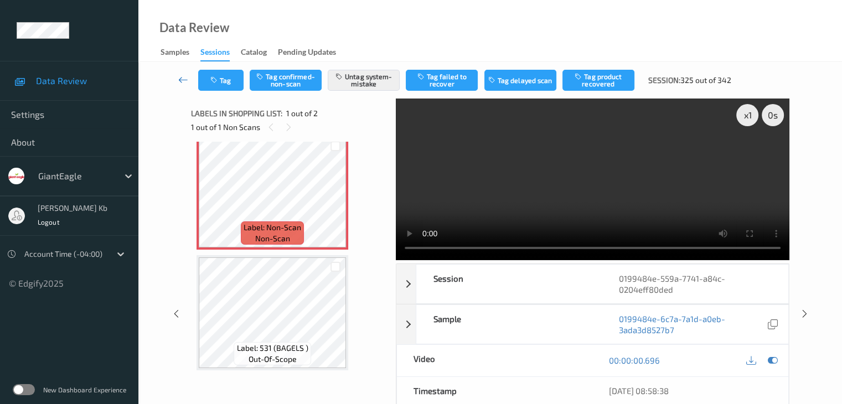
click at [179, 79] on icon at bounding box center [183, 79] width 10 height 11
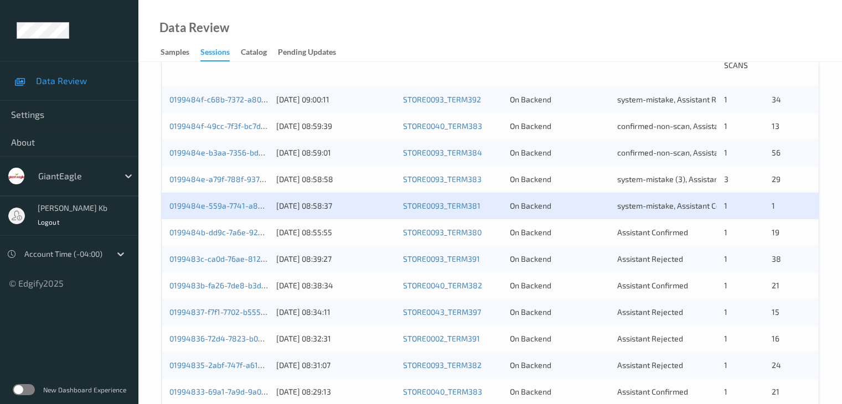
scroll to position [277, 0]
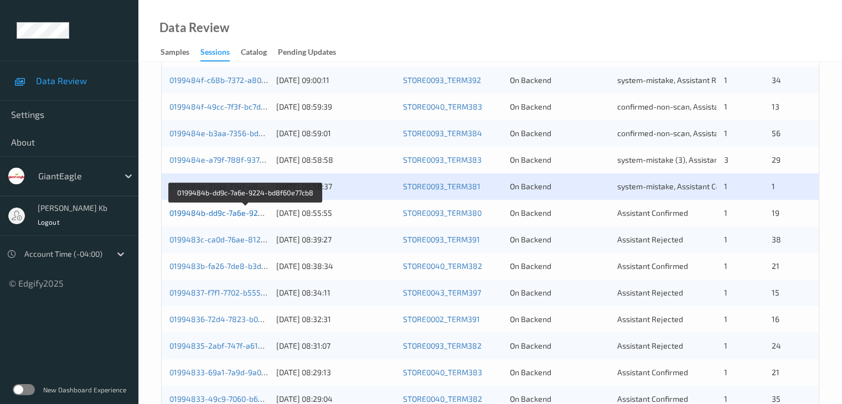
click at [227, 212] on link "0199484b-dd9c-7a6e-9224-bd8f60e77cb8" at bounding box center [245, 212] width 152 height 9
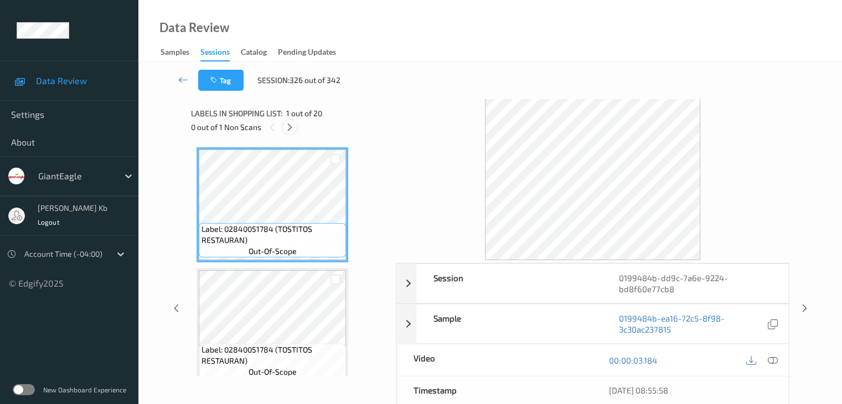
click at [291, 126] on icon at bounding box center [289, 127] width 9 height 10
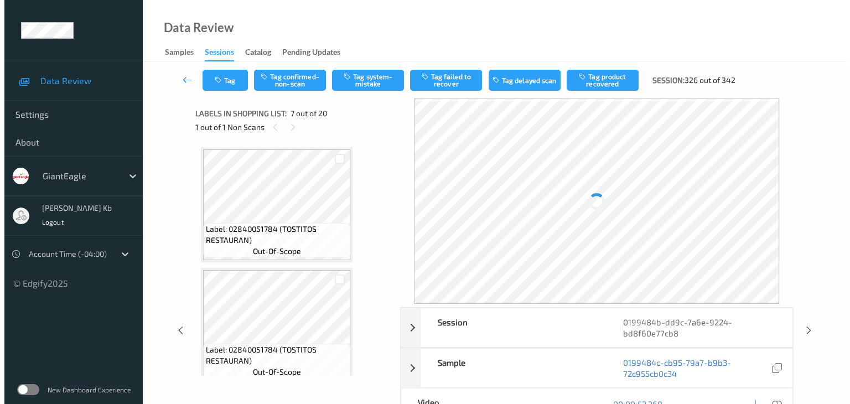
scroll to position [609, 0]
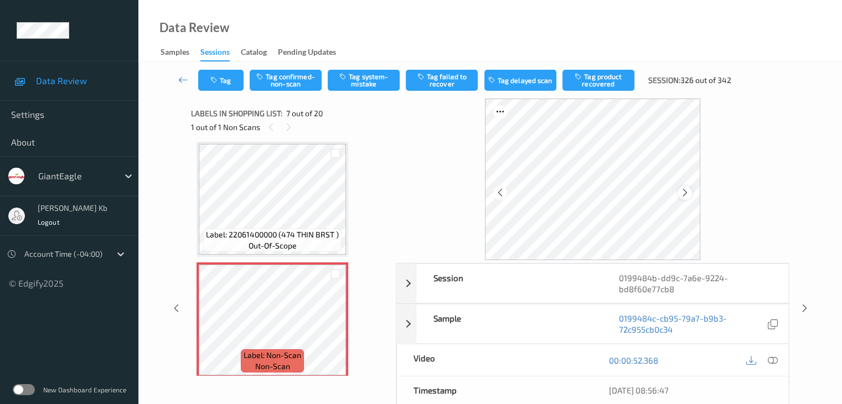
click at [684, 188] on icon at bounding box center [684, 193] width 9 height 10
click at [770, 357] on icon at bounding box center [772, 360] width 10 height 10
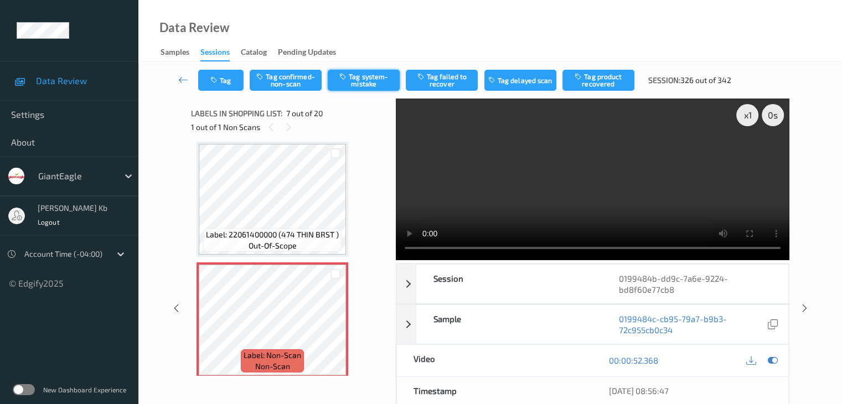
click at [371, 80] on button "Tag system-mistake" at bounding box center [364, 80] width 72 height 21
click at [224, 80] on button "Tag" at bounding box center [220, 80] width 45 height 21
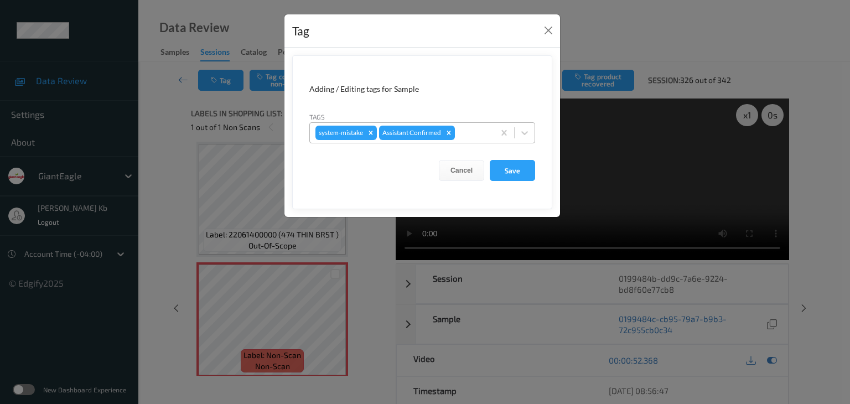
click at [477, 133] on div at bounding box center [473, 132] width 32 height 13
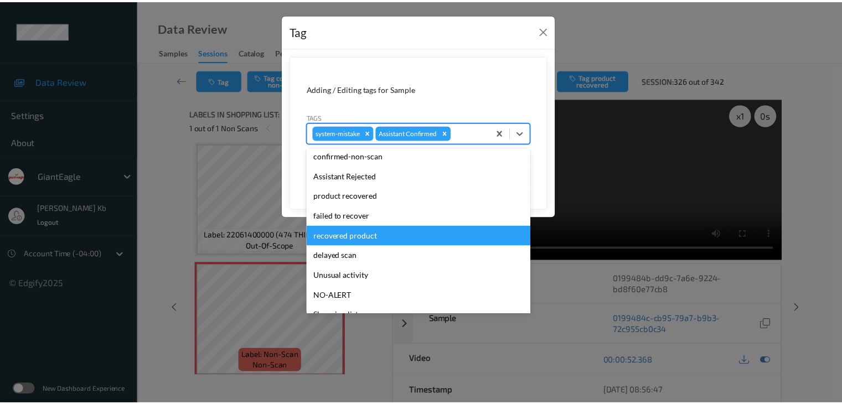
scroll to position [55, 0]
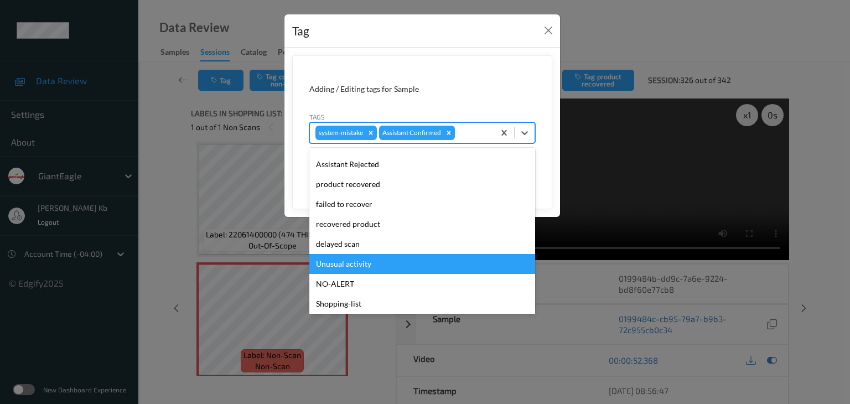
click at [340, 267] on div "Unusual activity" at bounding box center [422, 264] width 226 height 20
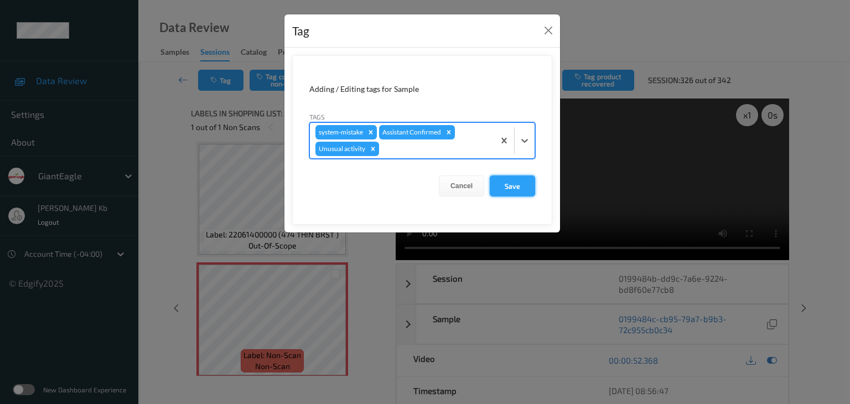
click at [521, 184] on button "Save" at bounding box center [512, 185] width 45 height 21
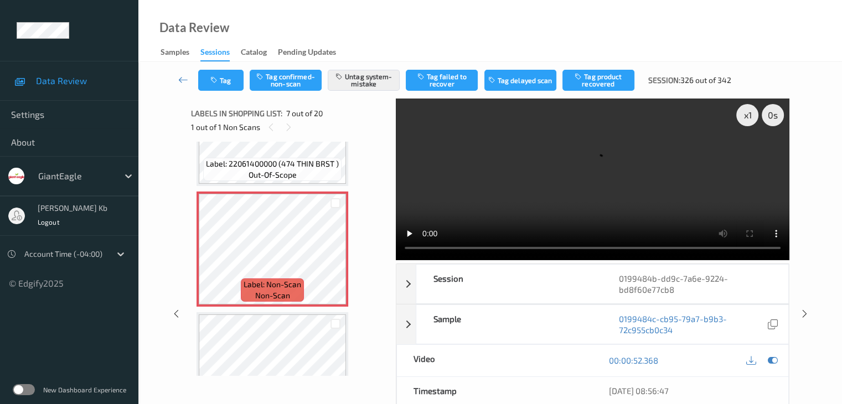
scroll to position [775, 0]
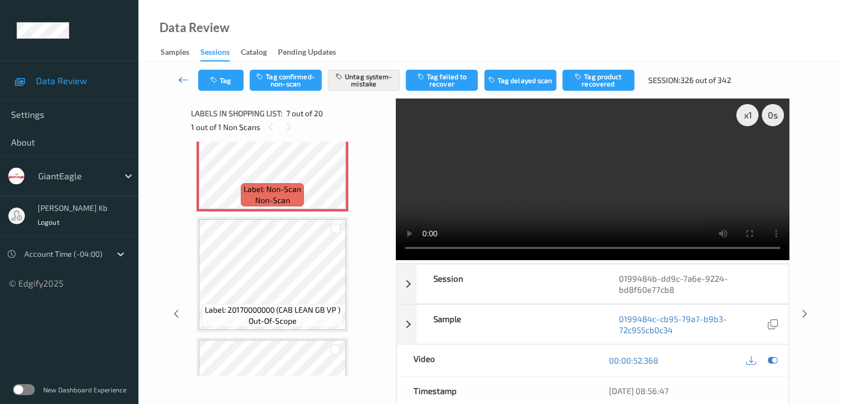
click at [185, 81] on icon at bounding box center [183, 79] width 10 height 11
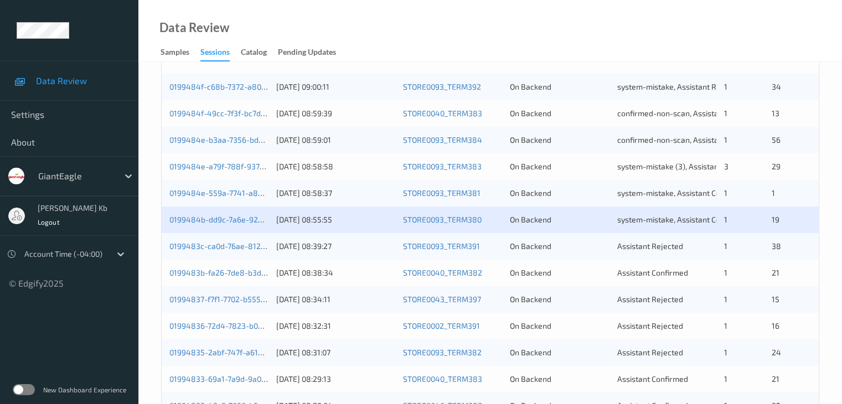
scroll to position [277, 0]
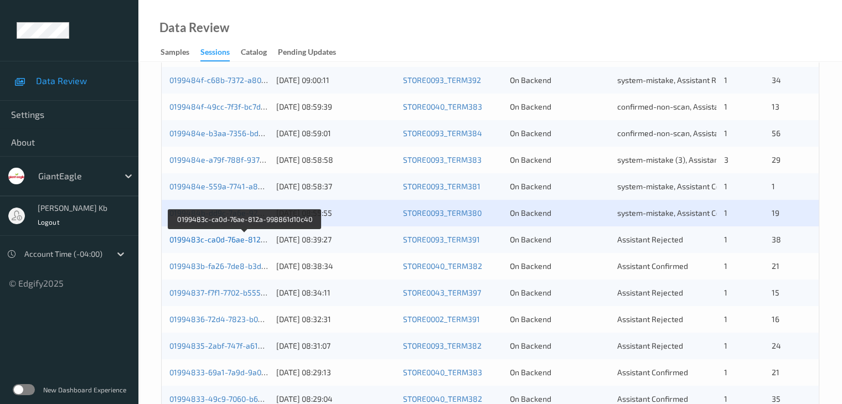
click at [243, 239] on link "0199483c-ca0d-76ae-812a-998861d10c40" at bounding box center [244, 239] width 151 height 9
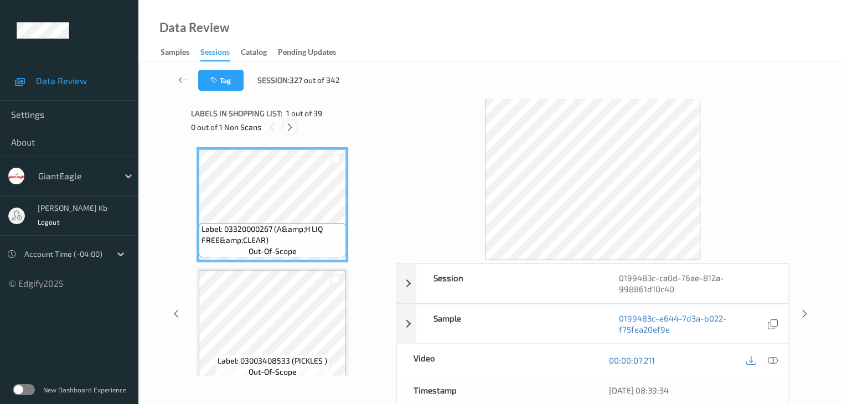
click at [293, 126] on icon at bounding box center [289, 127] width 9 height 10
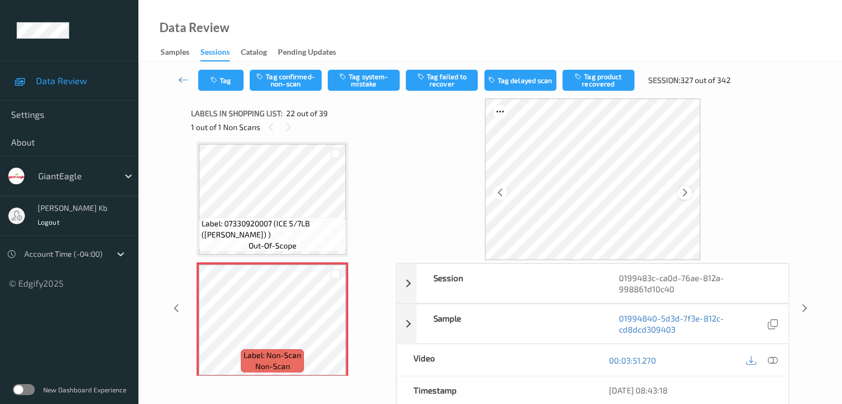
click at [685, 194] on icon at bounding box center [684, 193] width 9 height 10
click at [772, 361] on icon at bounding box center [772, 360] width 10 height 10
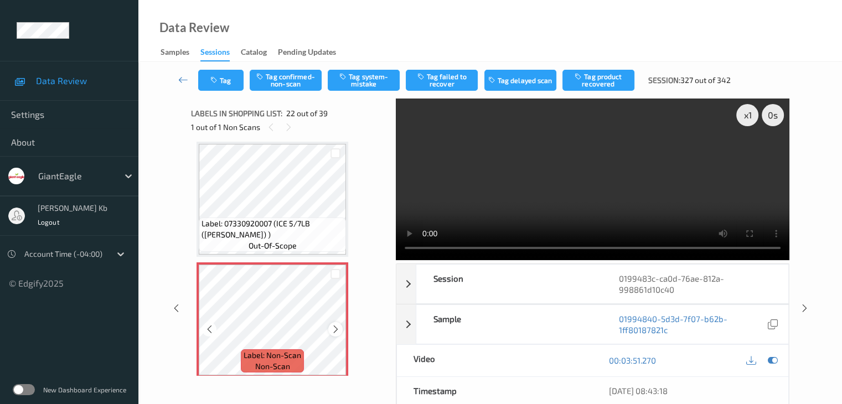
click at [340, 329] on icon at bounding box center [335, 329] width 9 height 10
click at [339, 329] on icon at bounding box center [335, 329] width 9 height 10
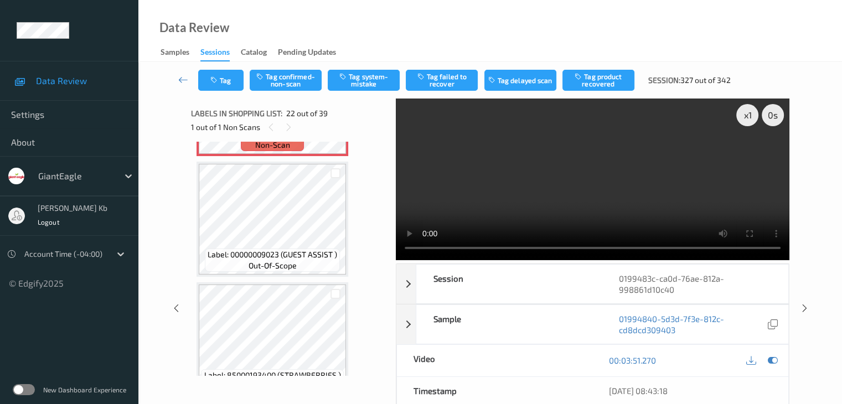
scroll to position [2585, 0]
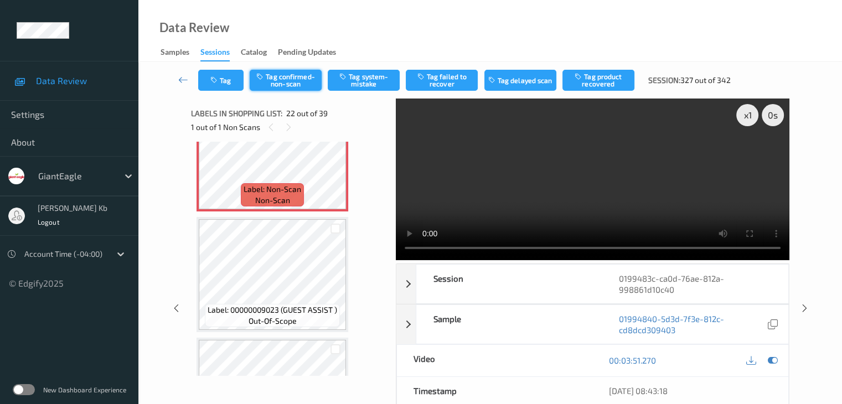
click at [302, 84] on button "Tag confirmed-non-scan" at bounding box center [286, 80] width 72 height 21
click at [454, 78] on button "Tag failed to recover" at bounding box center [442, 80] width 72 height 21
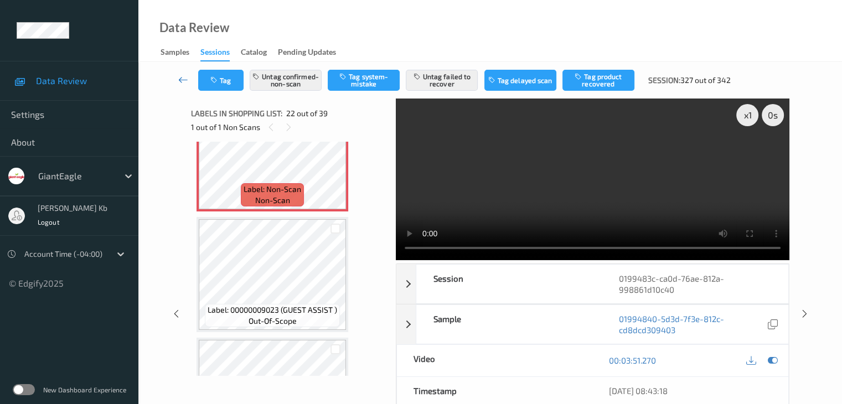
click at [179, 77] on icon at bounding box center [183, 79] width 10 height 11
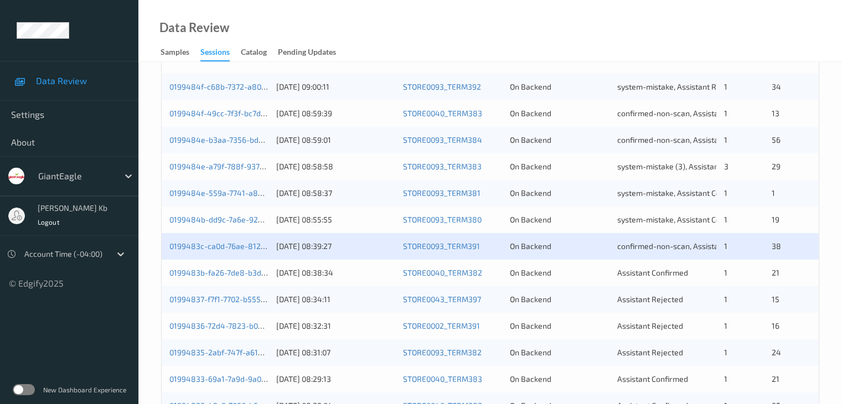
scroll to position [277, 0]
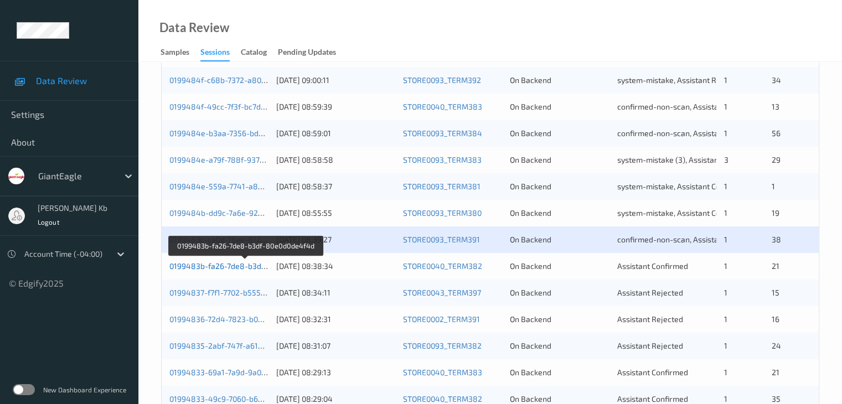
click at [231, 264] on link "0199483b-fa26-7de8-b3df-80e0d0de4f4d" at bounding box center [244, 265] width 151 height 9
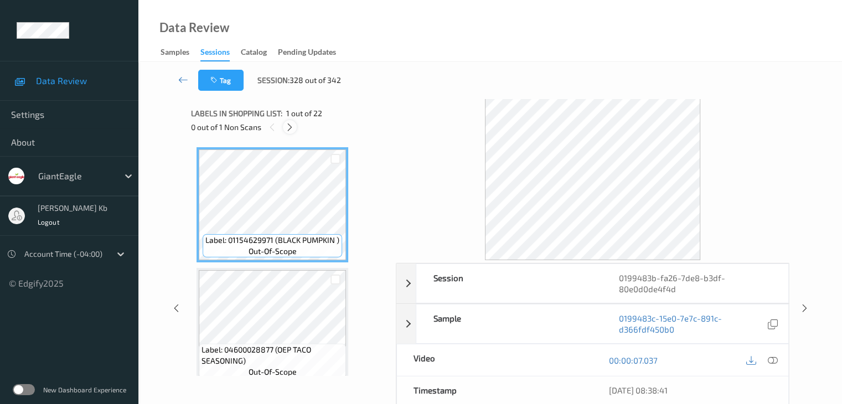
click at [287, 129] on icon at bounding box center [289, 127] width 9 height 10
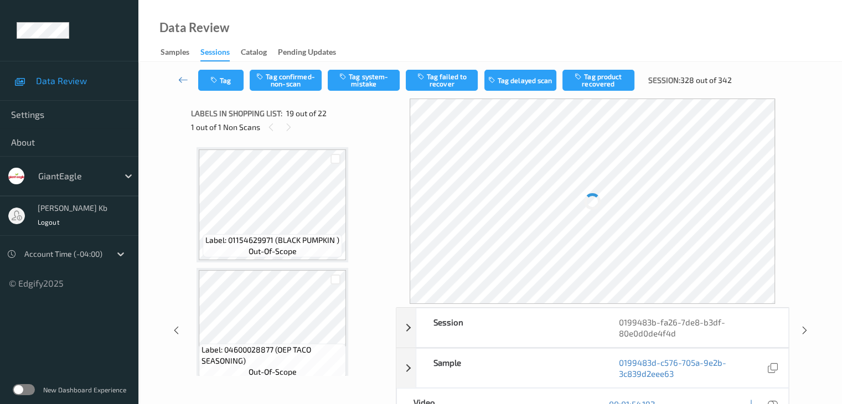
scroll to position [2057, 0]
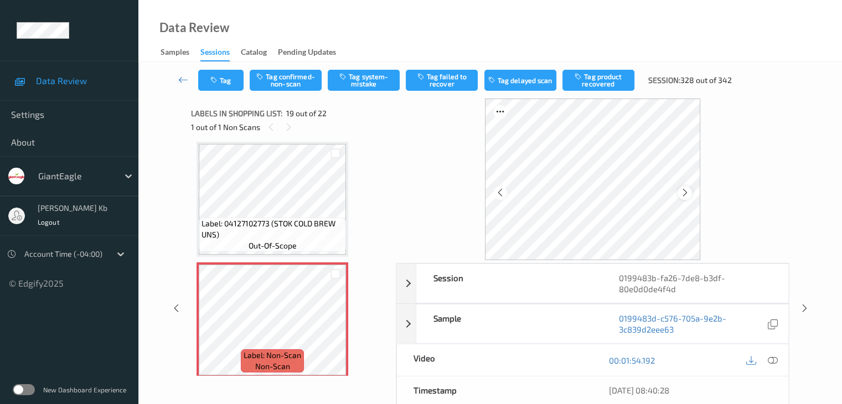
click at [681, 191] on icon at bounding box center [684, 193] width 9 height 10
drag, startPoint x: 769, startPoint y: 362, endPoint x: 745, endPoint y: 361, distance: 24.4
click at [769, 362] on icon at bounding box center [772, 360] width 10 height 10
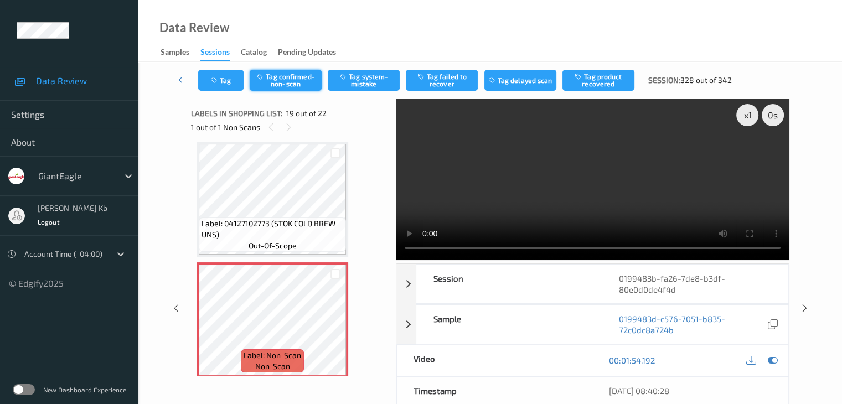
click at [301, 79] on button "Tag confirmed-non-scan" at bounding box center [286, 80] width 72 height 21
click at [596, 75] on button "Tag product recovered" at bounding box center [598, 80] width 72 height 21
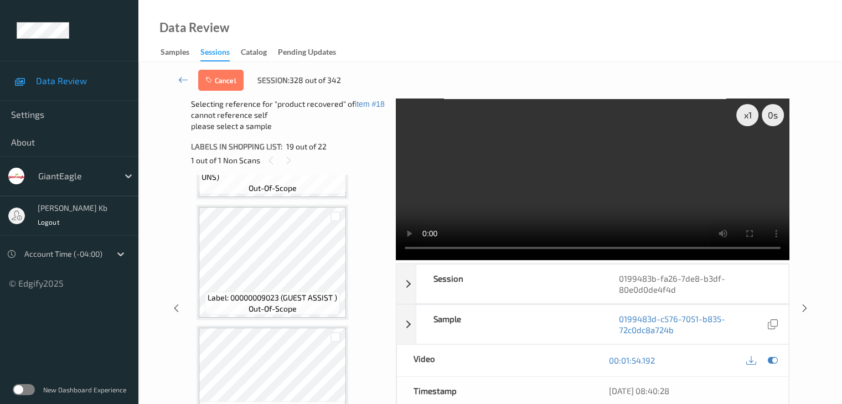
scroll to position [2426, 0]
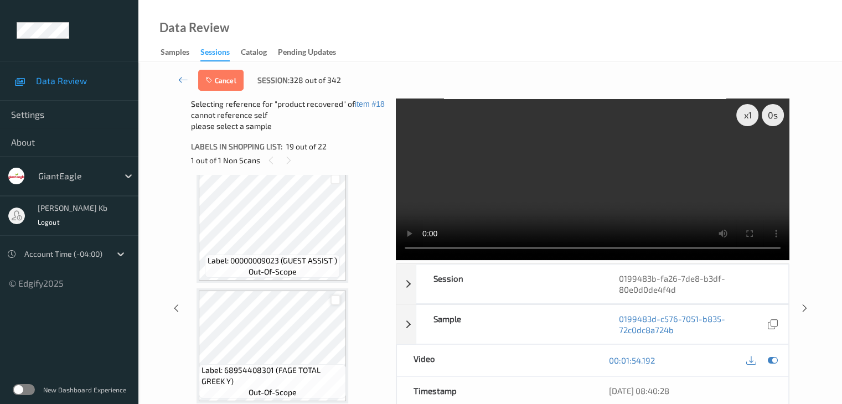
click at [334, 300] on div at bounding box center [335, 300] width 11 height 11
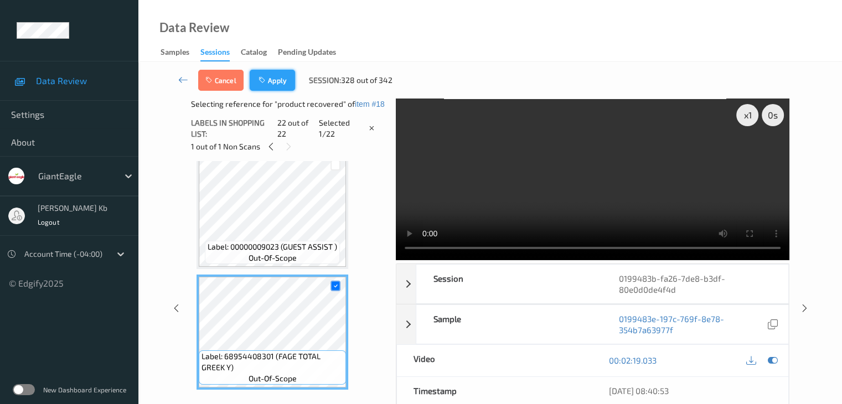
click at [276, 85] on button "Apply" at bounding box center [272, 80] width 45 height 21
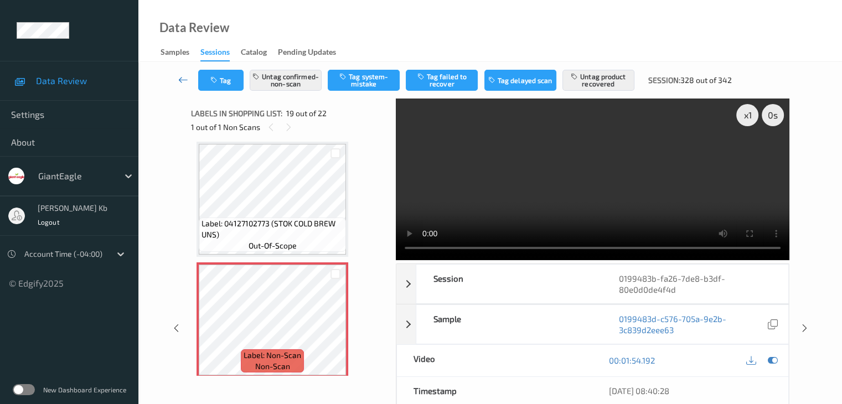
click at [184, 80] on icon at bounding box center [183, 79] width 10 height 11
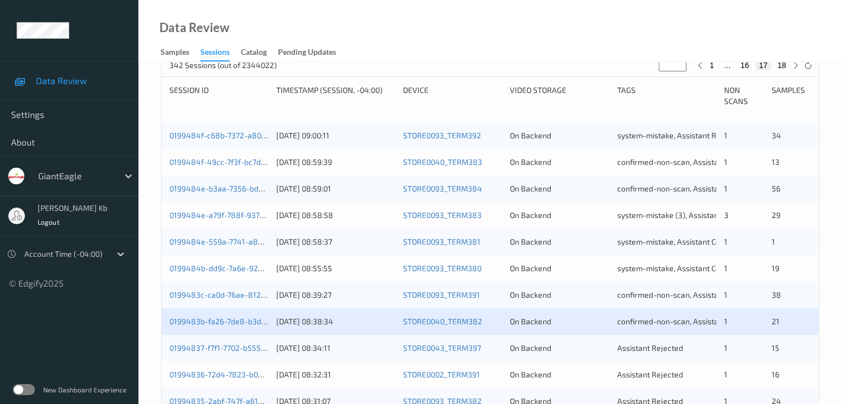
scroll to position [277, 0]
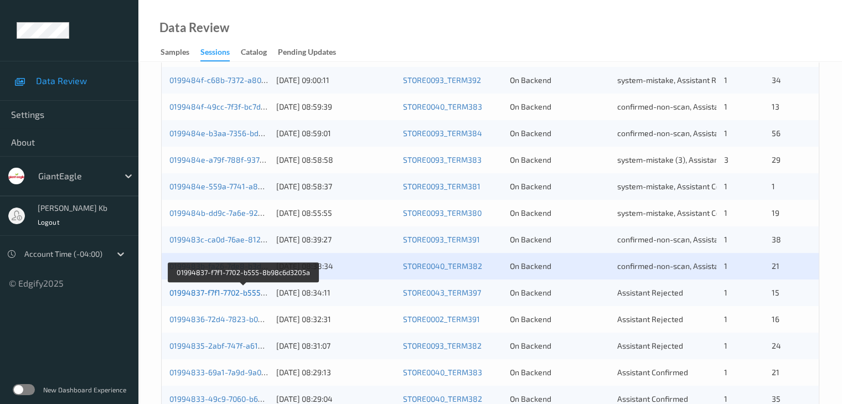
click at [235, 292] on link "01994837-f7f1-7702-b555-8b98c6d3205a" at bounding box center [243, 292] width 148 height 9
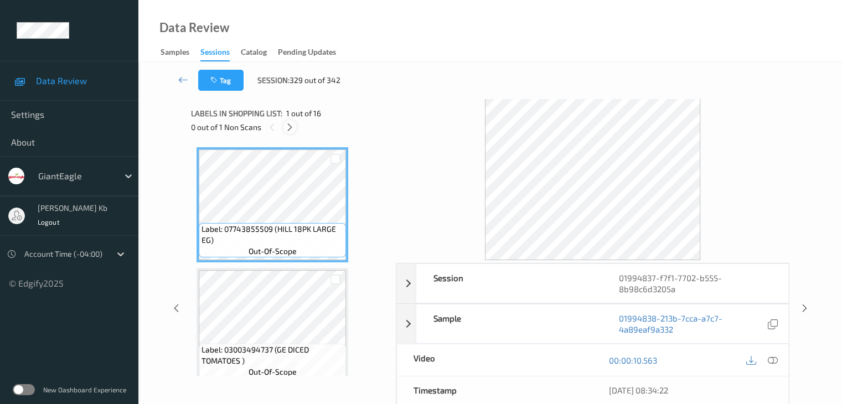
click at [292, 126] on icon at bounding box center [289, 127] width 9 height 10
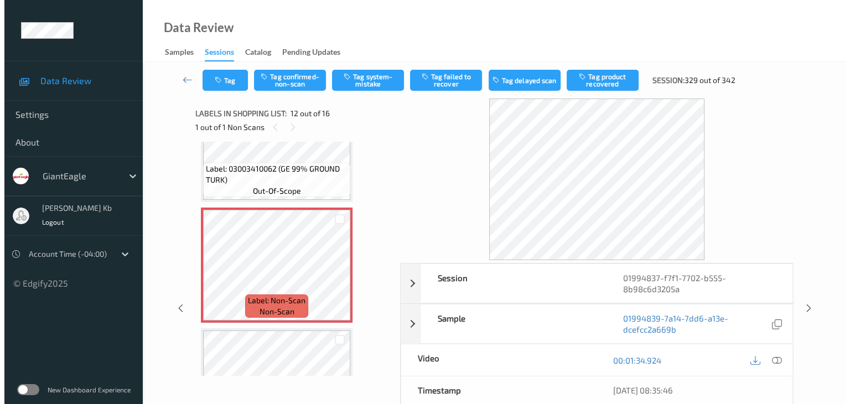
scroll to position [1267, 0]
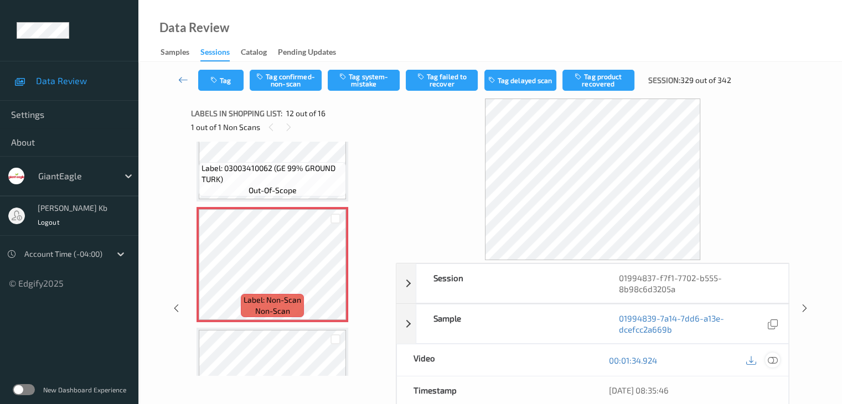
click at [771, 360] on icon at bounding box center [772, 360] width 10 height 10
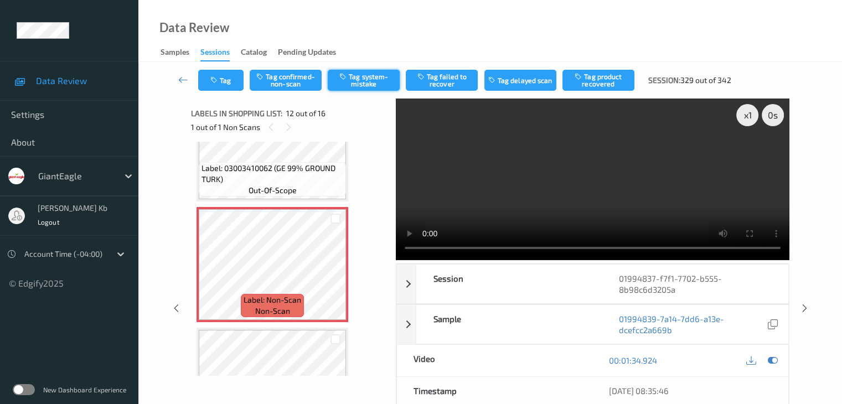
click at [375, 84] on button "Tag system-mistake" at bounding box center [364, 80] width 72 height 21
click at [230, 76] on button "Tag" at bounding box center [220, 80] width 45 height 21
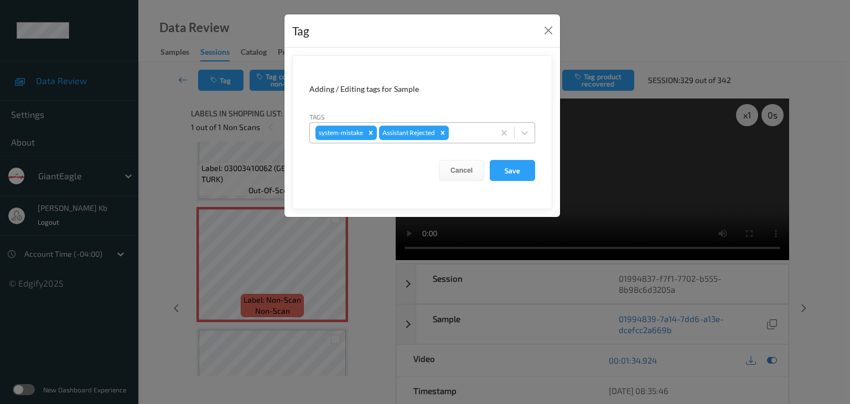
click at [483, 135] on div at bounding box center [470, 132] width 38 height 13
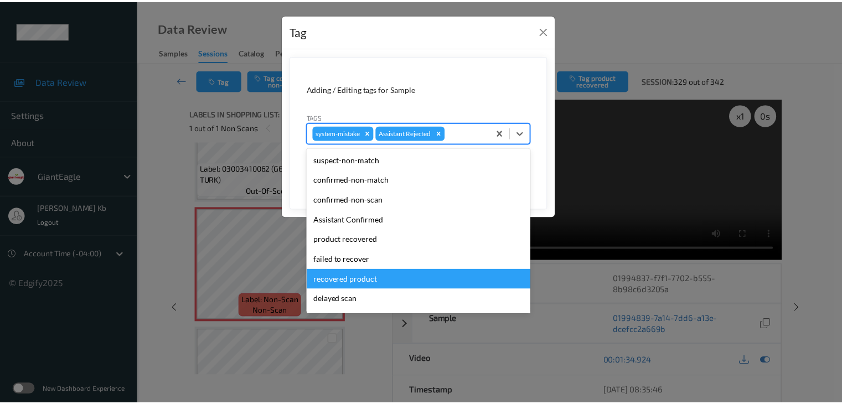
scroll to position [55, 0]
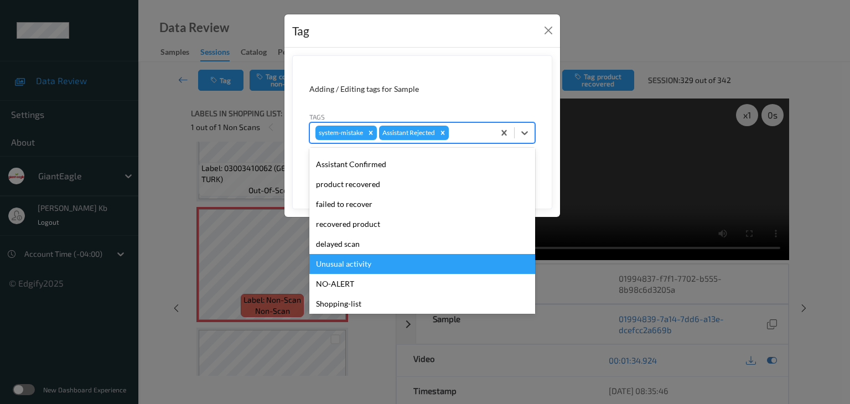
click at [349, 266] on div "Unusual activity" at bounding box center [422, 264] width 226 height 20
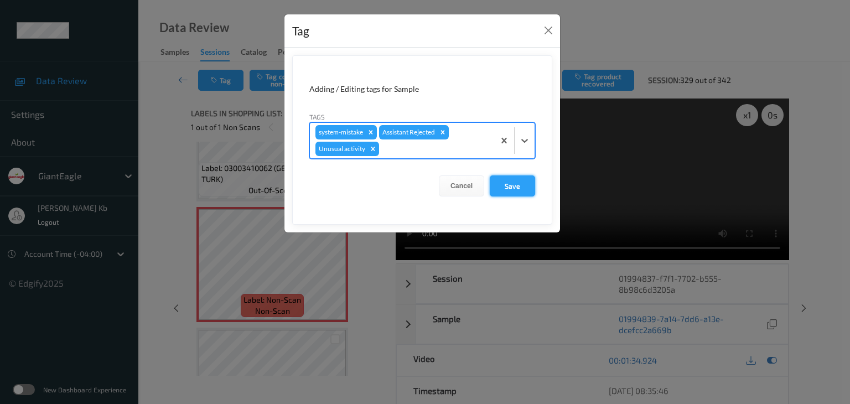
click at [512, 182] on button "Save" at bounding box center [512, 185] width 45 height 21
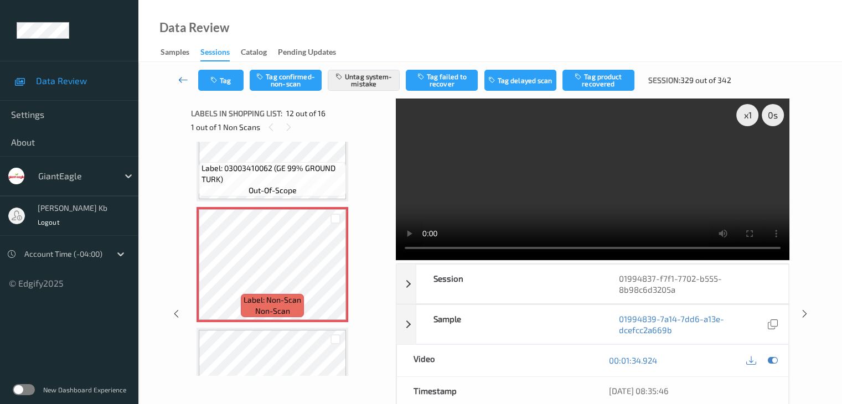
click at [186, 80] on icon at bounding box center [183, 79] width 10 height 11
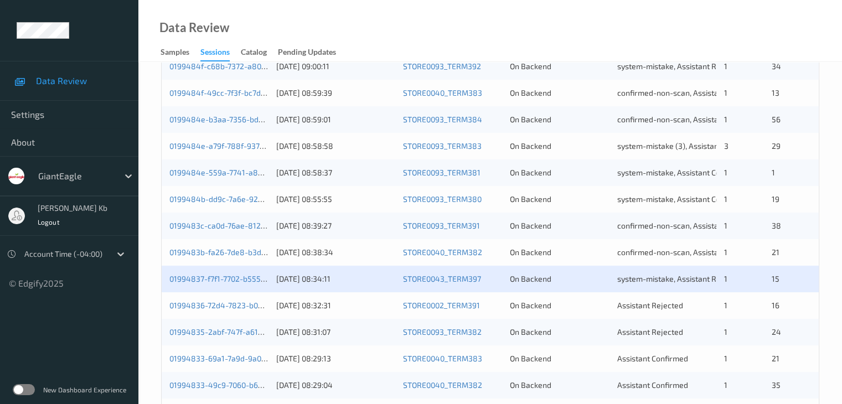
scroll to position [387, 0]
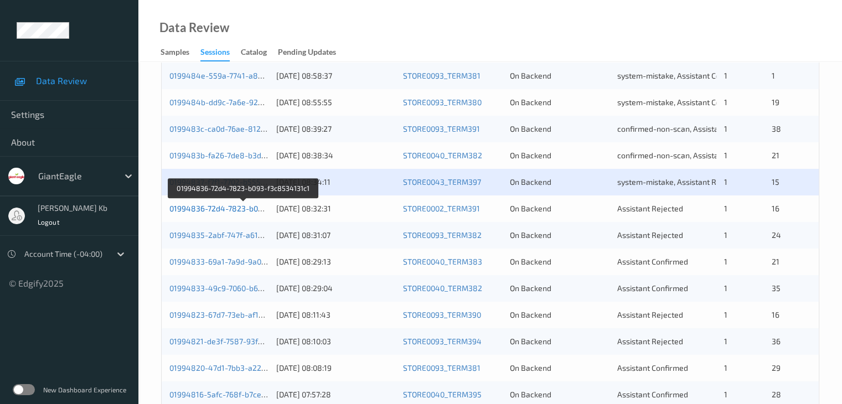
click at [224, 210] on link "01994836-72d4-7823-b093-f3c8534131c1" at bounding box center [243, 208] width 149 height 9
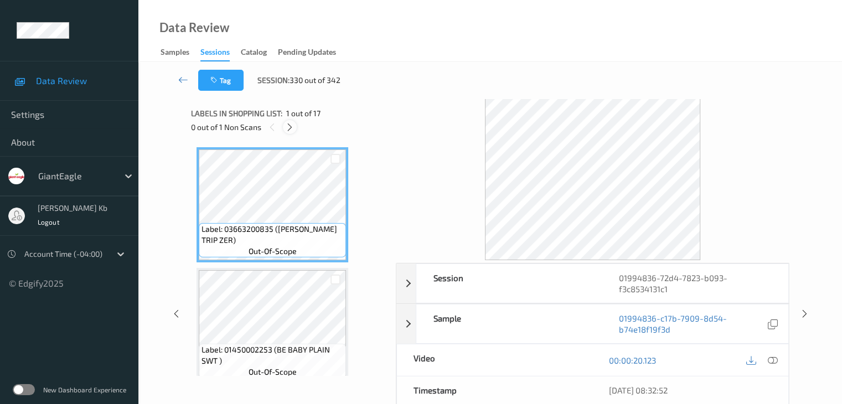
click at [292, 128] on icon at bounding box center [289, 127] width 9 height 10
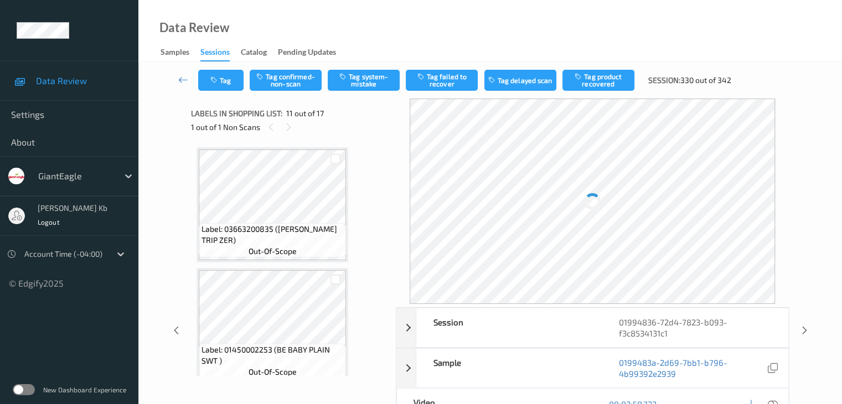
scroll to position [1091, 0]
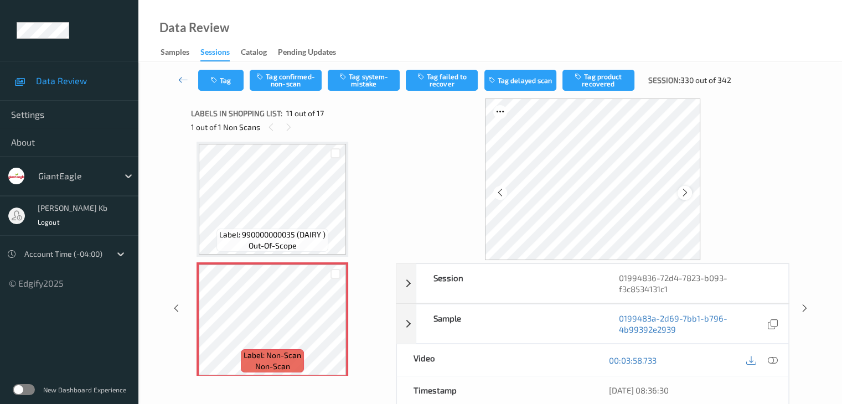
click at [686, 190] on icon at bounding box center [684, 193] width 9 height 10
click at [773, 360] on icon at bounding box center [772, 360] width 10 height 10
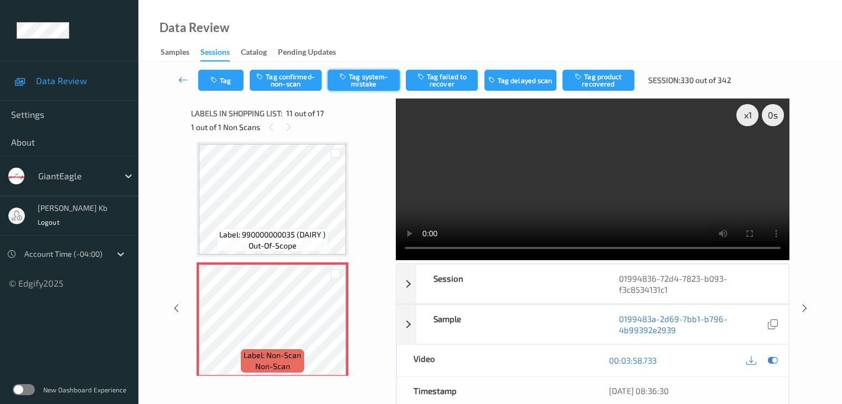
click at [369, 83] on button "Tag system-mistake" at bounding box center [364, 80] width 72 height 21
click at [224, 79] on button "Tag" at bounding box center [220, 80] width 45 height 21
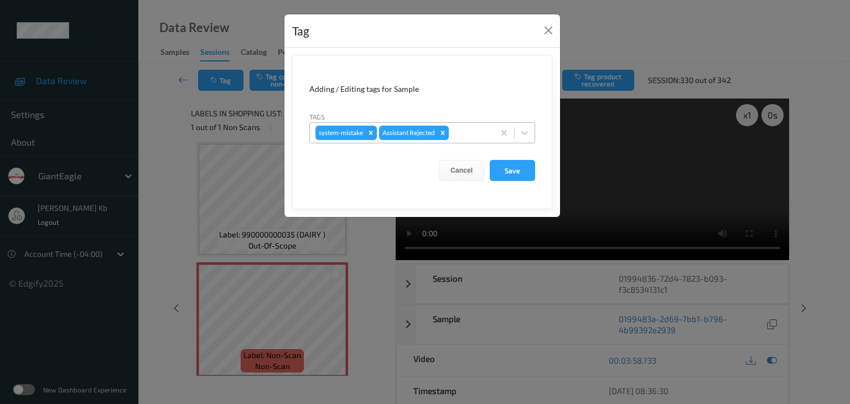
click at [473, 132] on div at bounding box center [470, 132] width 38 height 13
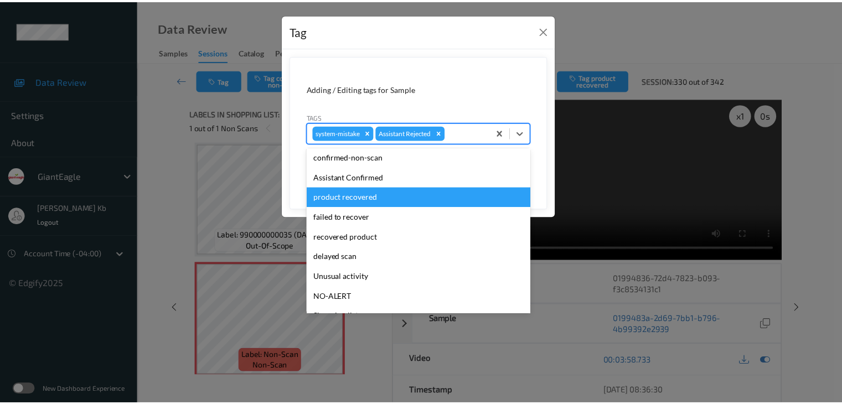
scroll to position [111, 0]
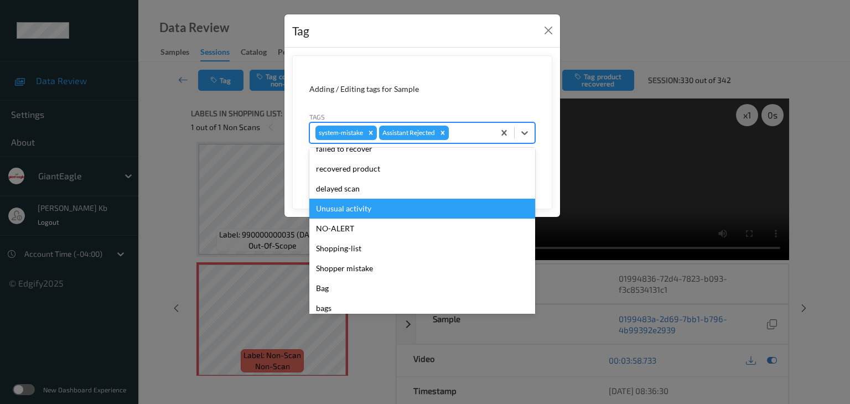
click at [355, 210] on div "Unusual activity" at bounding box center [422, 209] width 226 height 20
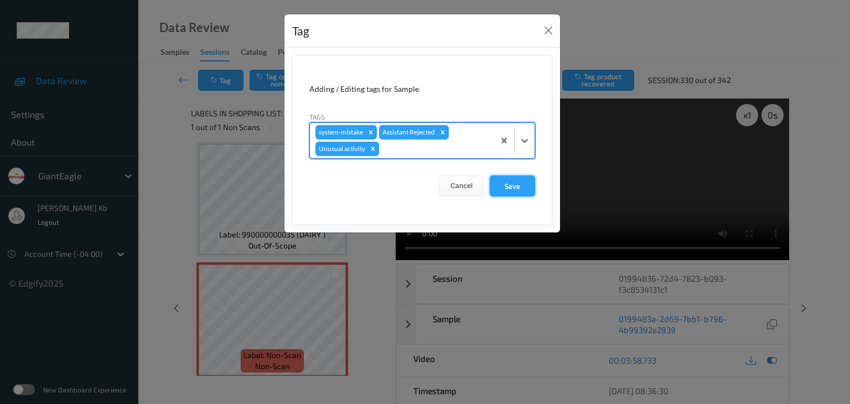
click at [514, 184] on button "Save" at bounding box center [512, 185] width 45 height 21
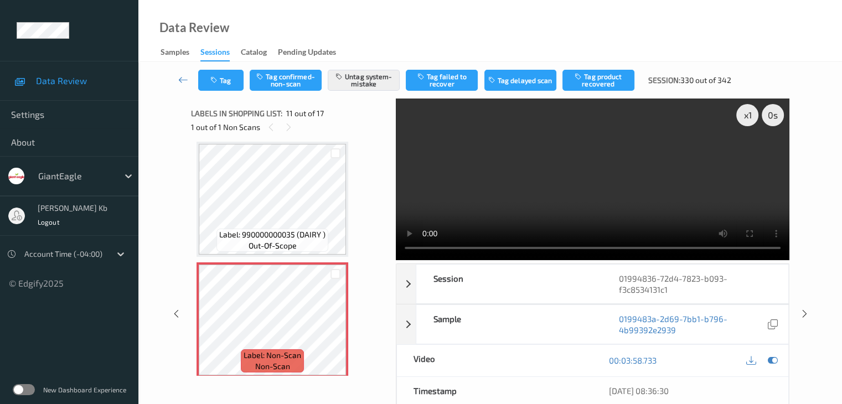
drag, startPoint x: 186, startPoint y: 78, endPoint x: 188, endPoint y: 36, distance: 42.1
click at [186, 78] on icon at bounding box center [183, 79] width 10 height 11
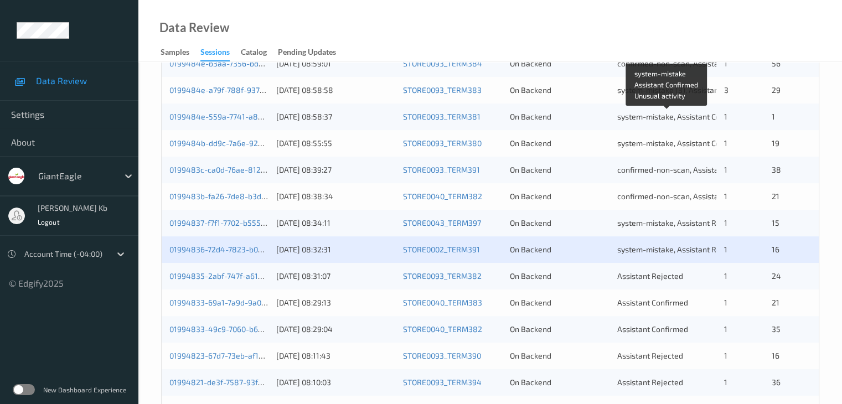
scroll to position [387, 0]
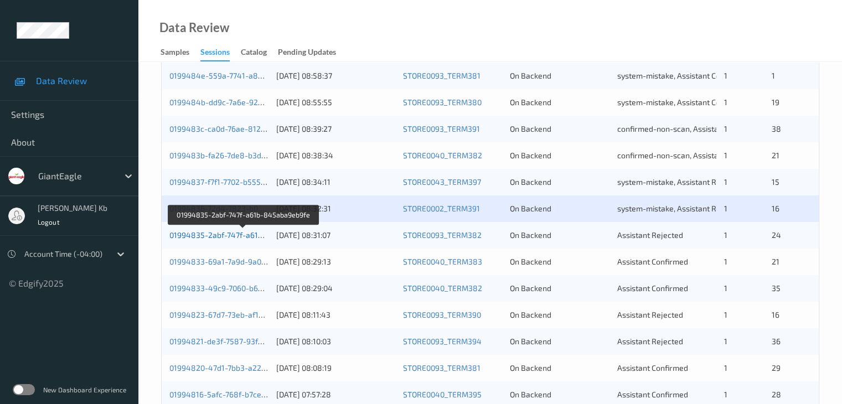
click at [235, 235] on link "01994835-2abf-747f-a61b-845aba9eb9fe" at bounding box center [243, 234] width 149 height 9
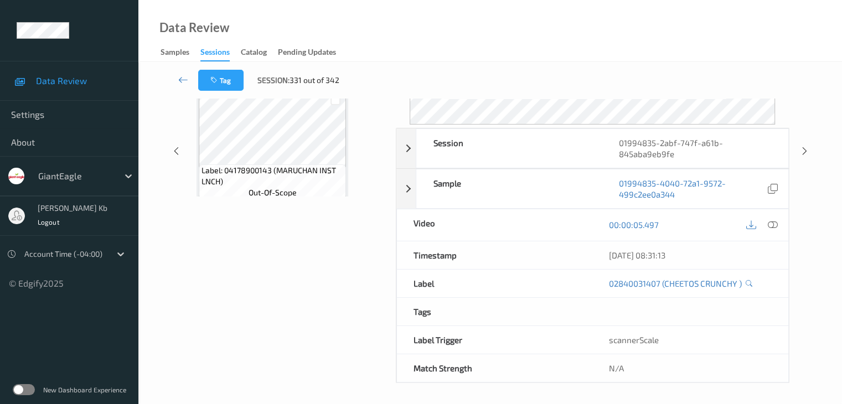
scroll to position [135, 0]
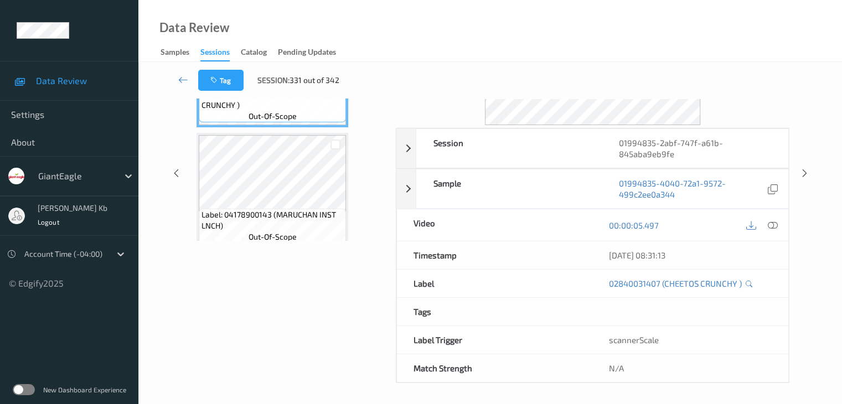
drag, startPoint x: 249, startPoint y: 1, endPoint x: 426, endPoint y: 2, distance: 177.1
click at [582, 38] on div "Data Review Samples Sessions Catalog Pending Updates" at bounding box center [489, 31] width 703 height 62
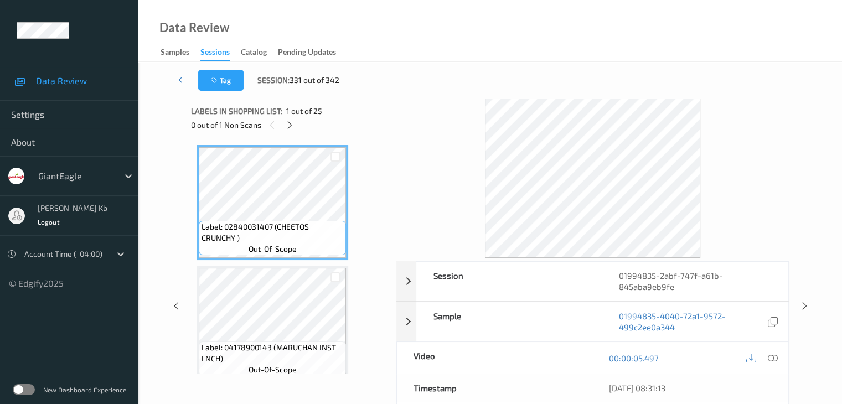
scroll to position [0, 0]
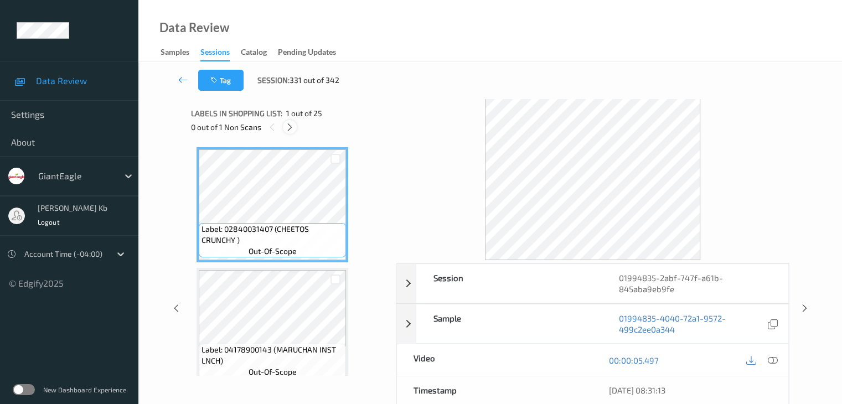
click at [288, 129] on icon at bounding box center [289, 127] width 9 height 10
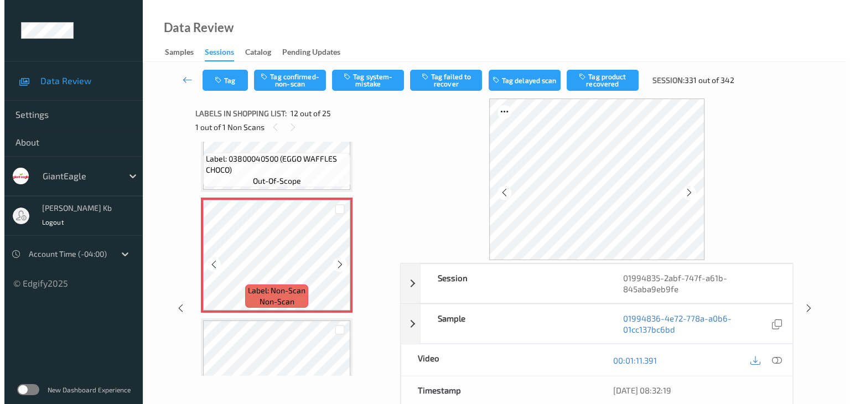
scroll to position [1267, 0]
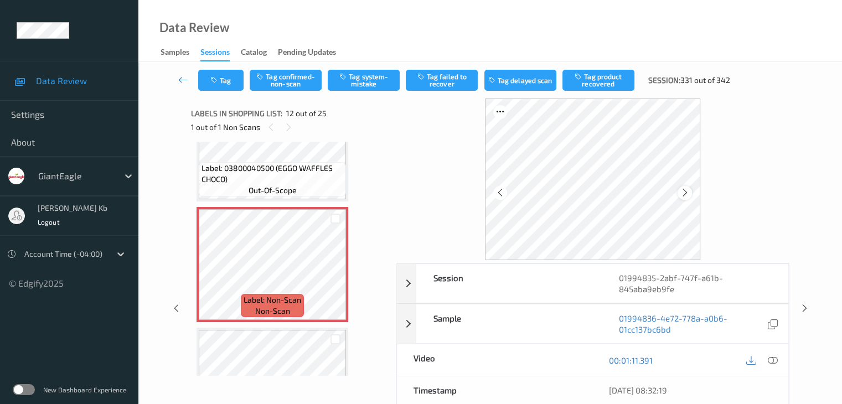
click at [688, 193] on icon at bounding box center [684, 193] width 9 height 10
click at [774, 359] on icon at bounding box center [772, 360] width 10 height 10
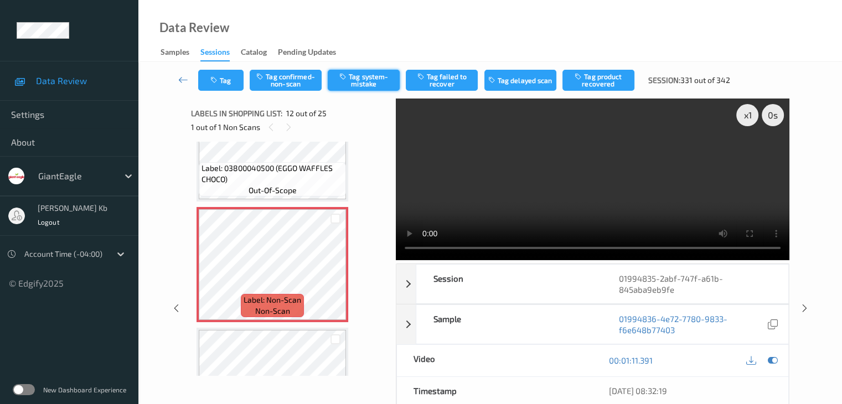
click at [372, 77] on button "Tag system-mistake" at bounding box center [364, 80] width 72 height 21
click at [232, 80] on button "Tag" at bounding box center [220, 80] width 45 height 21
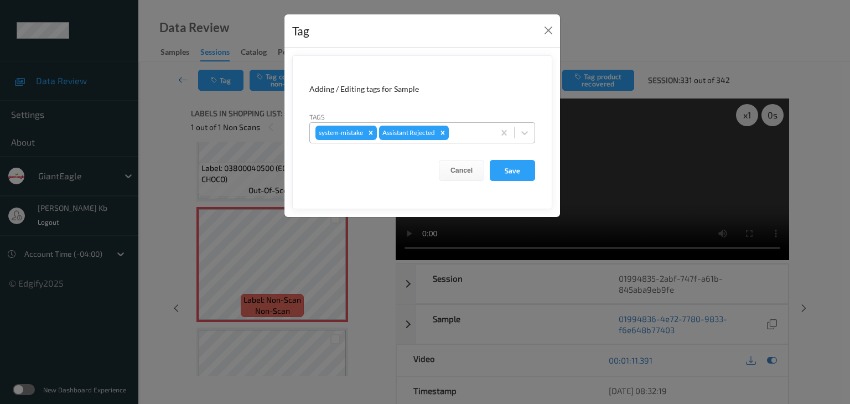
click at [467, 133] on div at bounding box center [470, 132] width 38 height 13
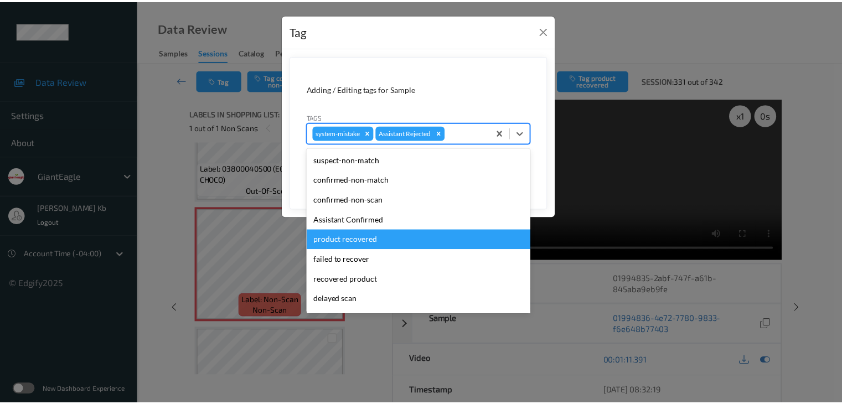
scroll to position [55, 0]
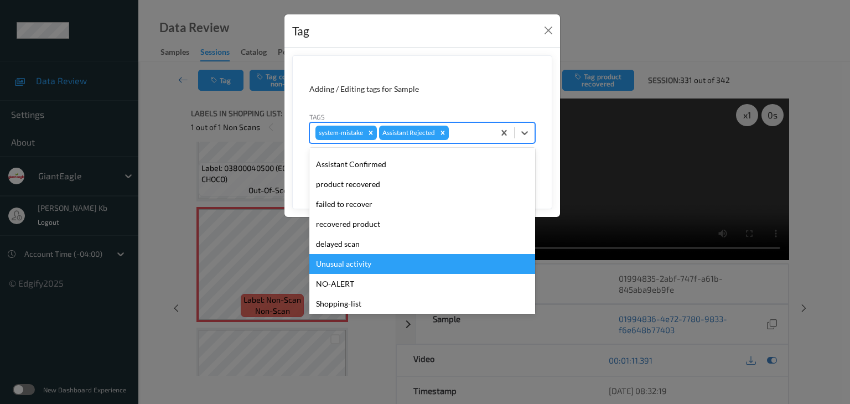
click at [355, 262] on div "Unusual activity" at bounding box center [422, 264] width 226 height 20
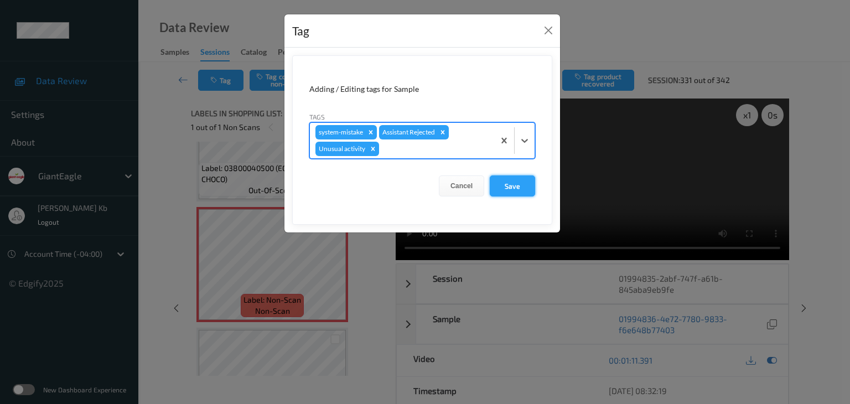
click at [515, 185] on button "Save" at bounding box center [512, 185] width 45 height 21
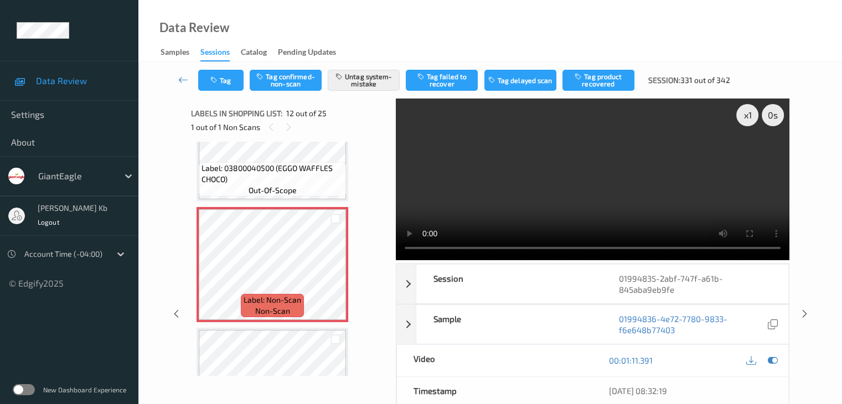
drag, startPoint x: 183, startPoint y: 78, endPoint x: 183, endPoint y: 69, distance: 8.9
click at [183, 78] on icon at bounding box center [183, 79] width 10 height 11
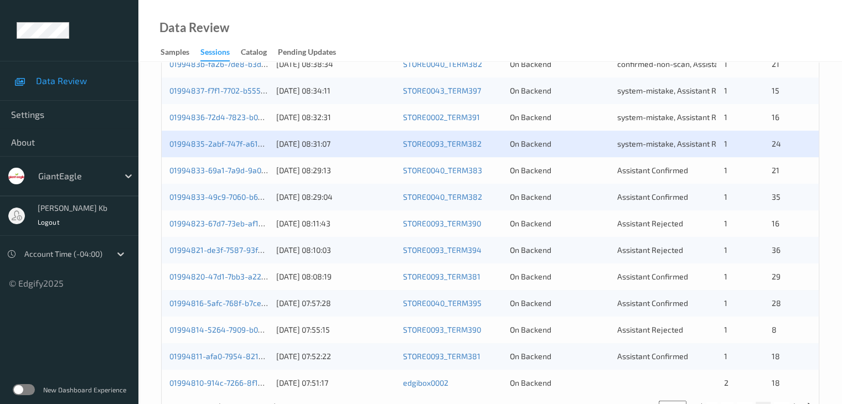
scroll to position [498, 0]
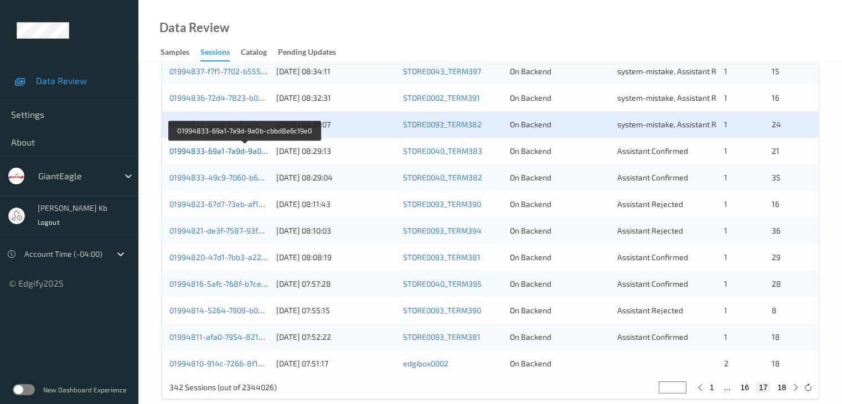
click at [227, 149] on link "01994833-69a1-7a9d-9a0b-cbbd8e6c19e0" at bounding box center [244, 150] width 151 height 9
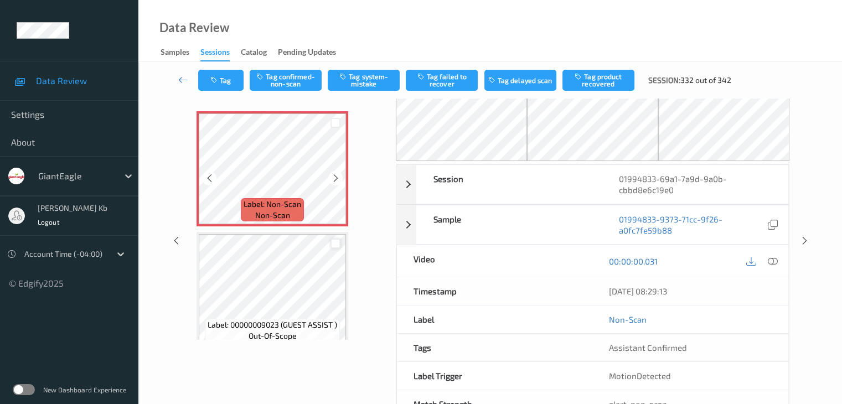
scroll to position [17, 0]
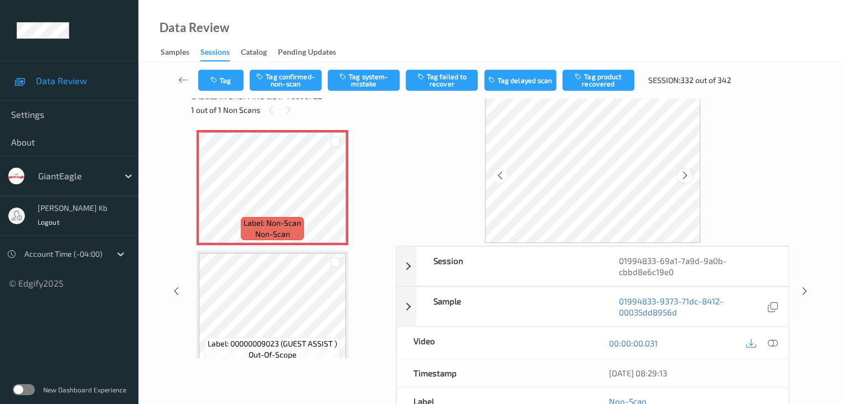
click at [686, 173] on icon at bounding box center [684, 175] width 9 height 10
click at [773, 339] on icon at bounding box center [772, 343] width 10 height 10
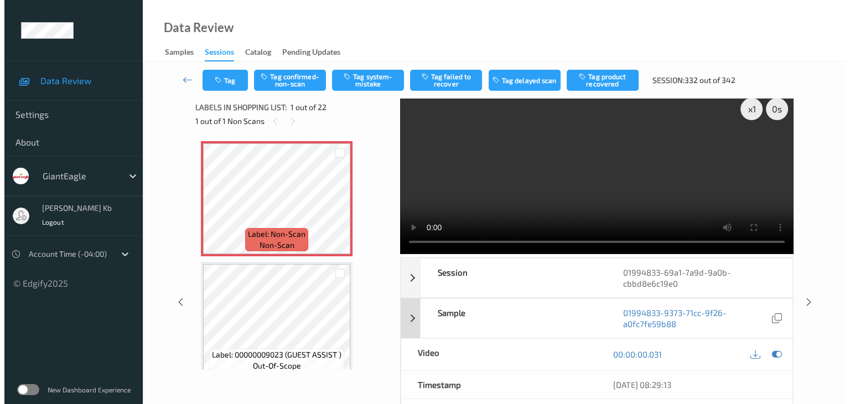
scroll to position [0, 0]
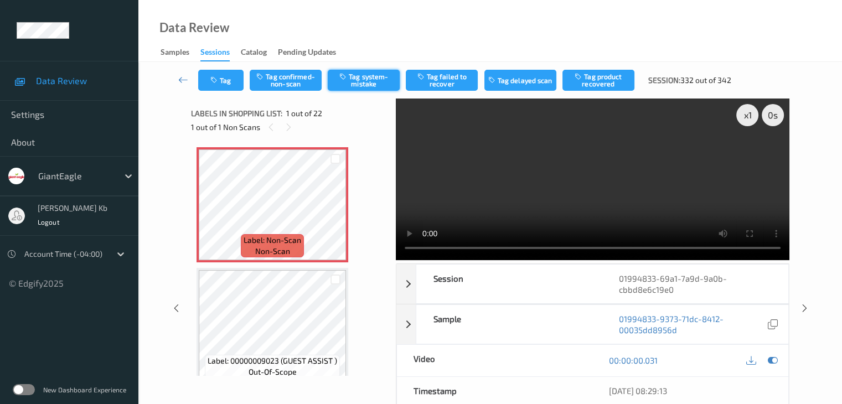
click at [359, 81] on button "Tag system-mistake" at bounding box center [364, 80] width 72 height 21
click at [225, 84] on button "Tag" at bounding box center [220, 80] width 45 height 21
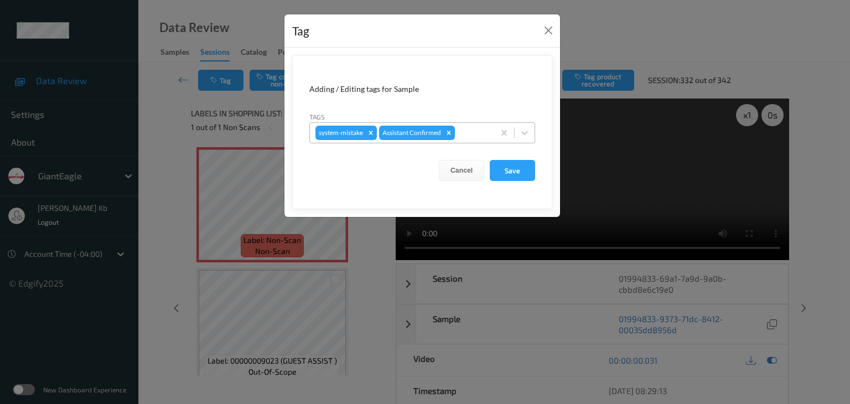
click at [465, 133] on div at bounding box center [473, 132] width 32 height 13
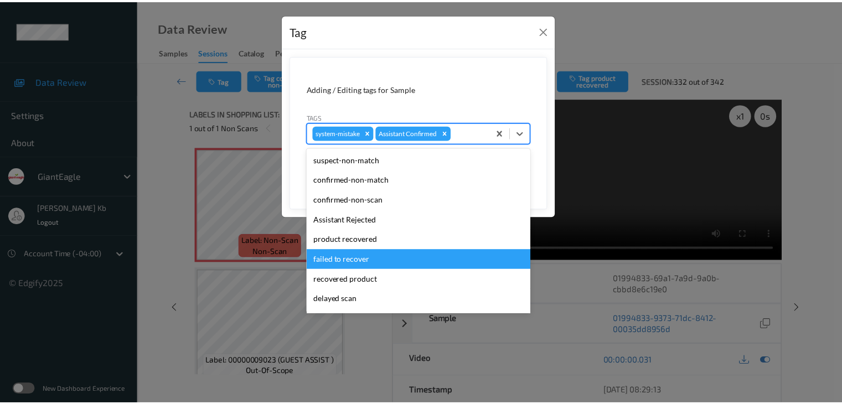
scroll to position [111, 0]
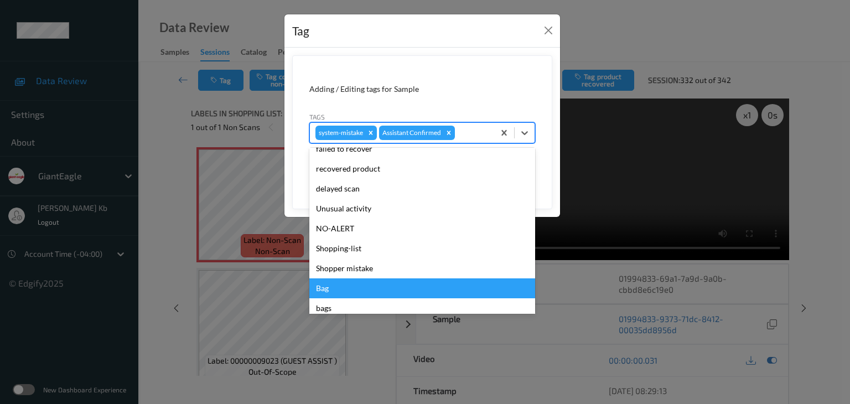
click at [328, 287] on div "Bag" at bounding box center [422, 288] width 226 height 20
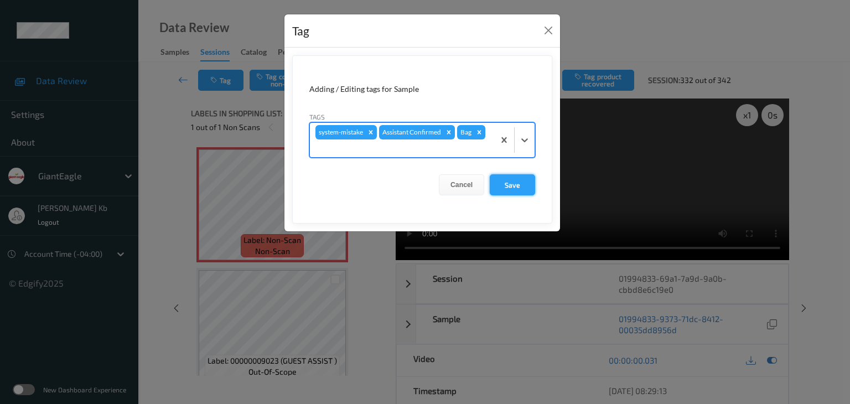
click at [516, 184] on button "Save" at bounding box center [512, 184] width 45 height 21
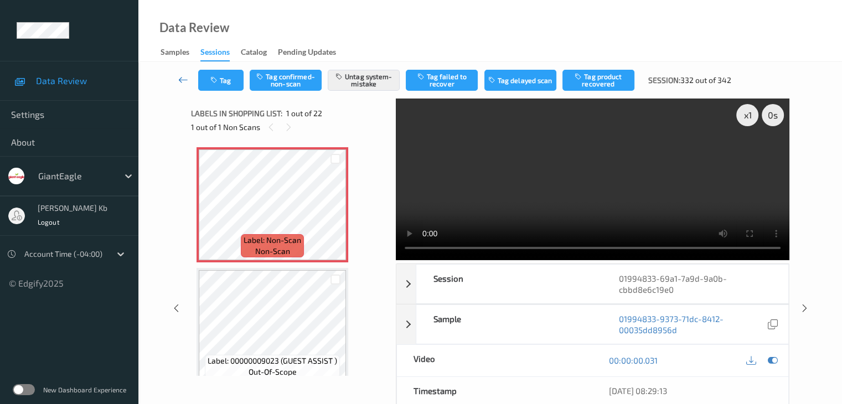
click at [184, 82] on icon at bounding box center [183, 79] width 10 height 11
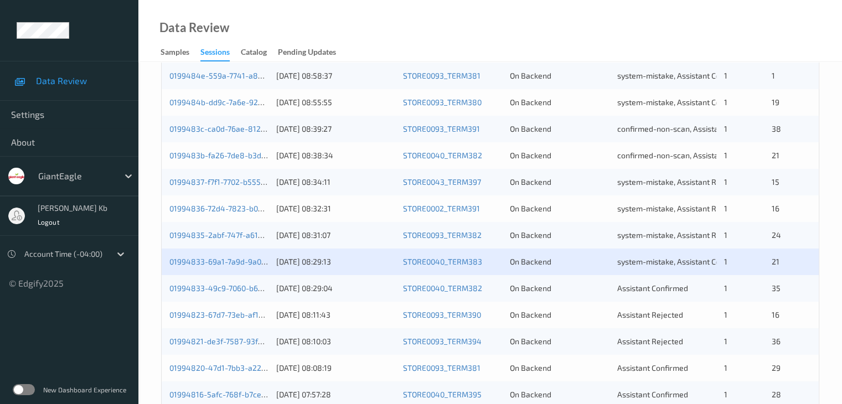
scroll to position [443, 0]
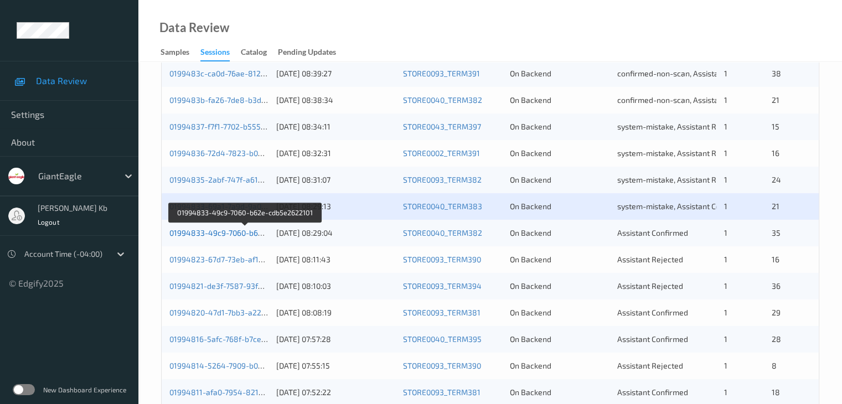
click at [229, 232] on link "01994833-49c9-7060-b62e-cdb5e2622101" at bounding box center [244, 232] width 151 height 9
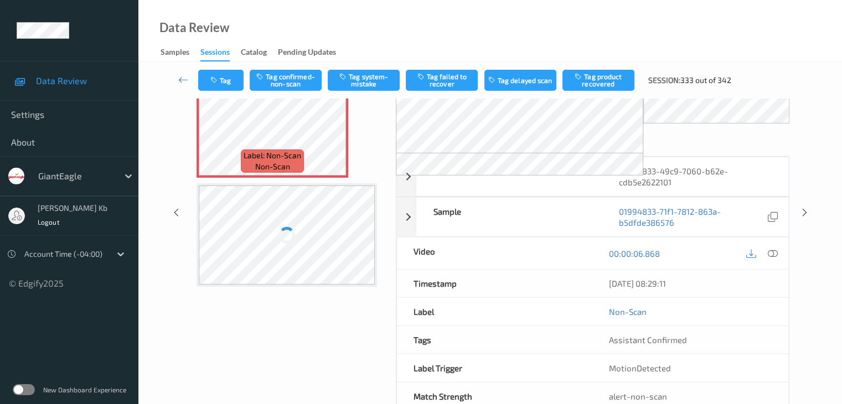
scroll to position [122, 0]
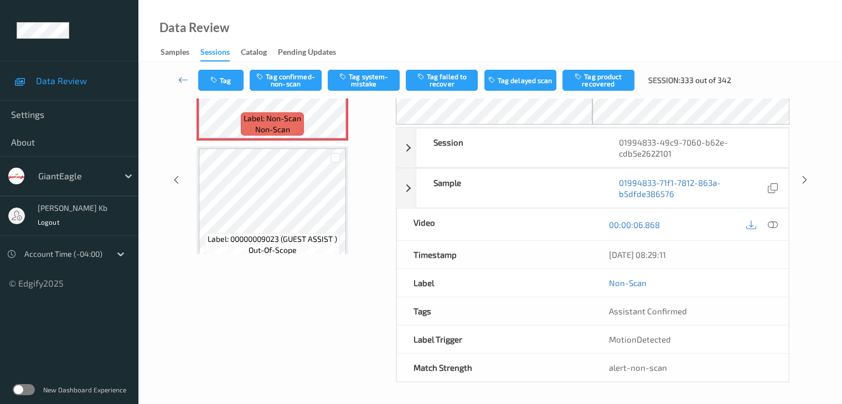
drag, startPoint x: 241, startPoint y: 0, endPoint x: 507, endPoint y: 19, distance: 266.9
click at [570, 27] on div "Data Review Samples Sessions Catalog Pending Updates" at bounding box center [489, 31] width 703 height 62
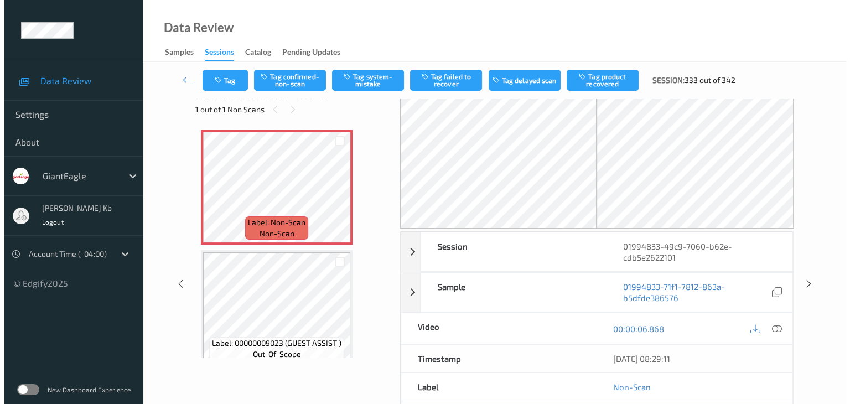
scroll to position [0, 0]
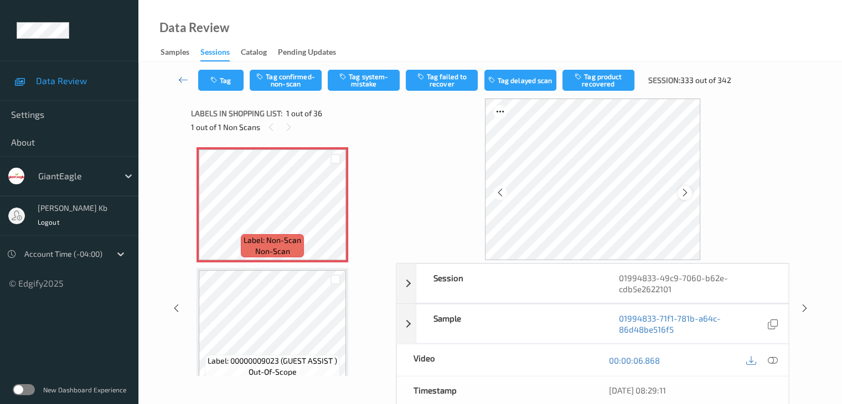
click at [687, 191] on icon at bounding box center [684, 193] width 9 height 10
click at [770, 359] on icon at bounding box center [772, 360] width 10 height 10
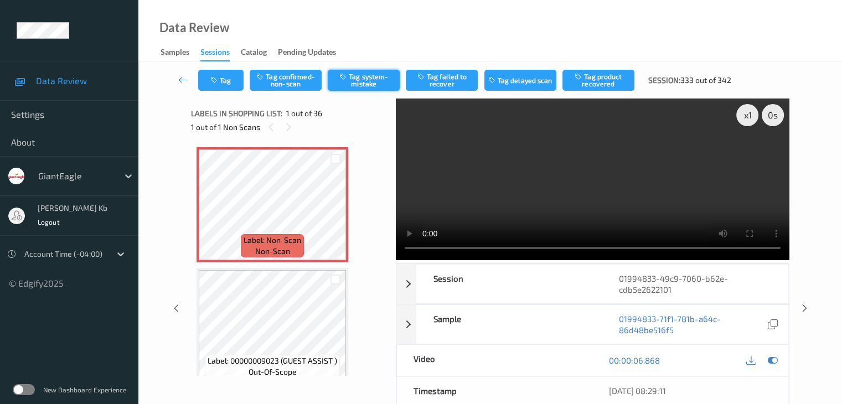
click at [354, 81] on button "Tag system-mistake" at bounding box center [364, 80] width 72 height 21
click at [223, 80] on button "Tag" at bounding box center [220, 80] width 45 height 21
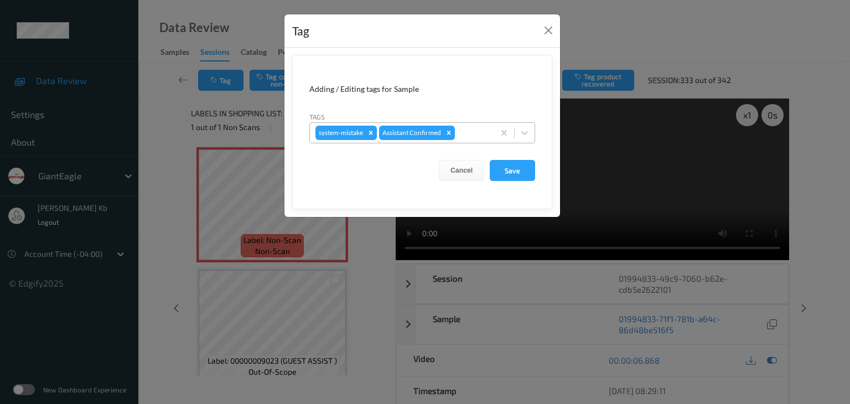
click at [465, 129] on div at bounding box center [473, 132] width 32 height 13
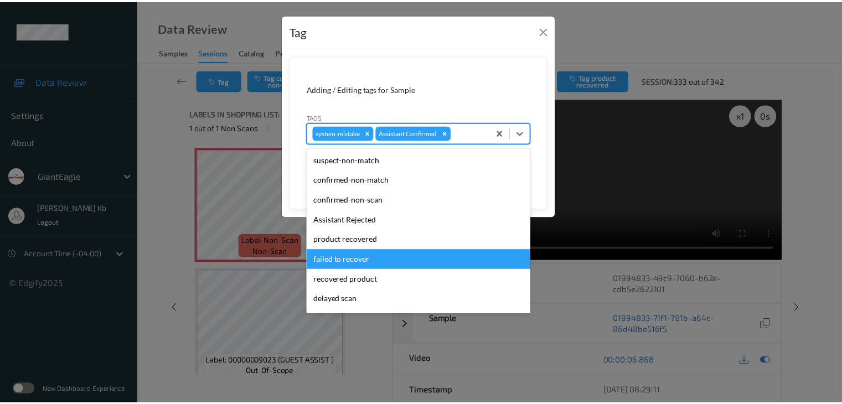
scroll to position [111, 0]
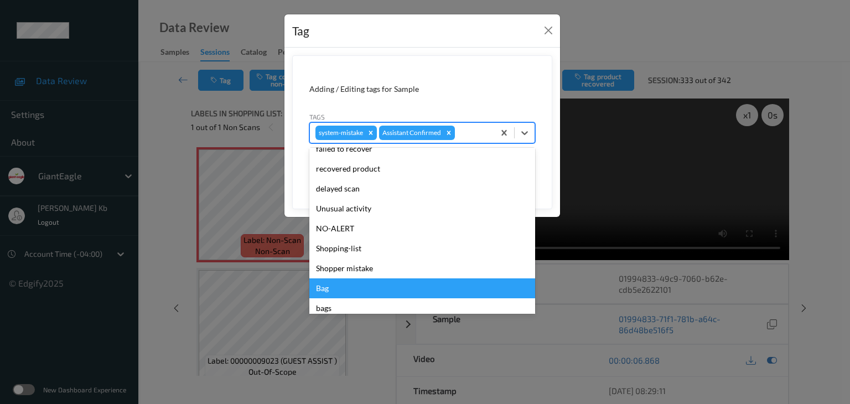
click at [330, 288] on div "Bag" at bounding box center [422, 288] width 226 height 20
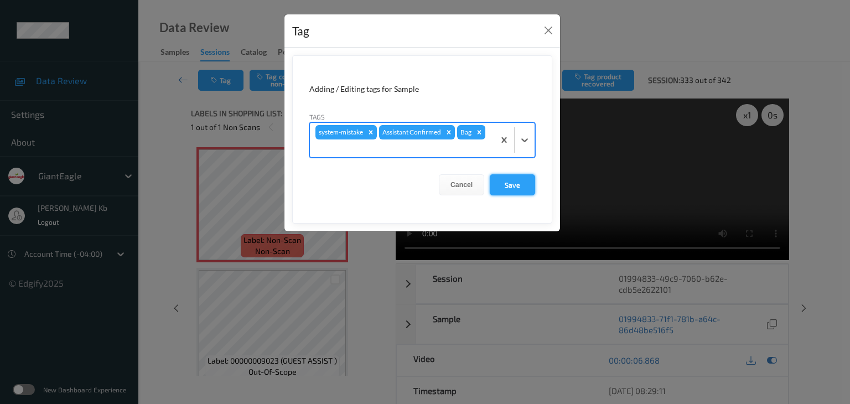
click at [519, 184] on button "Save" at bounding box center [512, 184] width 45 height 21
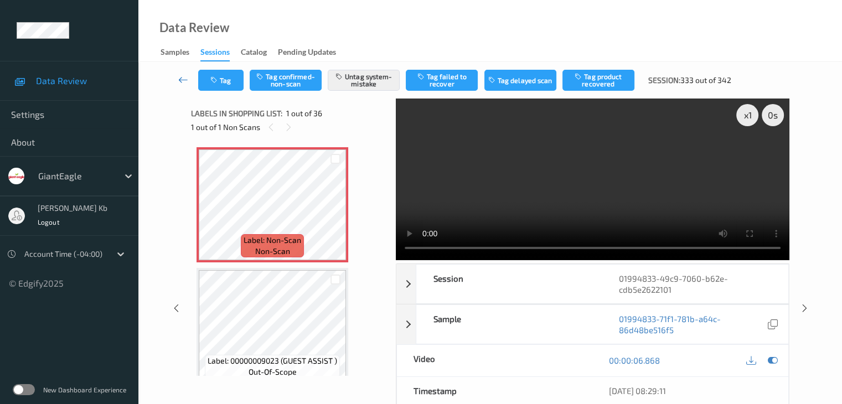
click at [184, 78] on icon at bounding box center [183, 79] width 10 height 11
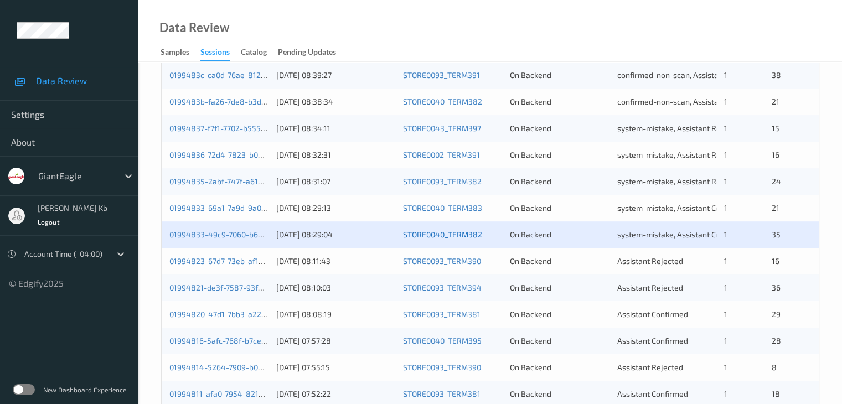
scroll to position [443, 0]
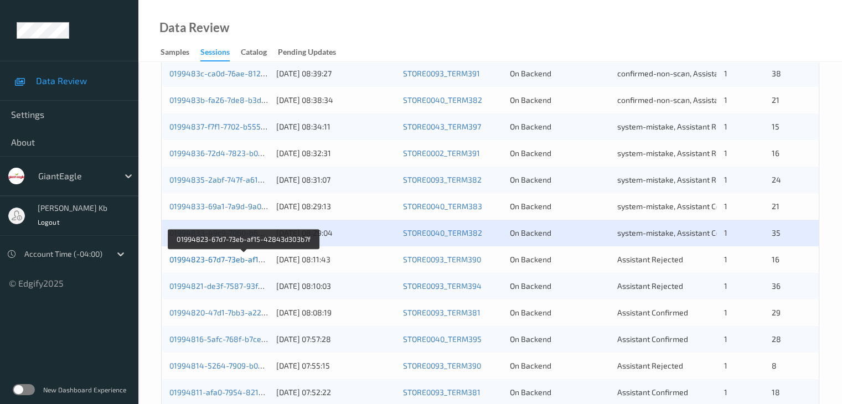
click at [232, 258] on link "01994823-67d7-73eb-af15-42843d303b7f" at bounding box center [243, 259] width 149 height 9
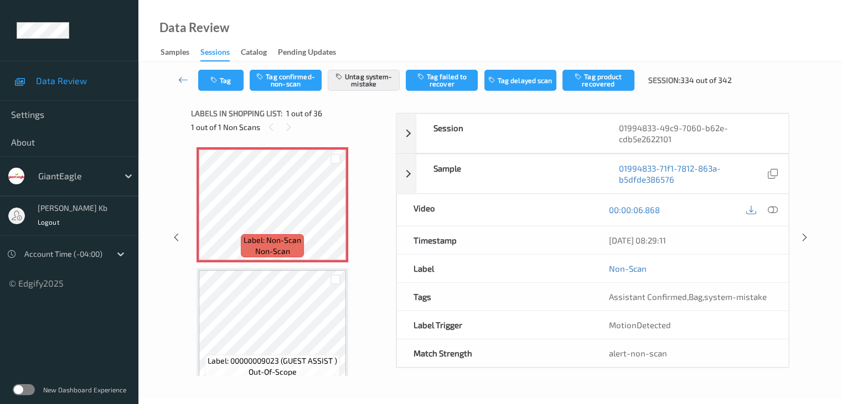
scroll to position [179, 0]
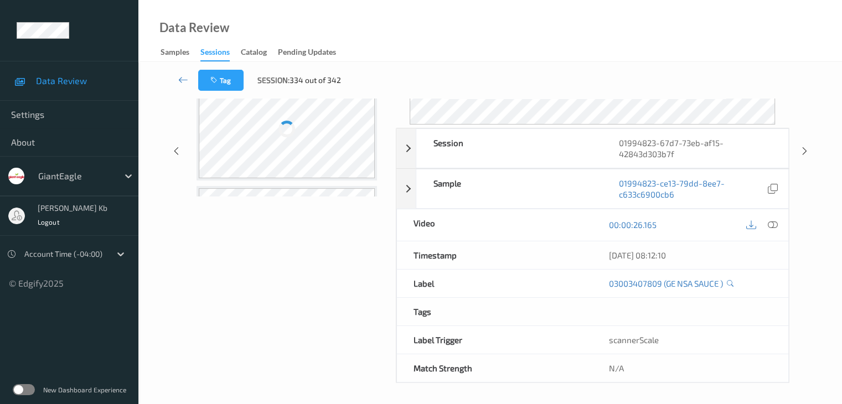
drag, startPoint x: 259, startPoint y: 3, endPoint x: 417, endPoint y: 17, distance: 158.3
click at [574, 28] on div "Data Review Samples Sessions Catalog Pending Updates" at bounding box center [489, 31] width 703 height 62
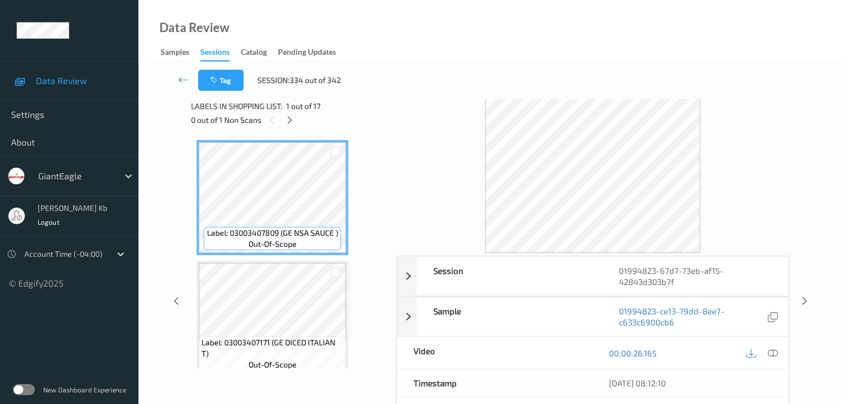
scroll to position [0, 0]
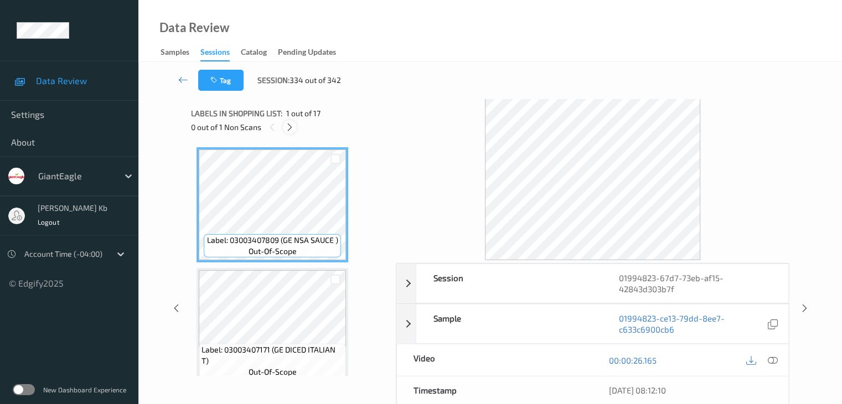
click at [287, 129] on icon at bounding box center [289, 127] width 9 height 10
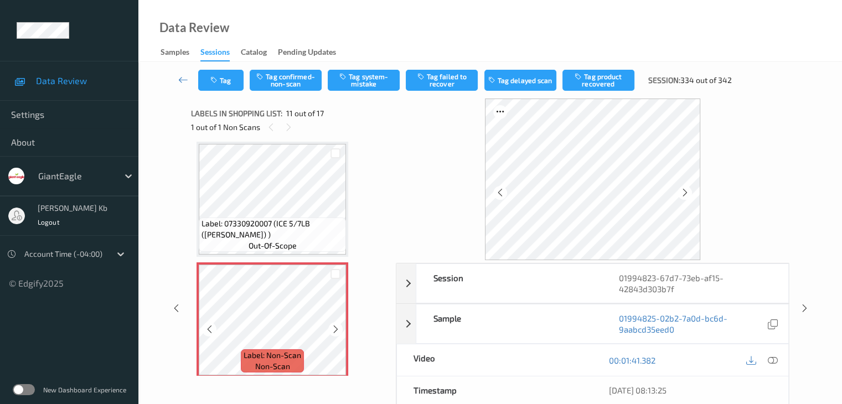
scroll to position [1147, 0]
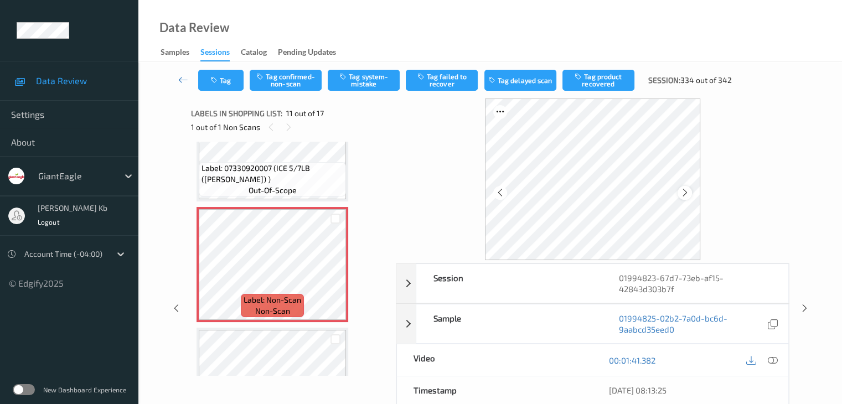
click at [688, 192] on icon at bounding box center [684, 193] width 9 height 10
click at [770, 360] on icon at bounding box center [772, 360] width 10 height 10
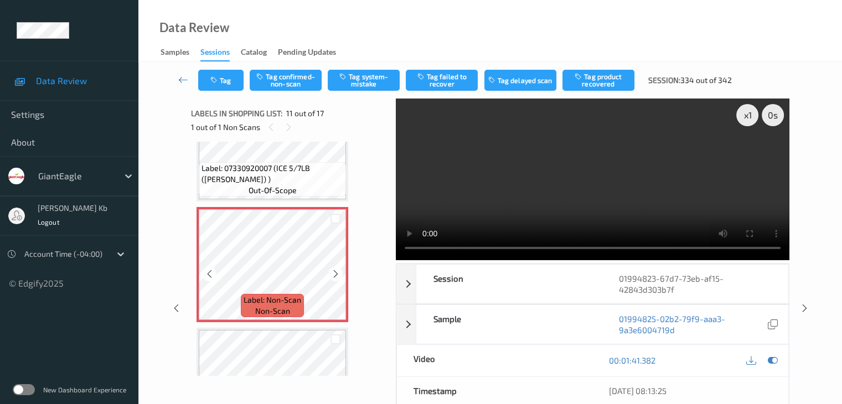
scroll to position [1091, 0]
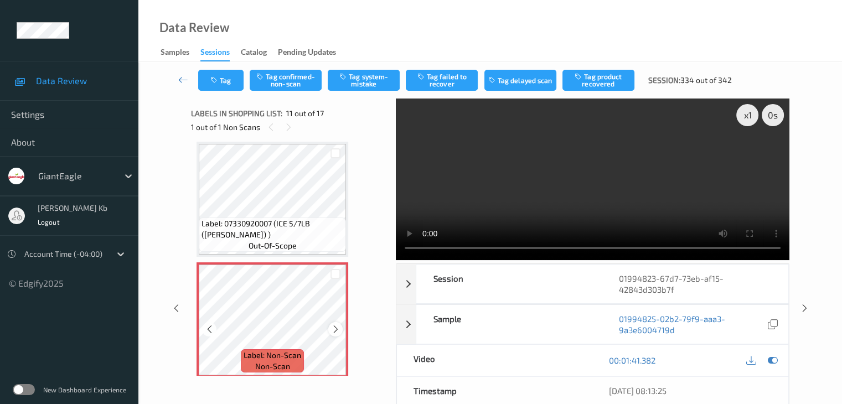
click at [333, 329] on icon at bounding box center [335, 329] width 9 height 10
click at [334, 329] on icon at bounding box center [335, 329] width 9 height 10
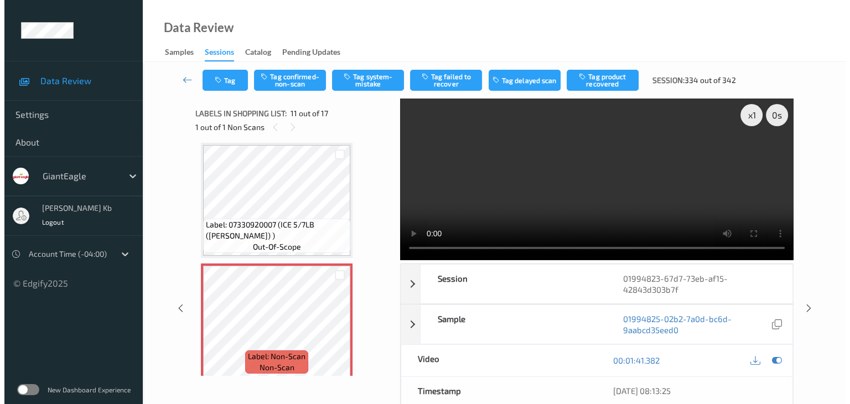
scroll to position [1107, 0]
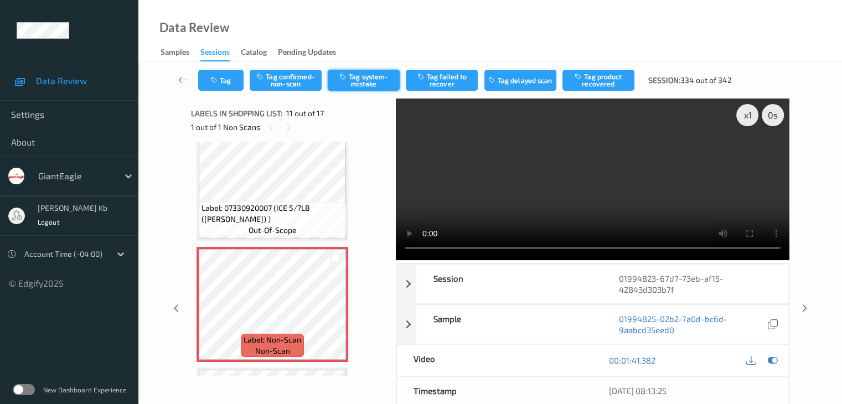
click at [366, 76] on button "Tag system-mistake" at bounding box center [364, 80] width 72 height 21
click at [229, 81] on button "Tag" at bounding box center [220, 80] width 45 height 21
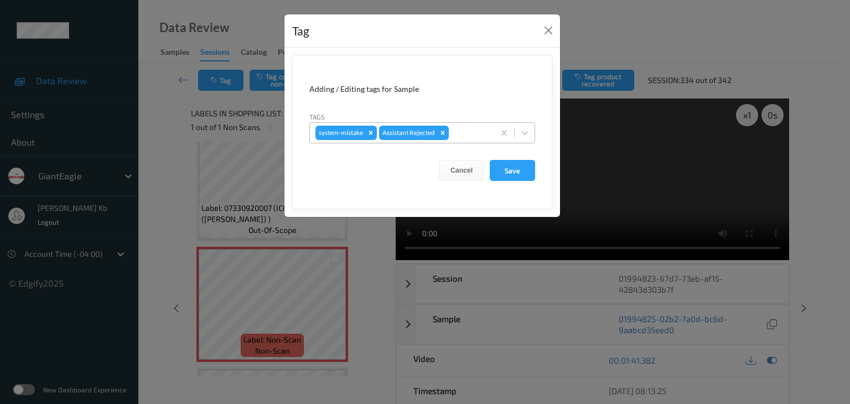
click at [473, 134] on div at bounding box center [470, 132] width 38 height 13
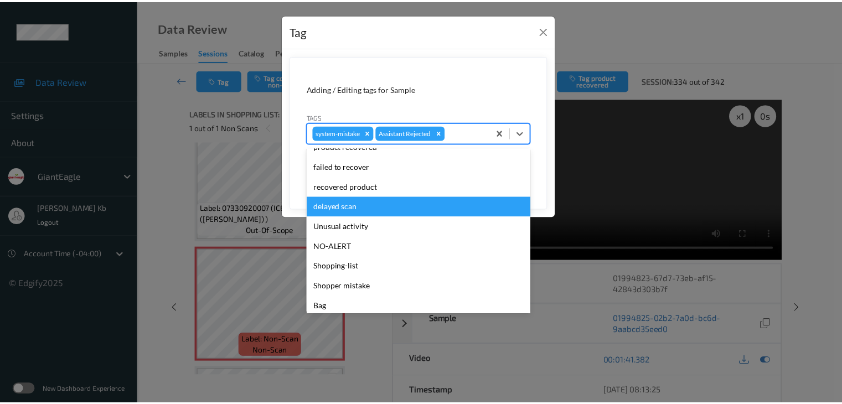
scroll to position [111, 0]
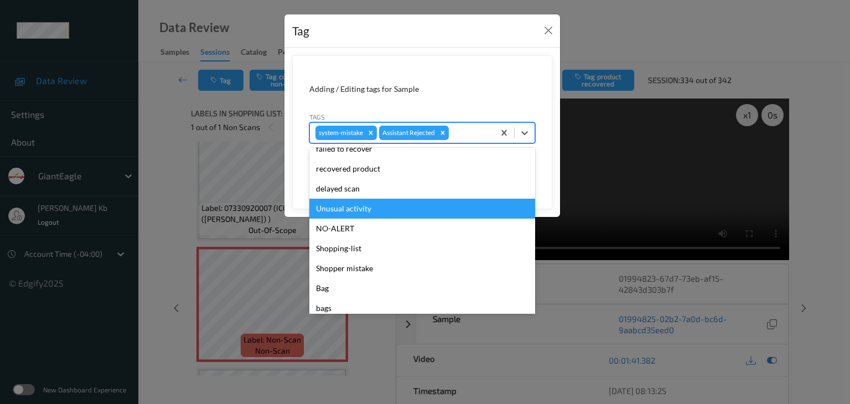
click at [365, 209] on div "Unusual activity" at bounding box center [422, 209] width 226 height 20
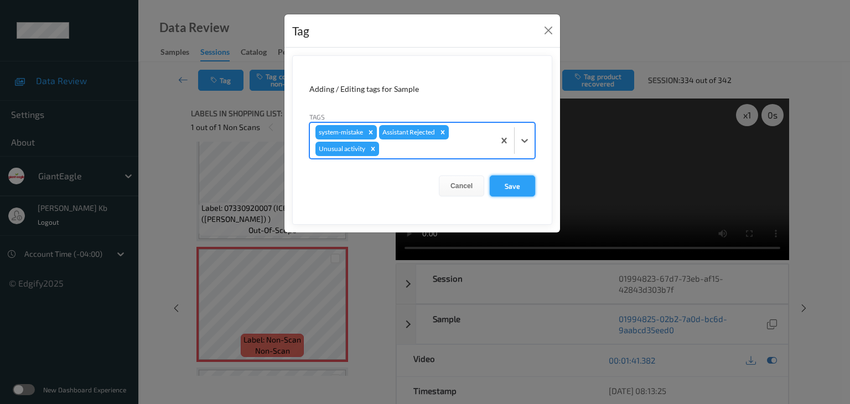
click at [512, 189] on button "Save" at bounding box center [512, 185] width 45 height 21
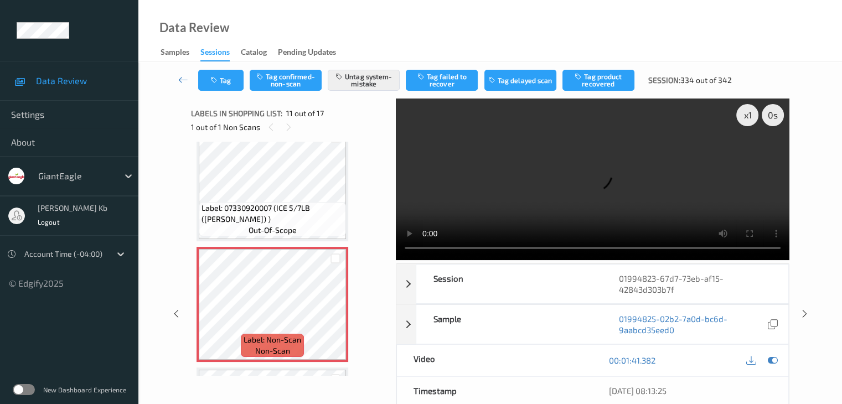
scroll to position [1052, 0]
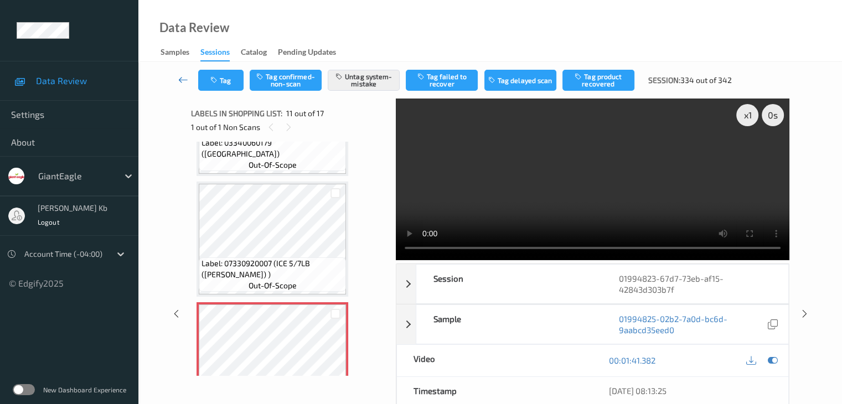
drag, startPoint x: 182, startPoint y: 82, endPoint x: 186, endPoint y: 48, distance: 35.1
click at [182, 82] on icon at bounding box center [183, 79] width 10 height 11
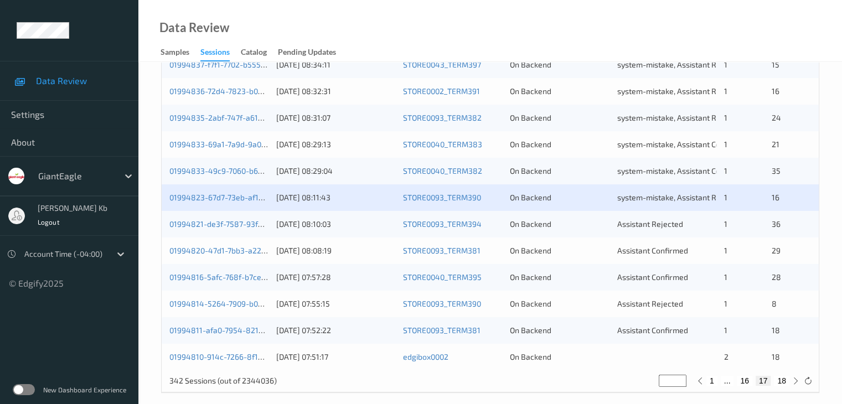
scroll to position [516, 0]
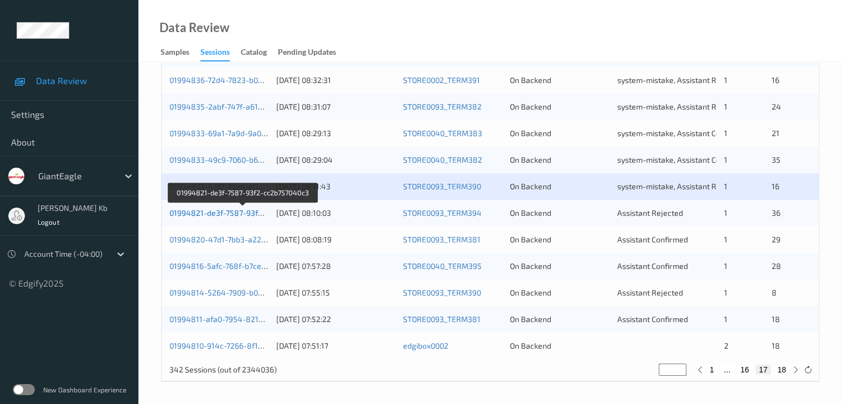
click at [242, 211] on link "01994821-de3f-7587-93f2-cc2b757040c3" at bounding box center [242, 212] width 147 height 9
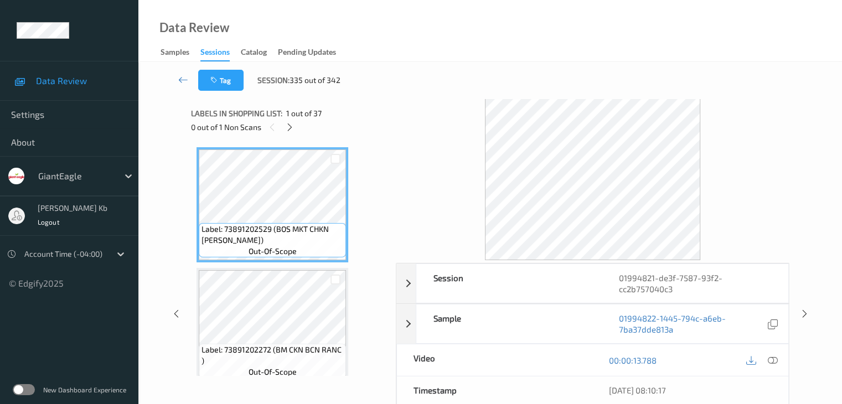
drag, startPoint x: 294, startPoint y: 125, endPoint x: 294, endPoint y: 132, distance: 7.2
click at [294, 125] on icon at bounding box center [289, 127] width 9 height 10
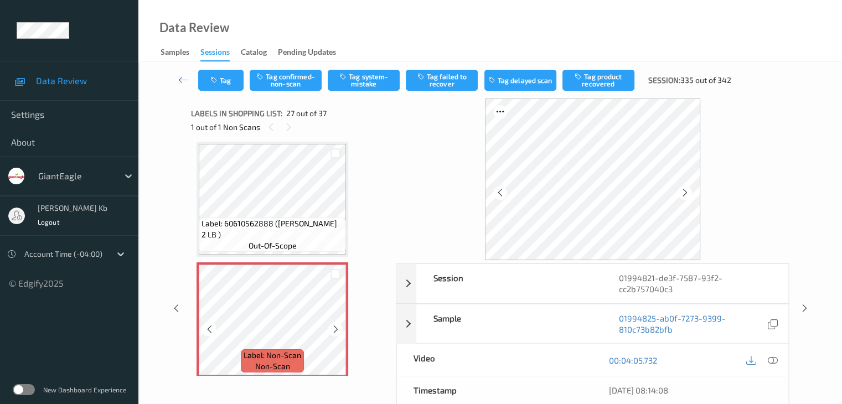
scroll to position [3077, 0]
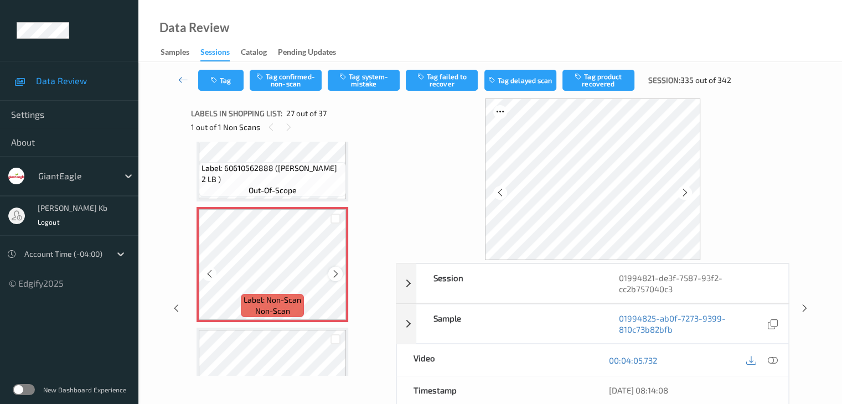
click at [334, 273] on icon at bounding box center [335, 274] width 9 height 10
click at [687, 190] on icon at bounding box center [684, 193] width 9 height 10
click at [770, 359] on icon at bounding box center [772, 360] width 10 height 10
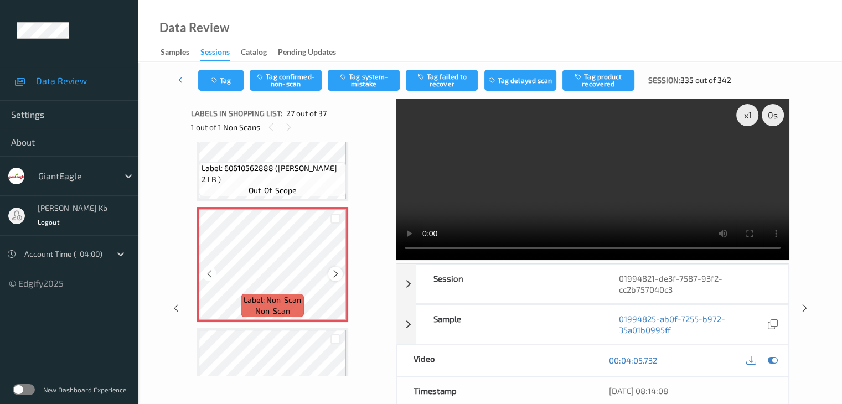
click at [336, 274] on icon at bounding box center [335, 274] width 9 height 10
click at [336, 272] on icon at bounding box center [335, 274] width 9 height 10
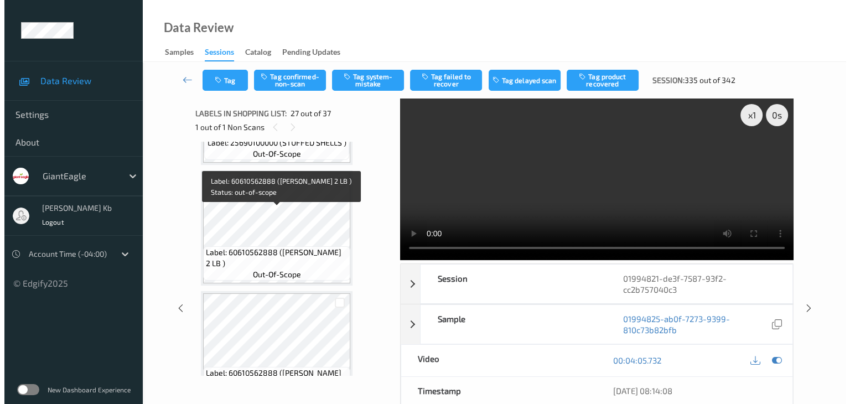
scroll to position [2856, 0]
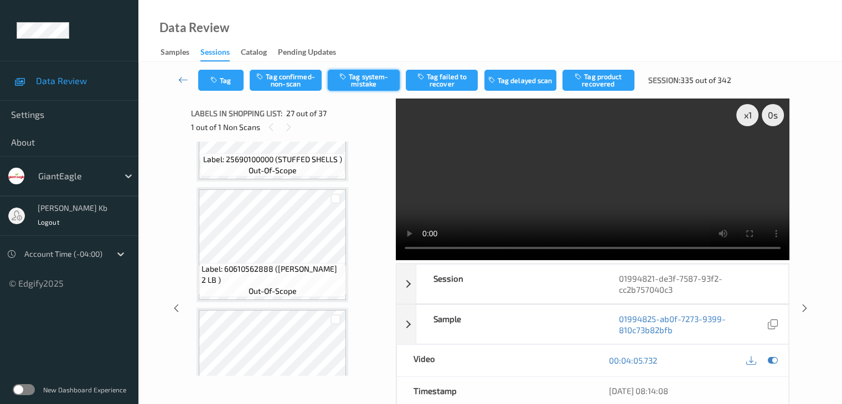
click at [375, 80] on button "Tag system-mistake" at bounding box center [364, 80] width 72 height 21
click at [226, 78] on button "Tag" at bounding box center [220, 80] width 45 height 21
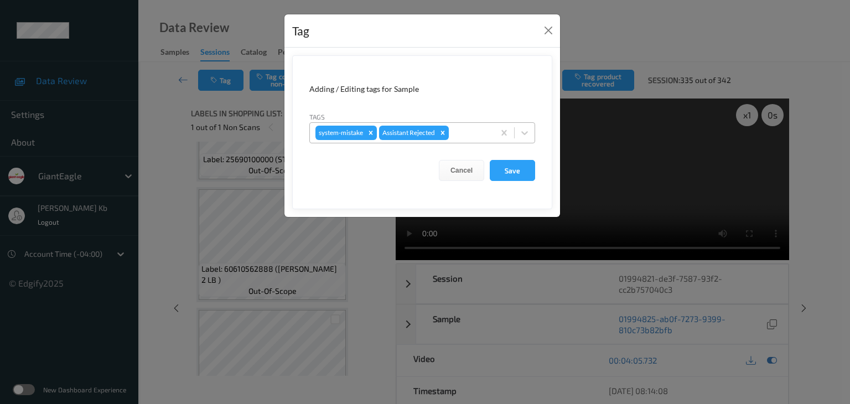
click at [469, 134] on div at bounding box center [470, 132] width 38 height 13
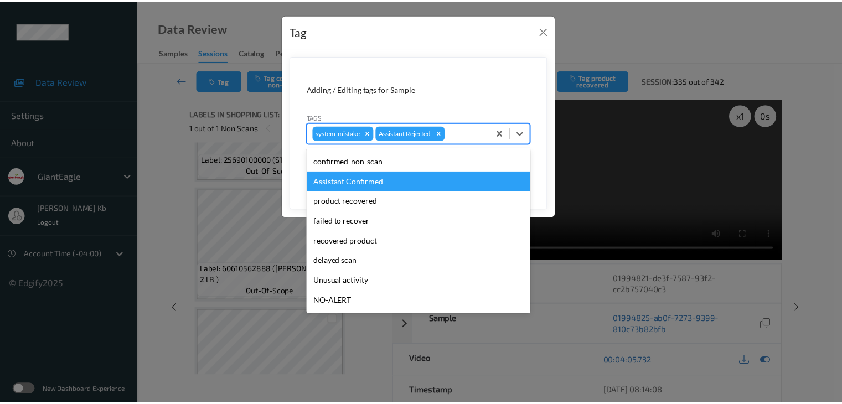
scroll to position [55, 0]
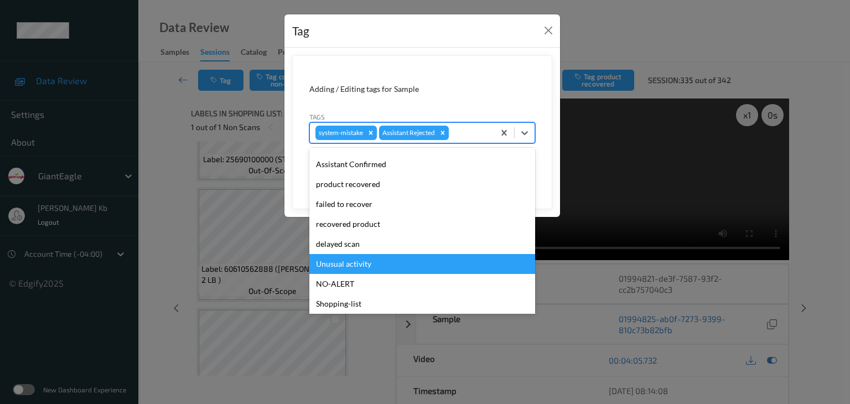
click at [349, 260] on div "Unusual activity" at bounding box center [422, 264] width 226 height 20
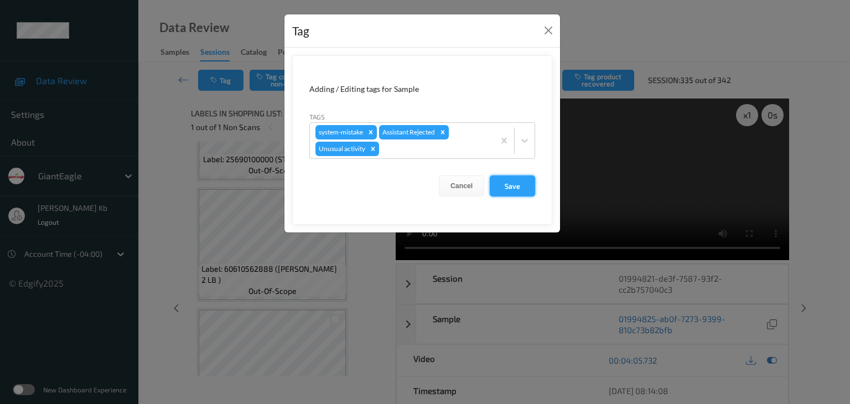
click at [512, 188] on button "Save" at bounding box center [512, 185] width 45 height 21
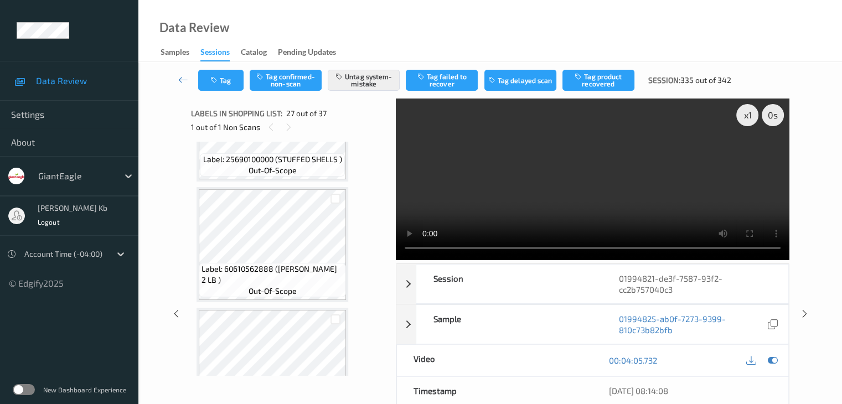
drag, startPoint x: 183, startPoint y: 80, endPoint x: 185, endPoint y: 67, distance: 12.9
click at [183, 80] on icon at bounding box center [183, 79] width 10 height 11
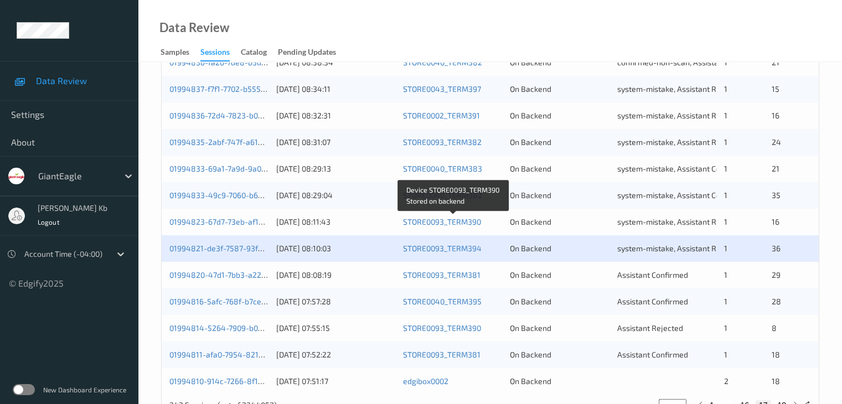
scroll to position [498, 0]
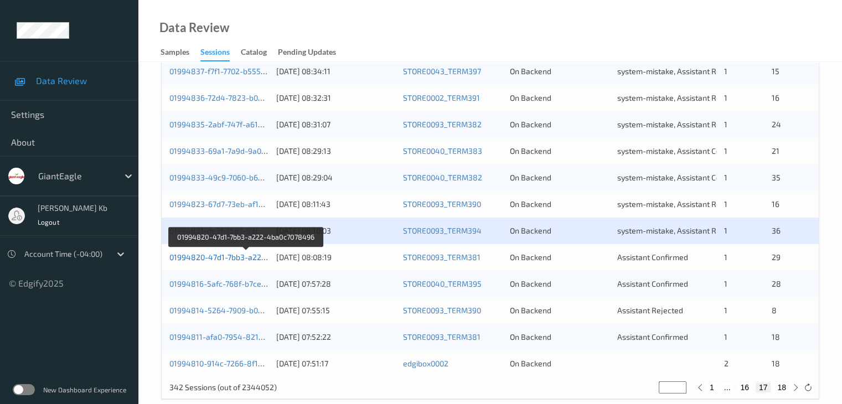
click at [241, 253] on link "01994820-47d1-7bb3-a222-4ba0c7078496" at bounding box center [245, 256] width 153 height 9
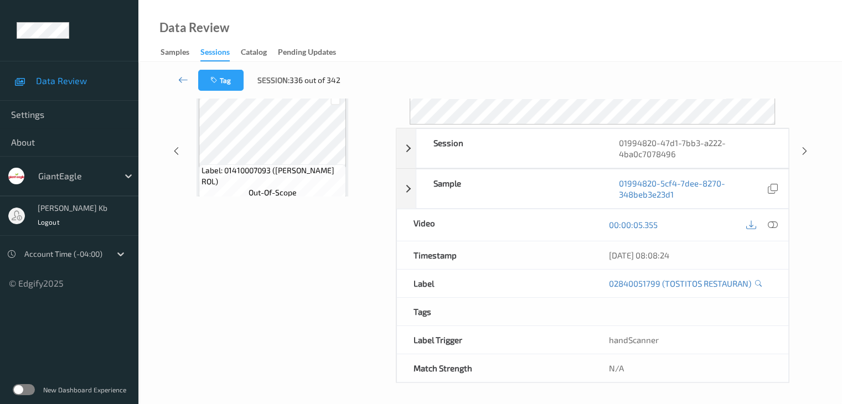
scroll to position [135, 0]
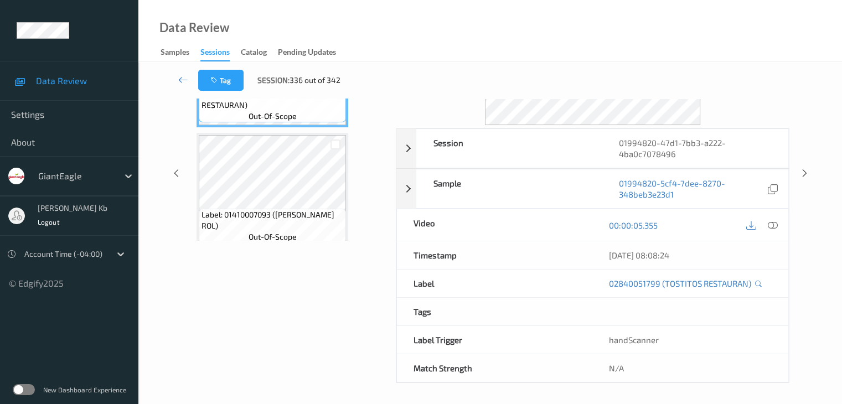
drag, startPoint x: 283, startPoint y: 0, endPoint x: 541, endPoint y: 20, distance: 258.7
click at [591, 27] on div "Data Review Samples Sessions Catalog Pending Updates" at bounding box center [489, 31] width 703 height 62
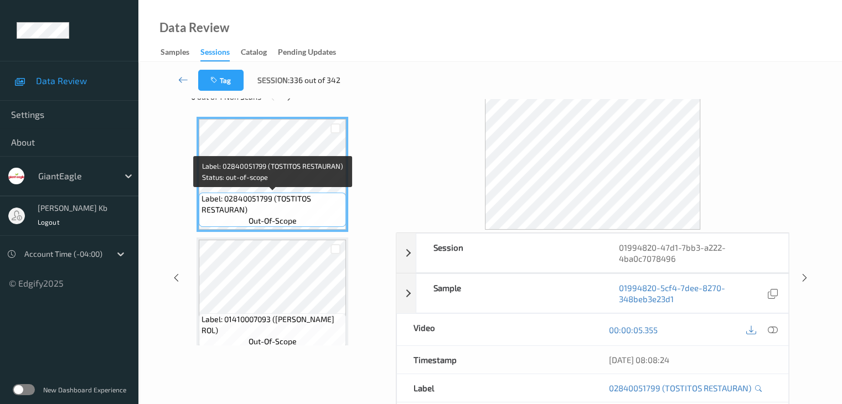
scroll to position [0, 0]
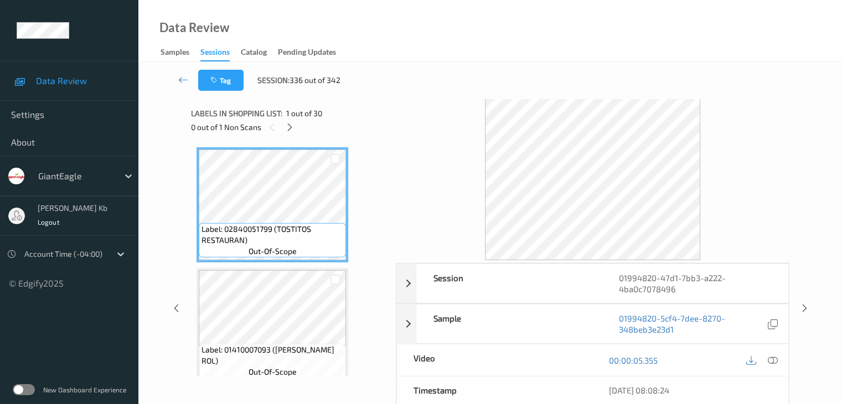
click at [291, 131] on icon at bounding box center [289, 127] width 9 height 10
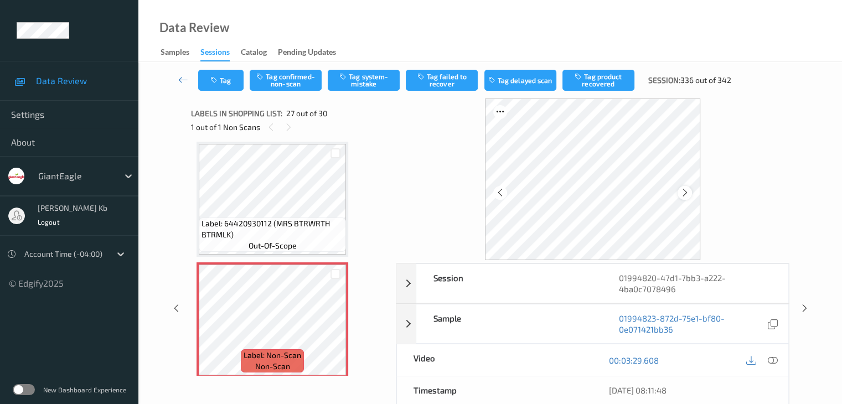
click at [681, 194] on icon at bounding box center [684, 193] width 9 height 10
click at [683, 188] on icon at bounding box center [684, 193] width 9 height 10
click at [772, 359] on icon at bounding box center [772, 360] width 10 height 10
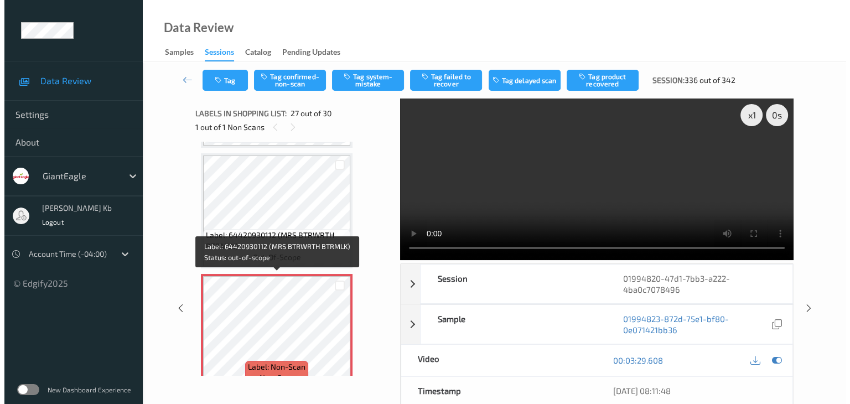
scroll to position [3077, 0]
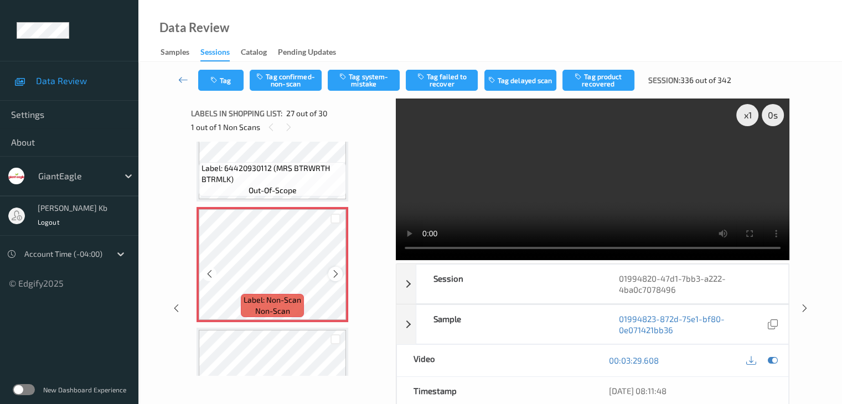
click at [334, 275] on icon at bounding box center [335, 274] width 9 height 10
click at [334, 274] on icon at bounding box center [335, 274] width 9 height 10
click at [368, 86] on button "Tag system-mistake" at bounding box center [364, 80] width 72 height 21
click at [218, 77] on icon "button" at bounding box center [214, 80] width 9 height 8
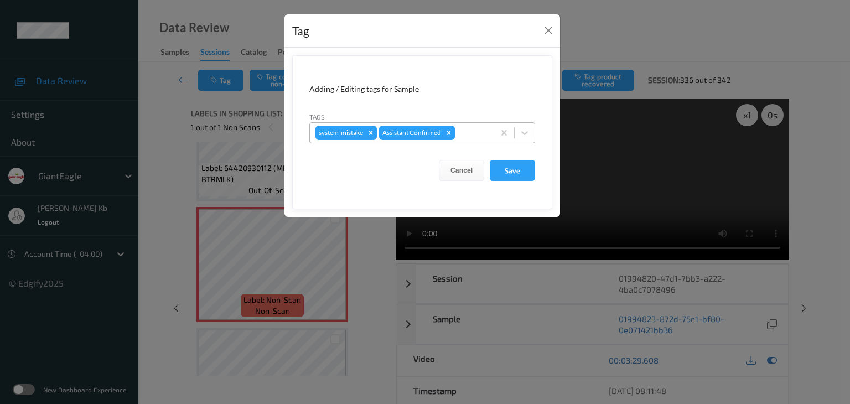
click at [475, 131] on div at bounding box center [473, 132] width 32 height 13
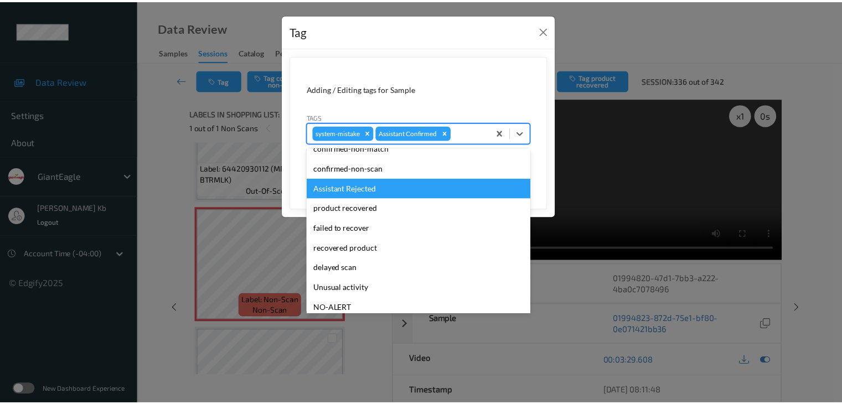
scroll to position [55, 0]
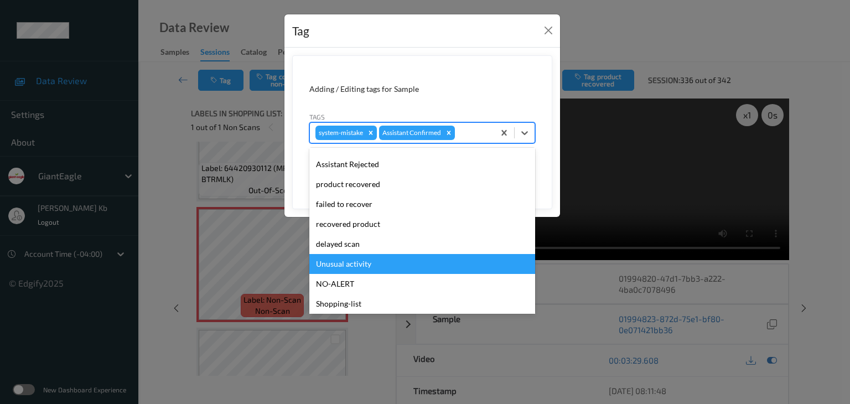
click at [370, 261] on div "Unusual activity" at bounding box center [422, 264] width 226 height 20
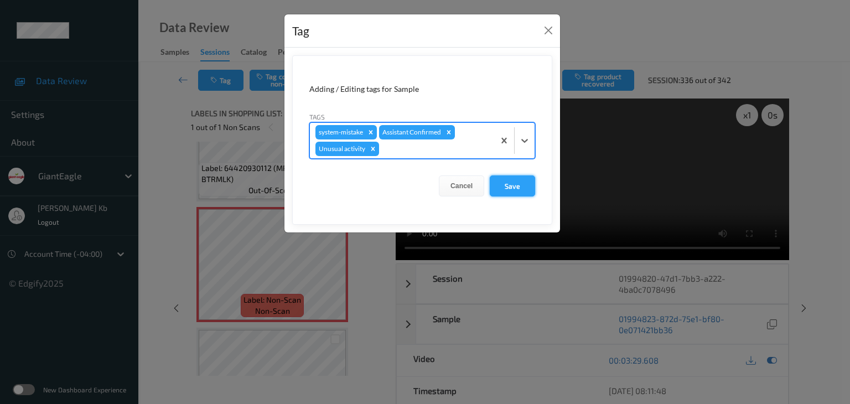
click at [512, 184] on button "Save" at bounding box center [512, 185] width 45 height 21
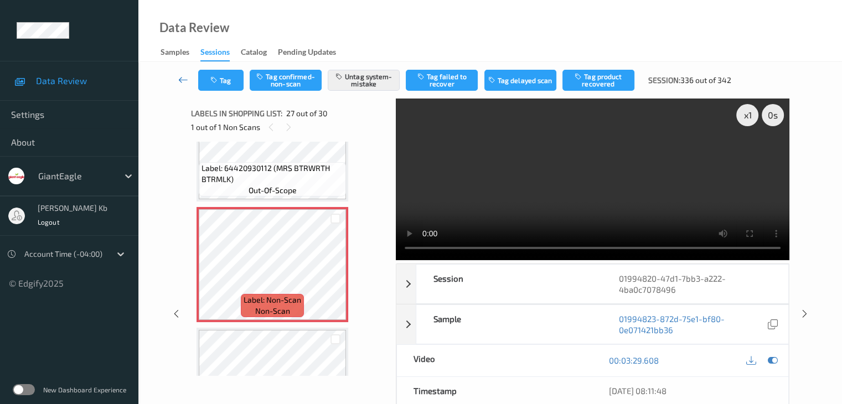
click at [183, 81] on icon at bounding box center [183, 79] width 10 height 11
